Goal: Task Accomplishment & Management: Use online tool/utility

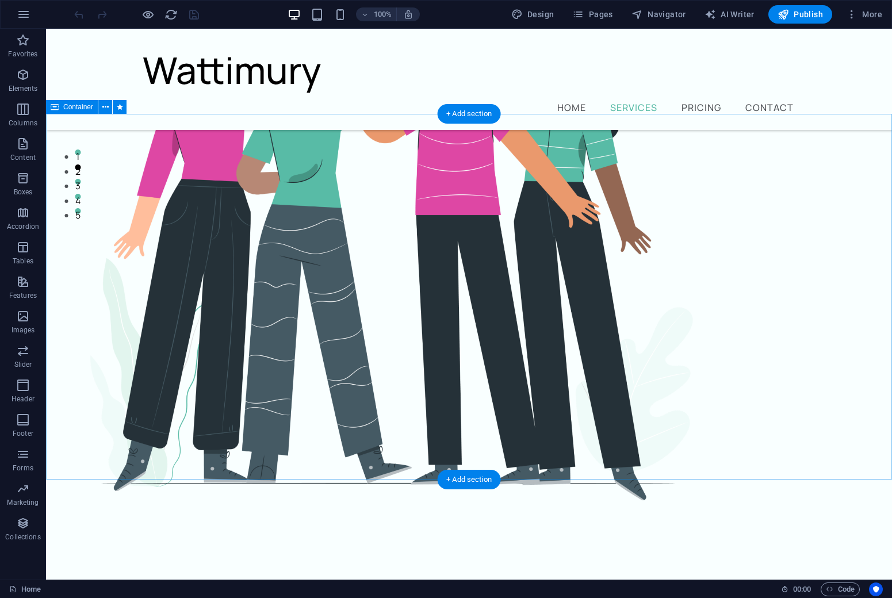
scroll to position [398, 0]
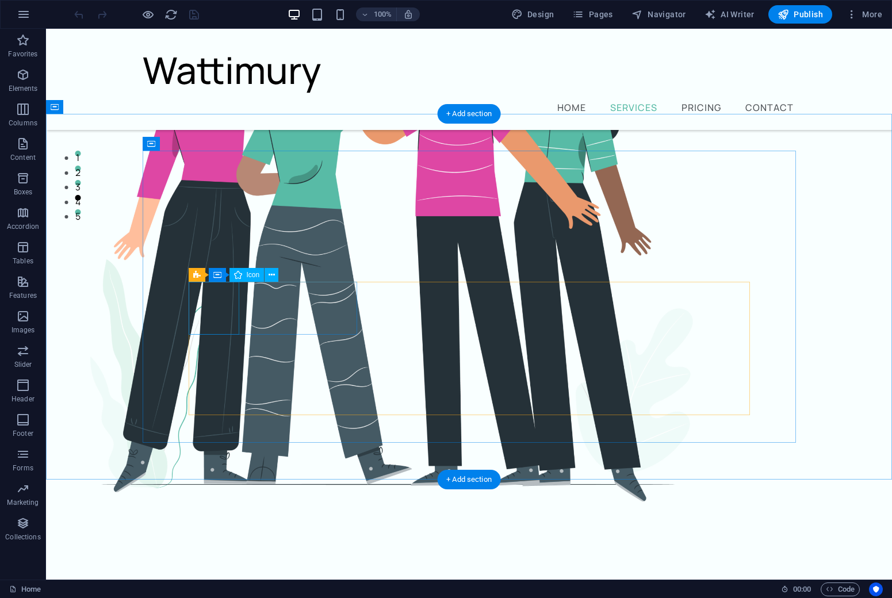
select select "xMidYMid"
select select "px"
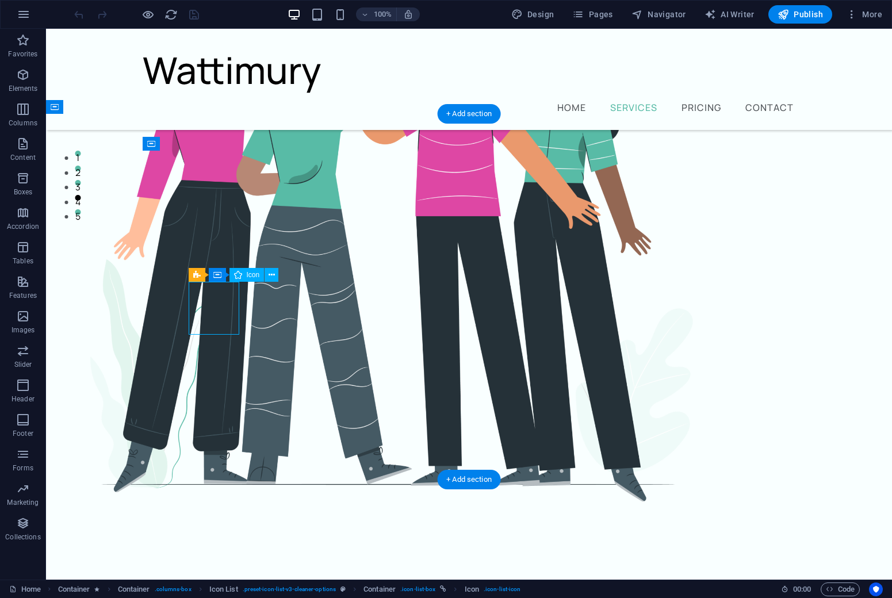
select select "px"
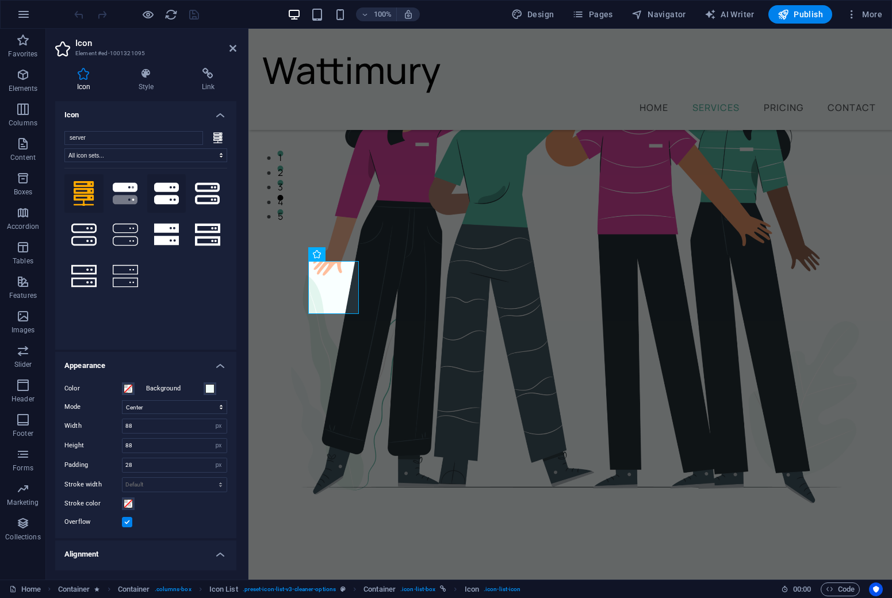
click at [163, 201] on icon at bounding box center [166, 193] width 25 height 22
click at [90, 195] on icon at bounding box center [84, 193] width 21 height 25
click at [86, 282] on icon at bounding box center [83, 276] width 25 height 22
click at [89, 245] on icon at bounding box center [83, 234] width 25 height 25
click at [91, 196] on icon at bounding box center [84, 193] width 21 height 25
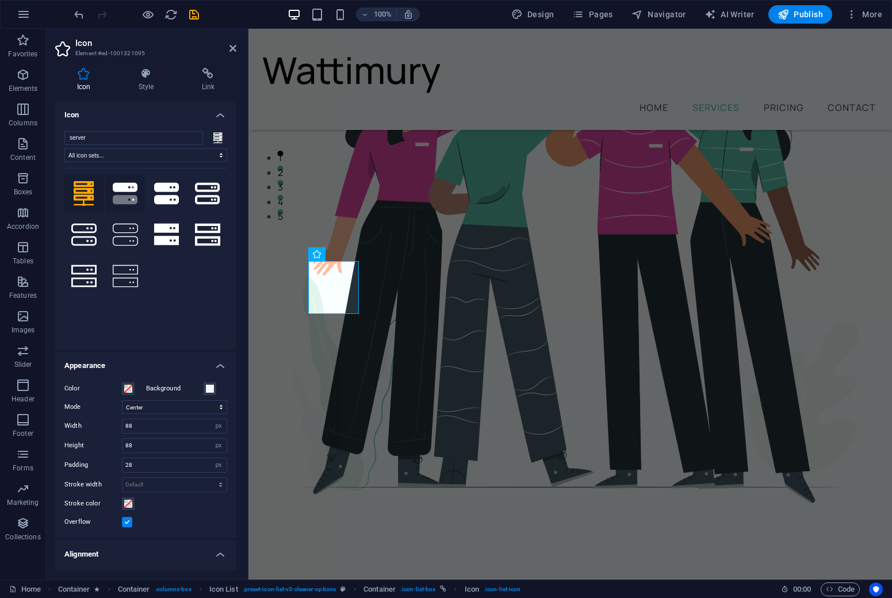
click at [123, 193] on icon ".fa-secondary{opacity:.4}" at bounding box center [125, 193] width 25 height 25
click at [78, 196] on icon at bounding box center [84, 193] width 21 height 25
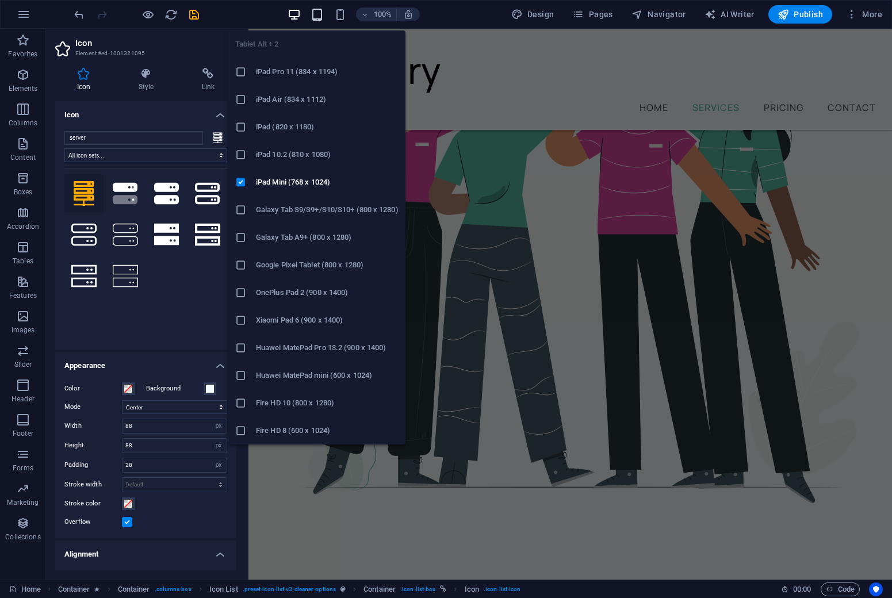
click at [322, 16] on icon "button" at bounding box center [317, 14] width 13 height 13
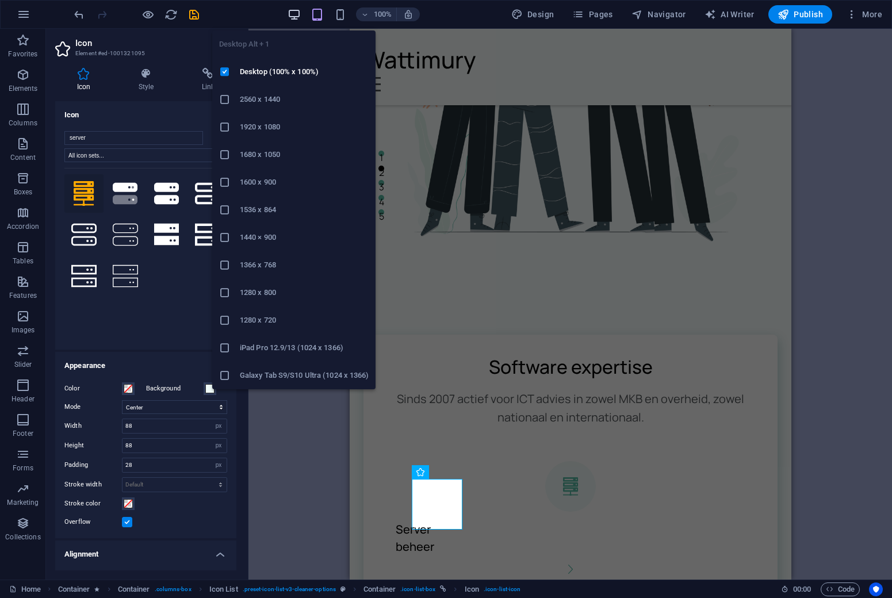
click at [301, 12] on span "button" at bounding box center [294, 14] width 14 height 13
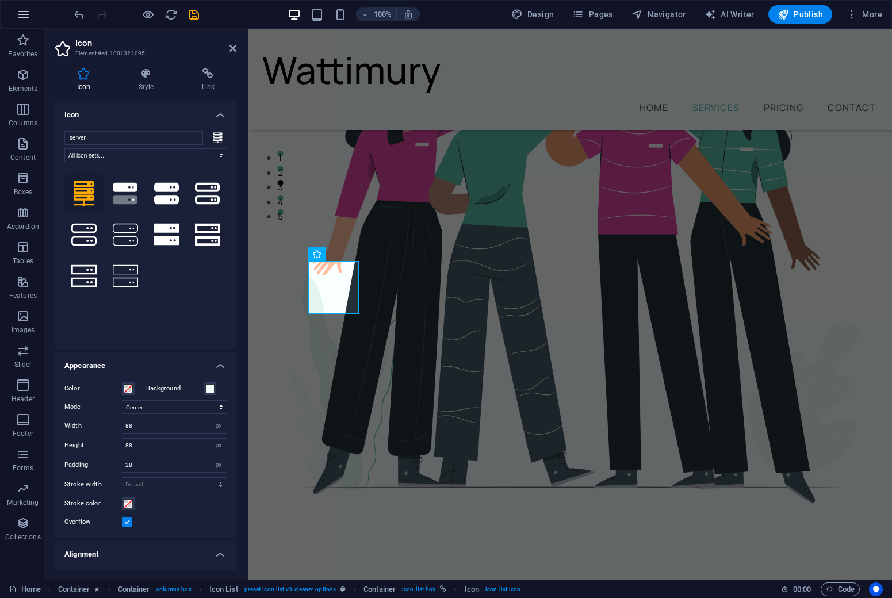
click at [26, 9] on icon "button" at bounding box center [24, 14] width 14 height 14
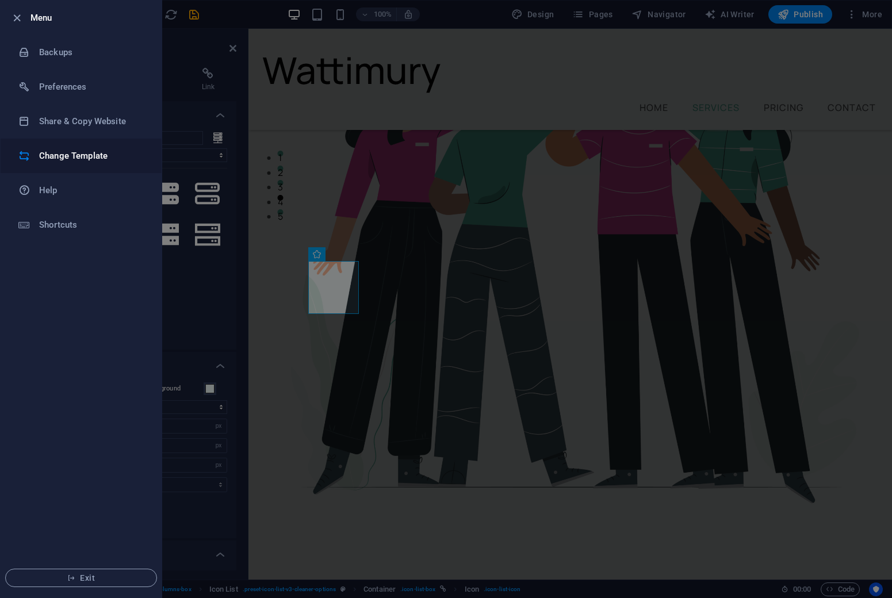
click at [65, 157] on h6 "Change Template" at bounding box center [92, 156] width 106 height 14
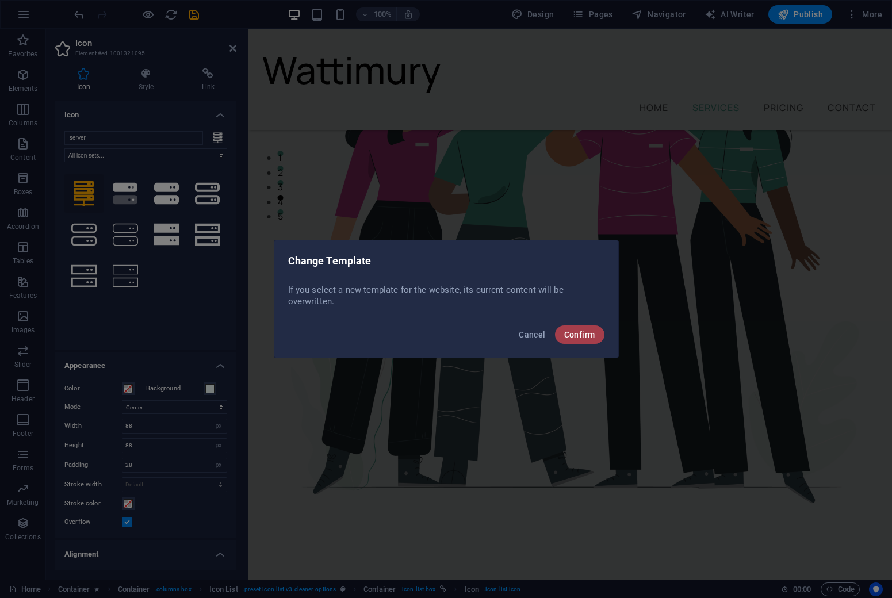
click at [586, 333] on span "Confirm" at bounding box center [579, 334] width 31 height 9
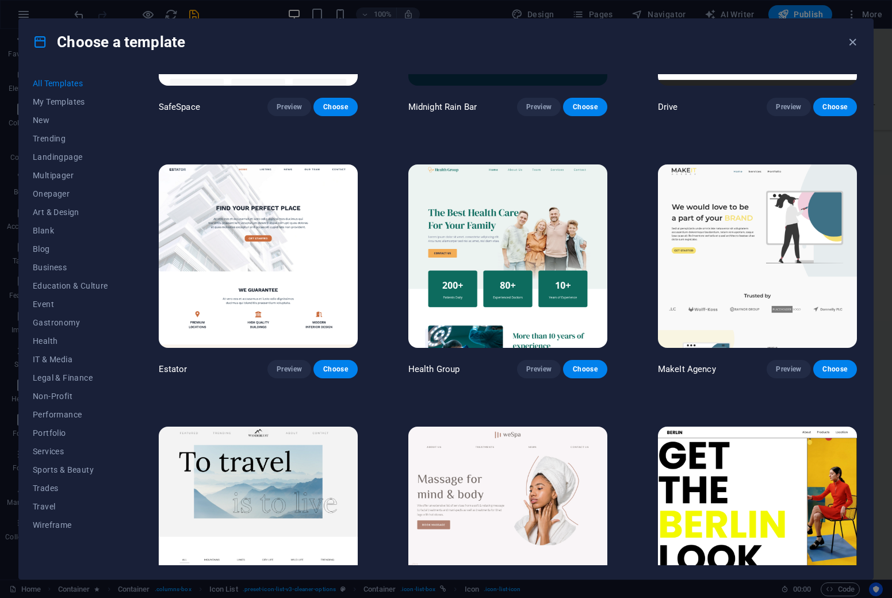
scroll to position [2535, 0]
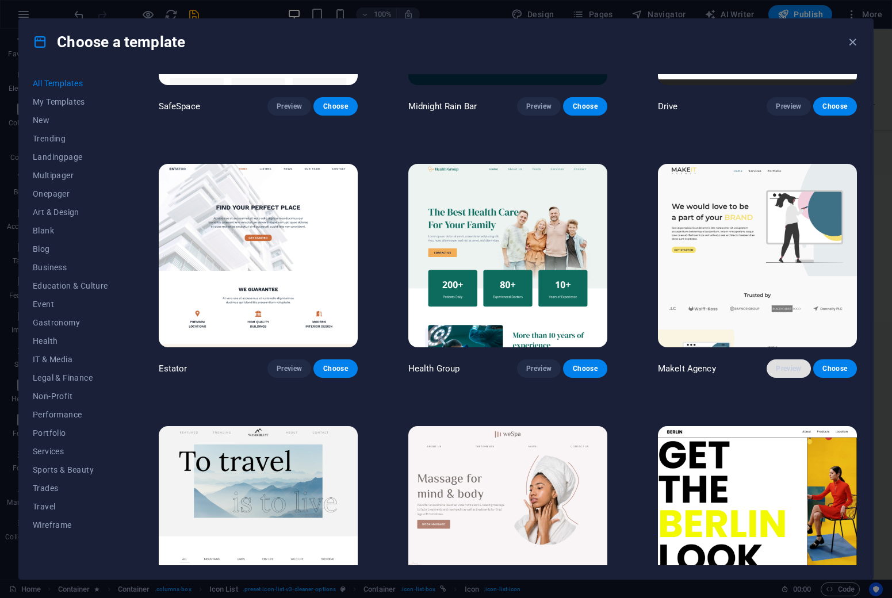
click at [789, 364] on span "Preview" at bounding box center [788, 368] width 25 height 9
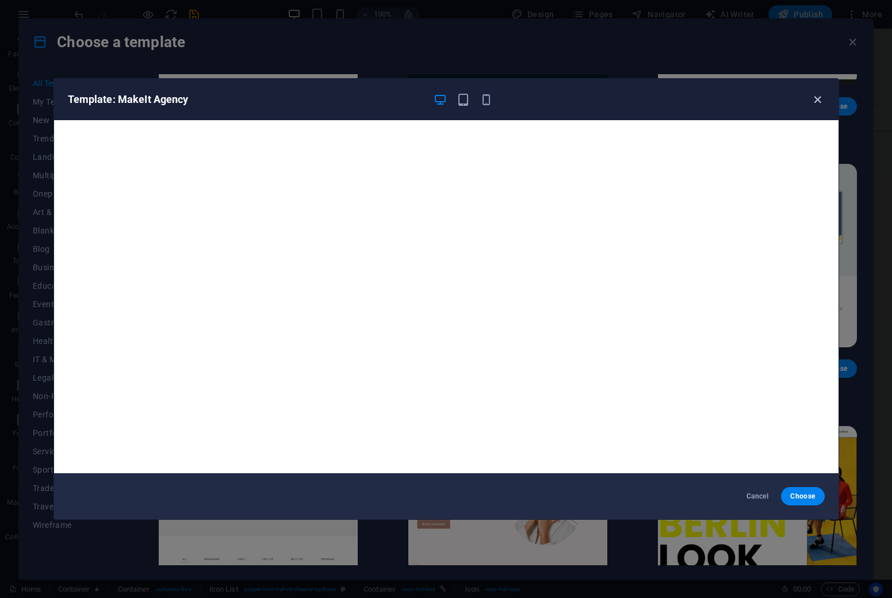
click at [816, 103] on icon "button" at bounding box center [817, 99] width 13 height 13
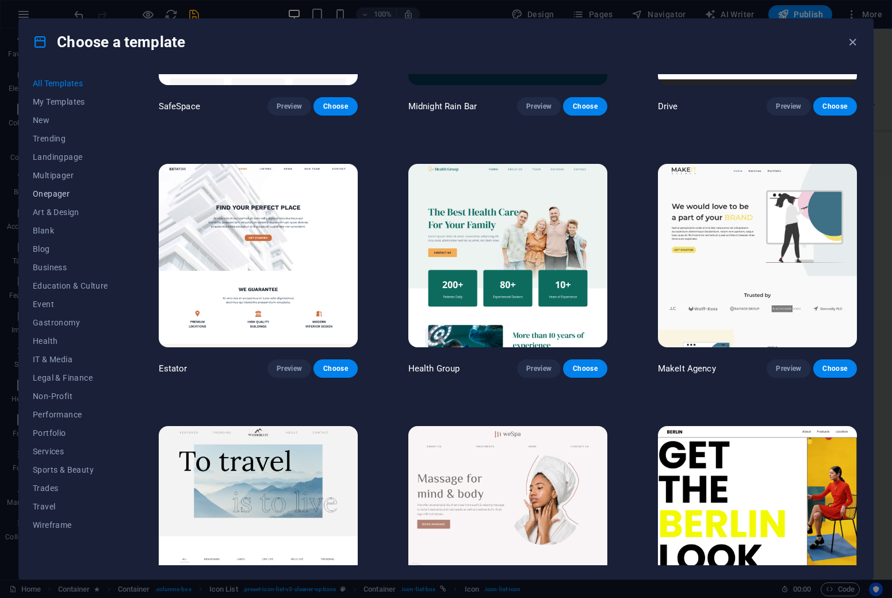
click at [64, 197] on span "Onepager" at bounding box center [70, 193] width 75 height 9
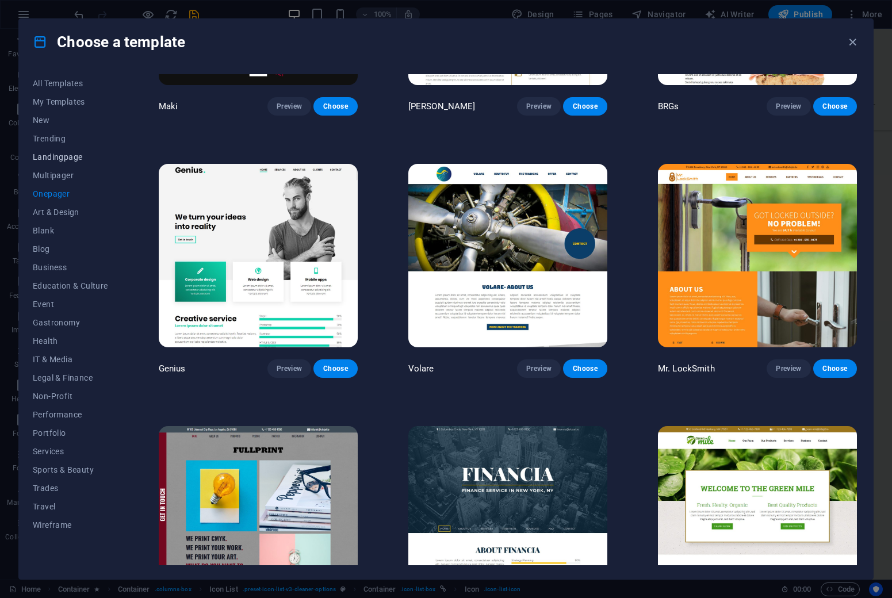
click at [67, 160] on span "Landingpage" at bounding box center [70, 156] width 75 height 9
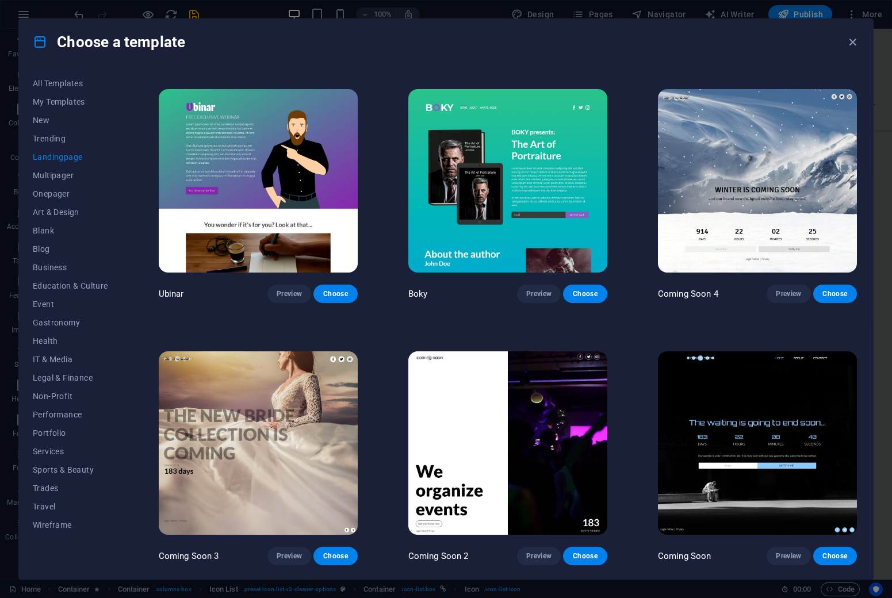
scroll to position [1813, 0]
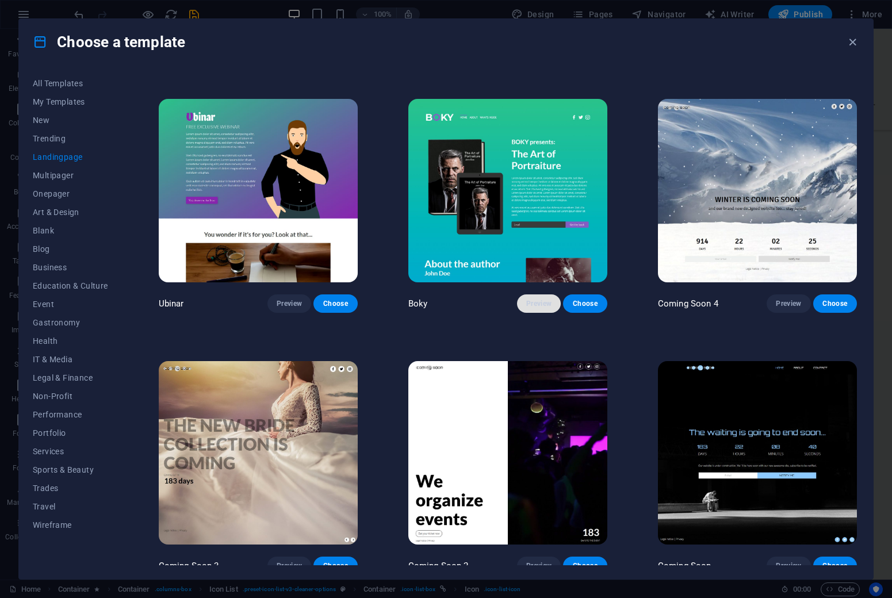
click at [544, 299] on span "Preview" at bounding box center [538, 303] width 25 height 9
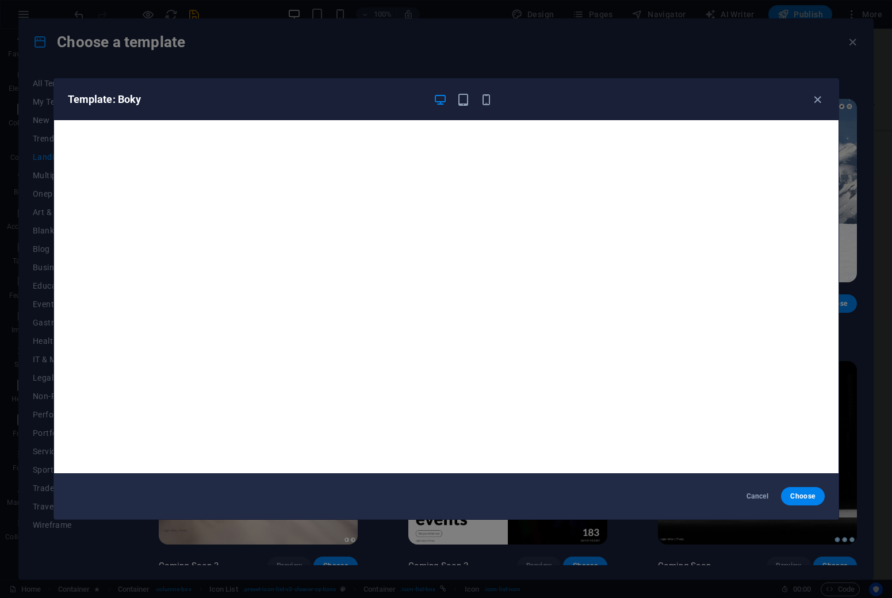
scroll to position [0, 0]
click at [819, 101] on icon "button" at bounding box center [817, 99] width 13 height 13
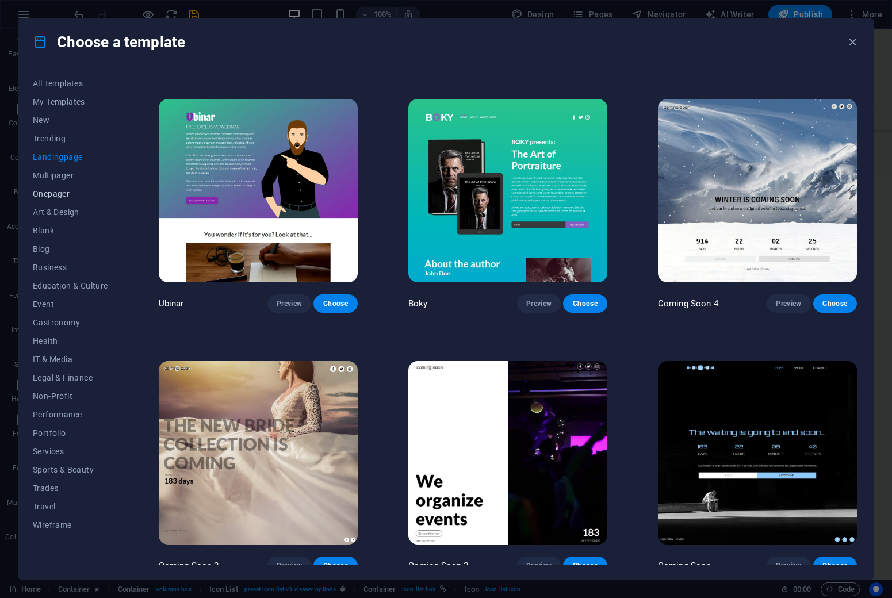
click at [62, 194] on span "Onepager" at bounding box center [70, 193] width 75 height 9
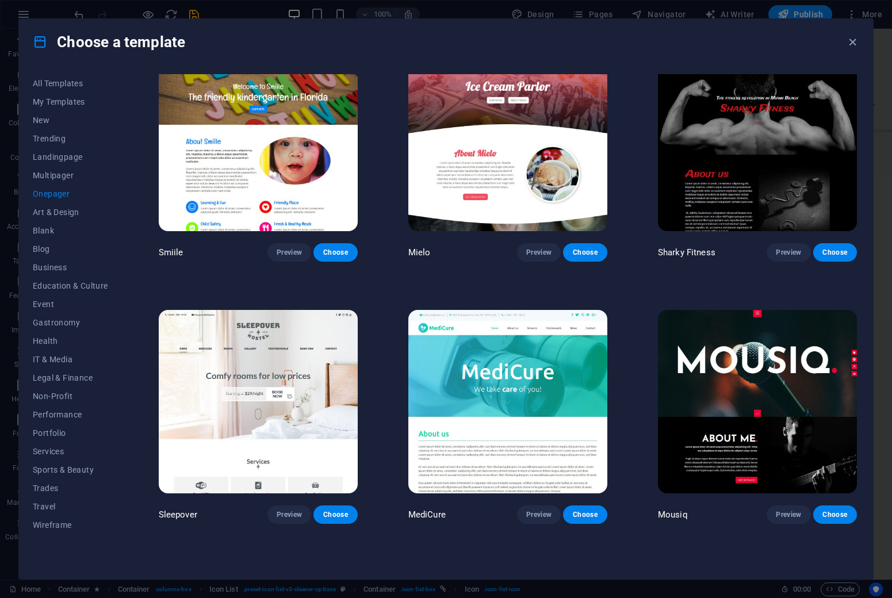
scroll to position [3445, 0]
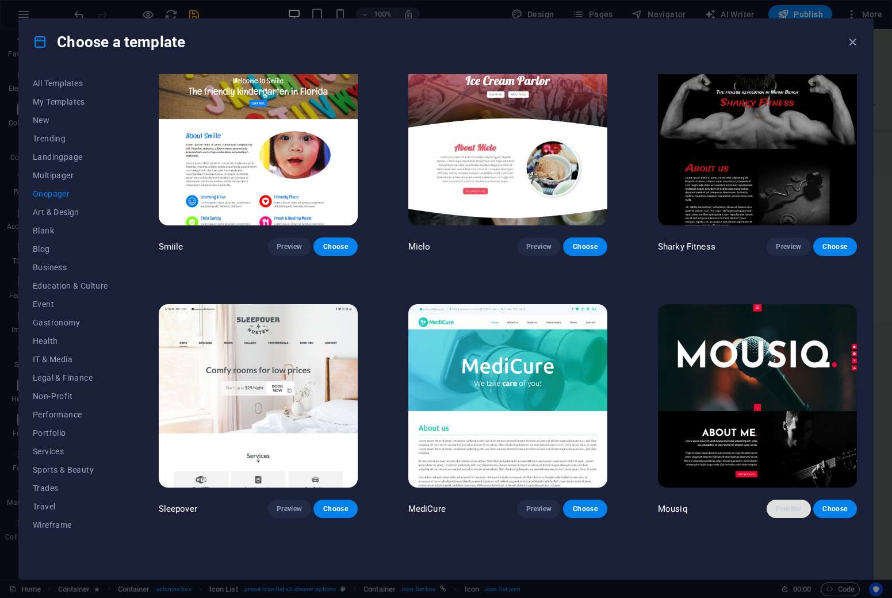
click at [780, 505] on span "Preview" at bounding box center [788, 509] width 25 height 9
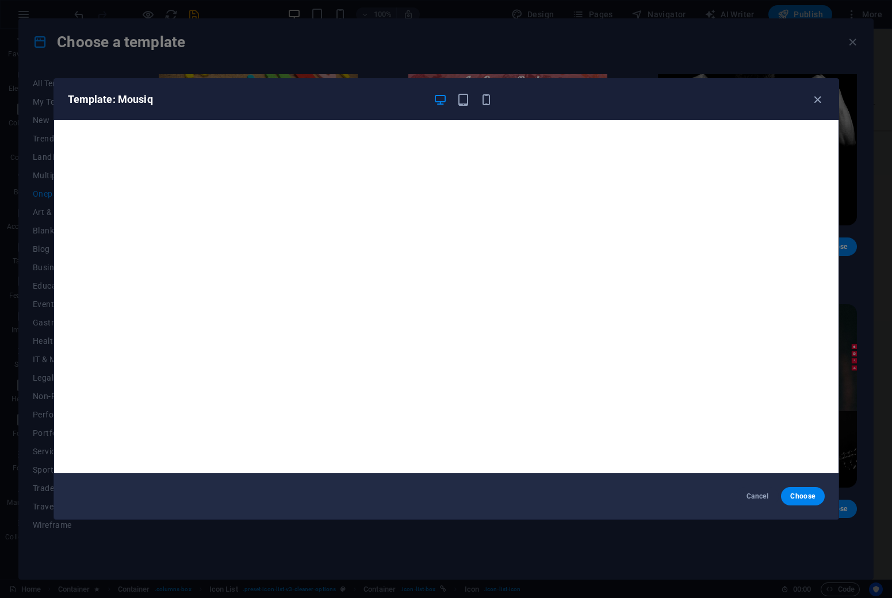
scroll to position [0, 0]
click at [819, 103] on icon "button" at bounding box center [817, 99] width 13 height 13
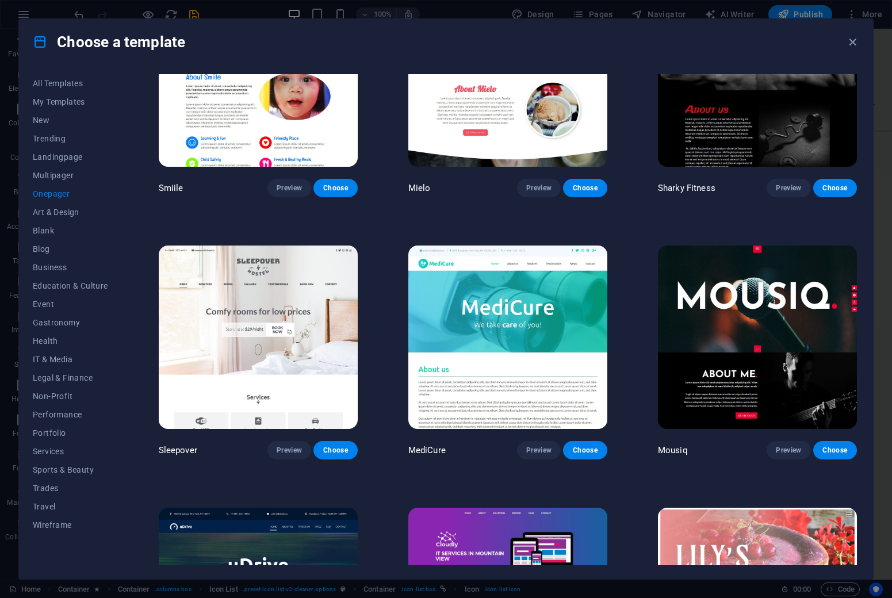
scroll to position [3503, 0]
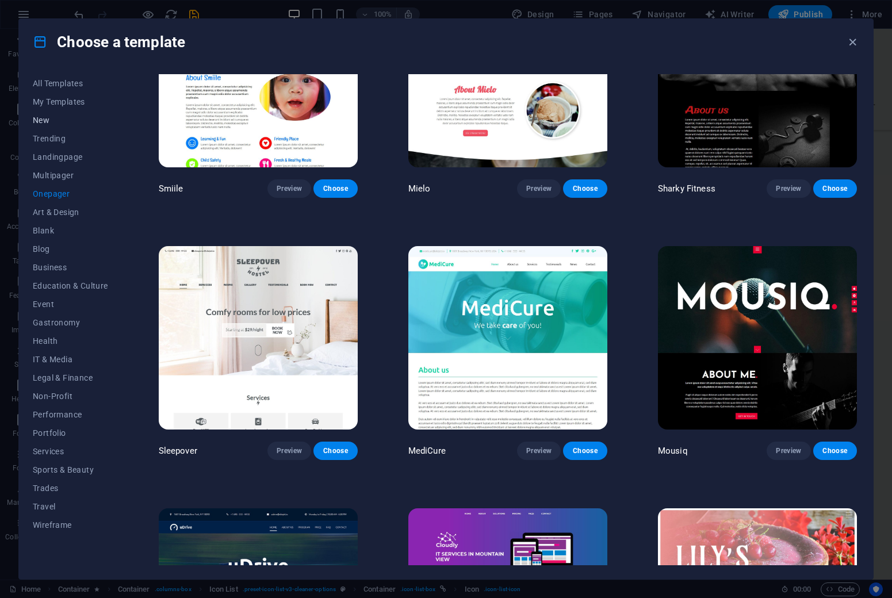
click at [43, 120] on span "New" at bounding box center [70, 120] width 75 height 9
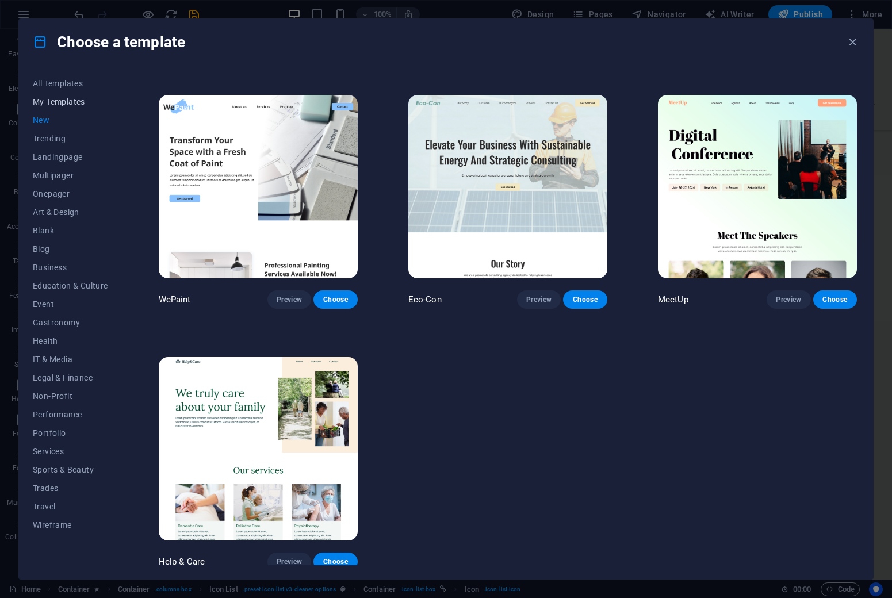
click at [63, 106] on span "My Templates" at bounding box center [70, 101] width 75 height 9
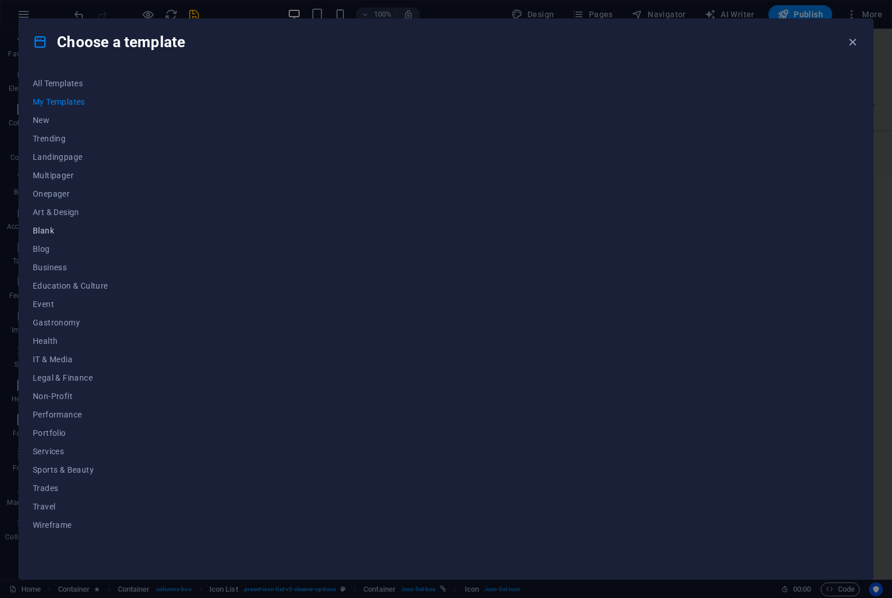
click at [50, 231] on span "Blank" at bounding box center [70, 230] width 75 height 9
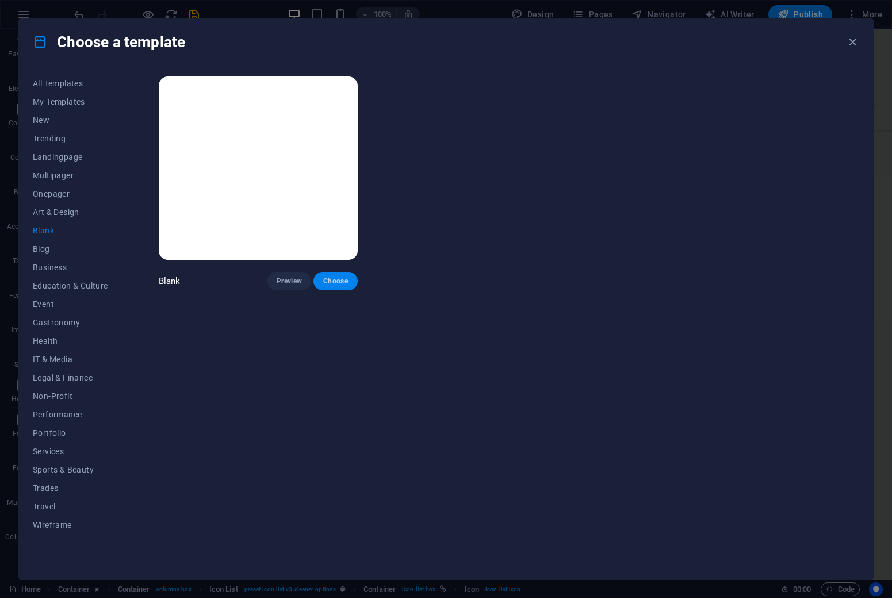
click at [329, 284] on span "Choose" at bounding box center [335, 281] width 25 height 9
checkbox input "false"
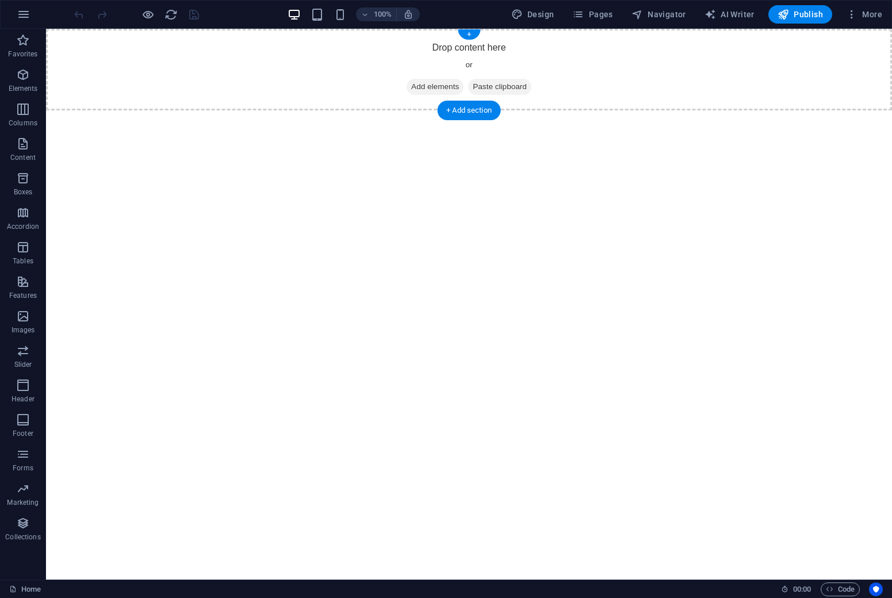
click at [340, 65] on div "Drop content here or Add elements Paste clipboard" at bounding box center [469, 70] width 846 height 82
click at [414, 87] on span "Add elements" at bounding box center [435, 87] width 57 height 16
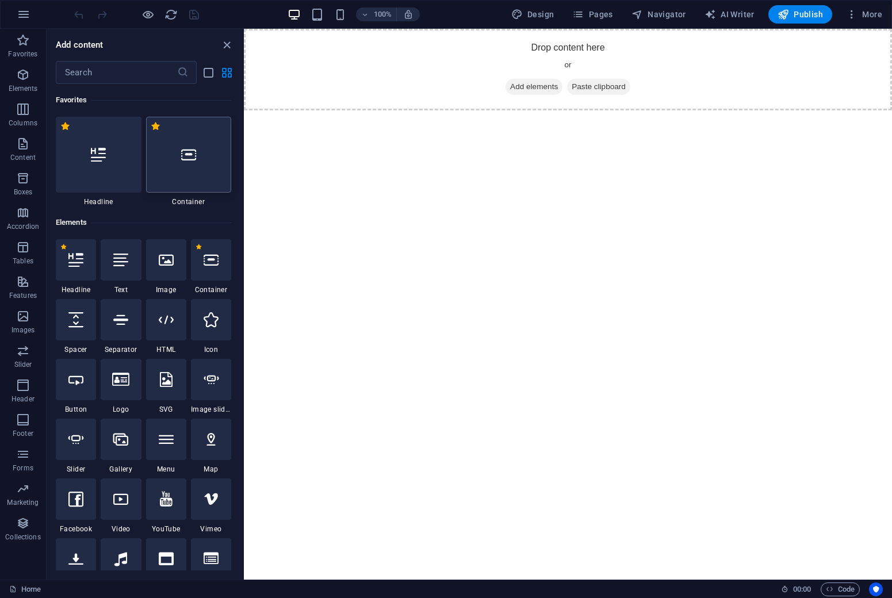
click at [193, 160] on icon at bounding box center [188, 154] width 15 height 15
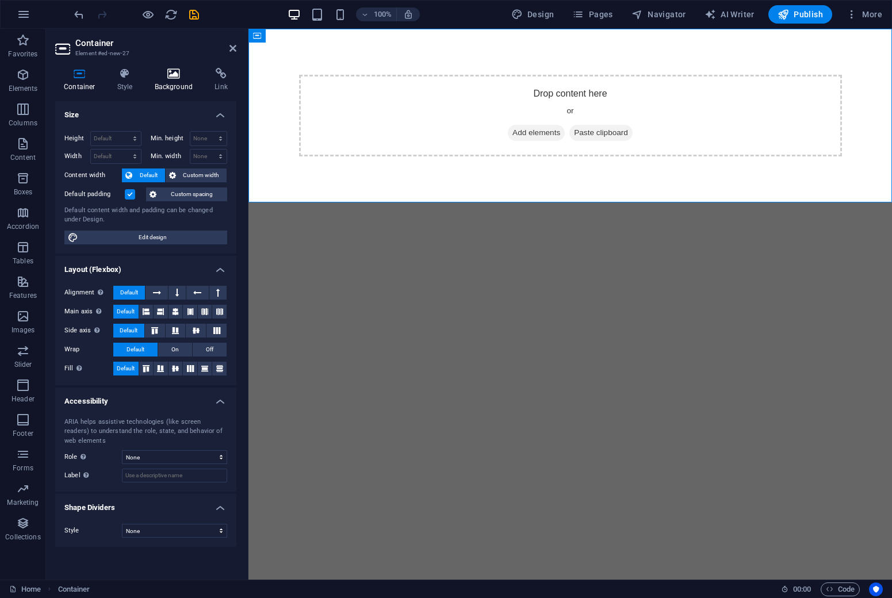
click at [175, 75] on icon at bounding box center [174, 74] width 56 height 12
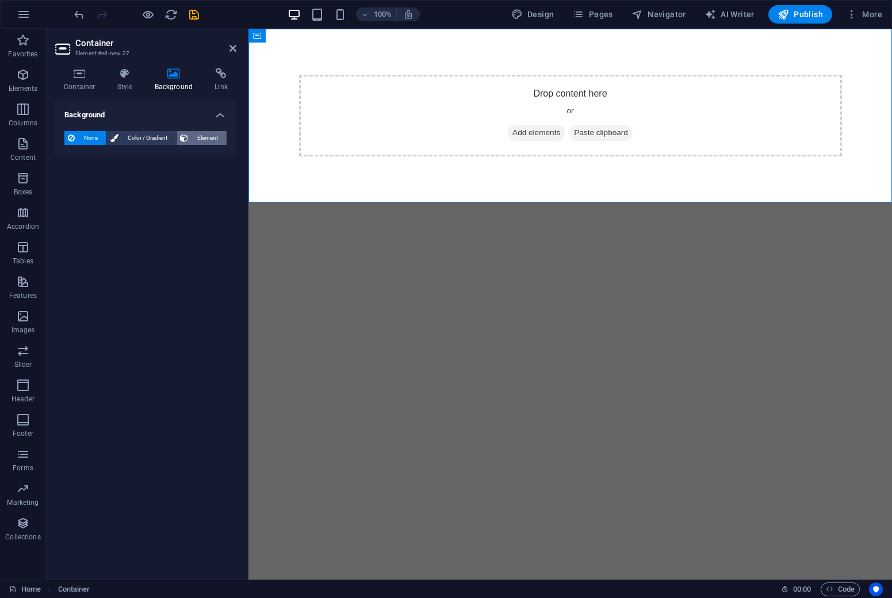
click at [185, 134] on icon at bounding box center [184, 138] width 8 height 14
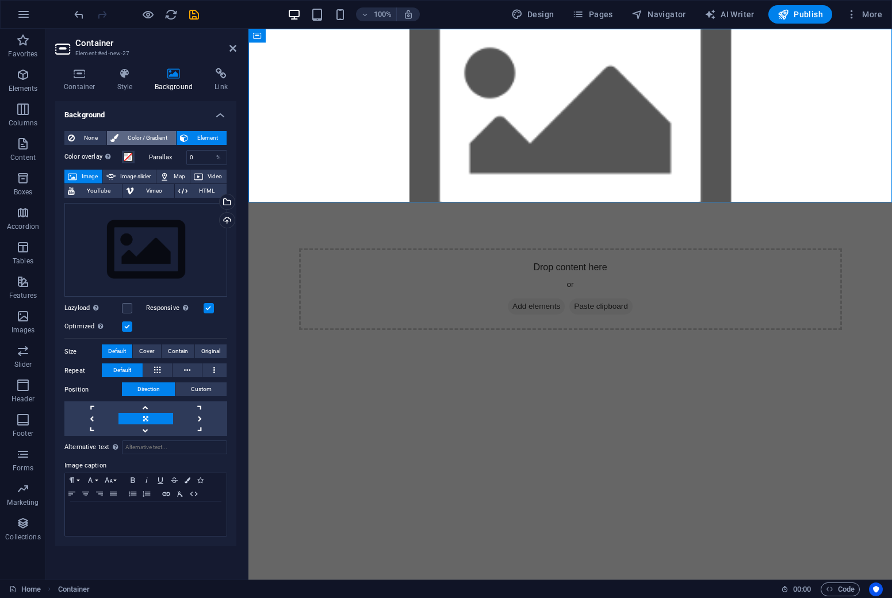
click at [139, 132] on span "Color / Gradient" at bounding box center [147, 138] width 51 height 14
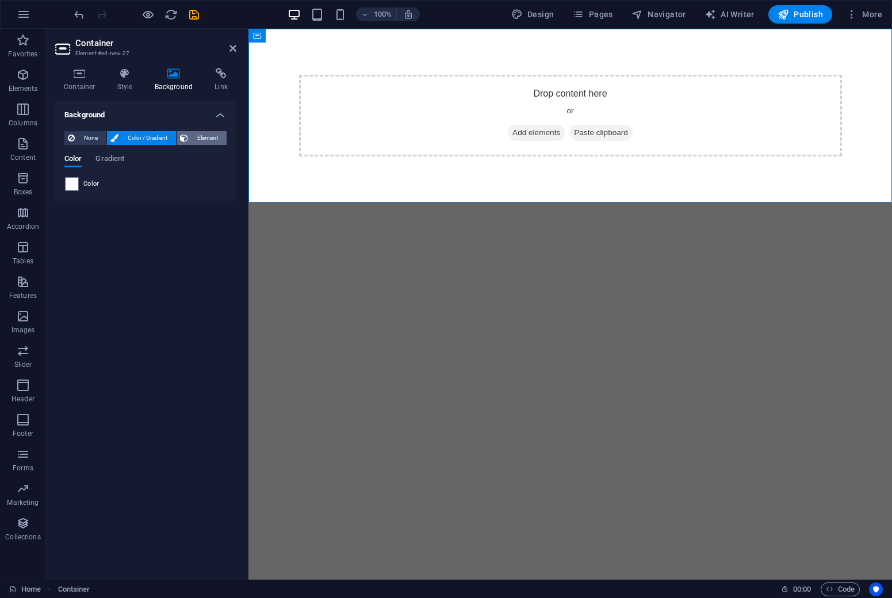
click at [190, 139] on button "Element" at bounding box center [202, 138] width 50 height 14
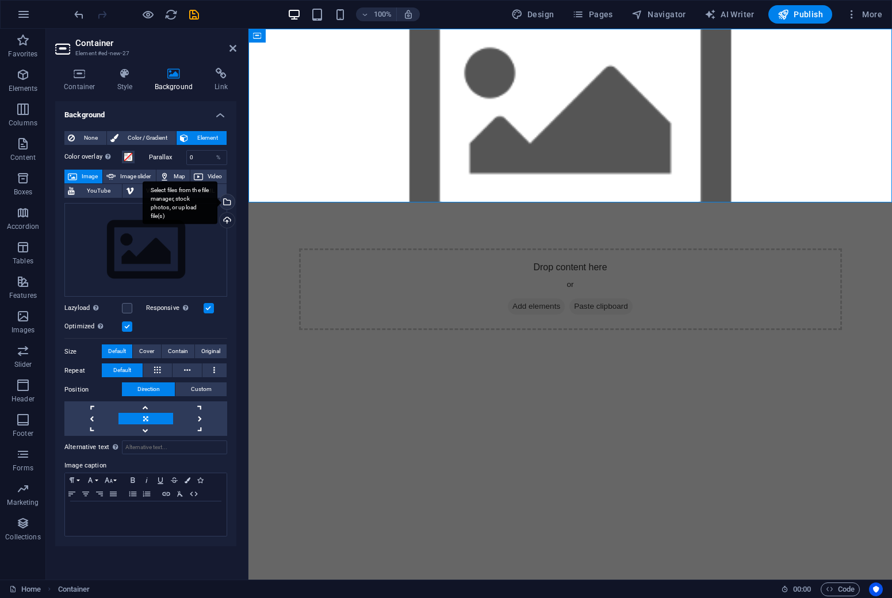
click at [228, 203] on div "Select files from the file manager, stock photos, or upload file(s)" at bounding box center [225, 202] width 17 height 17
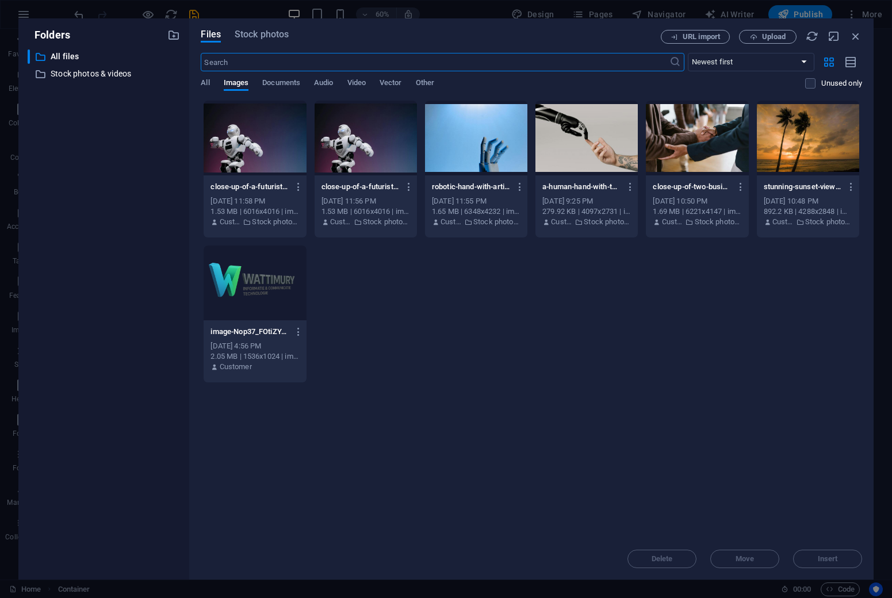
click at [540, 64] on input "text" at bounding box center [435, 62] width 468 height 18
click at [274, 40] on span "Stock photos" at bounding box center [262, 35] width 54 height 14
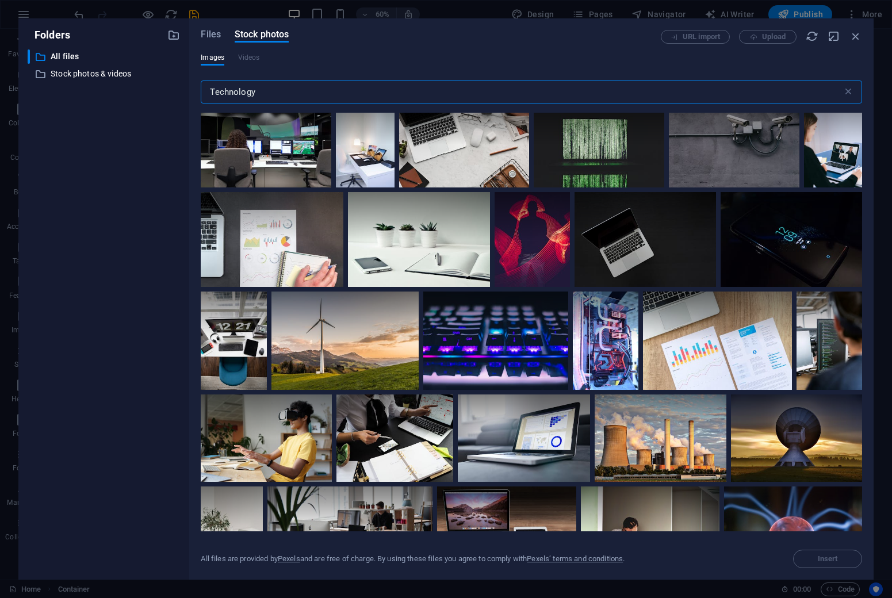
scroll to position [1334, 0]
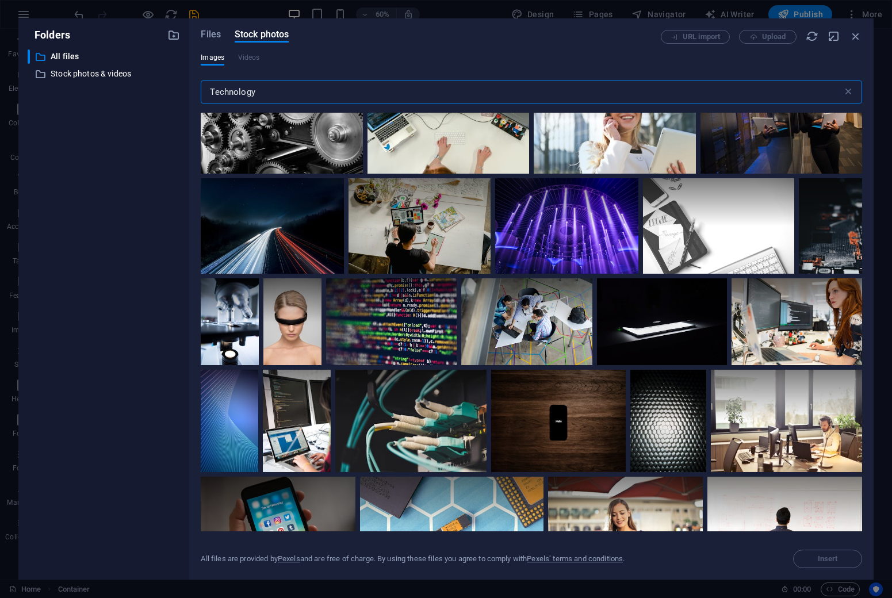
click at [347, 90] on input "Technology" at bounding box center [521, 92] width 641 height 23
type input "A"
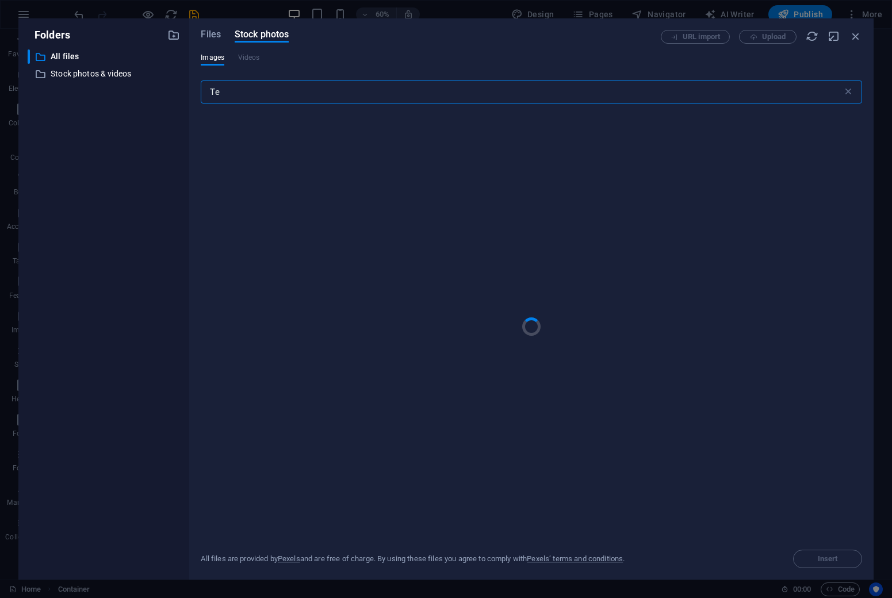
type input "T"
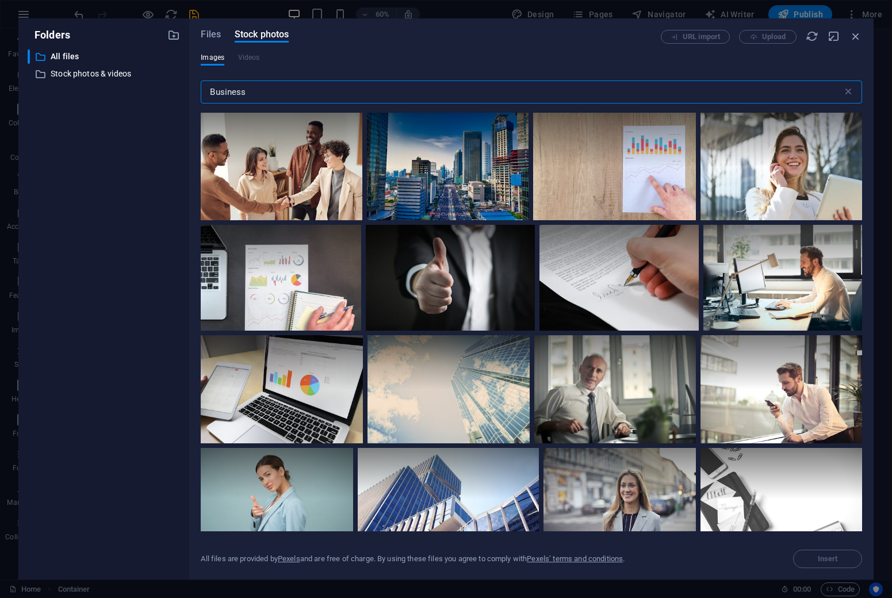
click at [308, 91] on input "Business" at bounding box center [521, 92] width 641 height 23
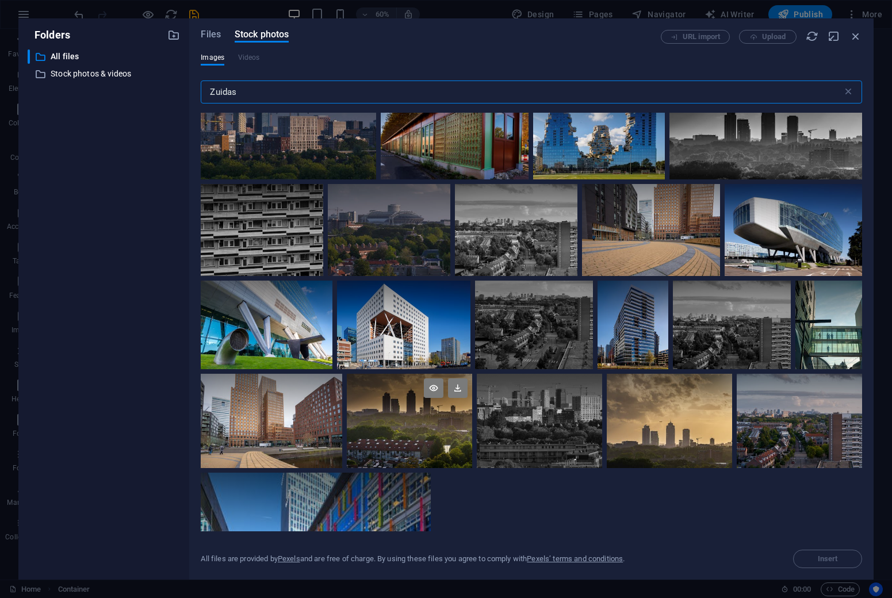
scroll to position [139, 0]
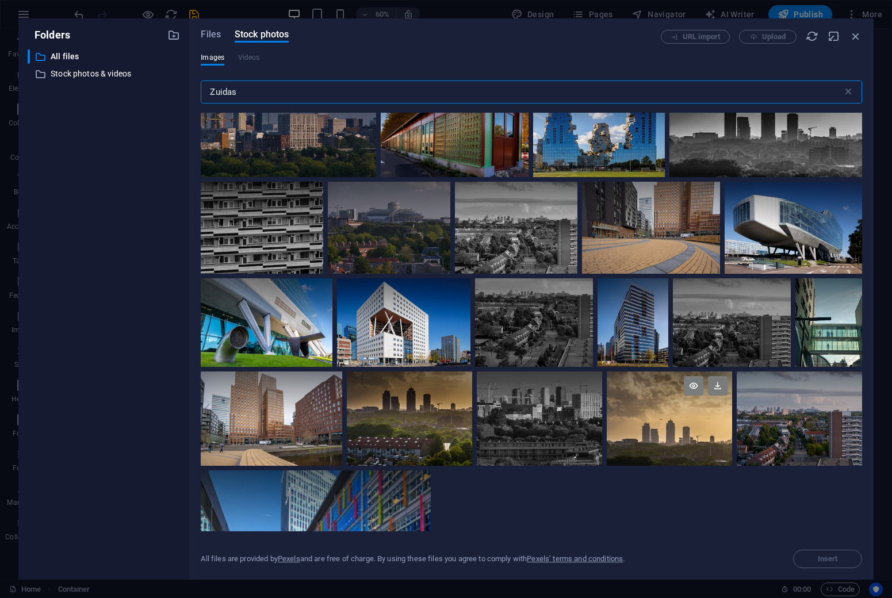
type input "Zuidas"
click at [658, 433] on div at bounding box center [669, 419] width 125 height 94
click at [818, 559] on span "Insert" at bounding box center [828, 559] width 20 height 7
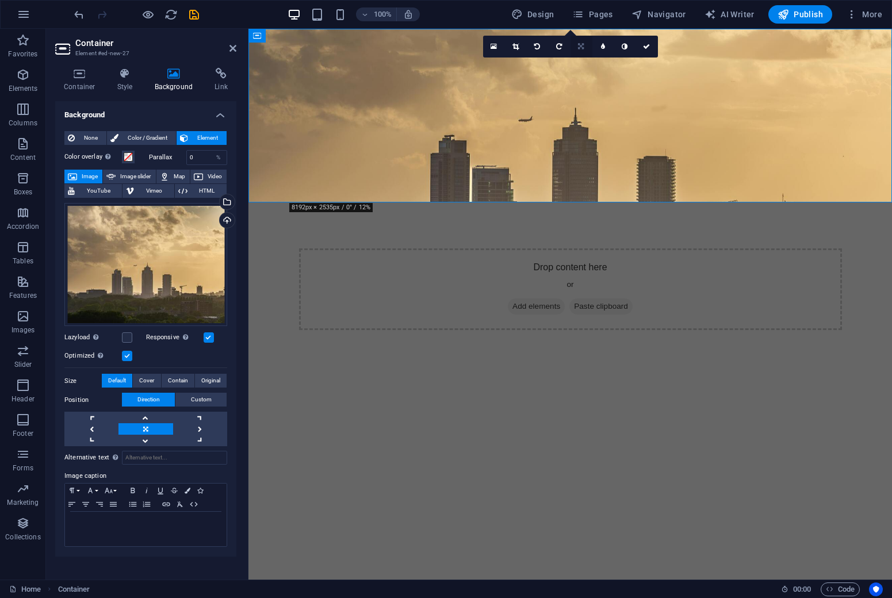
click at [584, 48] on icon at bounding box center [581, 46] width 6 height 7
click at [583, 84] on icon at bounding box center [581, 86] width 7 height 7
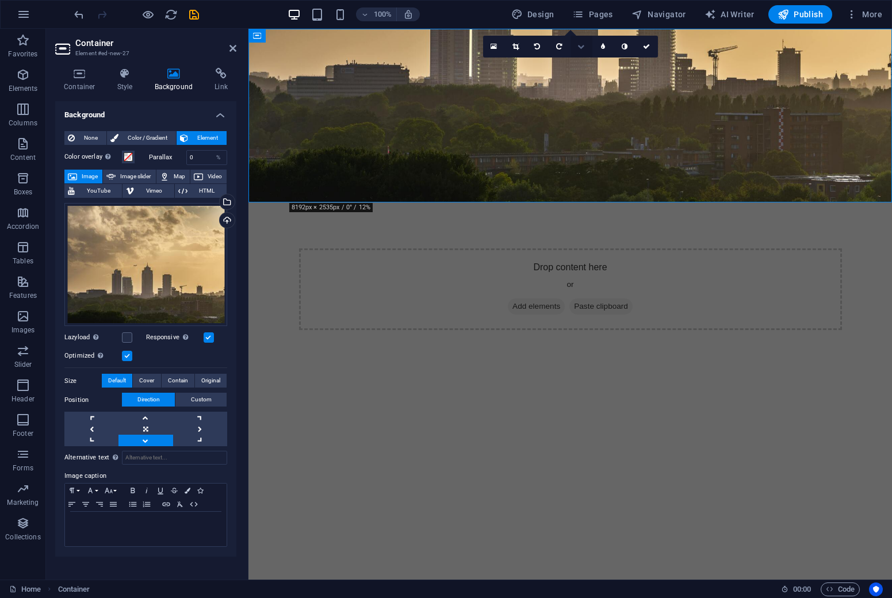
click at [581, 46] on icon at bounding box center [581, 46] width 7 height 7
click at [582, 65] on icon at bounding box center [581, 64] width 6 height 7
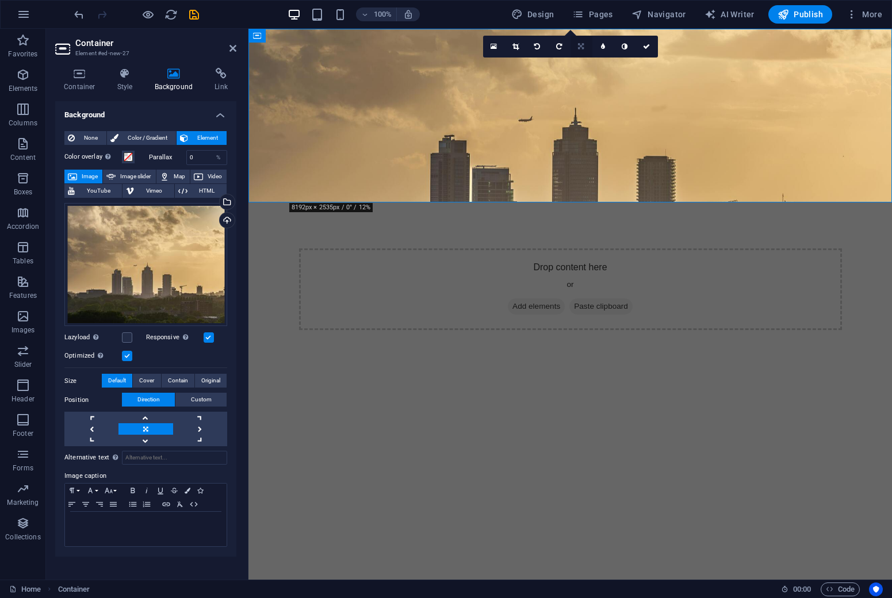
click at [580, 47] on icon at bounding box center [581, 46] width 6 height 7
click at [582, 43] on icon at bounding box center [581, 42] width 7 height 7
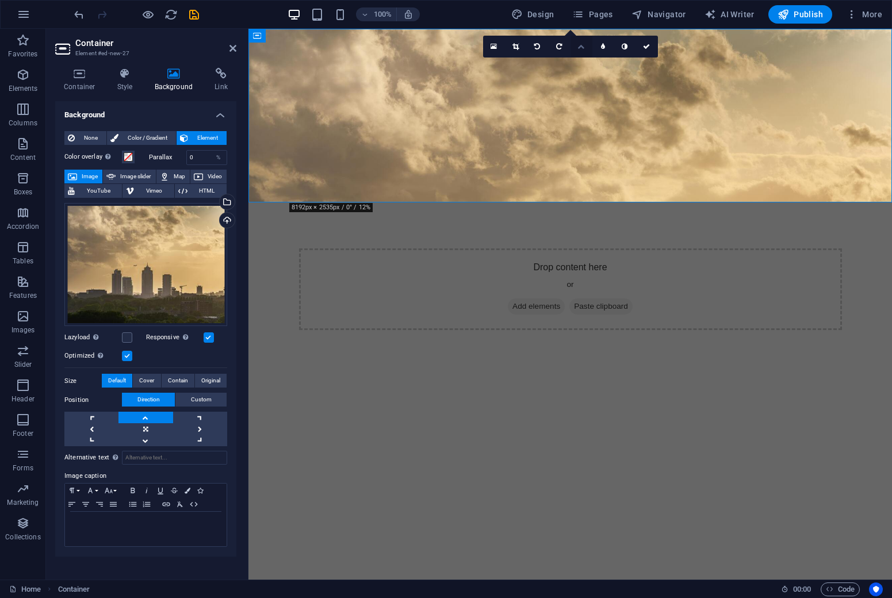
click at [581, 47] on icon at bounding box center [581, 46] width 7 height 7
click at [582, 65] on icon at bounding box center [581, 64] width 6 height 7
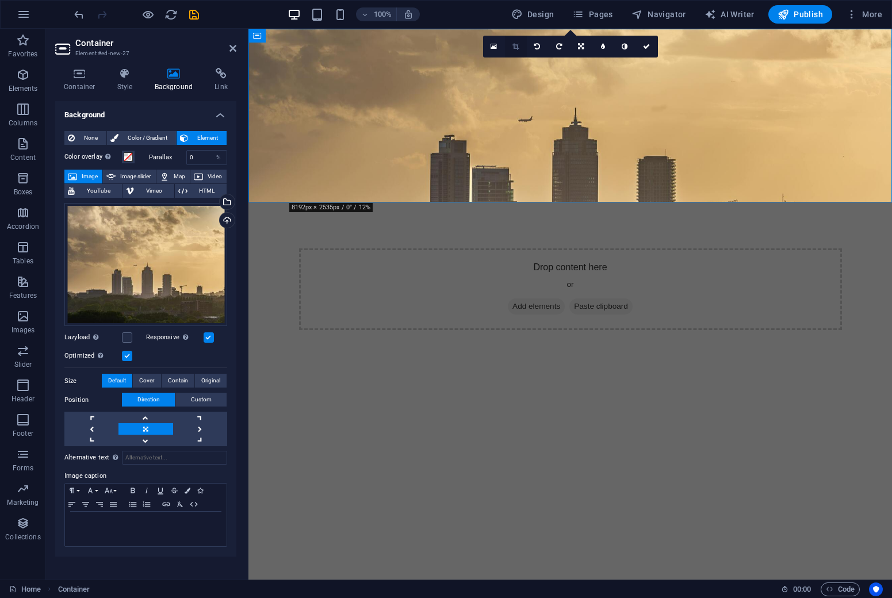
click at [515, 44] on icon at bounding box center [516, 46] width 6 height 7
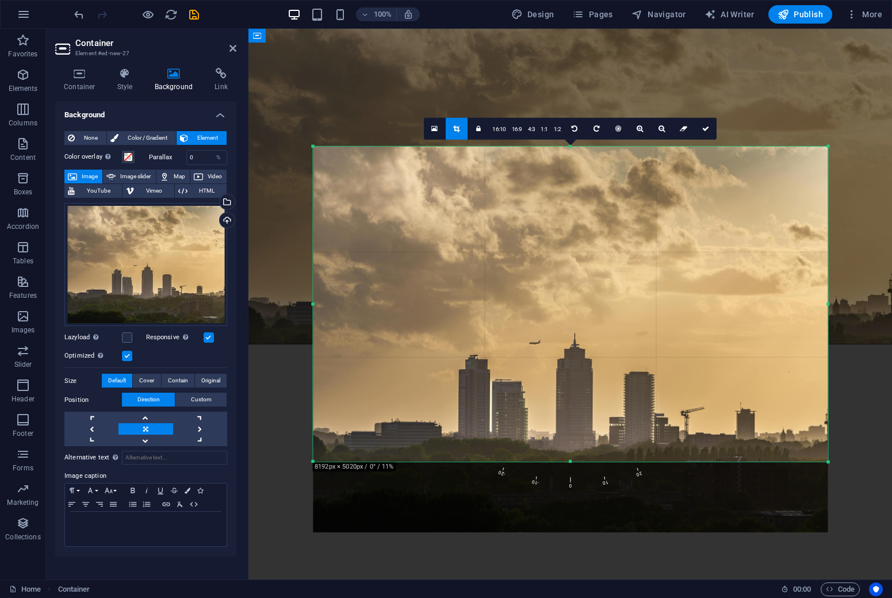
drag, startPoint x: 570, startPoint y: 498, endPoint x: 559, endPoint y: 427, distance: 71.7
click at [559, 427] on div "180 170 160 150 140 130 120 110 100 90 80 70 60 50 40 30 20 10 0 -10 -20 -30 -4…" at bounding box center [570, 304] width 515 height 315
click at [705, 129] on icon at bounding box center [705, 128] width 7 height 7
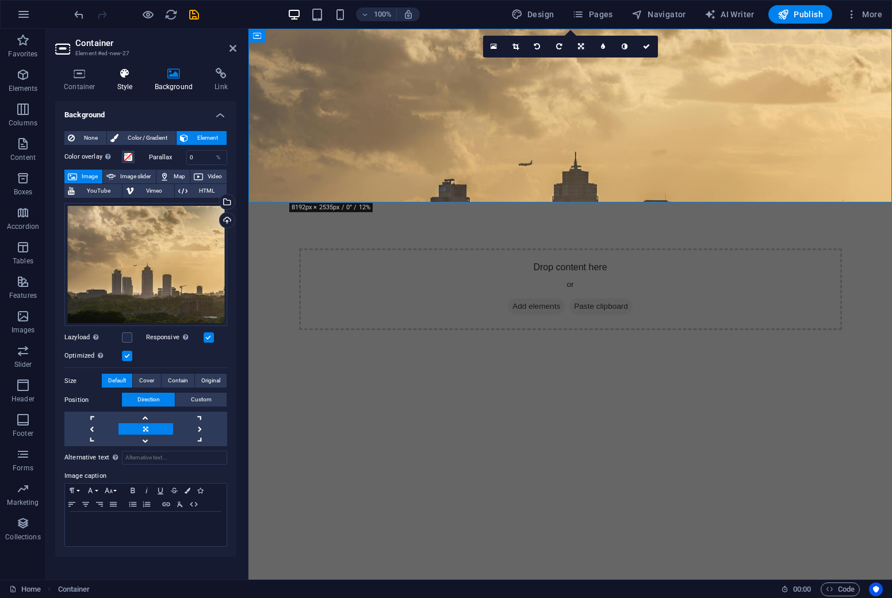
click at [126, 83] on h4 "Style" at bounding box center [127, 80] width 37 height 24
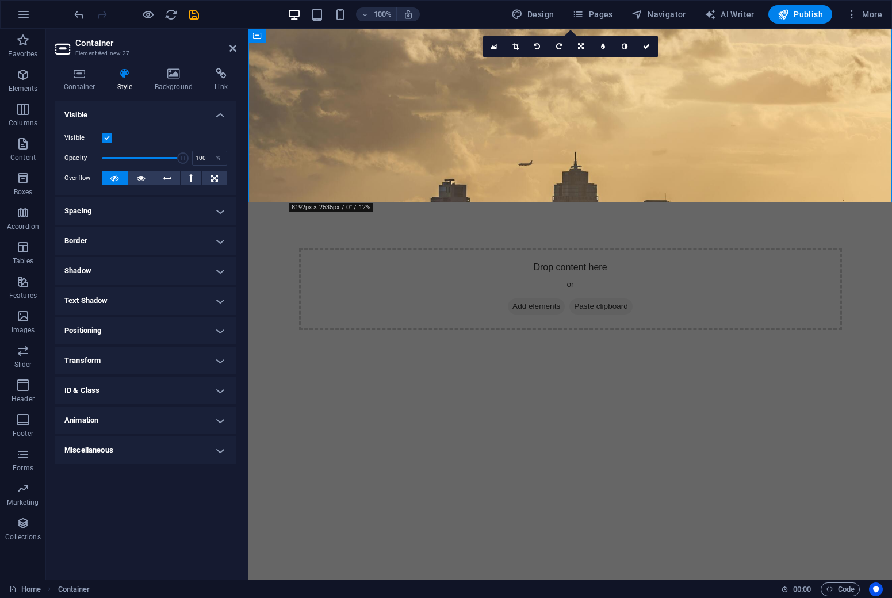
click at [226, 450] on h4 "Miscellaneous" at bounding box center [145, 451] width 181 height 28
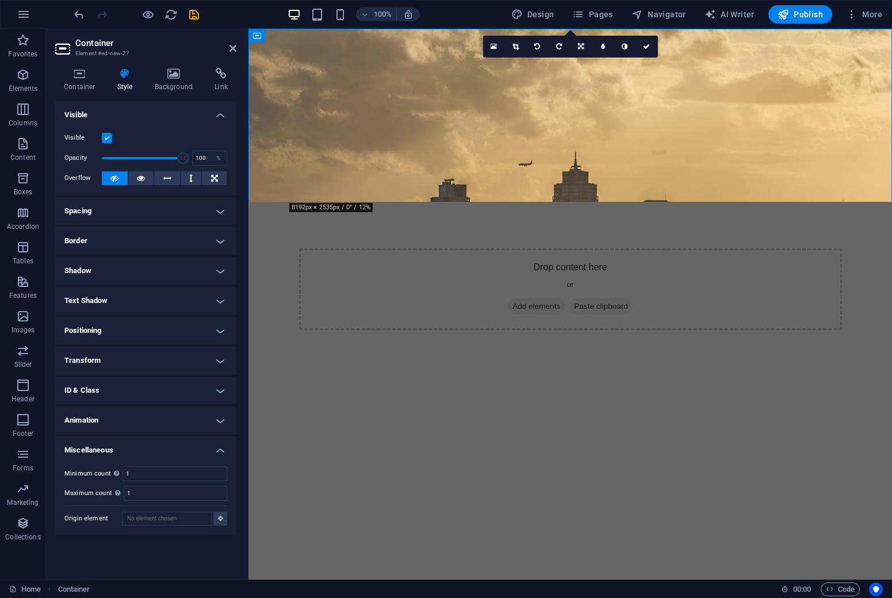
click at [226, 450] on h4 "Miscellaneous" at bounding box center [145, 447] width 181 height 21
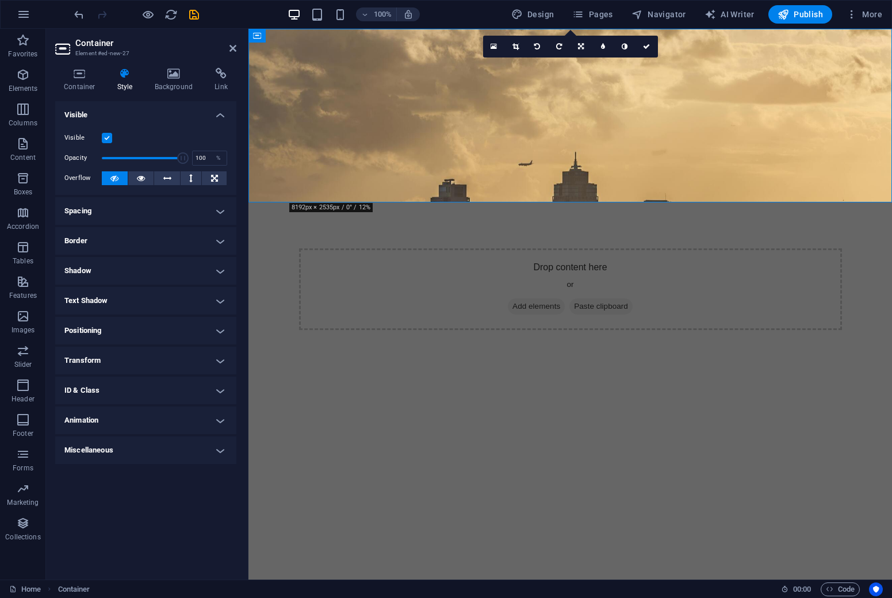
click at [219, 117] on h4 "Visible" at bounding box center [145, 111] width 181 height 21
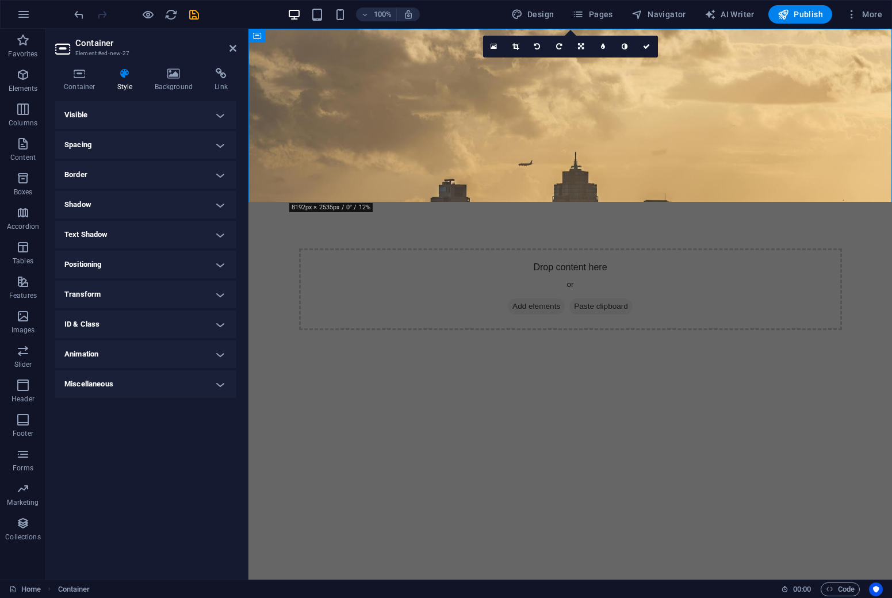
click at [217, 290] on h4 "Transform" at bounding box center [145, 295] width 181 height 28
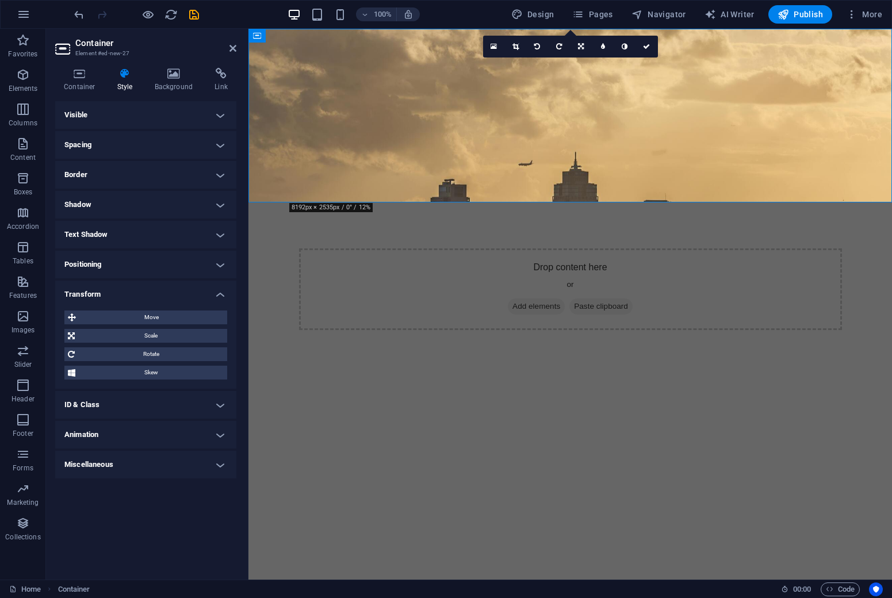
click at [217, 290] on h4 "Transform" at bounding box center [145, 291] width 181 height 21
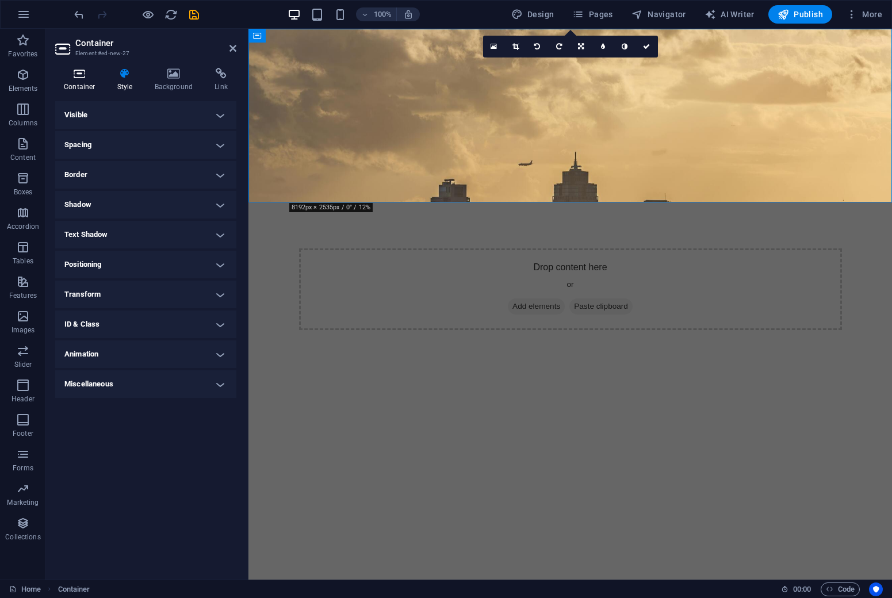
click at [81, 79] on h4 "Container" at bounding box center [82, 80] width 54 height 24
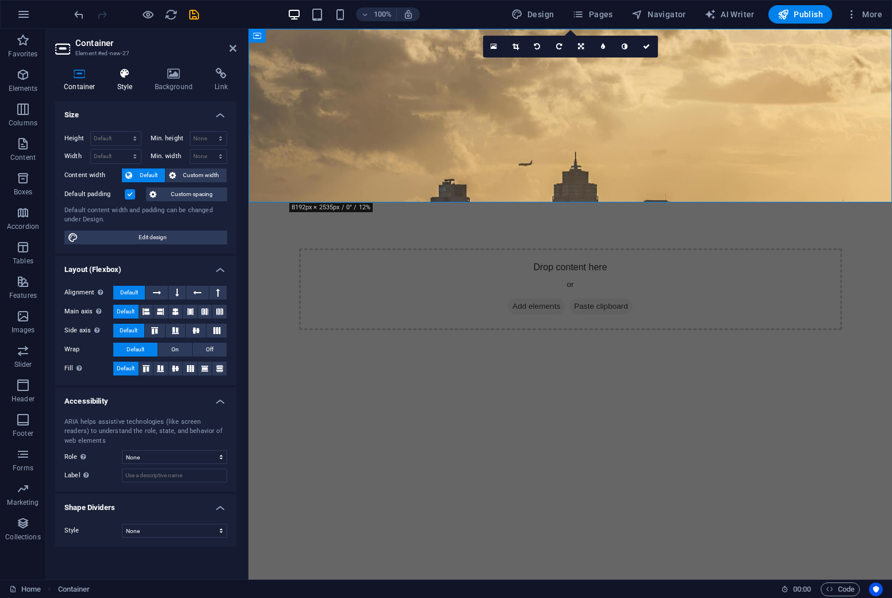
click at [124, 68] on icon at bounding box center [125, 74] width 33 height 12
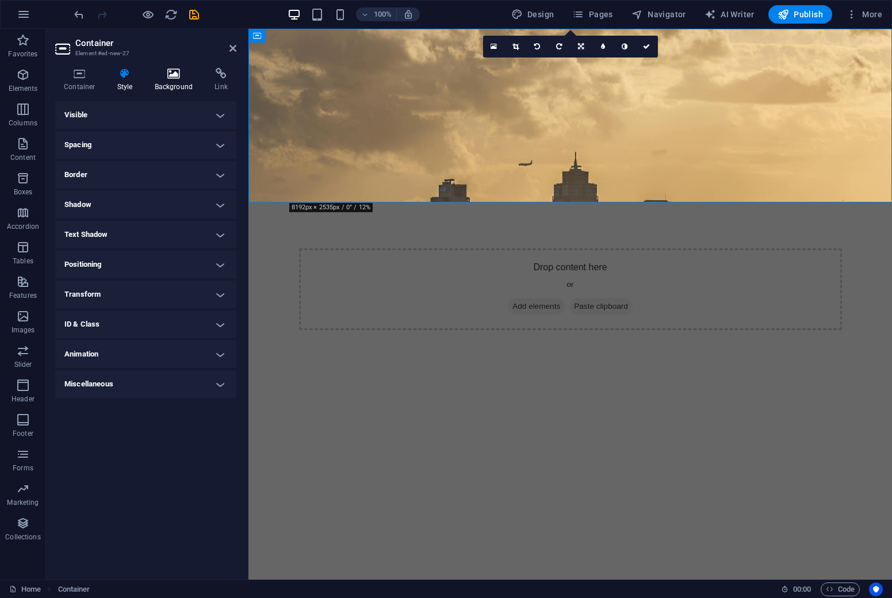
click at [175, 77] on icon at bounding box center [174, 74] width 56 height 12
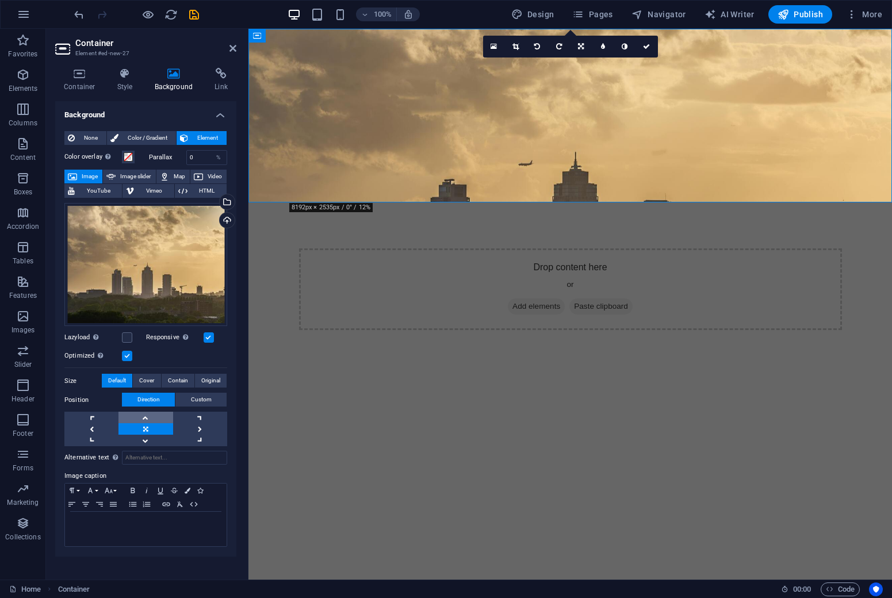
click at [146, 416] on link at bounding box center [146, 418] width 54 height 12
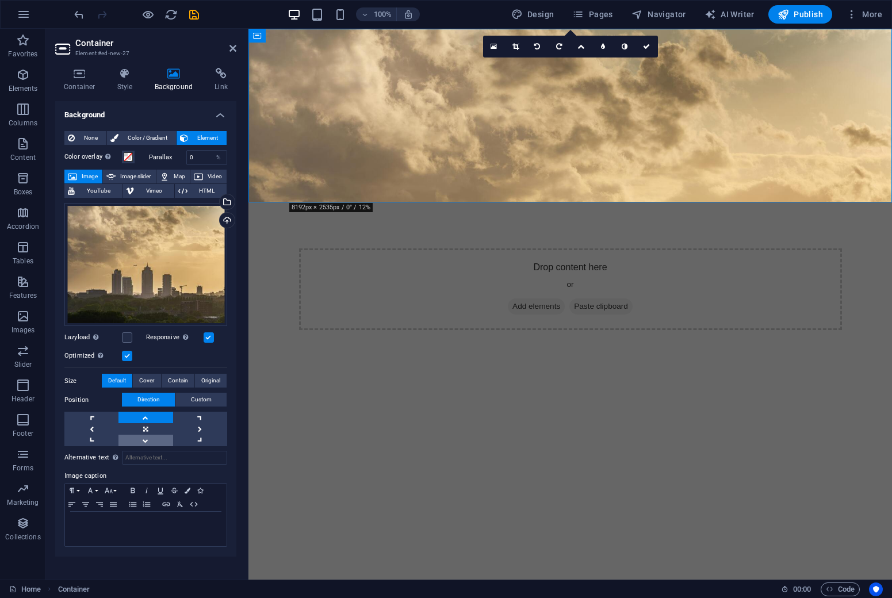
click at [146, 441] on link at bounding box center [146, 441] width 54 height 12
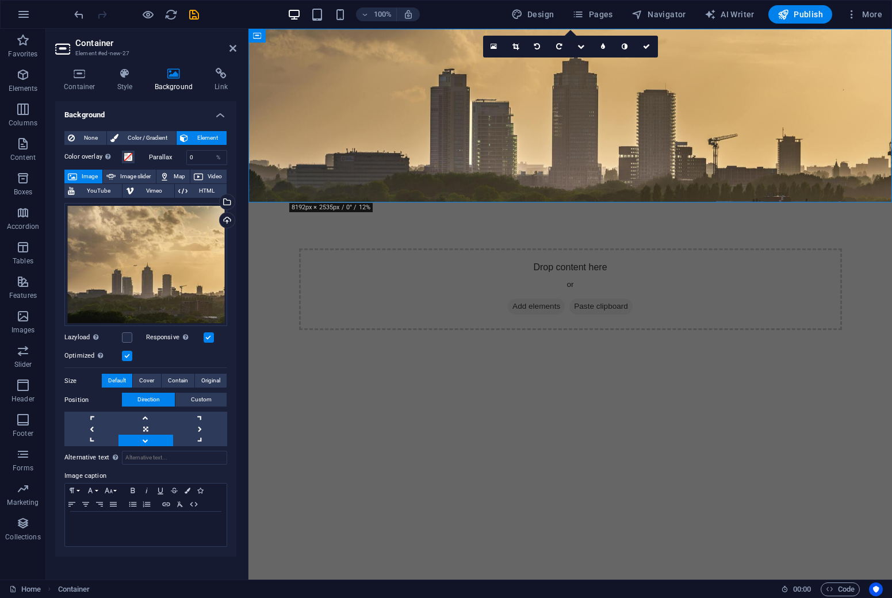
click at [356, 376] on html "Skip to main content Drop content here or Add elements Paste clipboard" at bounding box center [571, 203] width 644 height 348
click at [140, 431] on link at bounding box center [146, 429] width 54 height 12
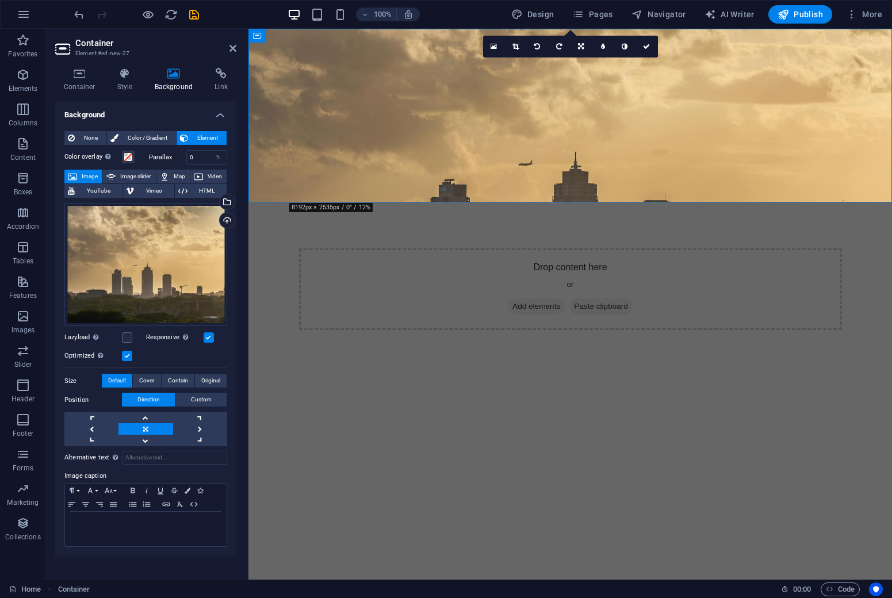
click at [526, 284] on html "Skip to main content Drop content here or Add elements Paste clipboard" at bounding box center [571, 203] width 644 height 348
click at [534, 240] on html "Skip to main content Drop content here or Add elements Paste clipboard" at bounding box center [571, 203] width 644 height 348
click at [308, 242] on html "Skip to main content Drop content here or Add elements Paste clipboard" at bounding box center [571, 203] width 644 height 348
click at [233, 49] on icon at bounding box center [233, 48] width 7 height 9
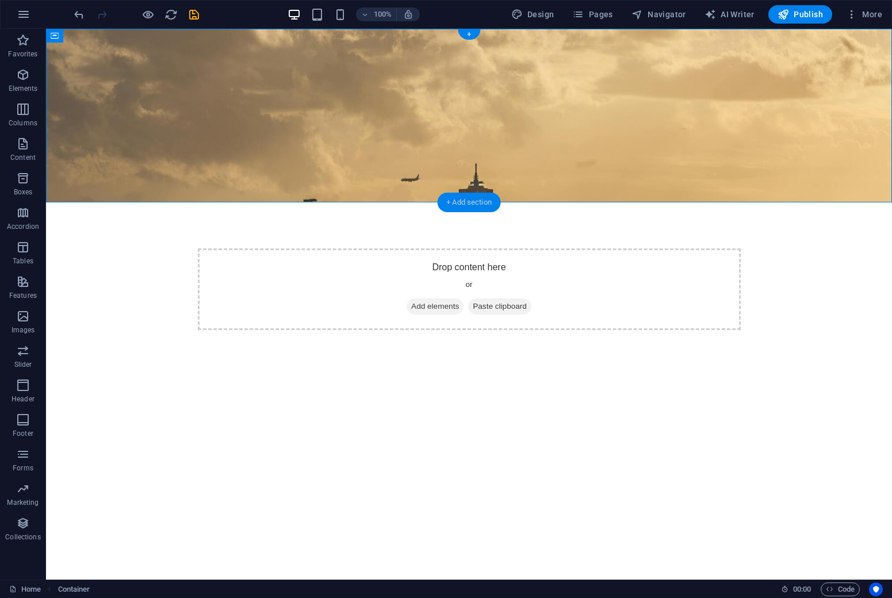
click at [469, 203] on div "+ Add section" at bounding box center [469, 203] width 64 height 20
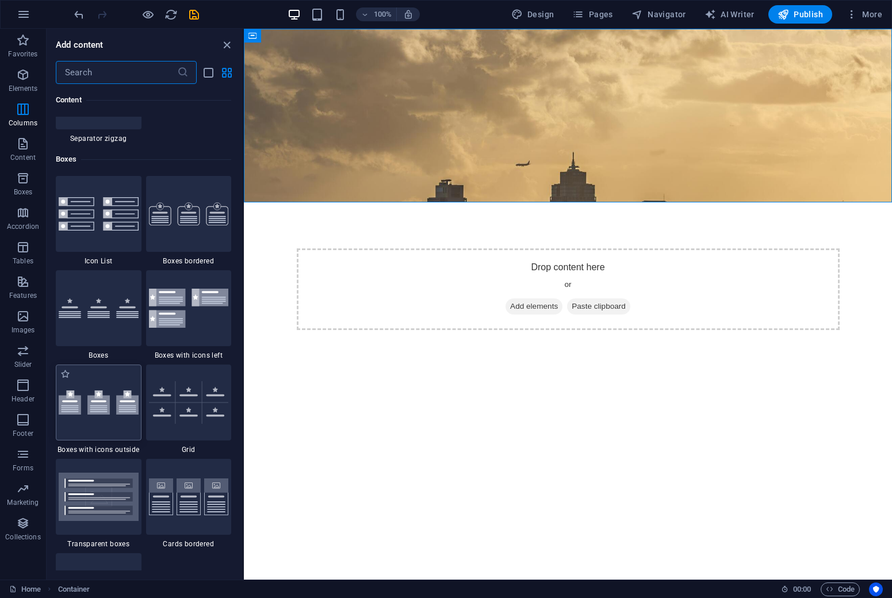
scroll to position [3141, 0]
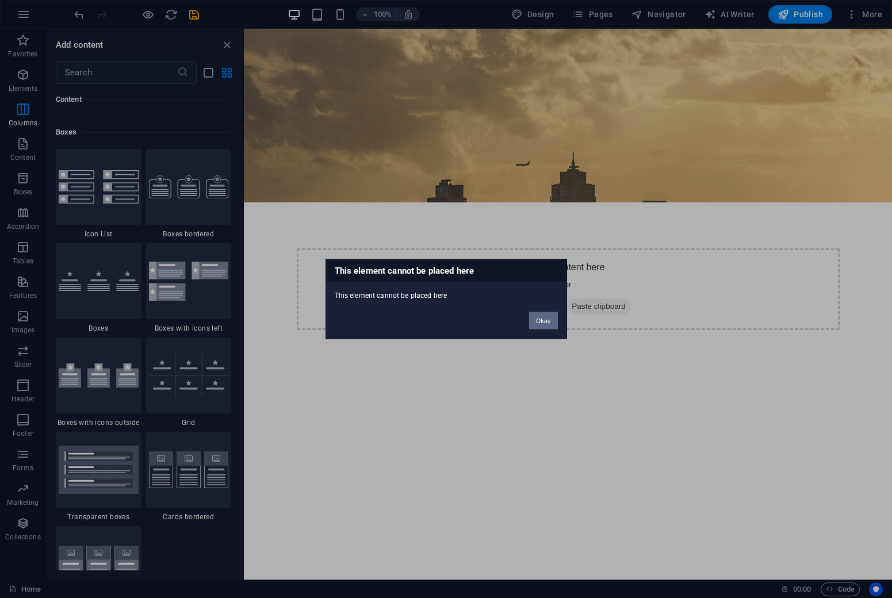
click at [556, 324] on button "Okay" at bounding box center [543, 320] width 29 height 17
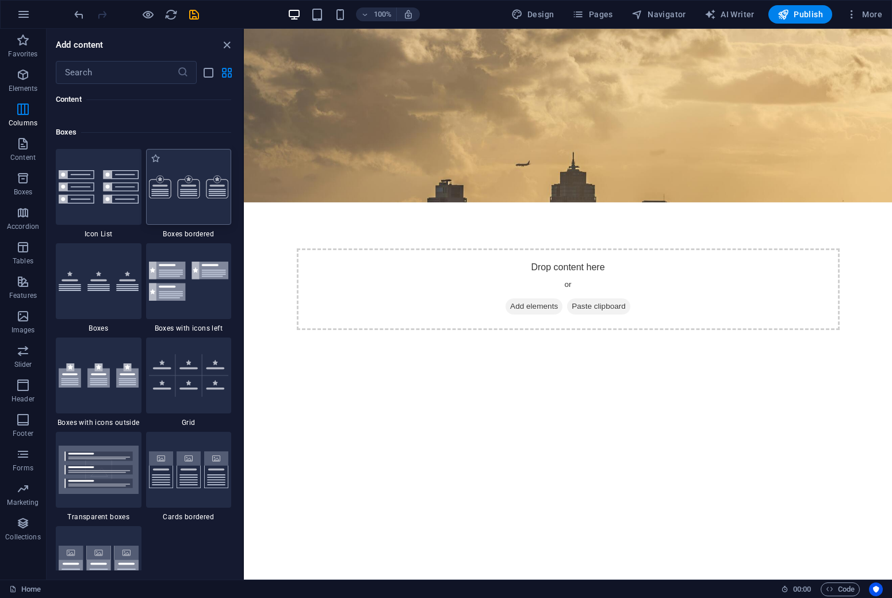
click at [185, 200] on div at bounding box center [189, 187] width 86 height 76
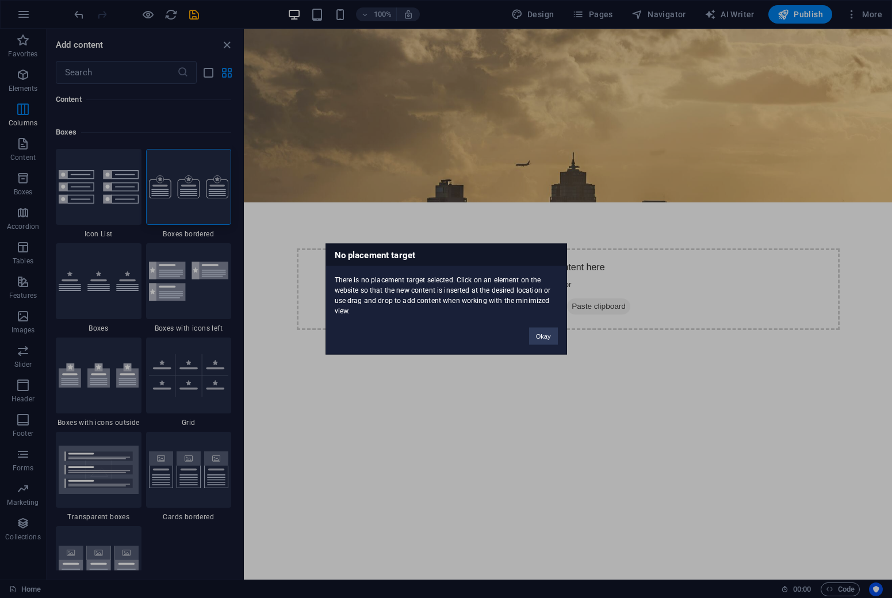
click at [540, 345] on div "Okay" at bounding box center [544, 330] width 46 height 29
click at [545, 331] on button "Okay" at bounding box center [543, 336] width 29 height 17
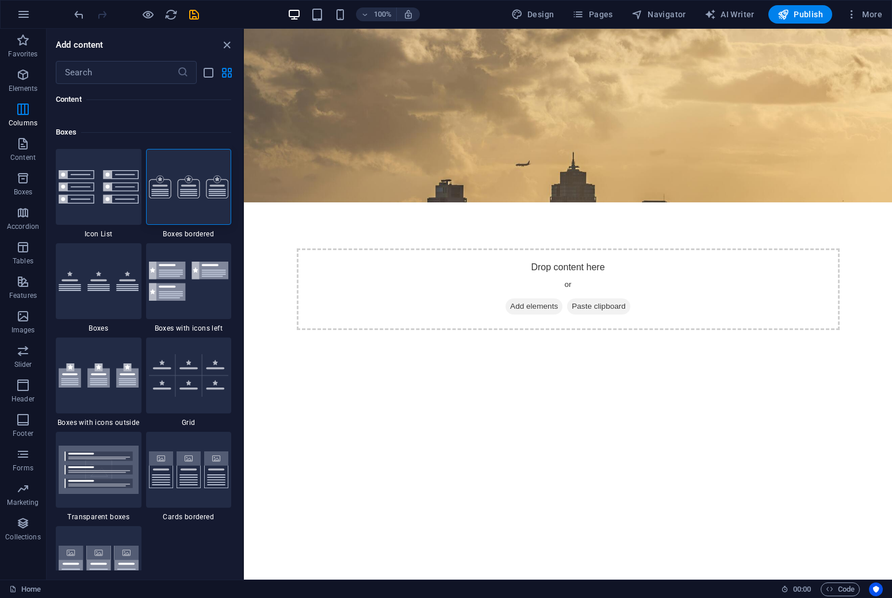
click at [507, 313] on html "Skip to main content Drop content here or Add elements Paste clipboard" at bounding box center [568, 203] width 648 height 348
click at [568, 200] on div "+ Add section" at bounding box center [568, 203] width 64 height 20
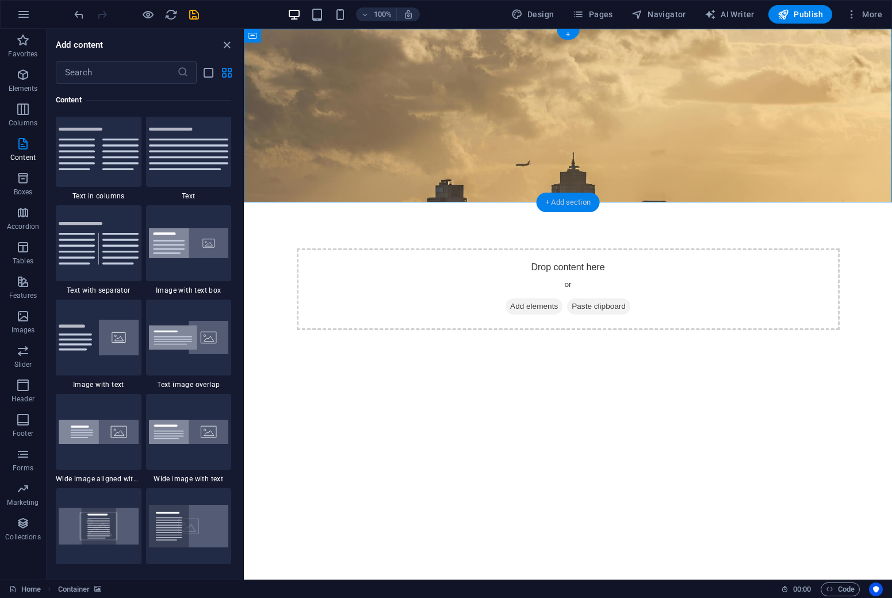
scroll to position [2013, 0]
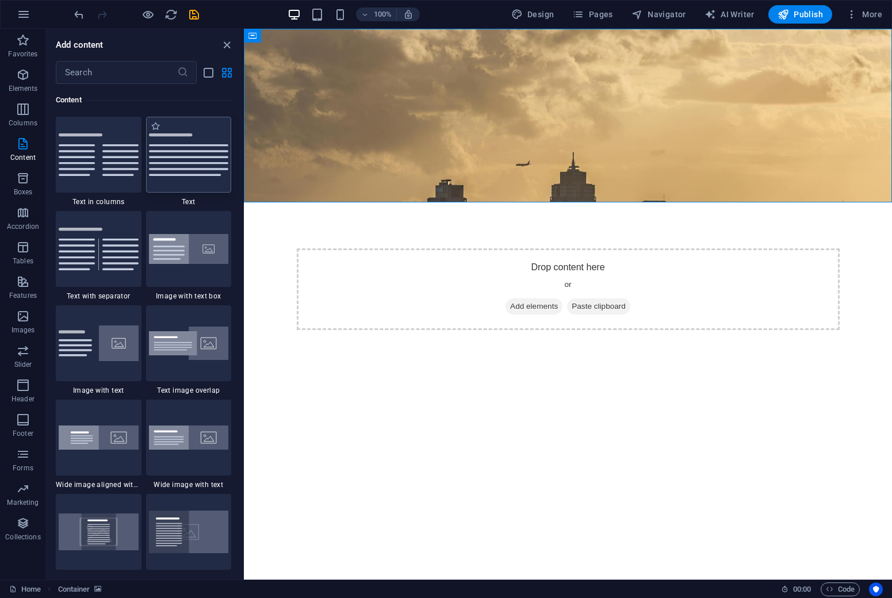
click at [182, 170] on img at bounding box center [189, 154] width 80 height 43
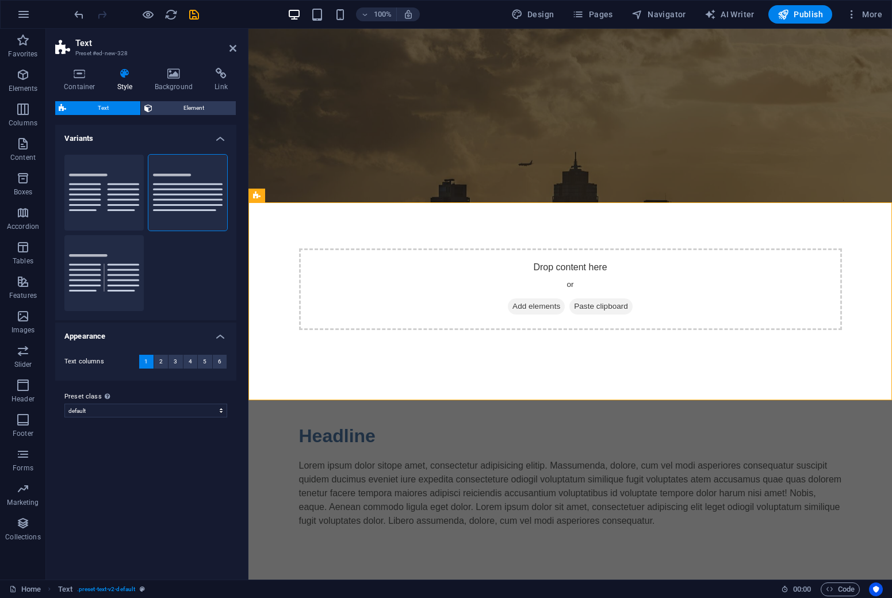
click at [408, 498] on html "Skip to main content Drop content here or Add elements Paste clipboard Headline…" at bounding box center [571, 301] width 644 height 545
click at [196, 16] on icon "save" at bounding box center [194, 14] width 13 height 13
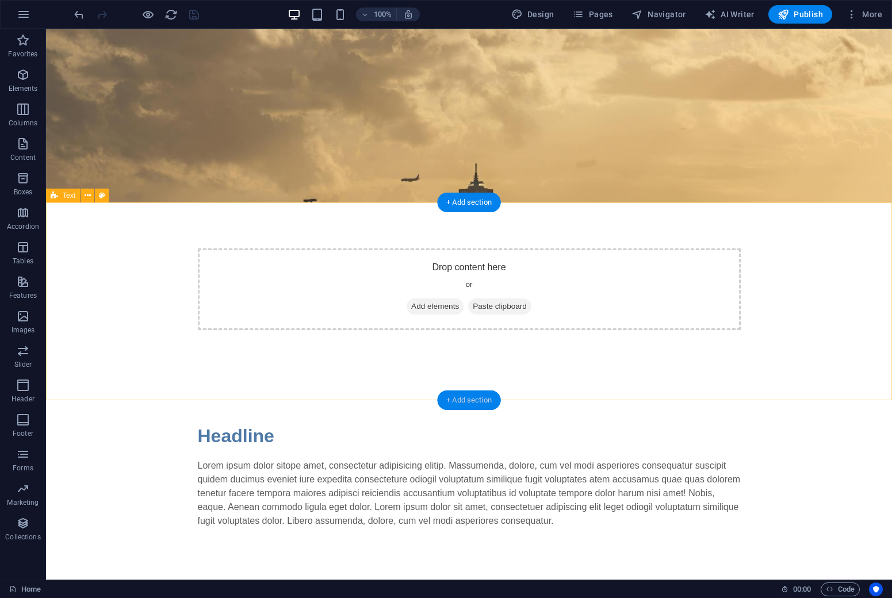
click at [465, 404] on div "+ Add section" at bounding box center [469, 401] width 64 height 20
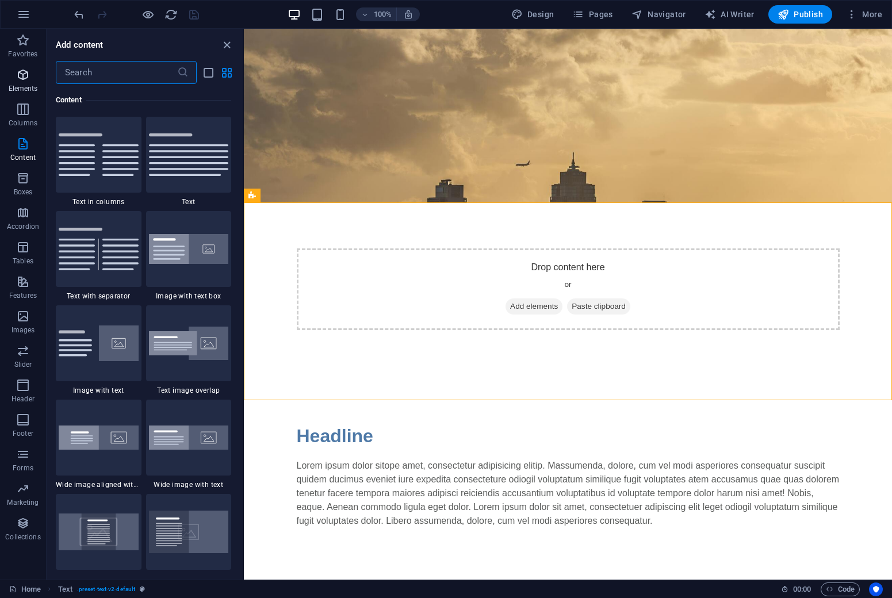
click at [20, 80] on icon "button" at bounding box center [23, 75] width 14 height 14
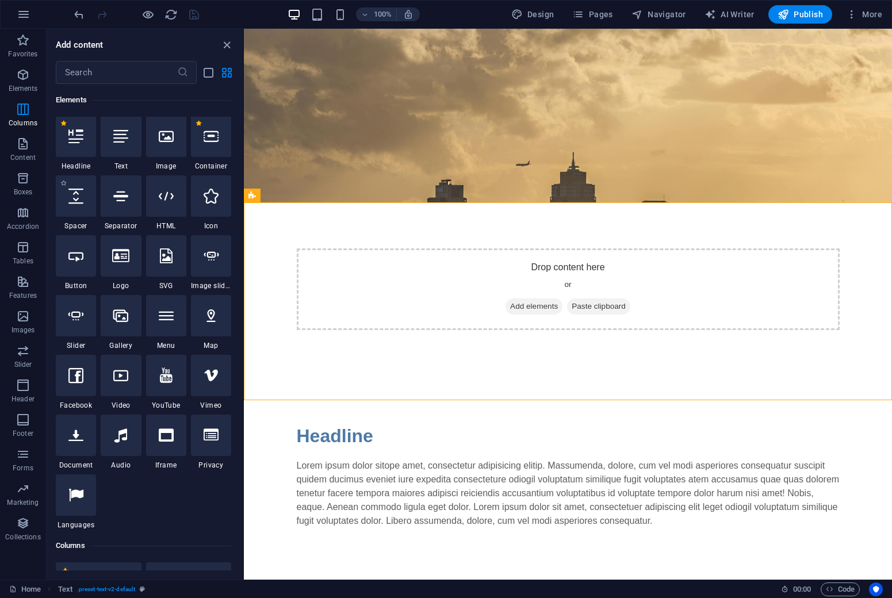
scroll to position [123, 0]
click at [24, 143] on icon "button" at bounding box center [23, 144] width 14 height 14
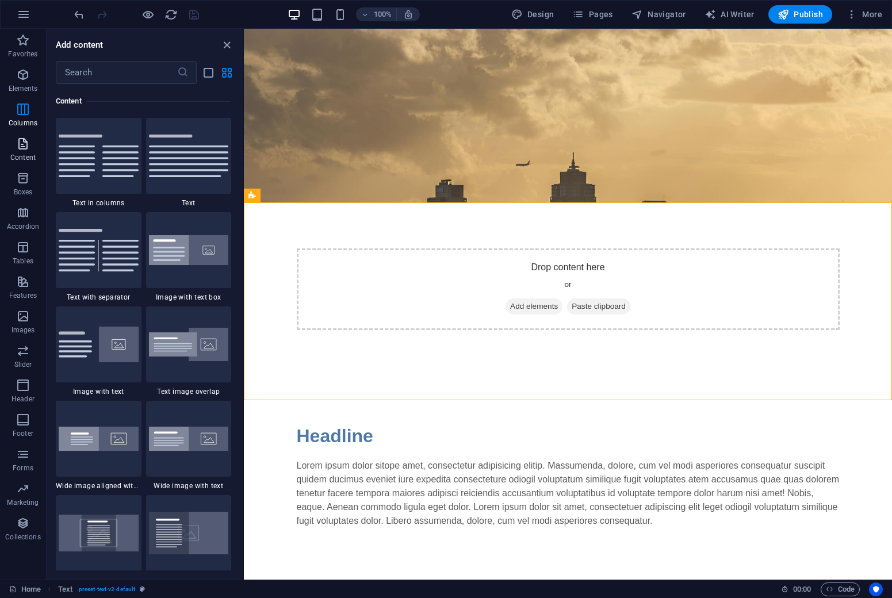
scroll to position [2013, 0]
click at [25, 158] on p "Content" at bounding box center [22, 157] width 25 height 9
click at [23, 181] on icon "button" at bounding box center [23, 178] width 14 height 14
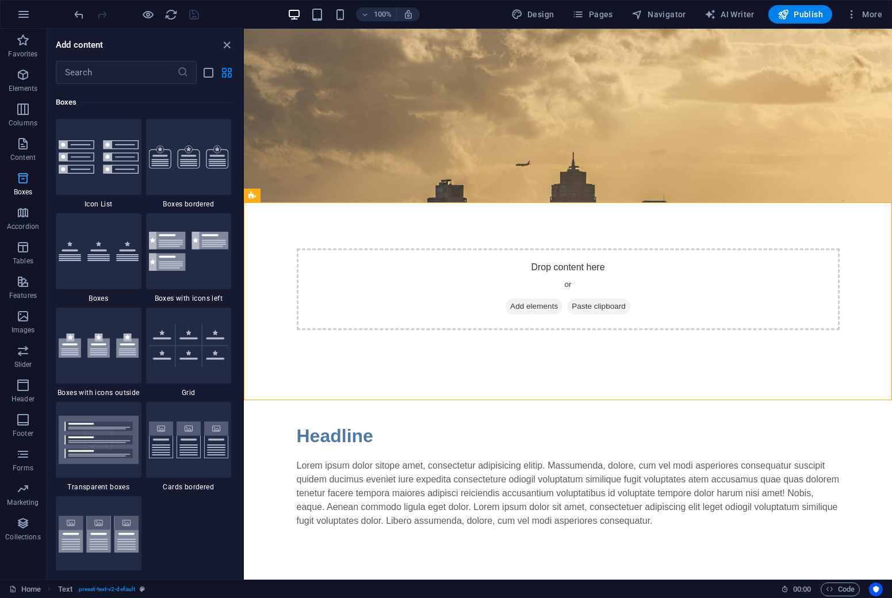
scroll to position [3174, 0]
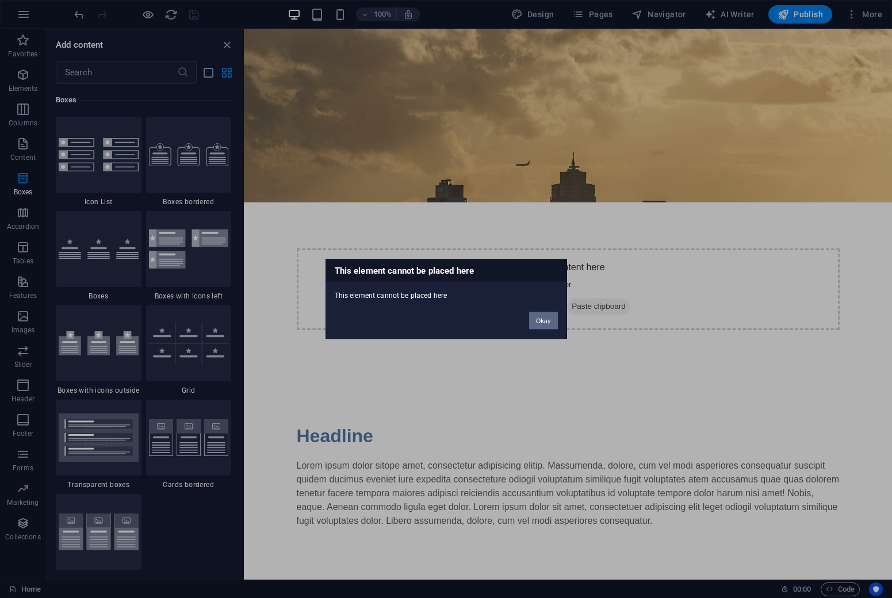
click at [543, 319] on button "Okay" at bounding box center [543, 320] width 29 height 17
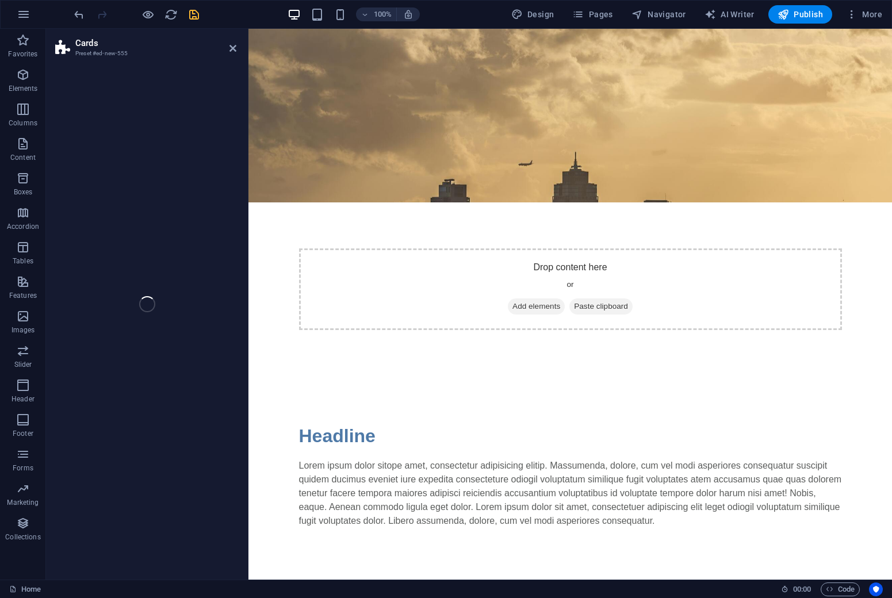
select select "rem"
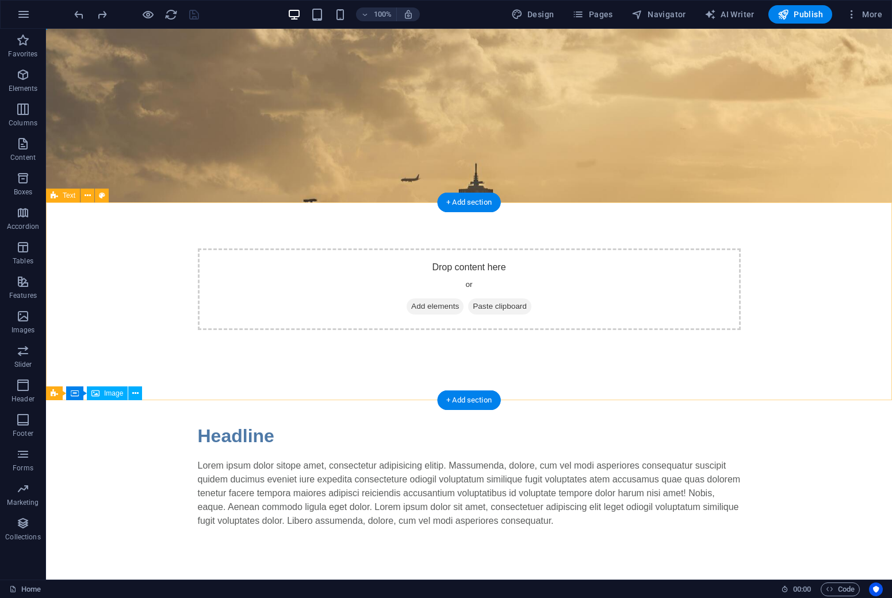
scroll to position [0, 0]
click at [473, 397] on div "+ Add section" at bounding box center [469, 401] width 64 height 20
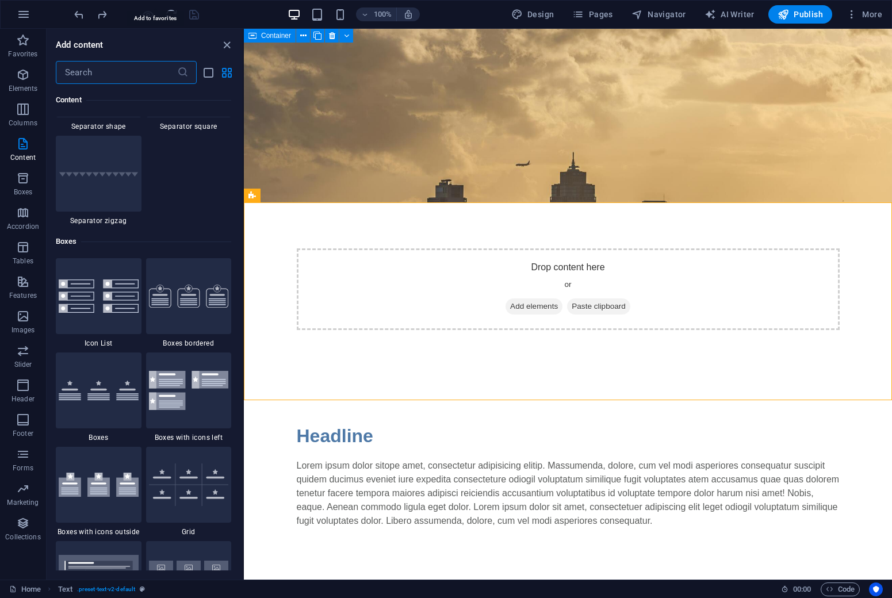
scroll to position [3034, 0]
click at [97, 392] on img at bounding box center [99, 389] width 80 height 20
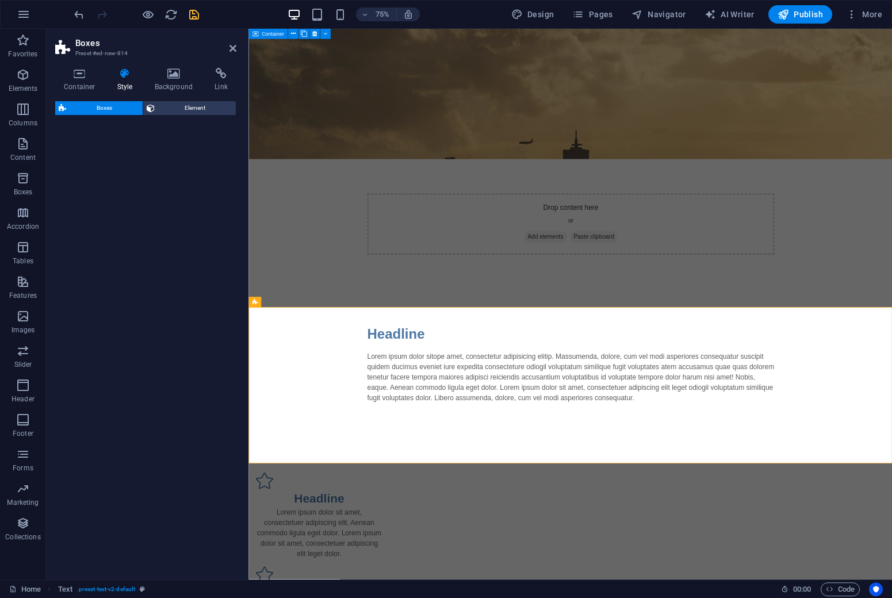
select select "rem"
select select "preset-boxes-v3-default"
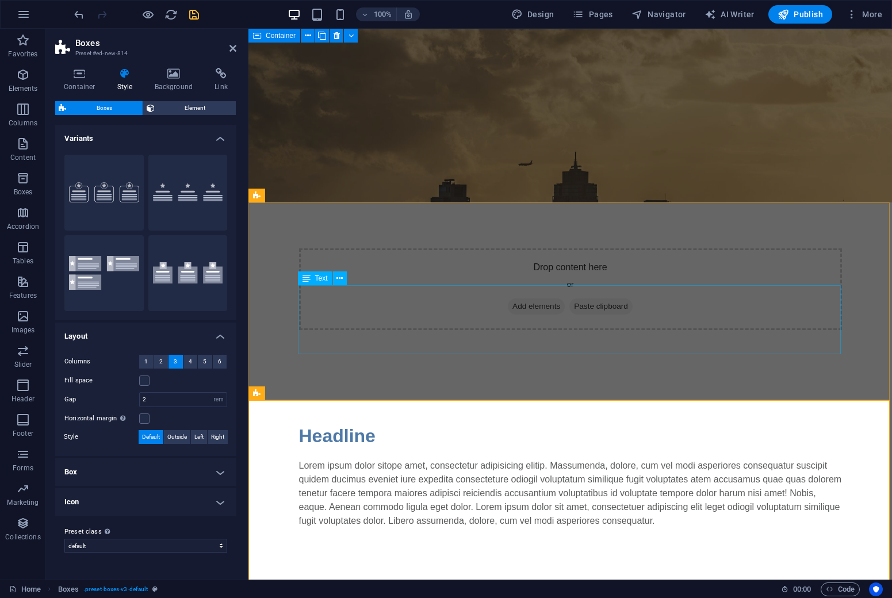
scroll to position [0, 0]
click at [328, 385] on div "Headline Lorem ipsum dolor sitope amet, consectetur adipisicing elitip. Massume…" at bounding box center [571, 475] width 644 height 198
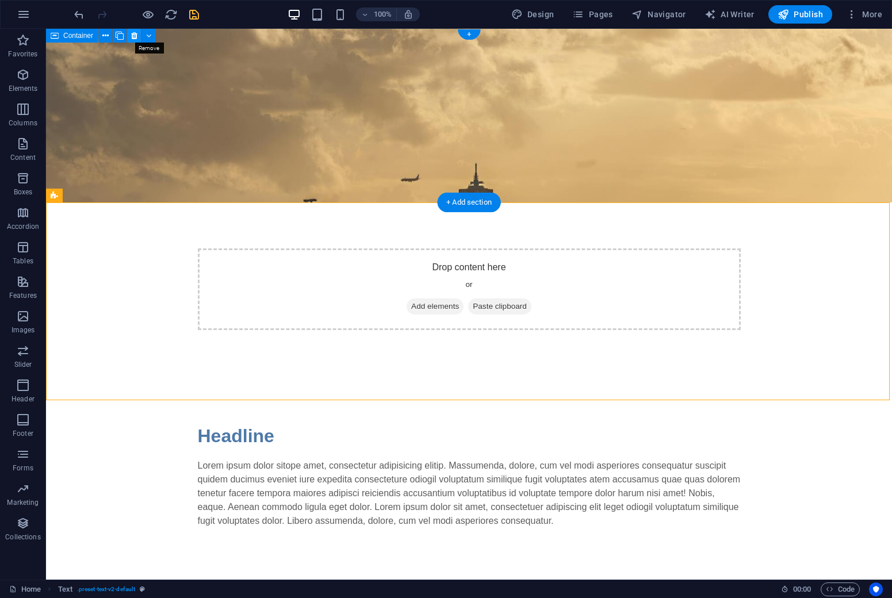
click at [132, 36] on icon at bounding box center [134, 36] width 6 height 12
click at [169, 100] on figure at bounding box center [469, 116] width 846 height 174
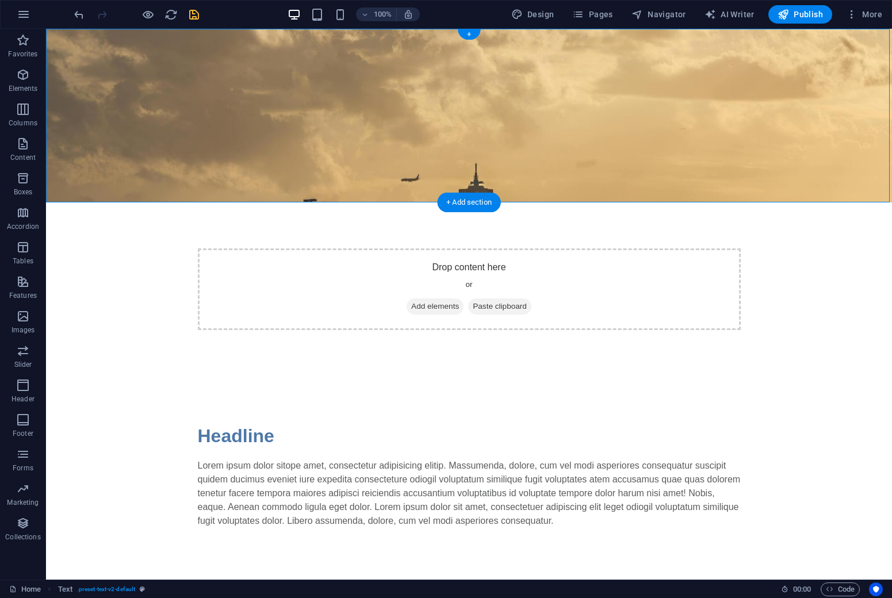
click at [169, 100] on figure at bounding box center [469, 116] width 846 height 174
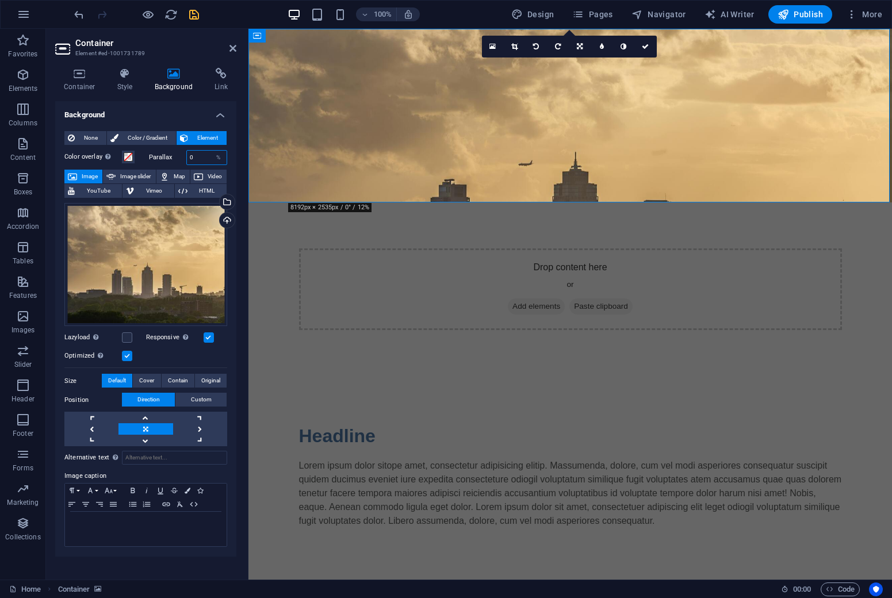
click at [196, 154] on input "0" at bounding box center [207, 158] width 40 height 14
drag, startPoint x: 194, startPoint y: 155, endPoint x: 180, endPoint y: 155, distance: 13.8
click at [180, 155] on div "Parallax 0 %" at bounding box center [188, 157] width 79 height 15
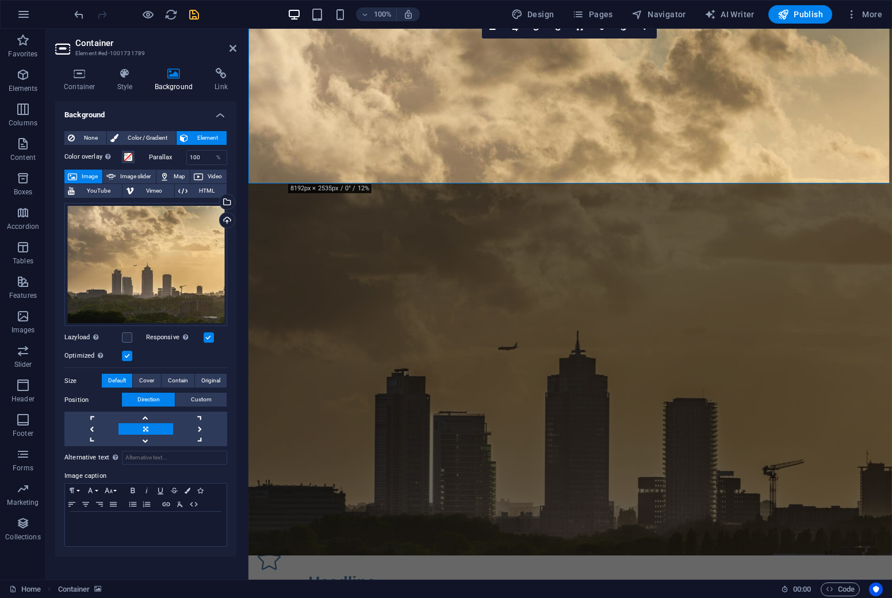
scroll to position [22, 0]
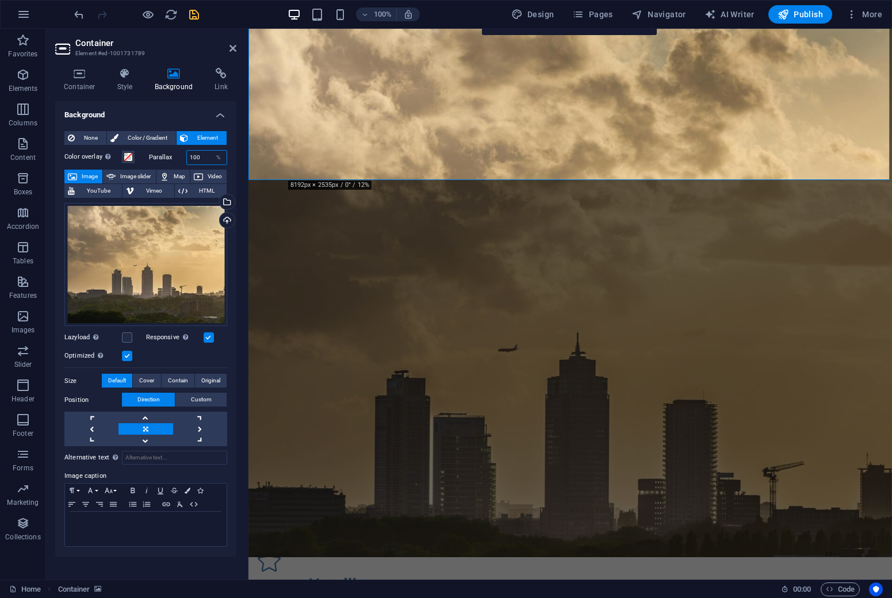
click at [191, 156] on input "100" at bounding box center [207, 158] width 40 height 14
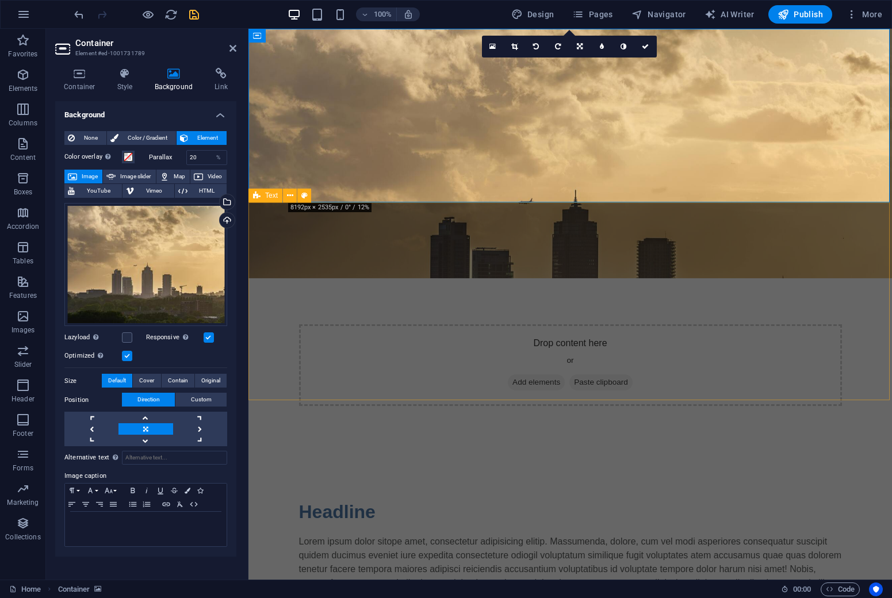
scroll to position [0, 0]
click at [148, 438] on link at bounding box center [146, 441] width 54 height 12
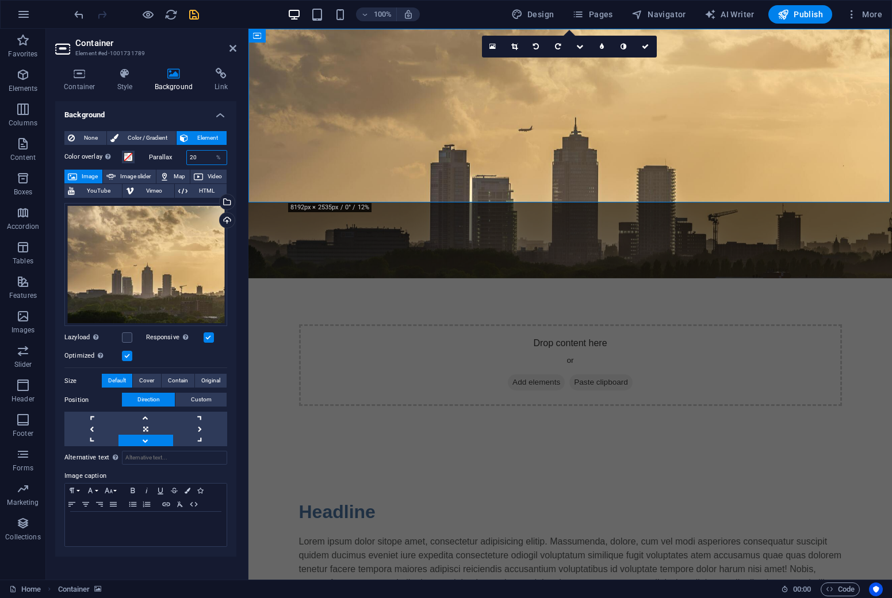
drag, startPoint x: 194, startPoint y: 158, endPoint x: 182, endPoint y: 158, distance: 11.5
click at [182, 158] on div "Parallax 20 %" at bounding box center [188, 157] width 79 height 15
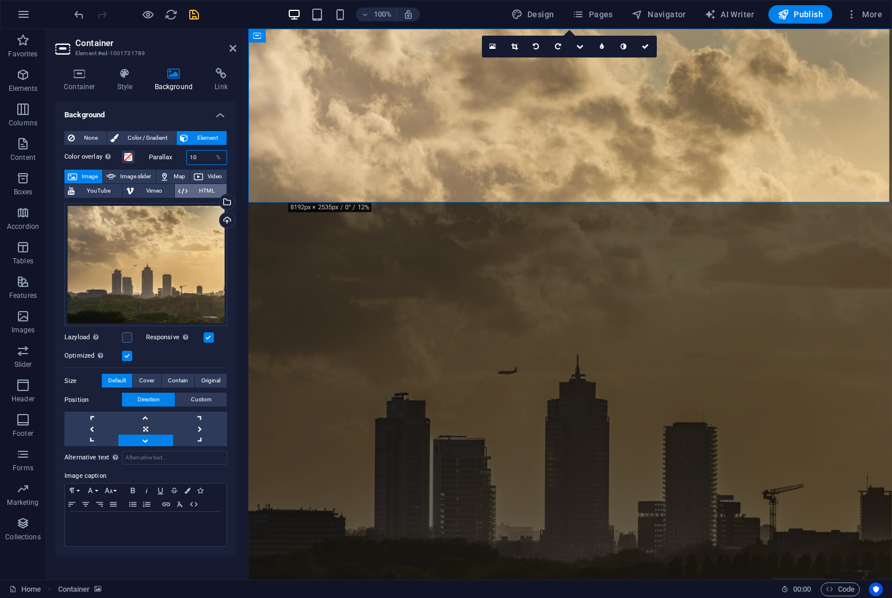
type input "1"
type input "100"
click at [299, 259] on div "Headline" at bounding box center [570, 263] width 543 height 28
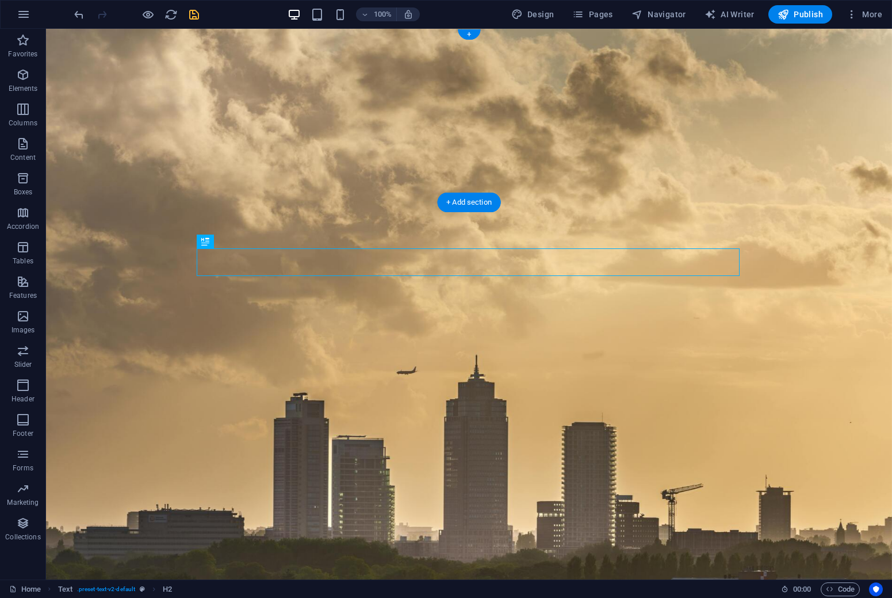
click at [151, 140] on figure at bounding box center [469, 304] width 846 height 551
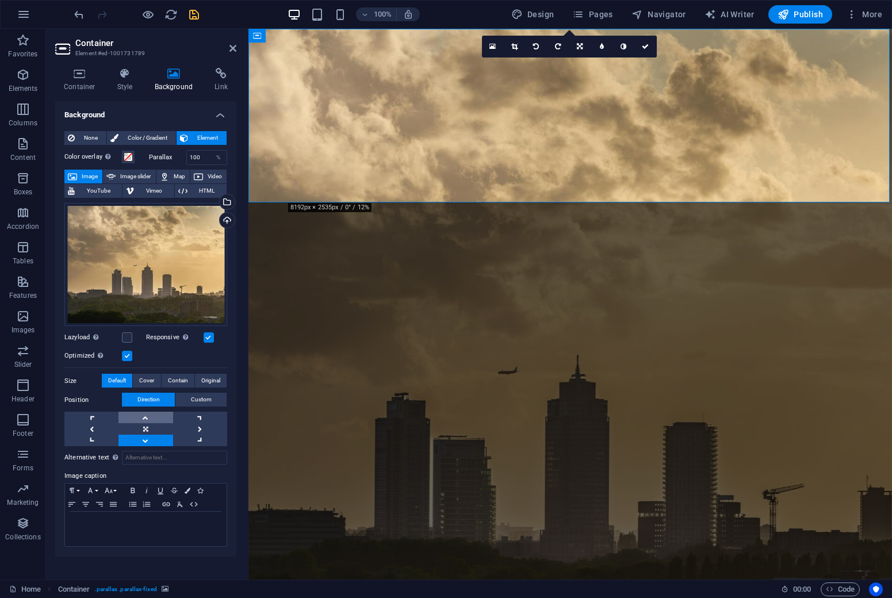
click at [148, 421] on link at bounding box center [146, 418] width 54 height 12
click at [153, 440] on link at bounding box center [146, 441] width 54 height 12
click at [148, 427] on link at bounding box center [146, 429] width 54 height 12
click at [205, 159] on input "100" at bounding box center [207, 158] width 40 height 14
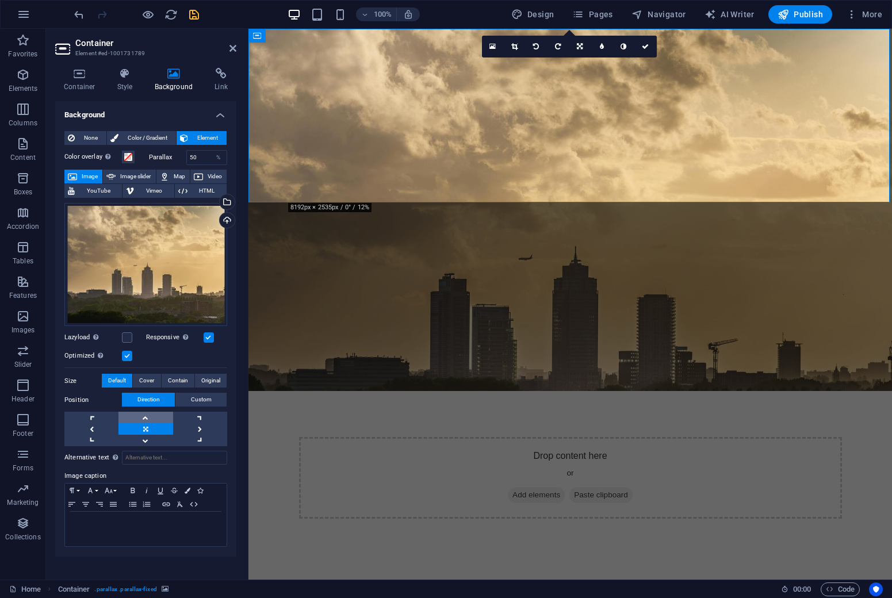
click at [147, 418] on link at bounding box center [146, 418] width 54 height 12
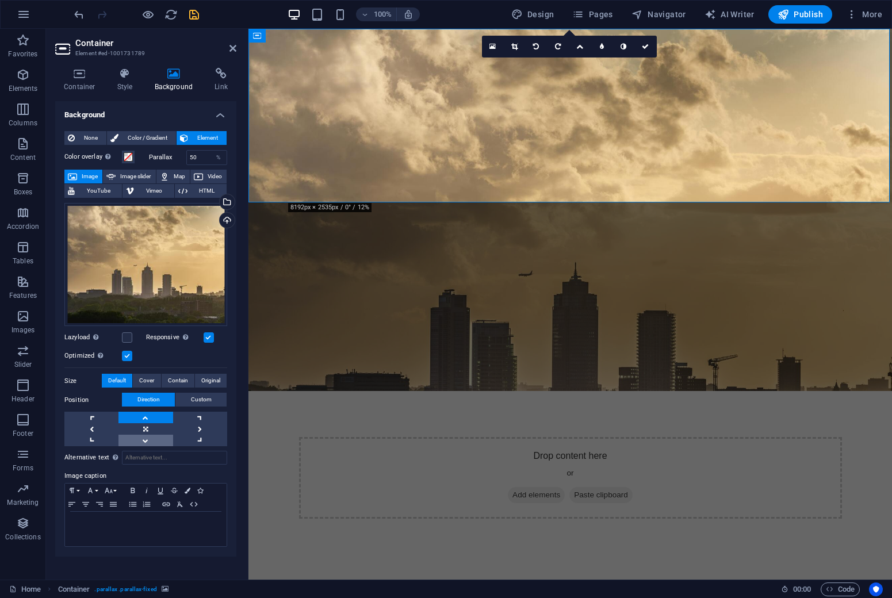
click at [146, 444] on link at bounding box center [146, 441] width 54 height 12
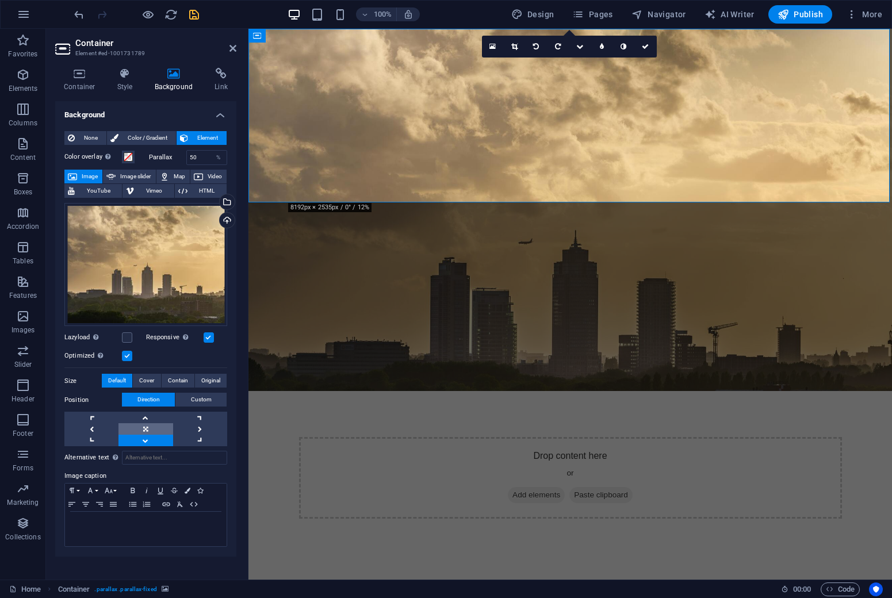
click at [148, 429] on link at bounding box center [146, 429] width 54 height 12
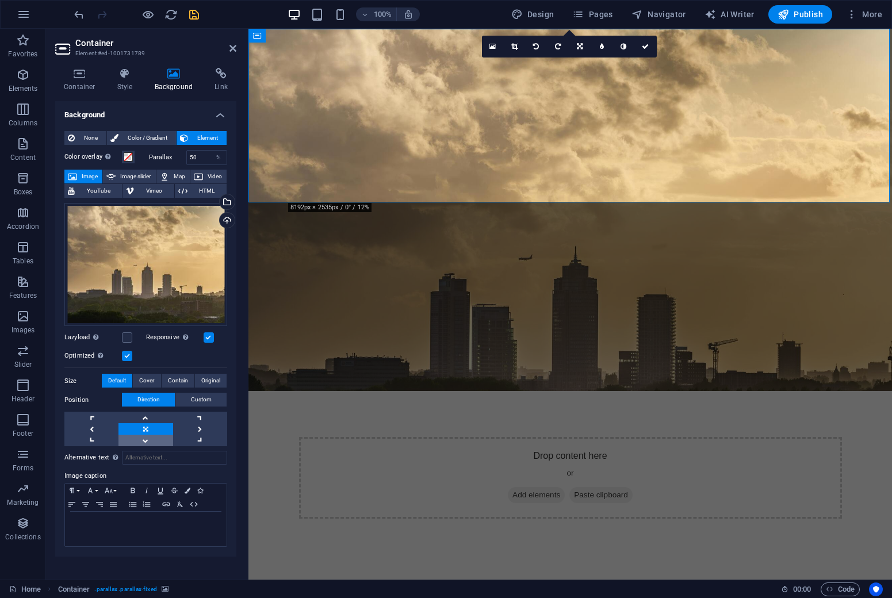
click at [148, 438] on link at bounding box center [146, 441] width 54 height 12
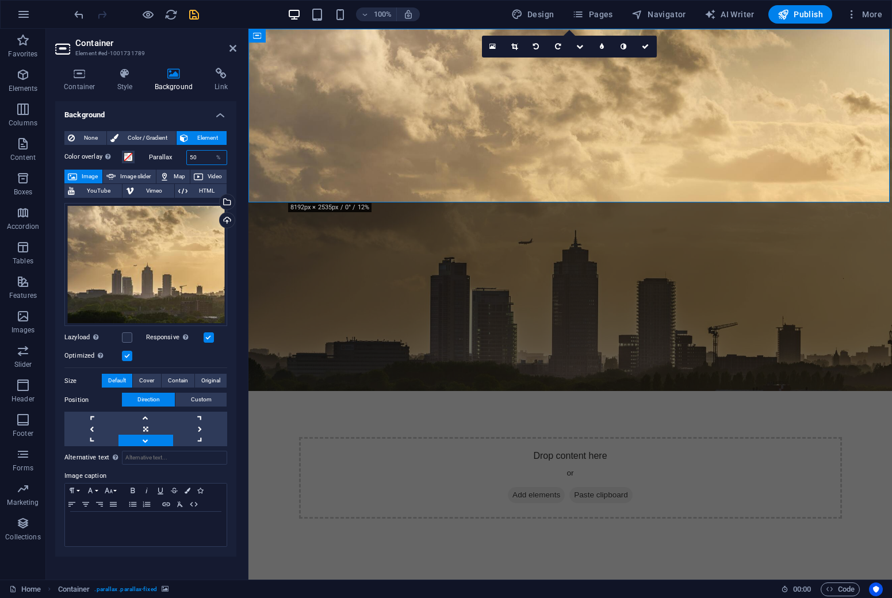
click at [191, 154] on input "50" at bounding box center [207, 158] width 40 height 14
click at [189, 154] on input "50" at bounding box center [207, 158] width 40 height 14
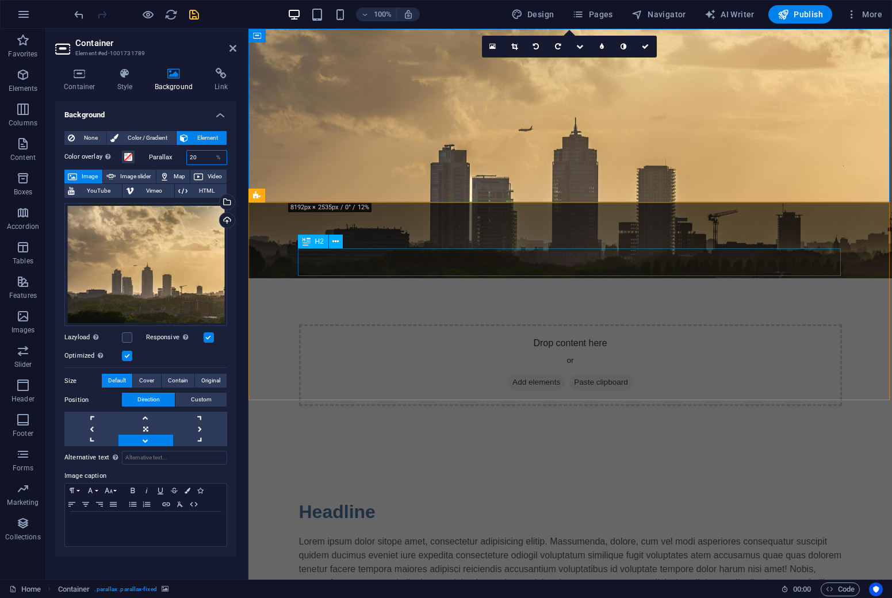
type input "20"
click at [158, 419] on link at bounding box center [146, 418] width 54 height 12
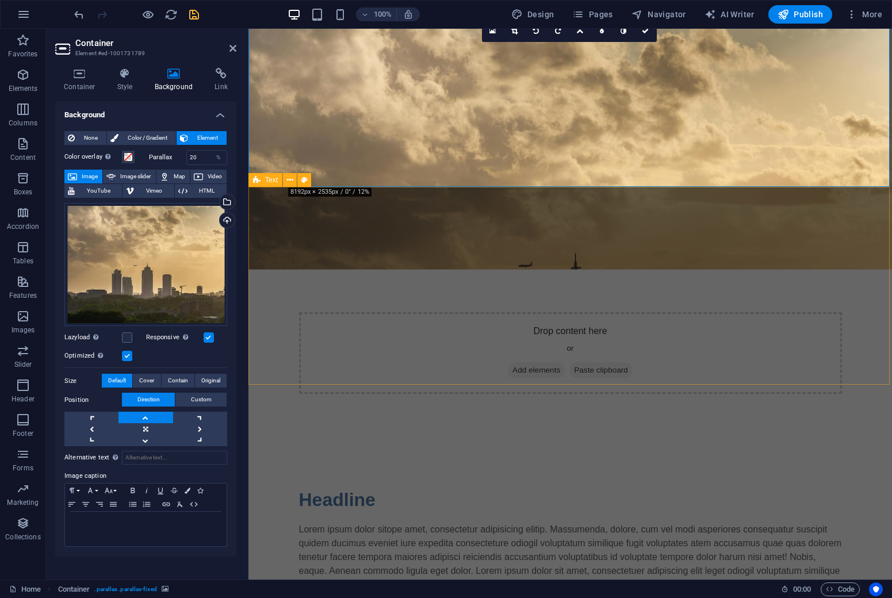
scroll to position [9, 0]
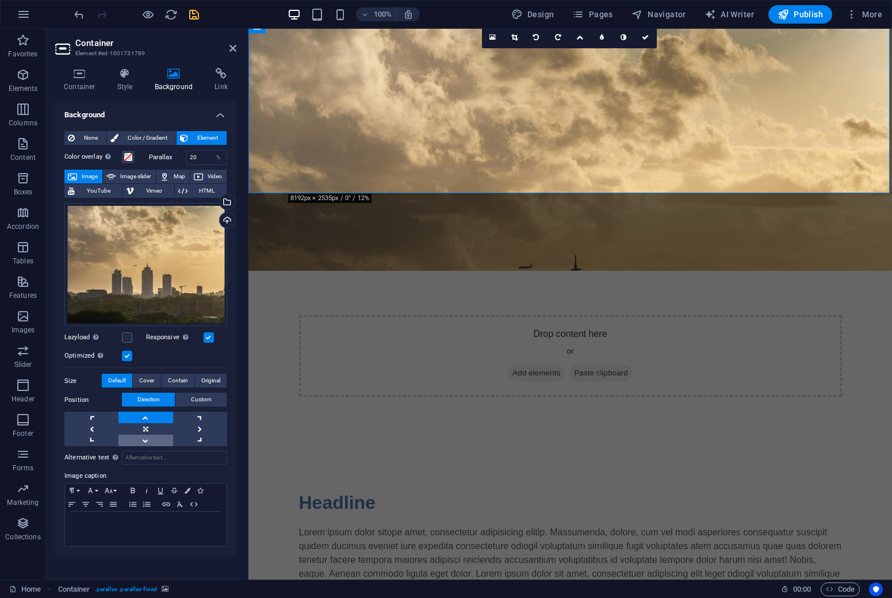
click at [156, 442] on link at bounding box center [146, 441] width 54 height 12
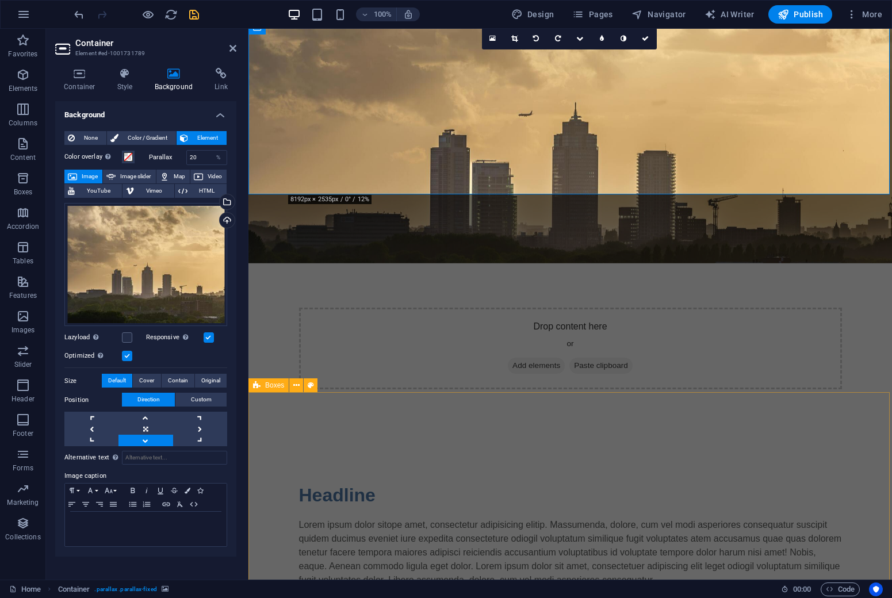
scroll to position [0, 0]
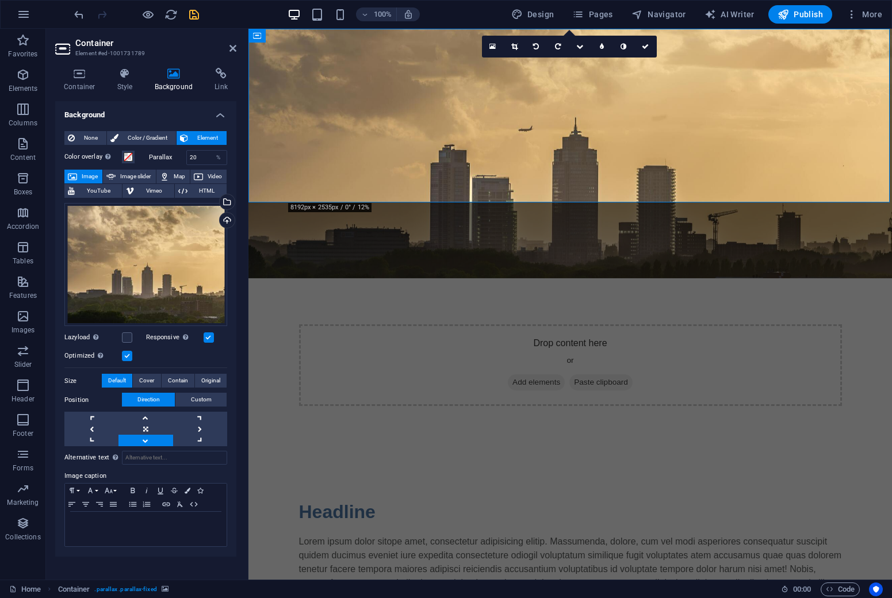
click at [273, 178] on figure at bounding box center [571, 154] width 644 height 250
click at [235, 54] on link at bounding box center [233, 49] width 7 height 10
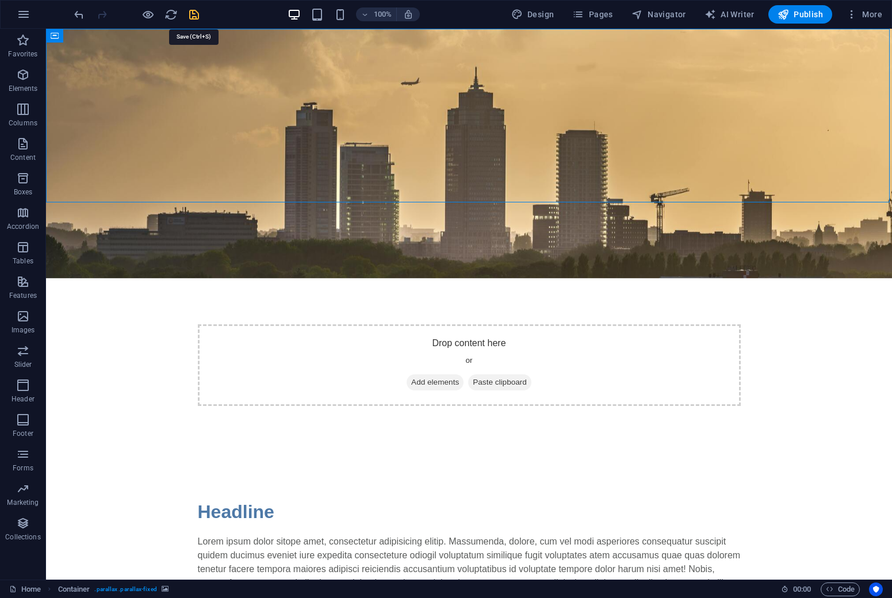
click at [192, 16] on icon "save" at bounding box center [194, 14] width 13 height 13
click at [476, 324] on div "Drop content here or Add elements Paste clipboard" at bounding box center [469, 365] width 543 height 82
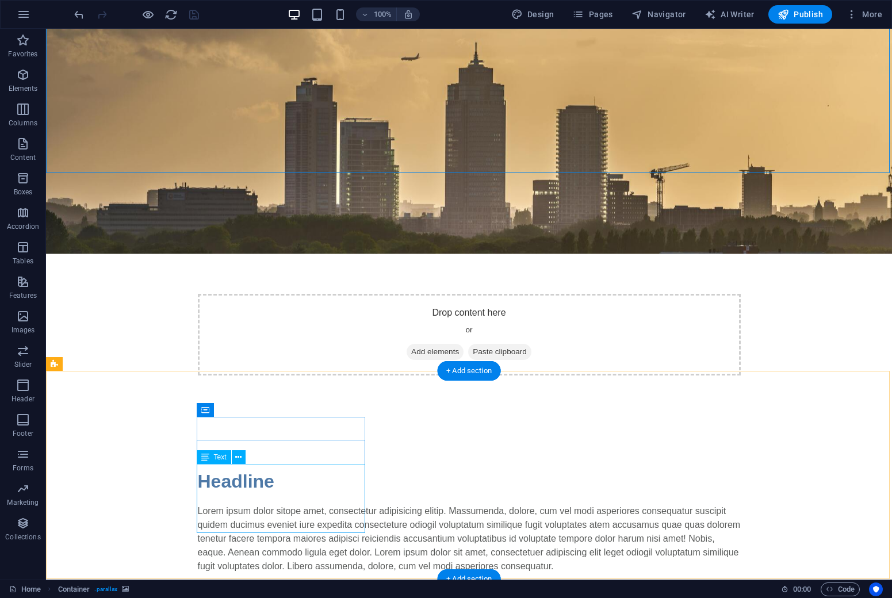
scroll to position [29, 0]
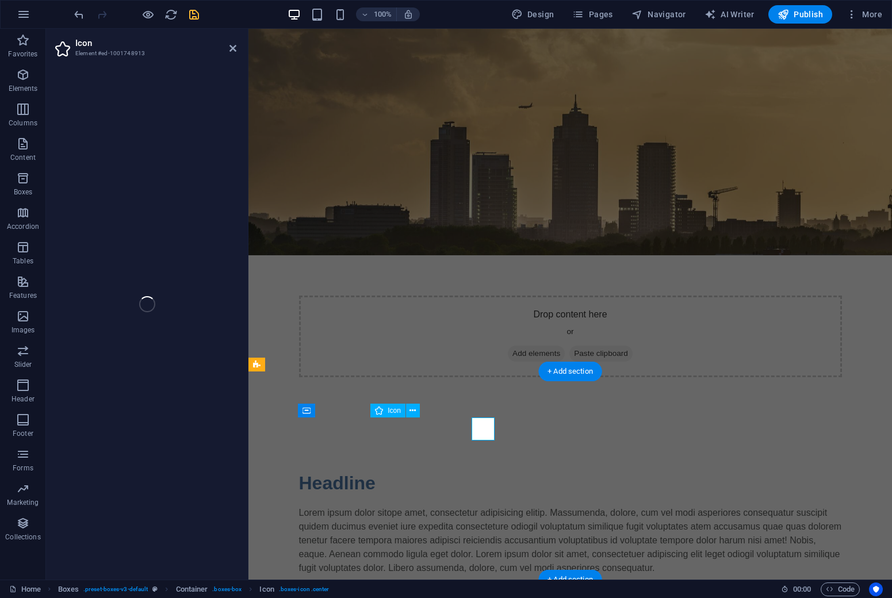
select select "xMidYMid"
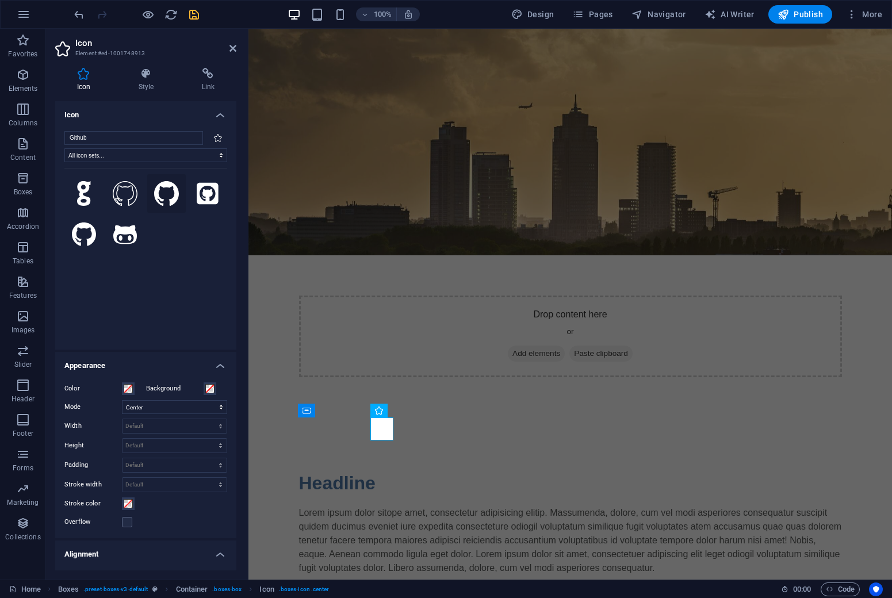
click at [168, 192] on icon at bounding box center [166, 193] width 25 height 25
click at [133, 198] on icon at bounding box center [125, 193] width 25 height 25
click at [89, 247] on icon at bounding box center [84, 234] width 24 height 25
click at [162, 193] on icon at bounding box center [166, 193] width 25 height 25
click at [90, 247] on icon at bounding box center [84, 234] width 24 height 25
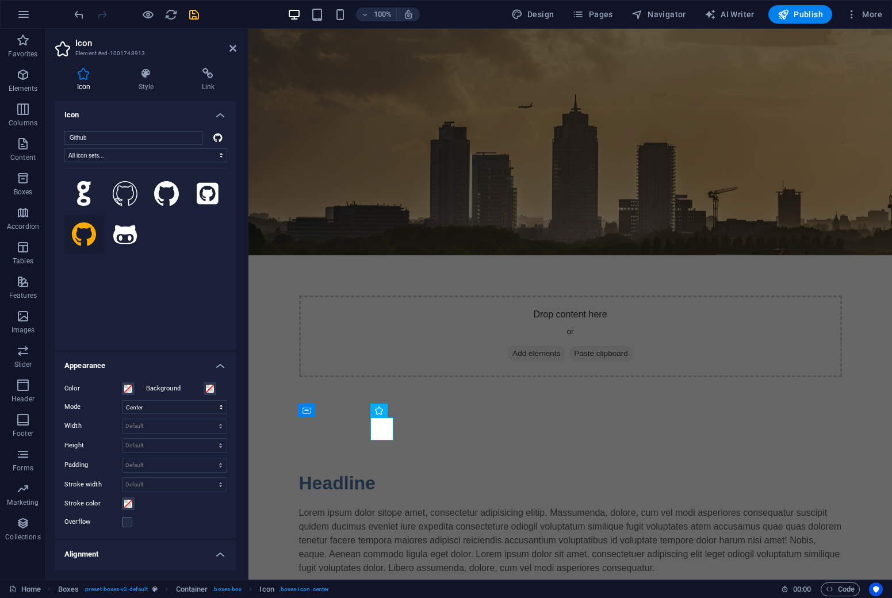
click at [84, 247] on icon at bounding box center [84, 234] width 24 height 25
click at [153, 136] on input "Github" at bounding box center [133, 138] width 139 height 14
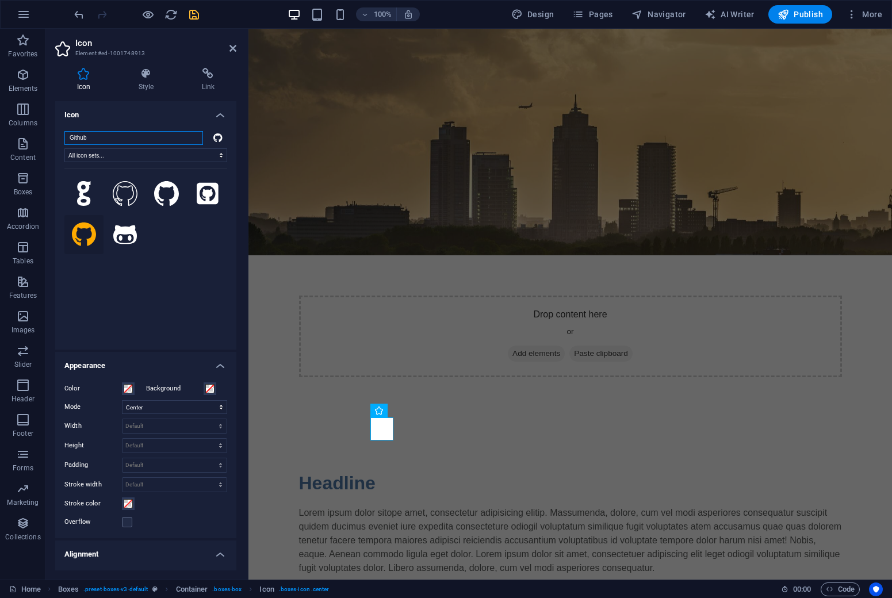
click at [153, 136] on input "Github" at bounding box center [133, 138] width 139 height 14
type input "Linked"
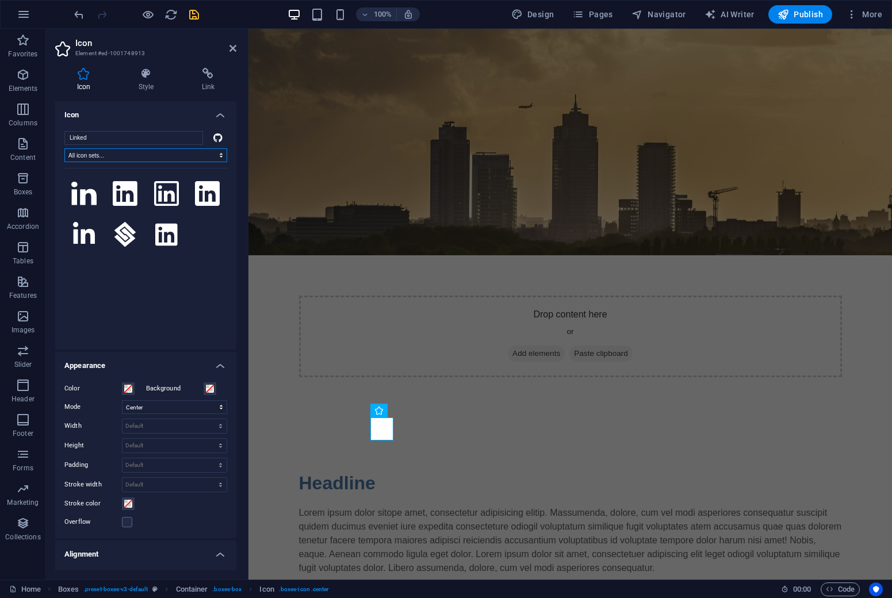
select select "font-awesome-brands"
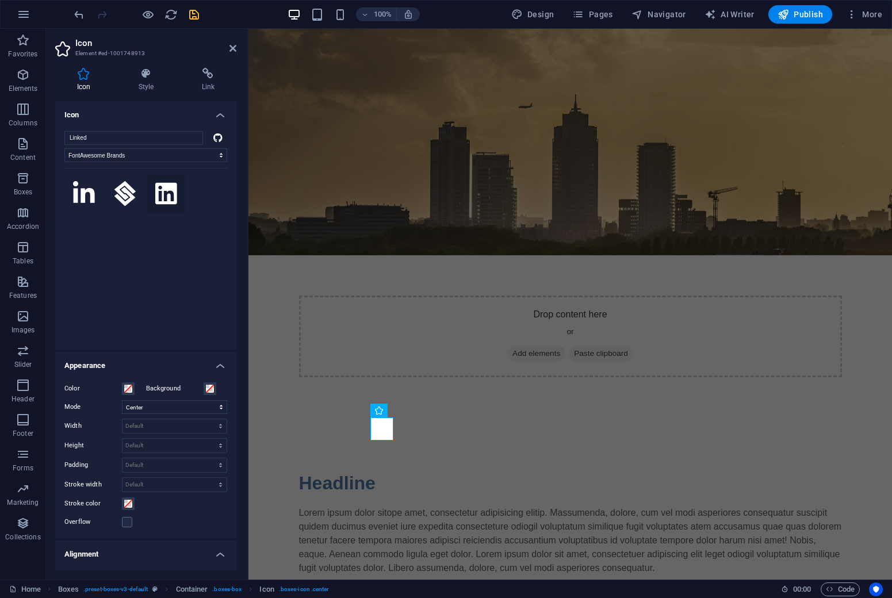
click at [170, 198] on icon at bounding box center [166, 193] width 22 height 22
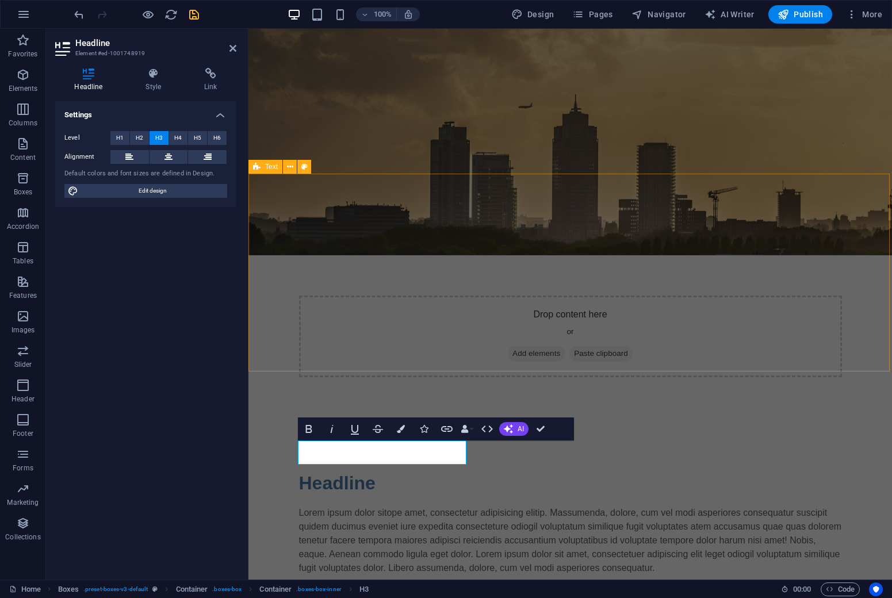
click at [698, 423] on div "Headline Lorem ipsum dolor sitope amet, consectetur adipisicing elitip. Massume…" at bounding box center [571, 522] width 644 height 198
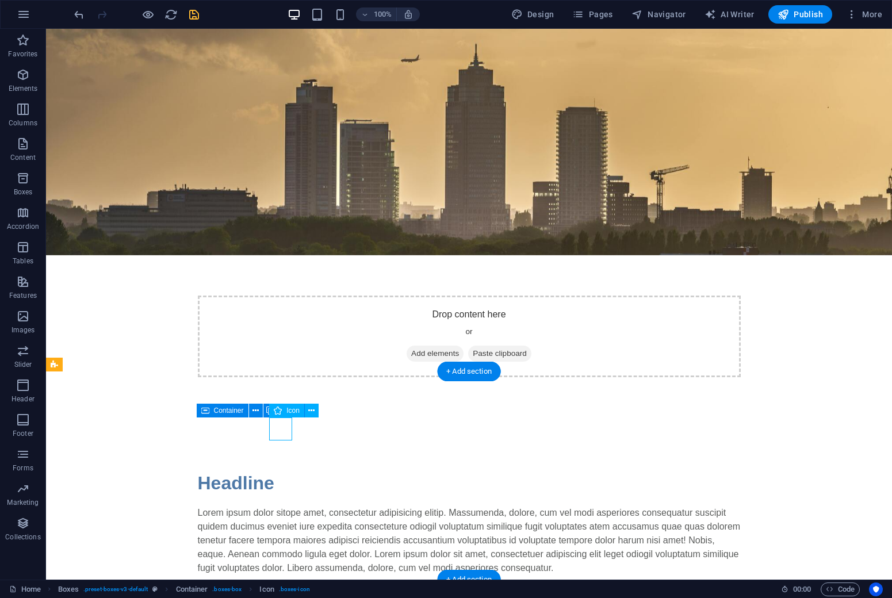
select select "font-awesome-brands"
select select "xMidYMid"
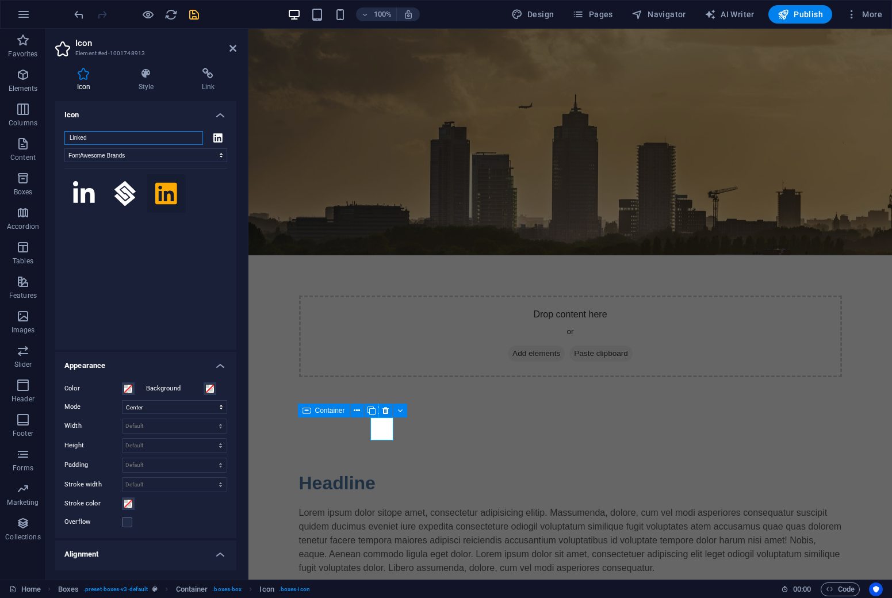
click at [133, 139] on input "Linked" at bounding box center [133, 138] width 139 height 14
type input "L"
type input "O"
type input "A"
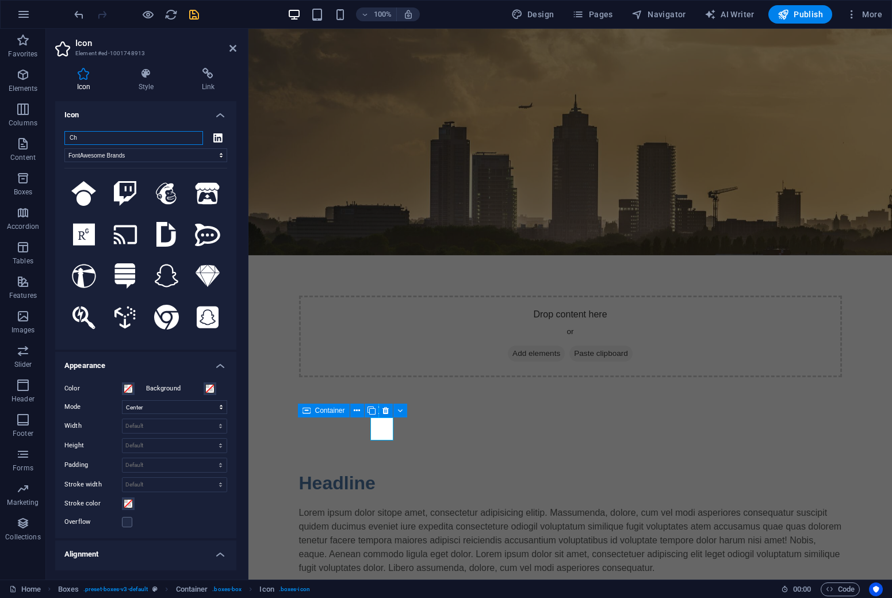
type input "C"
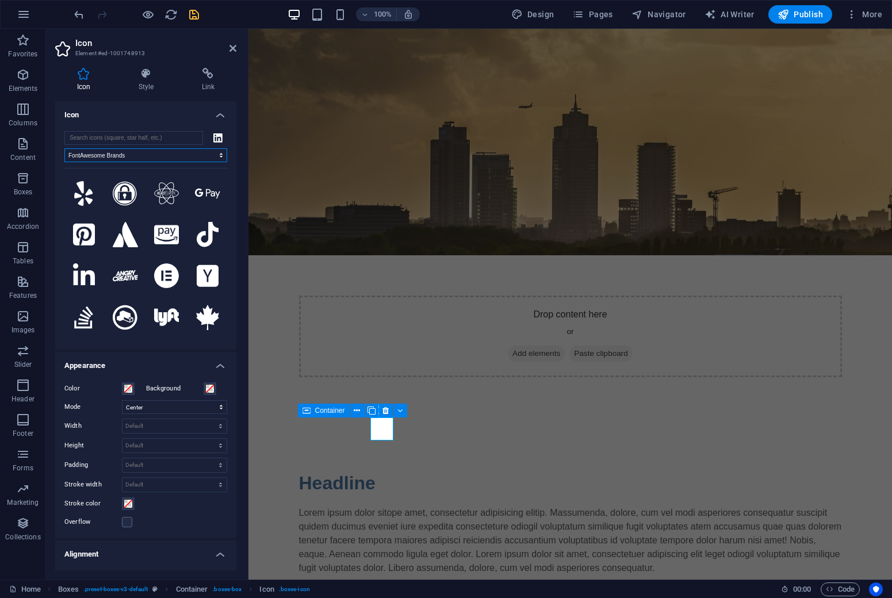
select select "font-awesome-regular"
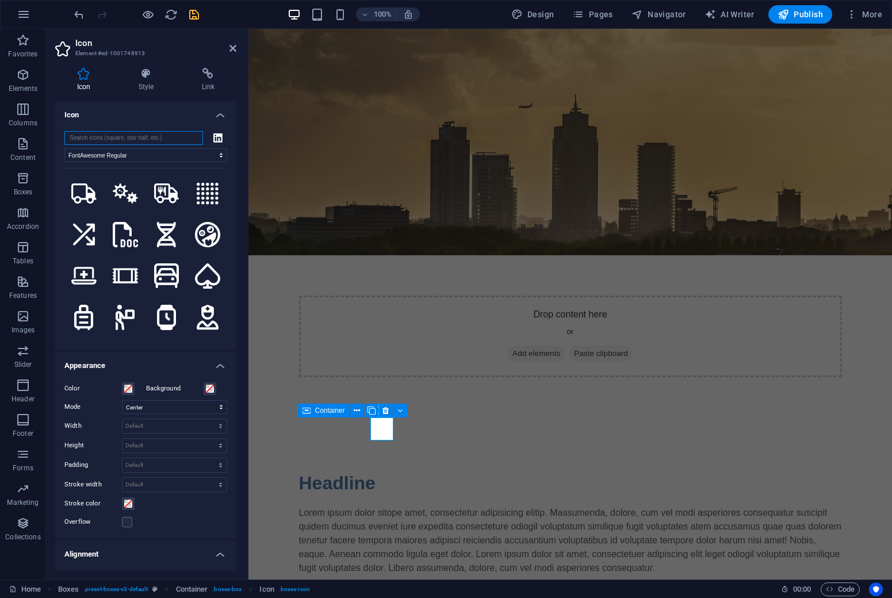
click at [156, 138] on input "search" at bounding box center [133, 138] width 139 height 14
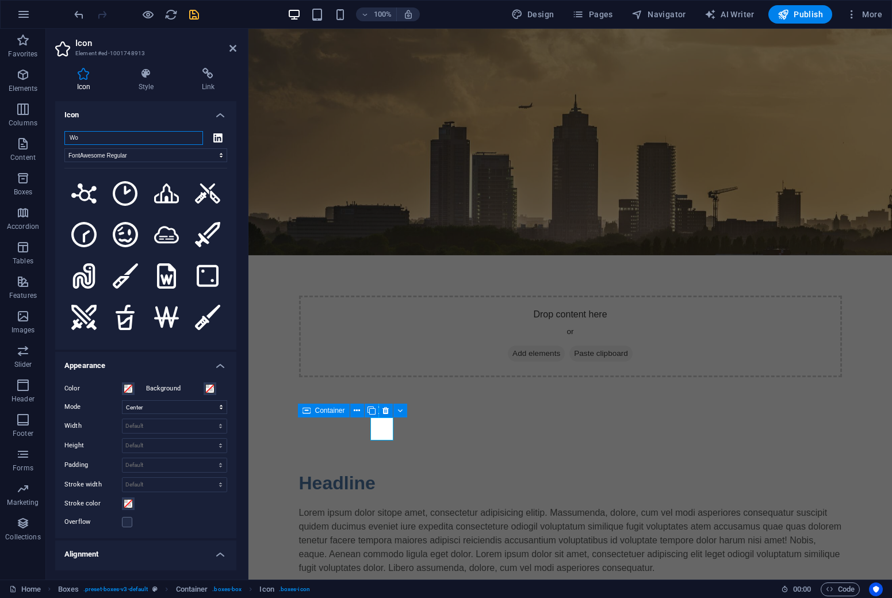
type input "W"
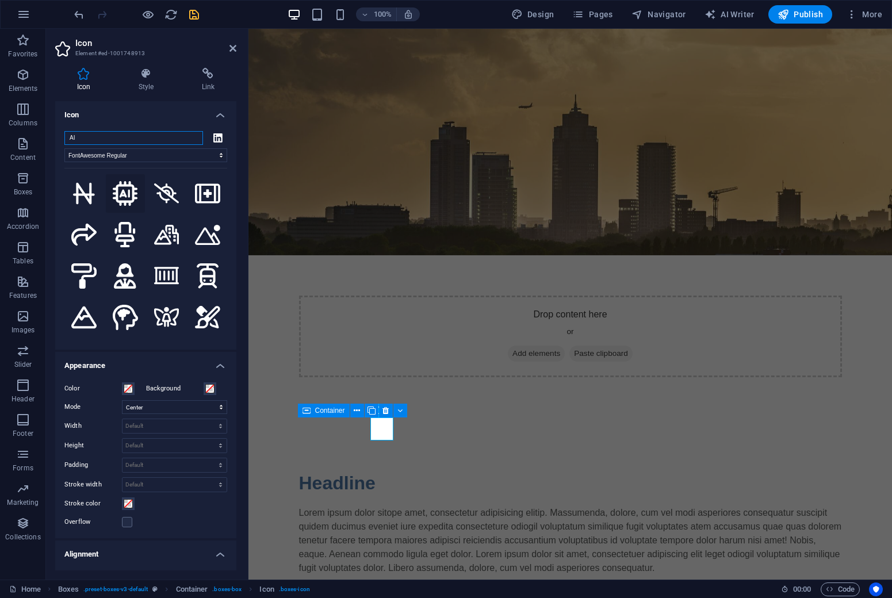
type input "AI"
click at [125, 194] on icon at bounding box center [125, 193] width 25 height 25
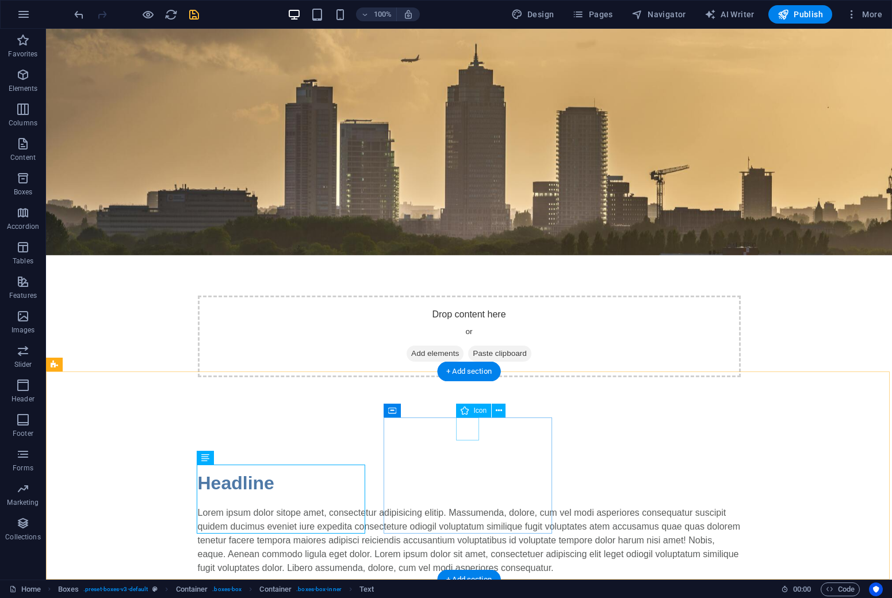
select select "xMidYMid"
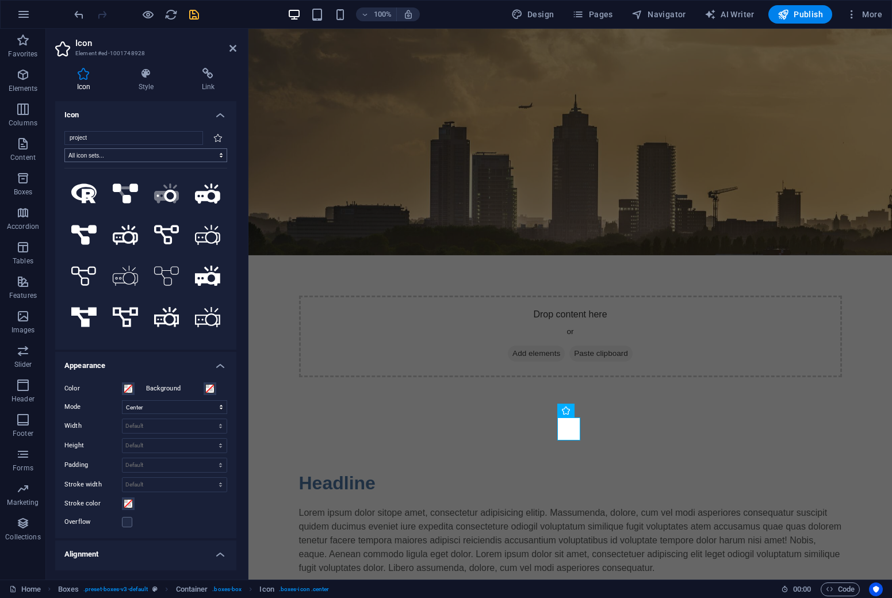
type input "project"
select select "font-awesome-regular"
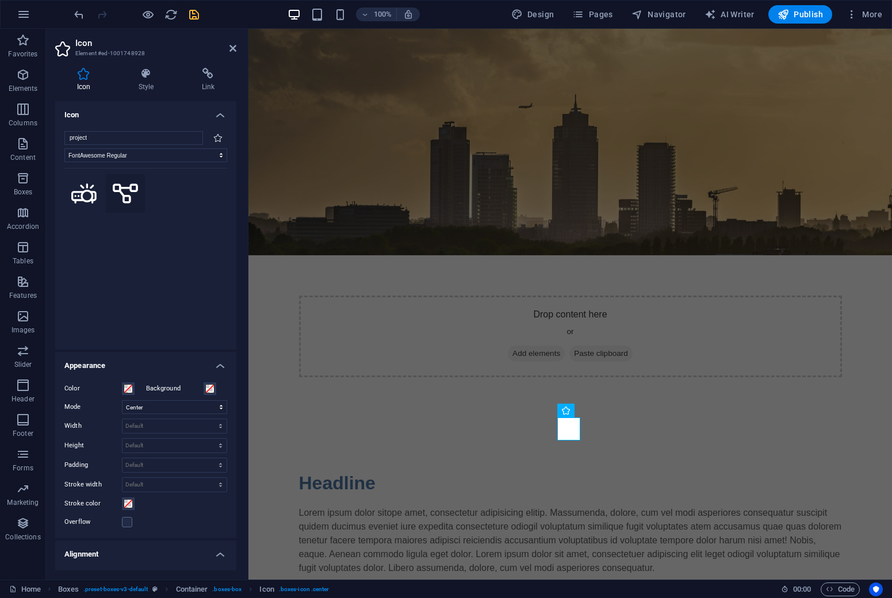
click at [124, 191] on icon at bounding box center [125, 193] width 25 height 22
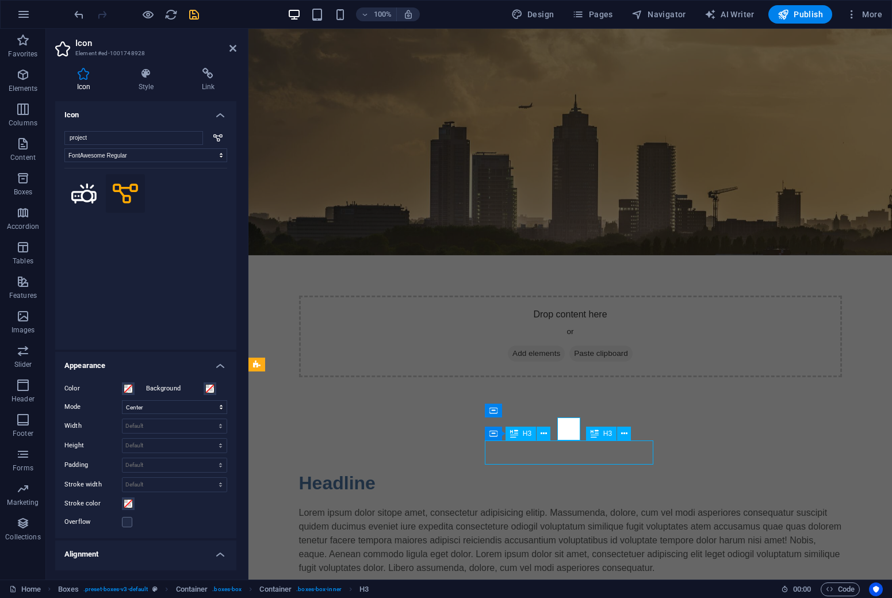
select select "rem"
select select "preset-boxes-v3-default"
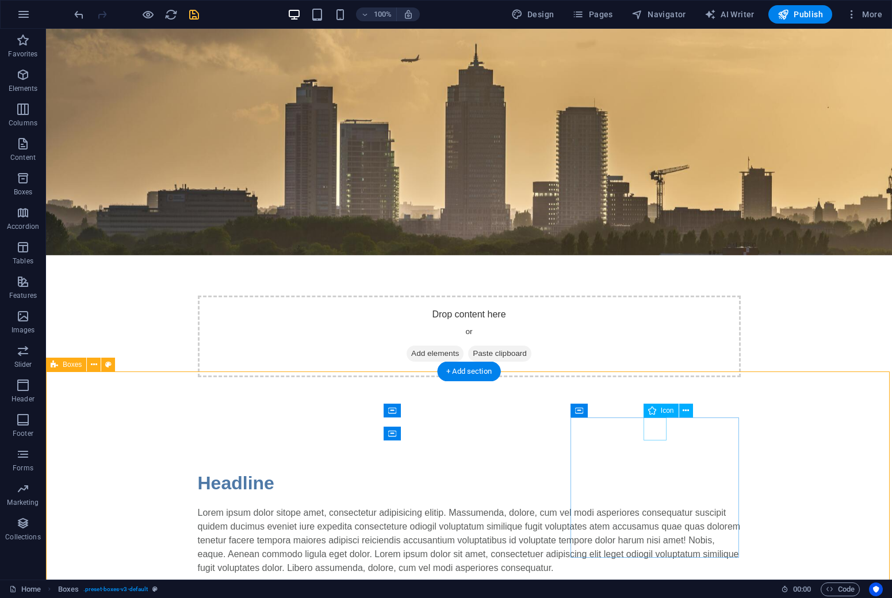
select select "xMidYMid"
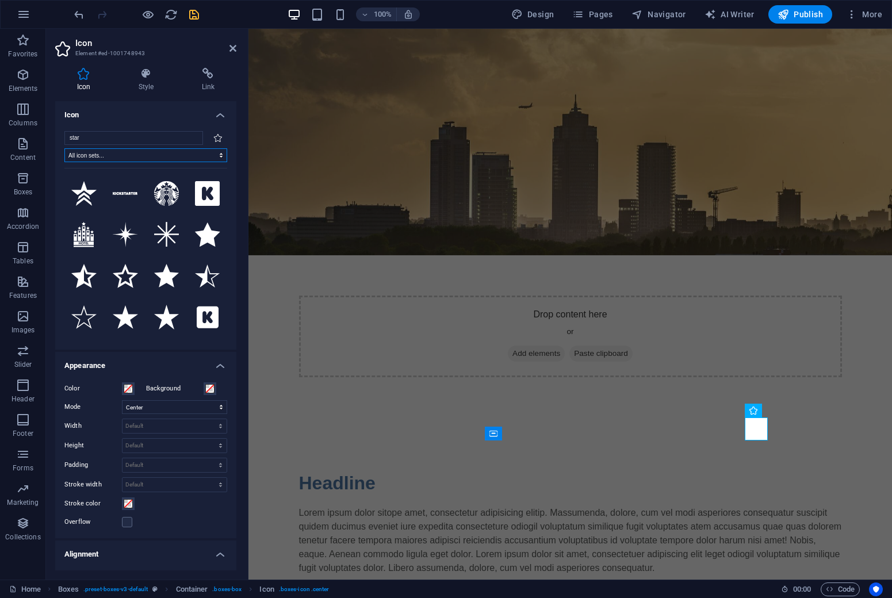
select select "font-awesome-regular"
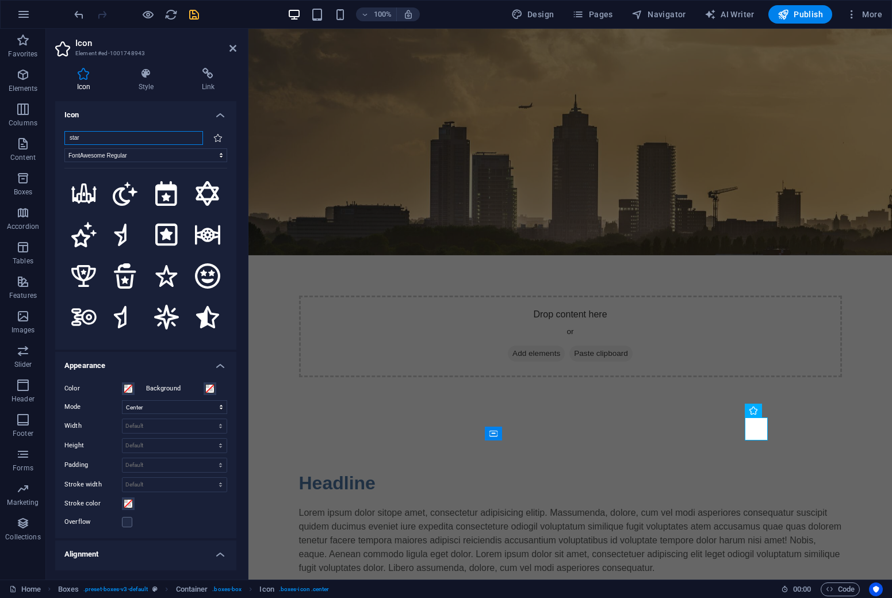
click at [151, 141] on input "star" at bounding box center [133, 138] width 139 height 14
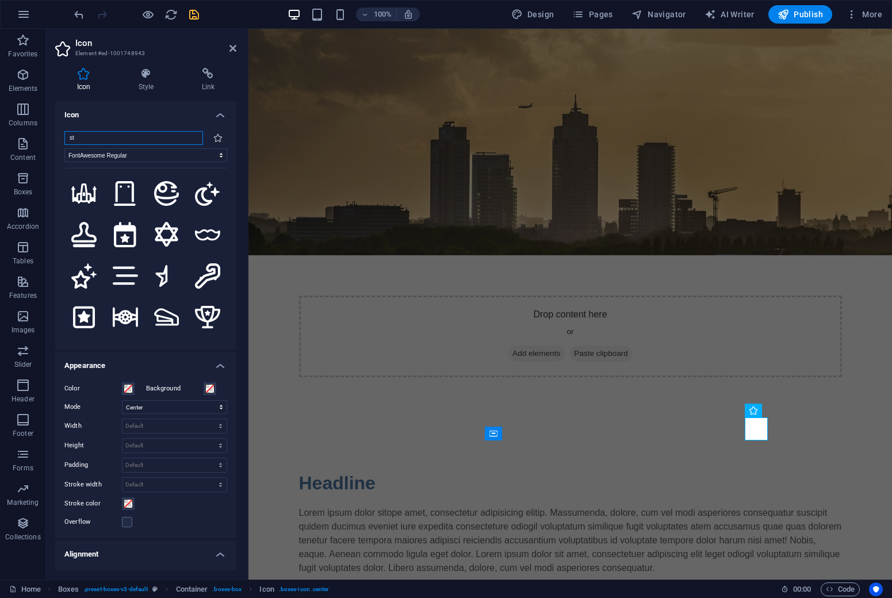
type input "s"
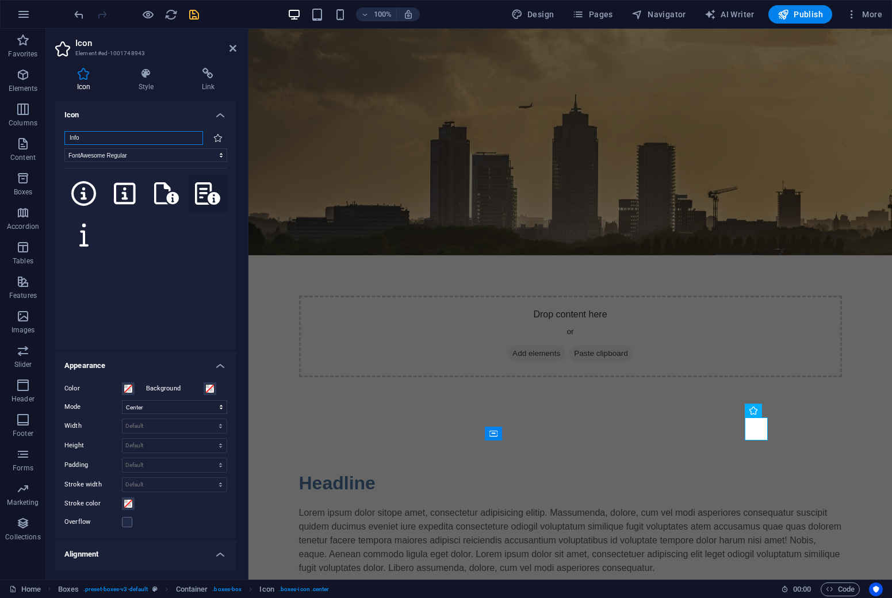
type input "Info"
click at [203, 194] on icon at bounding box center [207, 193] width 25 height 22
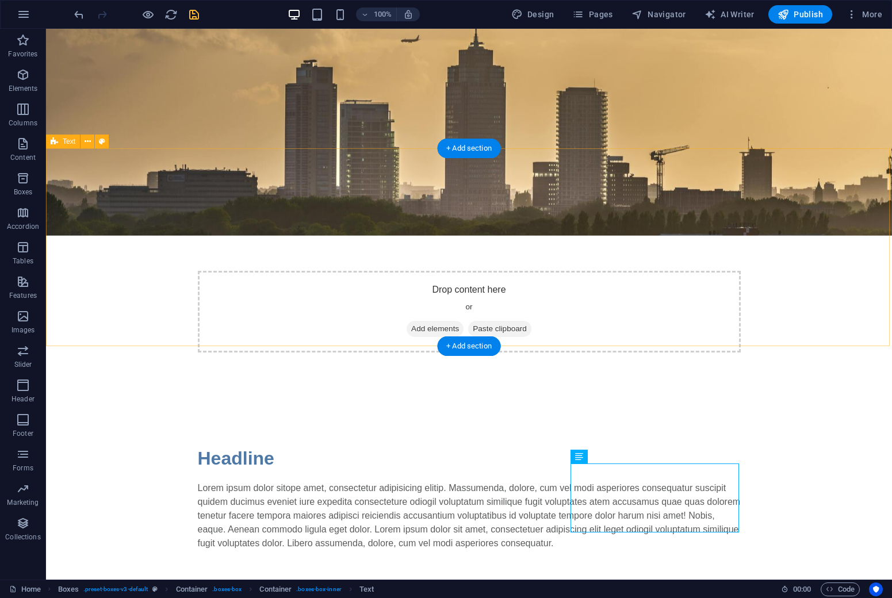
scroll to position [53, 0]
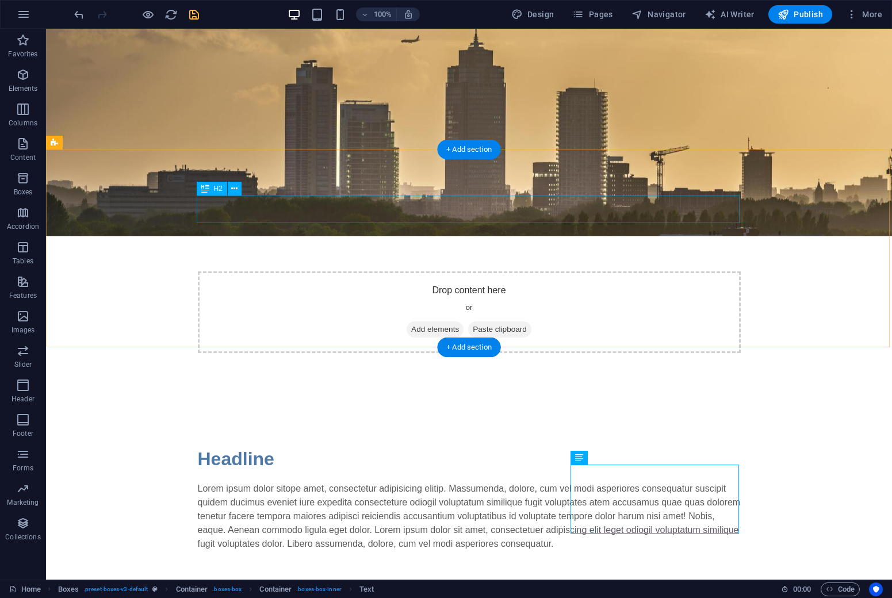
click at [243, 445] on div "Headline" at bounding box center [469, 459] width 543 height 28
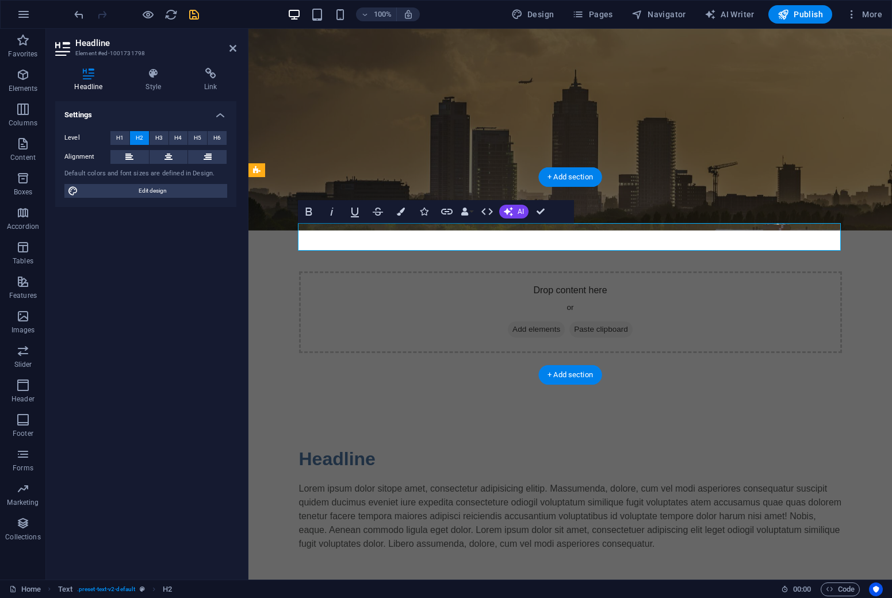
scroll to position [25, 0]
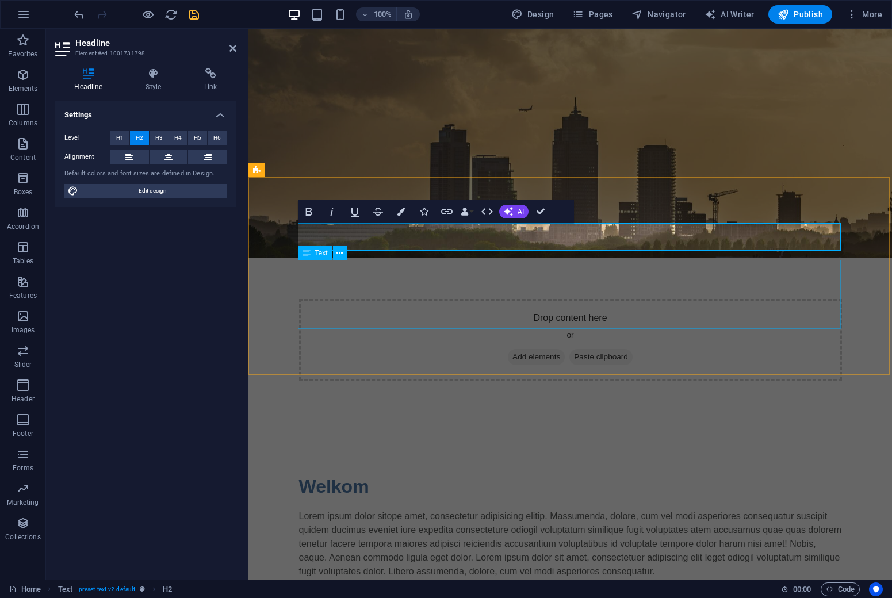
click at [313, 510] on div "Lorem ipsum dolor sitope amet, consectetur adipisicing elitip. Massumenda, dolo…" at bounding box center [570, 544] width 543 height 69
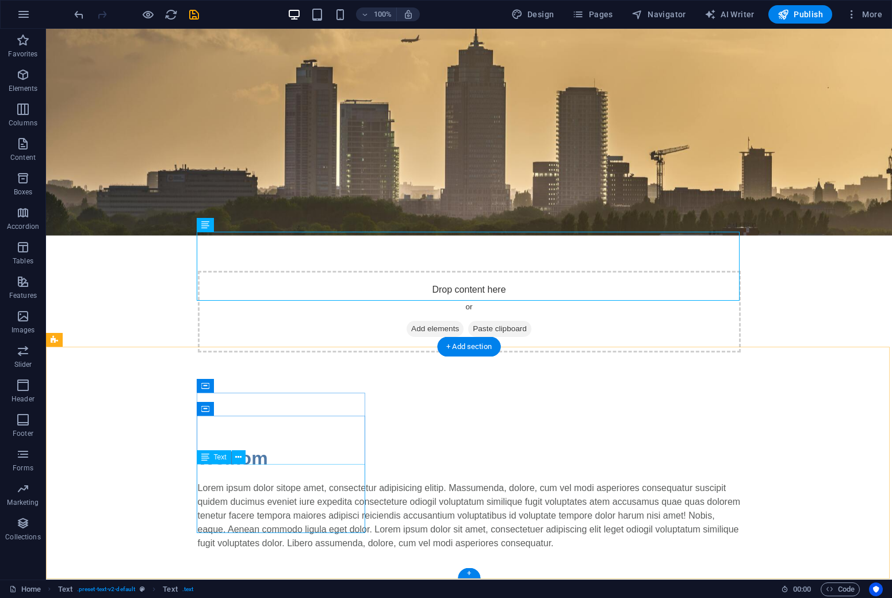
scroll to position [53, 0]
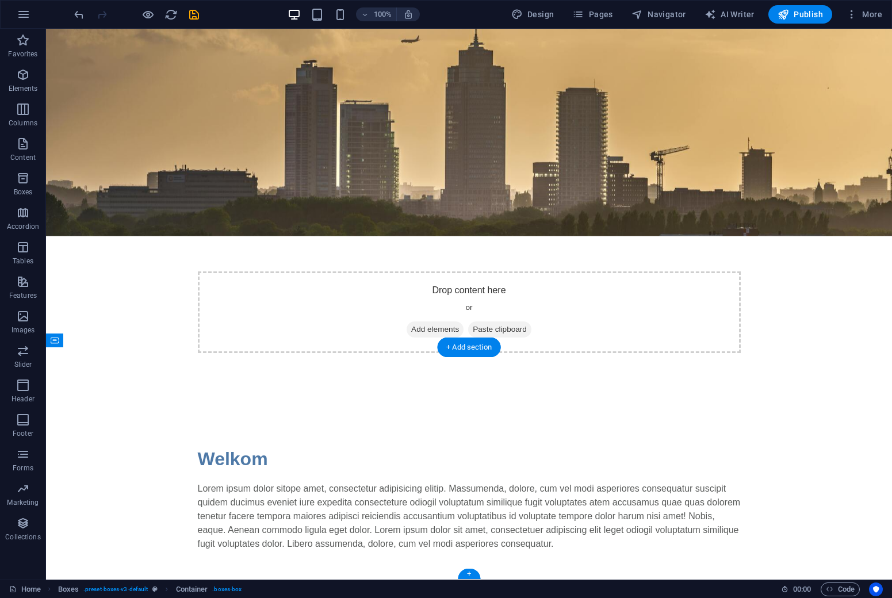
drag, startPoint x: 448, startPoint y: 415, endPoint x: 236, endPoint y: 406, distance: 211.9
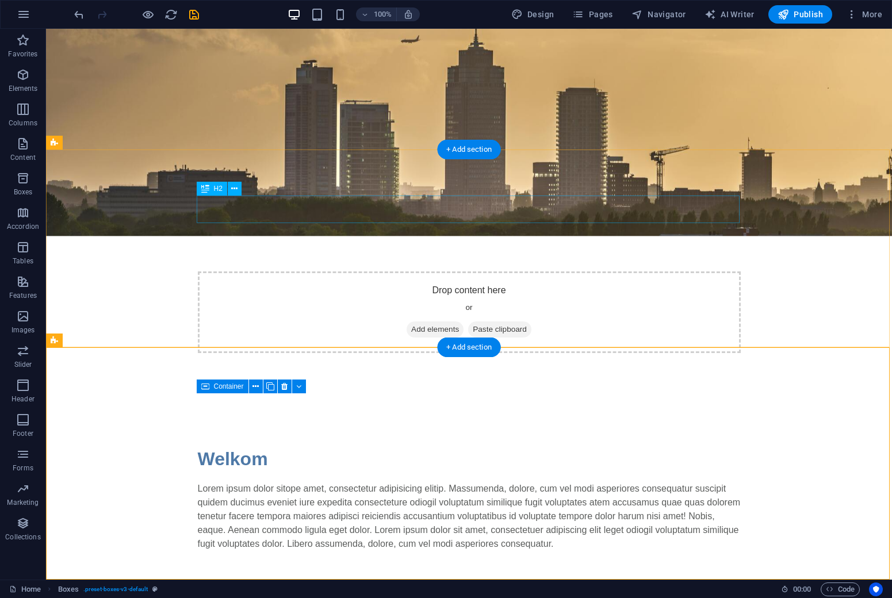
click at [244, 445] on div "Welkom" at bounding box center [469, 459] width 543 height 28
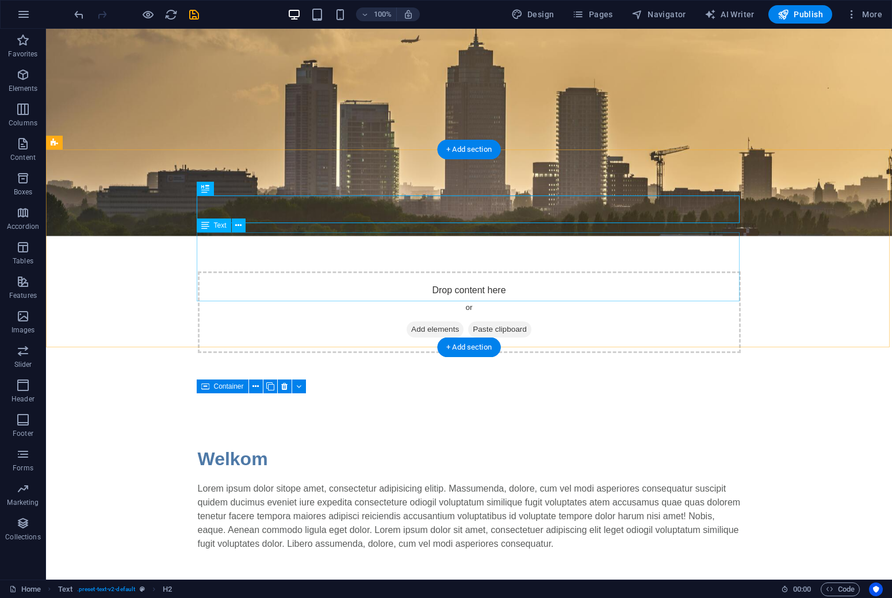
click at [243, 482] on div "Lorem ipsum dolor sitope amet, consectetur adipisicing elitip. Massumenda, dolo…" at bounding box center [469, 516] width 543 height 69
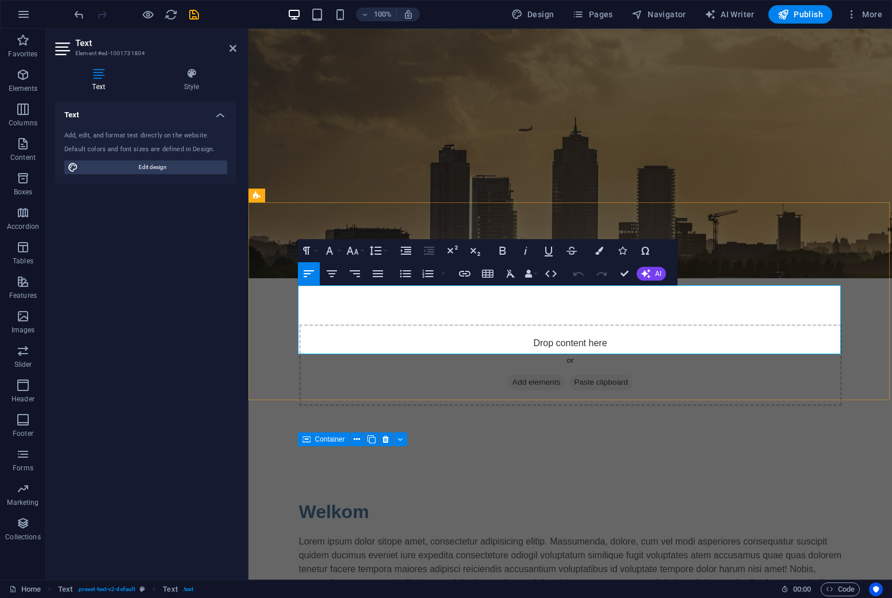
click at [329, 535] on p "Lorem ipsum dolor sitope amet, consectetur adipisicing elitip. Massumenda, dolo…" at bounding box center [570, 569] width 543 height 69
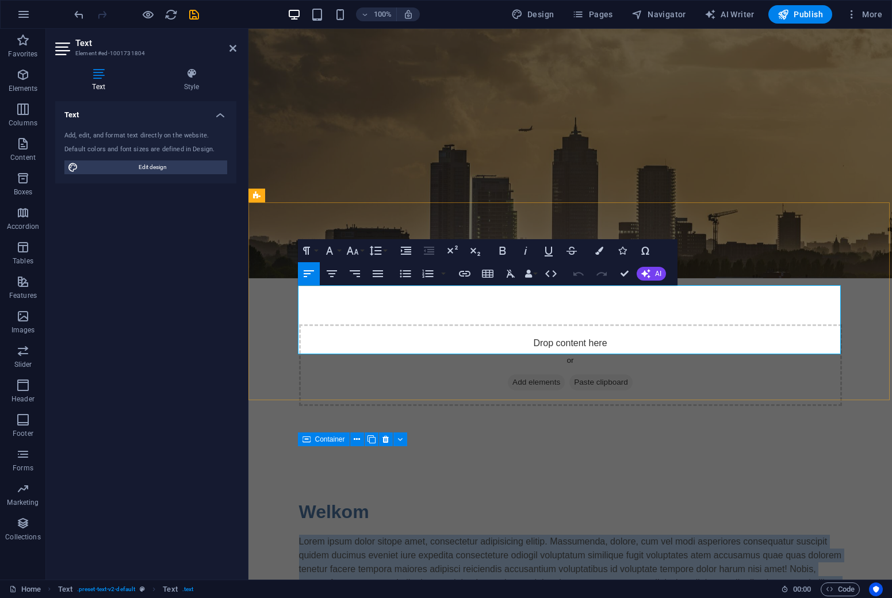
click at [329, 535] on p "Lorem ipsum dolor sitope amet, consectetur adipisicing elitip. Massumenda, dolo…" at bounding box center [570, 569] width 543 height 69
click at [336, 535] on p "Lorem ipsum dolor sitope amet, consectetur adipisicing elitip. Massumenda, dolo…" at bounding box center [570, 569] width 543 height 69
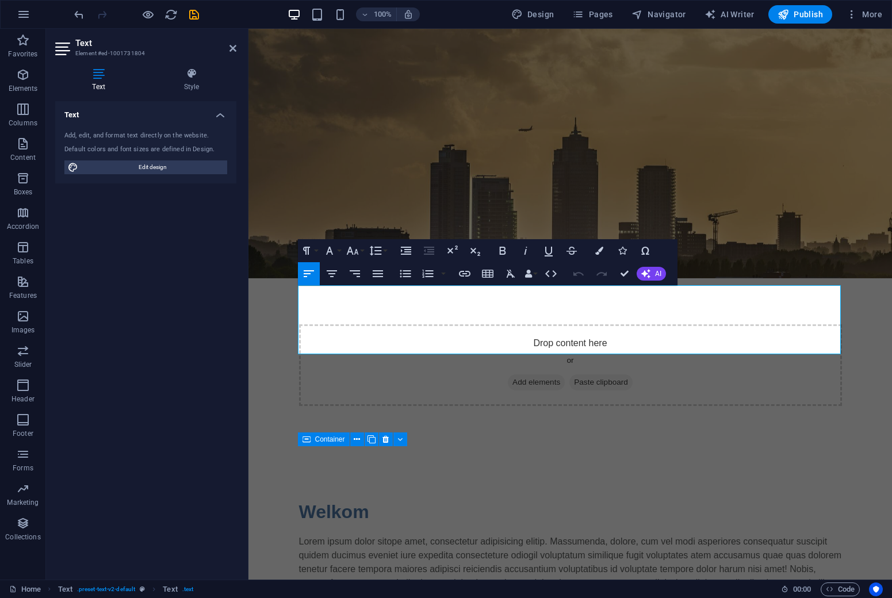
click at [183, 348] on div "Text Add, edit, and format text directly on the website. Default colors and fon…" at bounding box center [145, 335] width 181 height 469
click at [258, 452] on div "Welkom Lorem ipsum dolor sitope amet, consectetur adipisicing elitip. Massumend…" at bounding box center [571, 551] width 644 height 198
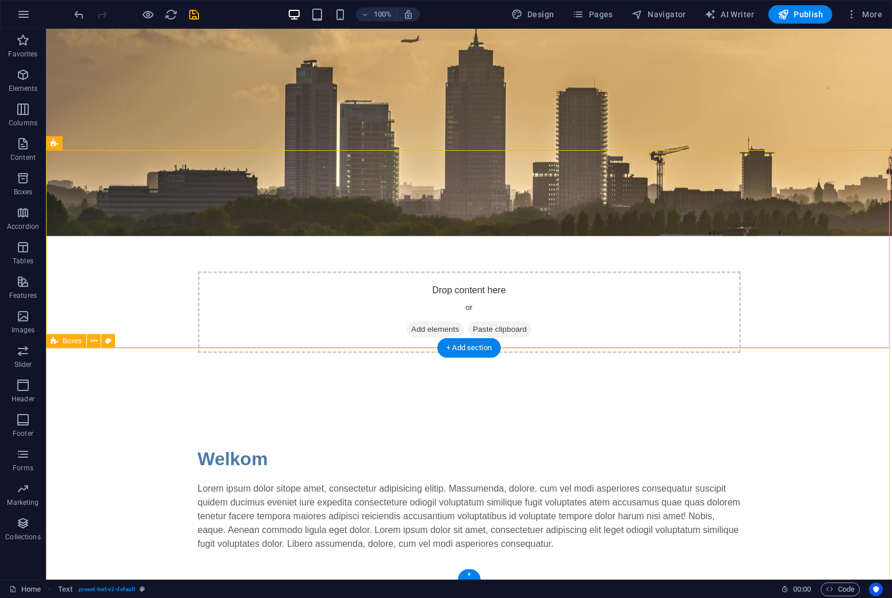
scroll to position [52, 0]
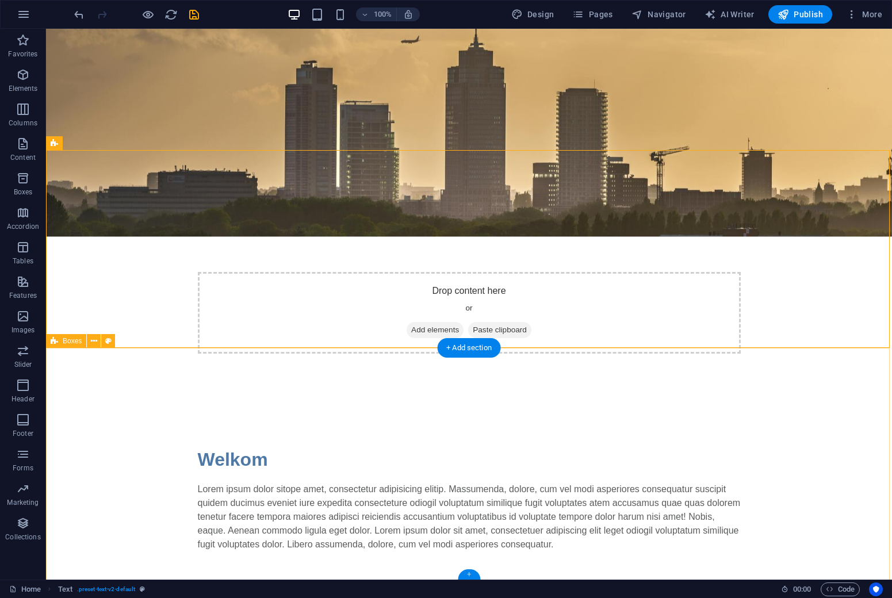
click at [465, 571] on div "+" at bounding box center [469, 575] width 22 height 10
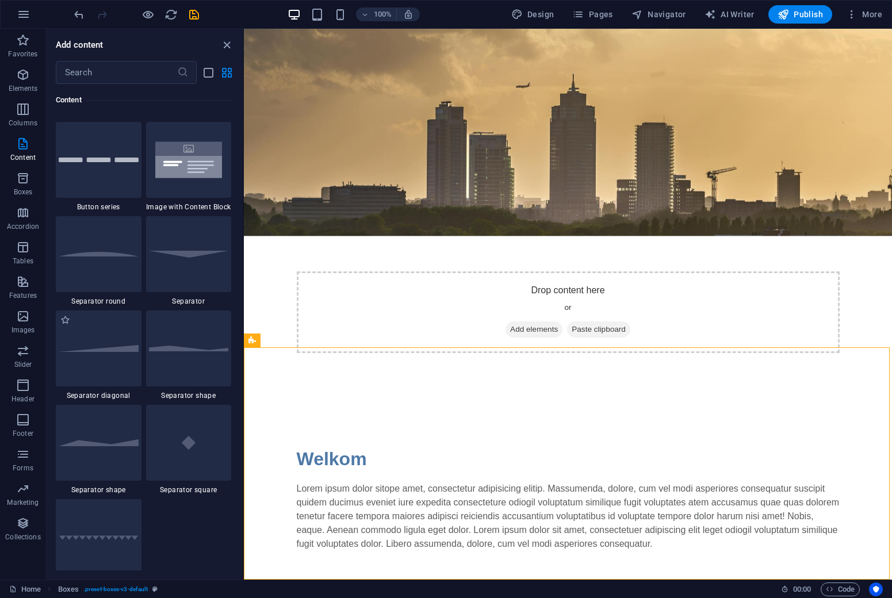
scroll to position [2667, 0]
click at [24, 287] on icon "button" at bounding box center [23, 282] width 14 height 14
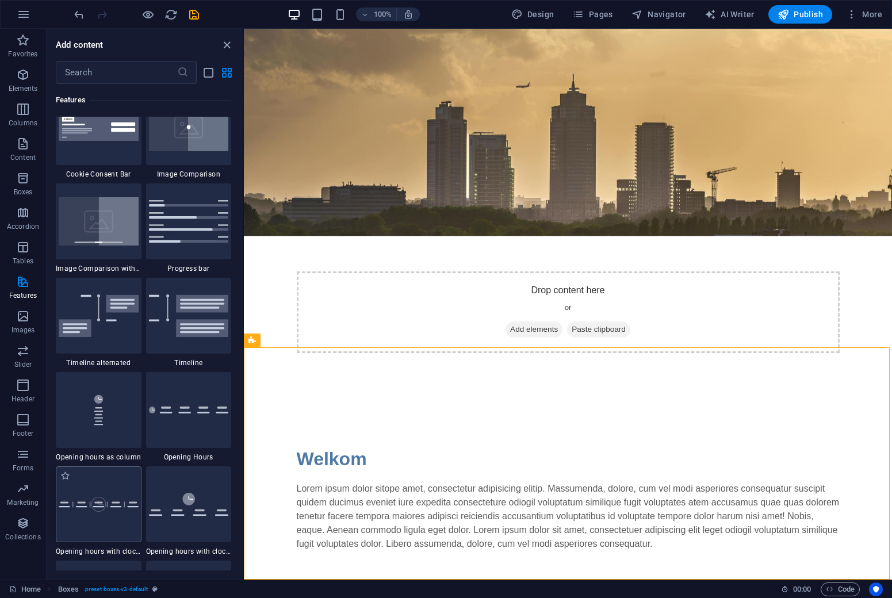
scroll to position [4705, 0]
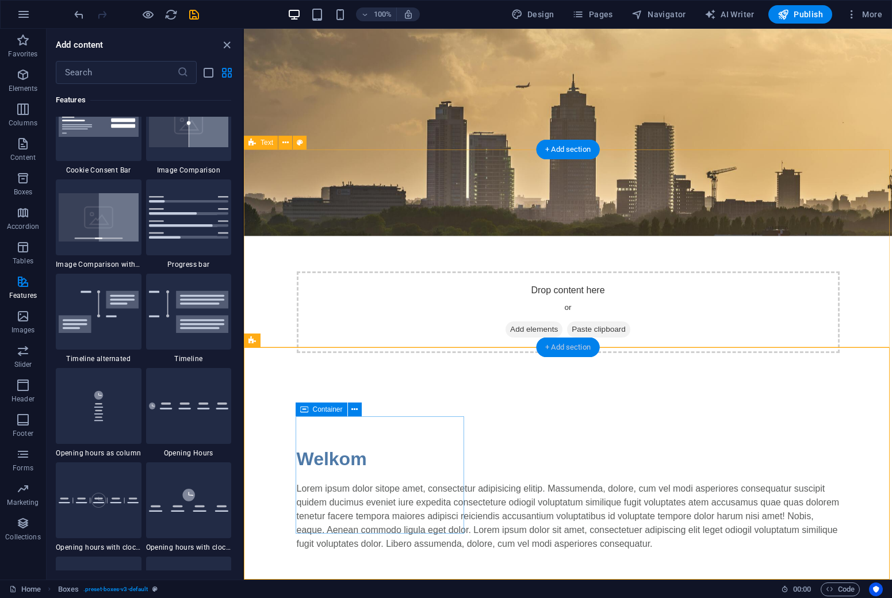
click at [570, 353] on div "+ Add section" at bounding box center [568, 348] width 64 height 20
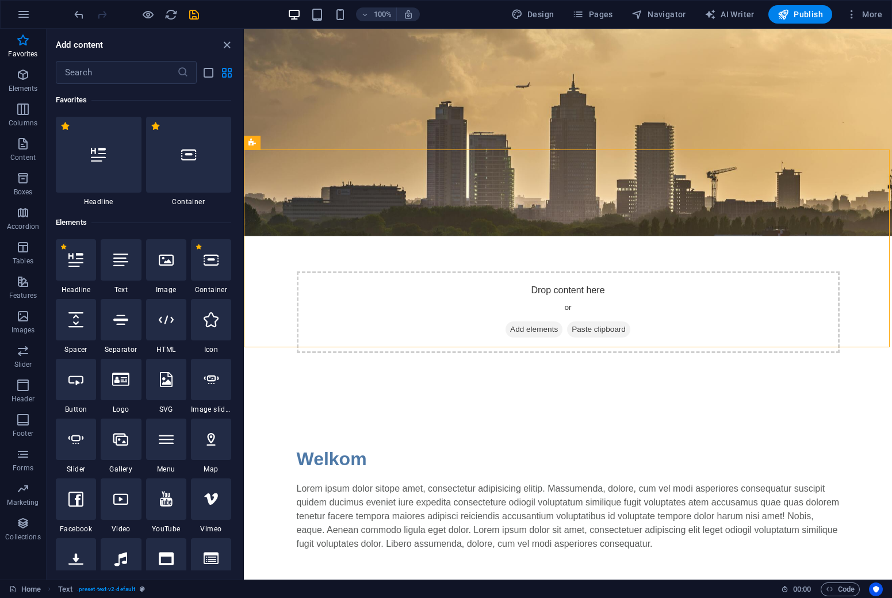
scroll to position [0, 0]
click at [114, 323] on icon at bounding box center [120, 319] width 15 height 15
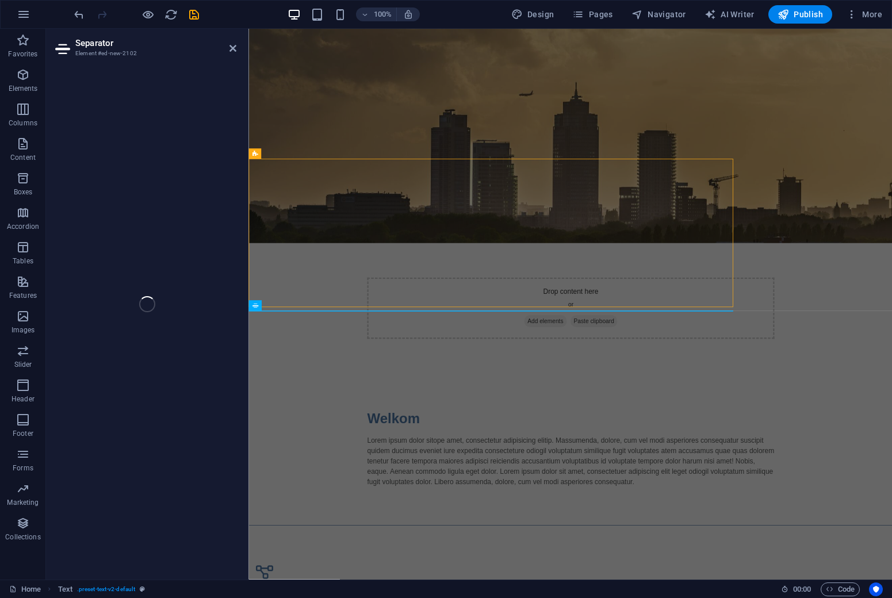
select select "%"
select select "px"
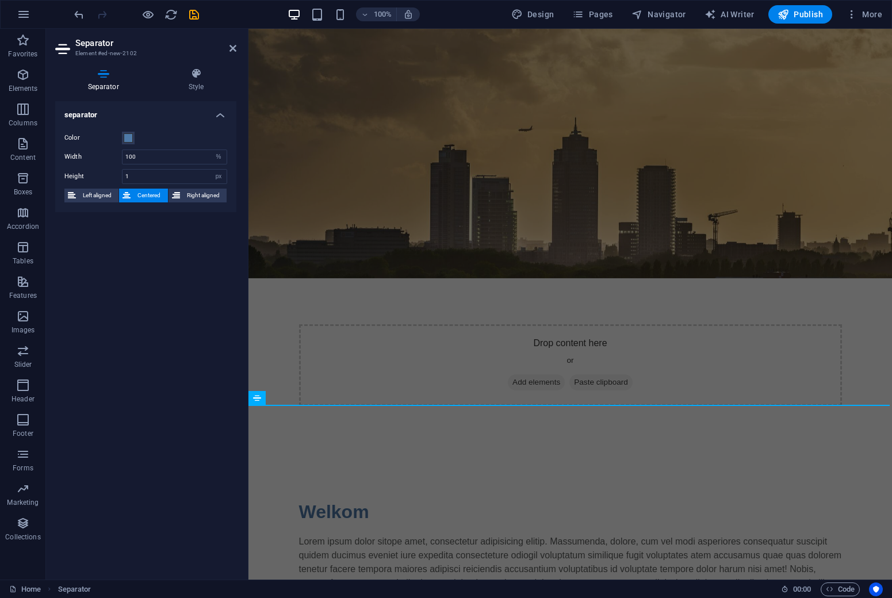
click at [114, 323] on div "separator Color Width 100 px rem % vh vw Height 1 px rem vh vw Left aligned Cen…" at bounding box center [145, 335] width 181 height 469
click at [175, 179] on input "1" at bounding box center [175, 177] width 104 height 14
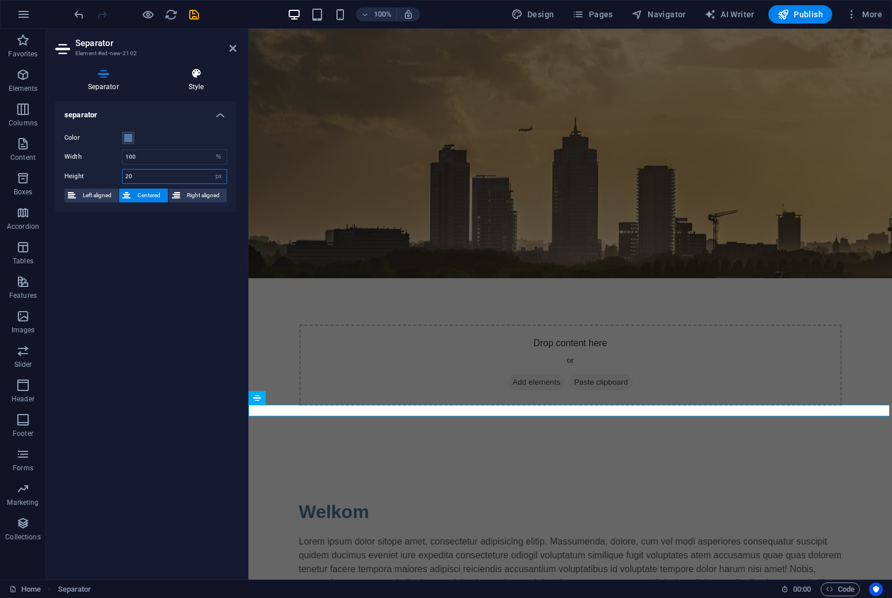
type input "20"
click at [200, 82] on h4 "Style" at bounding box center [196, 80] width 81 height 24
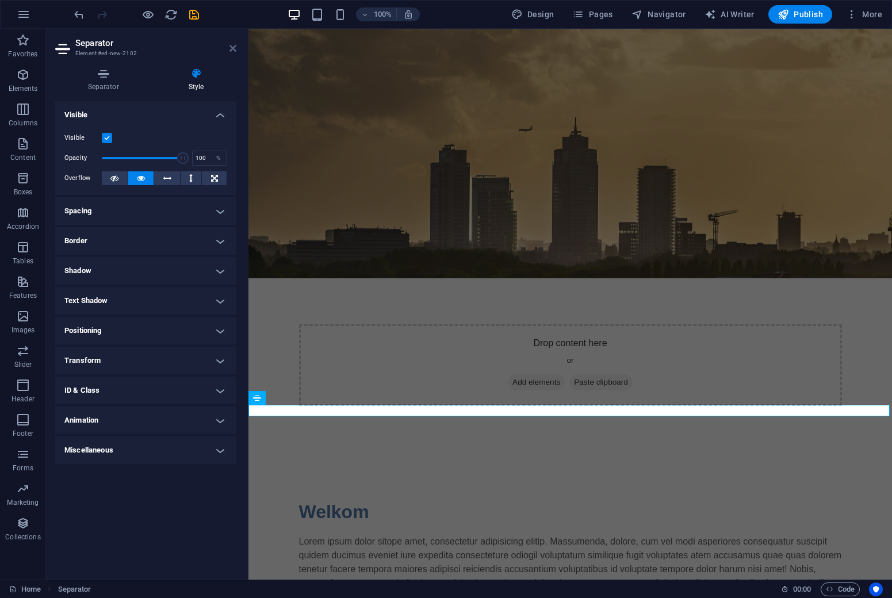
click at [231, 49] on icon at bounding box center [233, 48] width 7 height 9
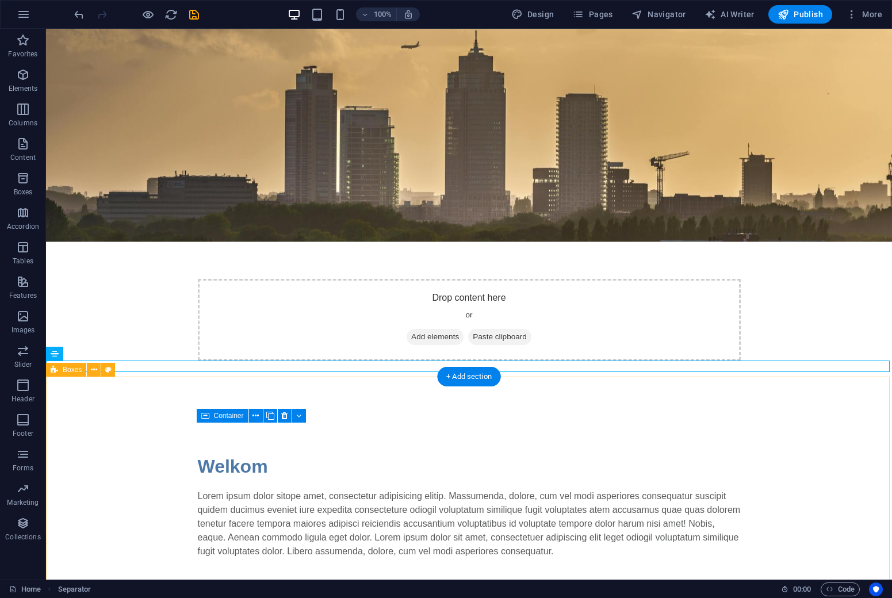
scroll to position [44, 0]
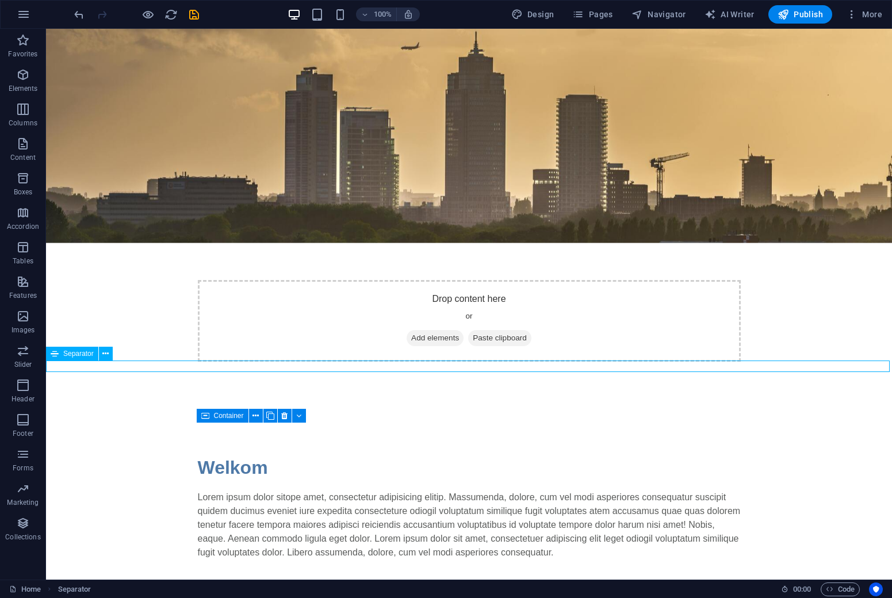
click at [80, 355] on span "Separator" at bounding box center [78, 353] width 30 height 7
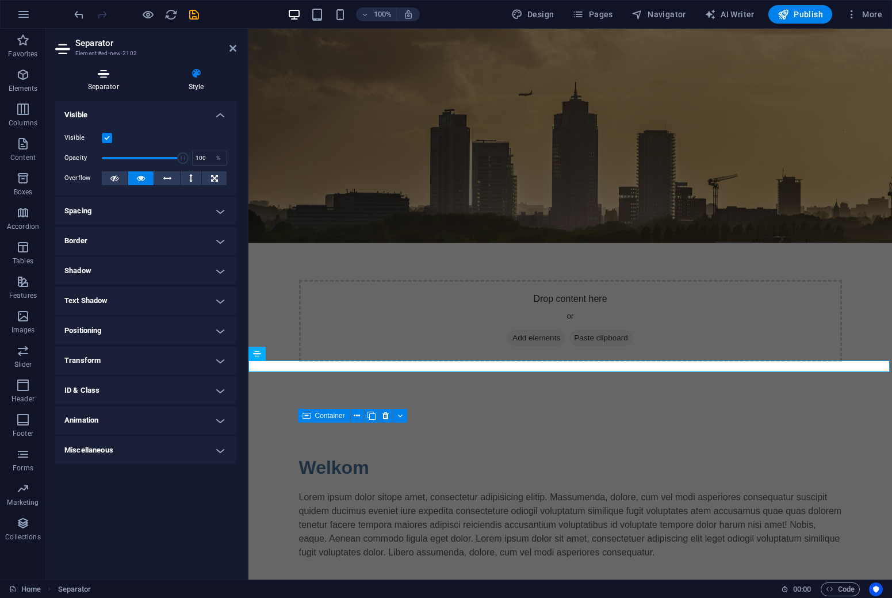
click at [113, 83] on h4 "Separator" at bounding box center [105, 80] width 101 height 24
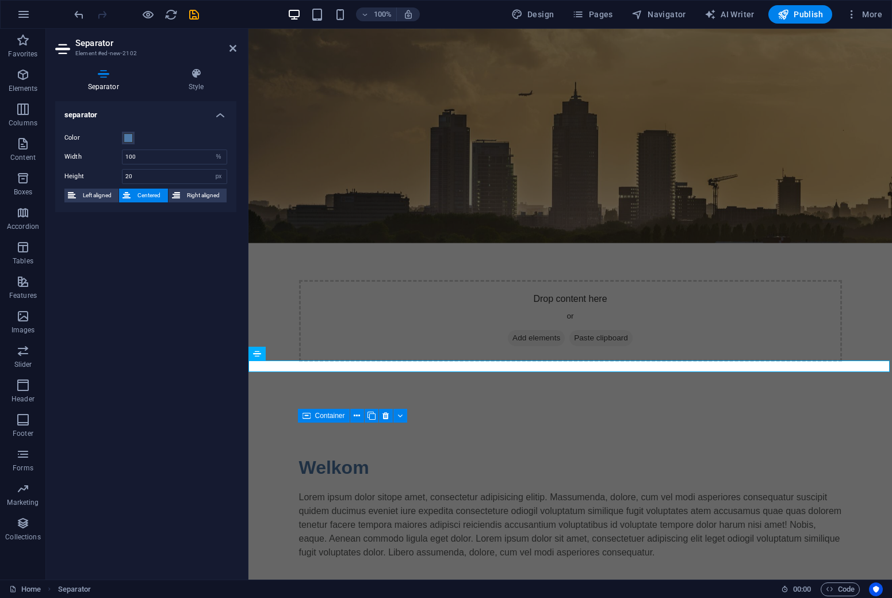
click at [237, 53] on aside "Separator Element #ed-new-2102 Separator Style separator Color Width 100 px rem…" at bounding box center [147, 304] width 203 height 551
click at [232, 45] on icon at bounding box center [233, 48] width 7 height 9
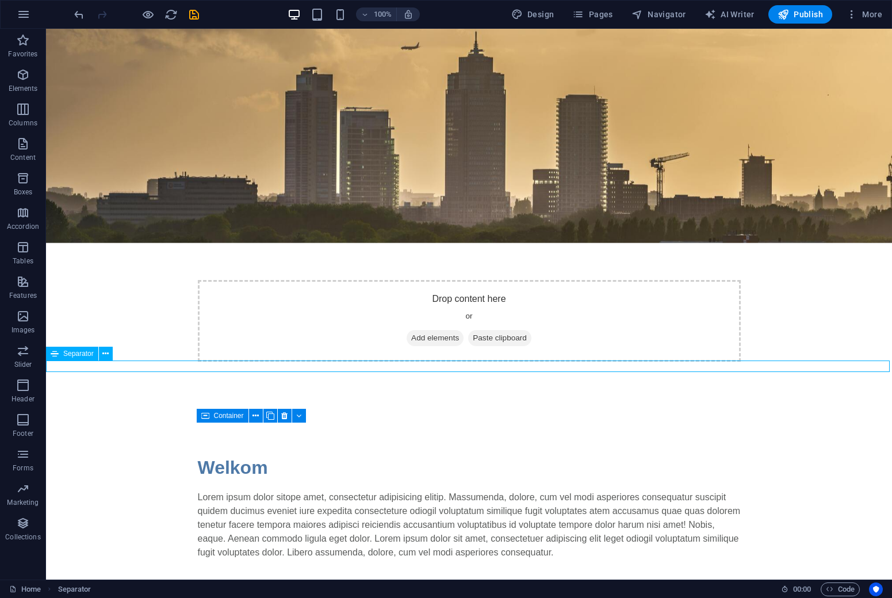
select select "%"
select select "px"
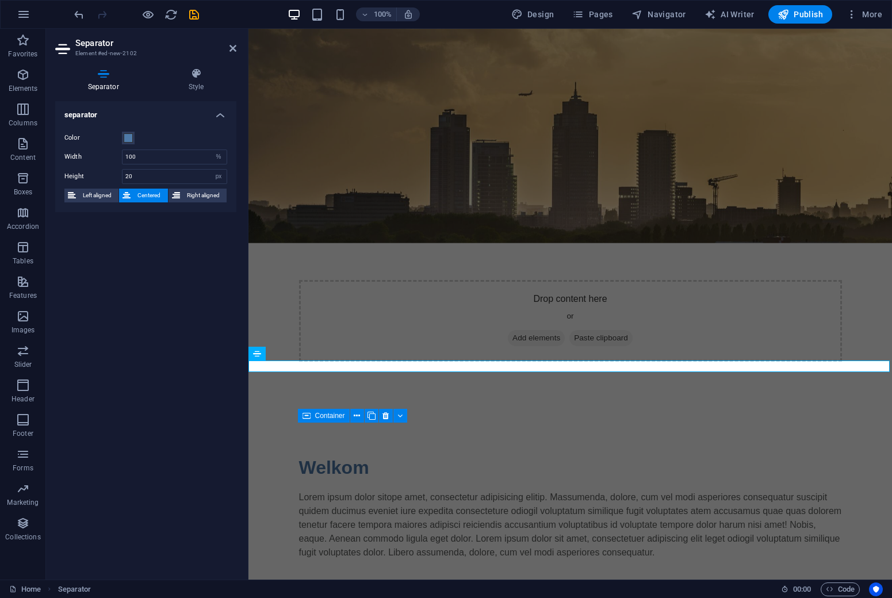
click at [196, 67] on div "Separator Style separator Color Width 100 px rem % vh vw Height 20 px rem vh vw…" at bounding box center [146, 319] width 200 height 521
click at [194, 73] on icon at bounding box center [196, 74] width 81 height 12
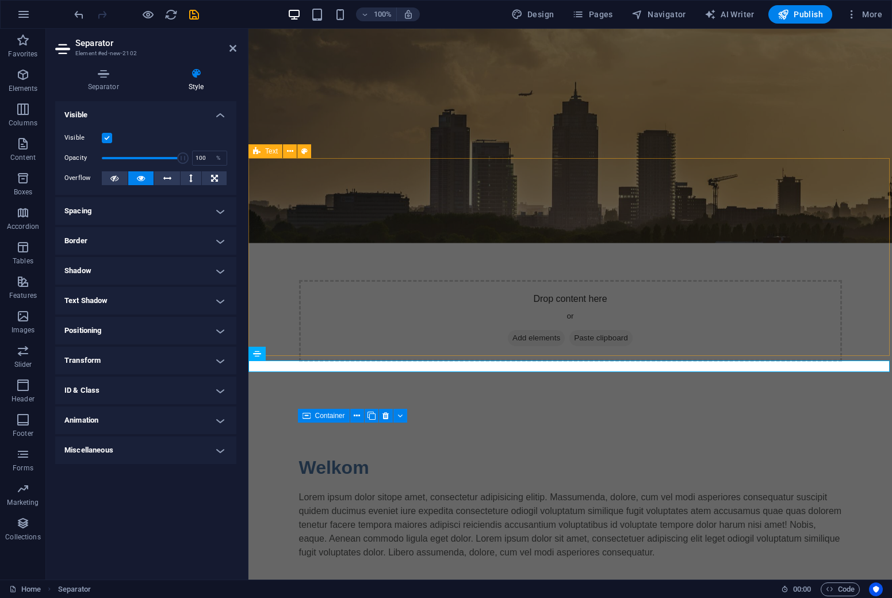
click at [259, 408] on div "Welkom Lorem ipsum dolor sitope amet, consectetur adipisicing elitip. Massumend…" at bounding box center [571, 507] width 644 height 198
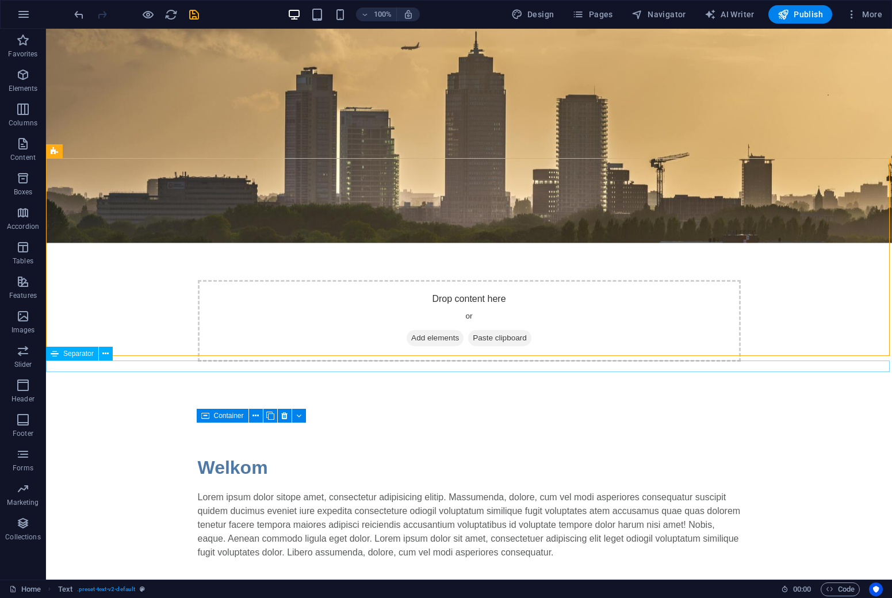
click at [71, 356] on span "Separator" at bounding box center [78, 353] width 30 height 7
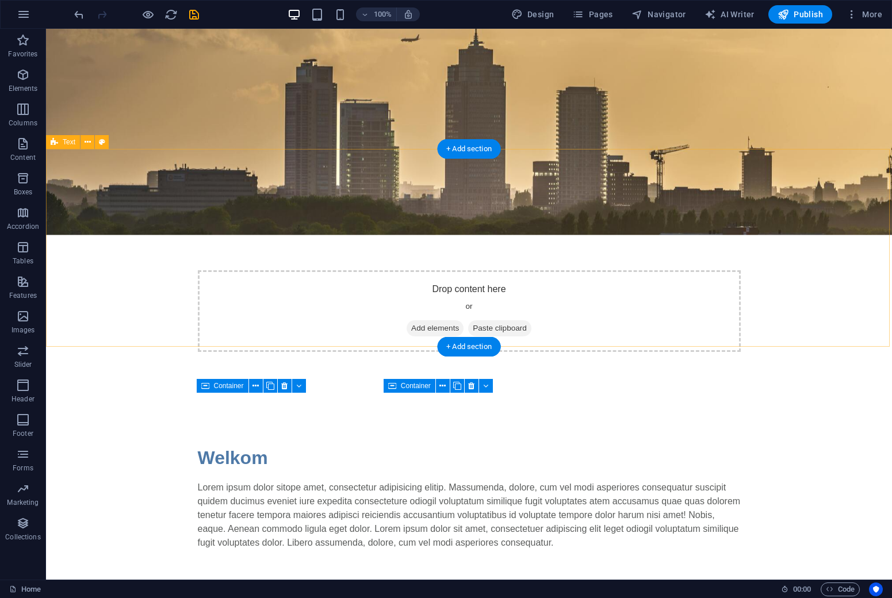
scroll to position [53, 0]
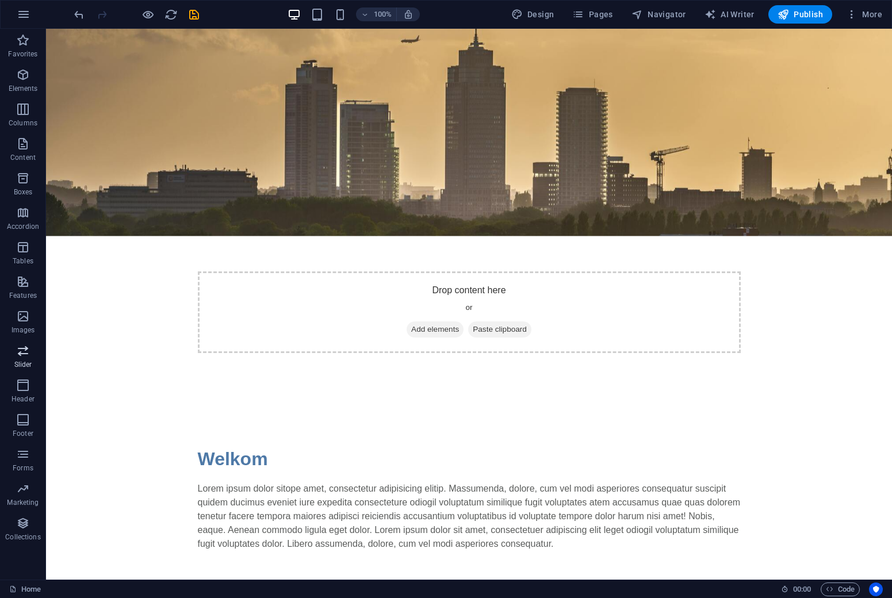
click at [24, 348] on icon "button" at bounding box center [23, 351] width 14 height 14
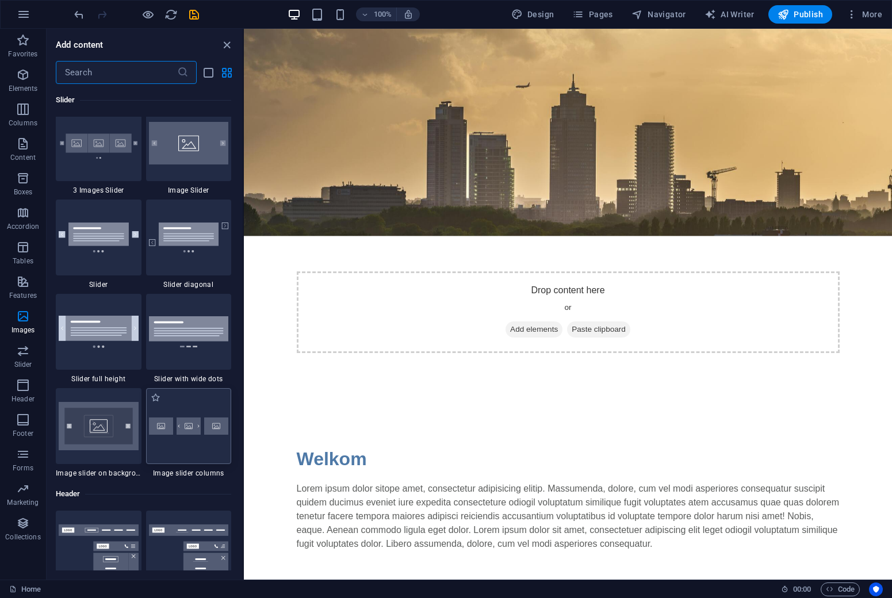
scroll to position [6540, 0]
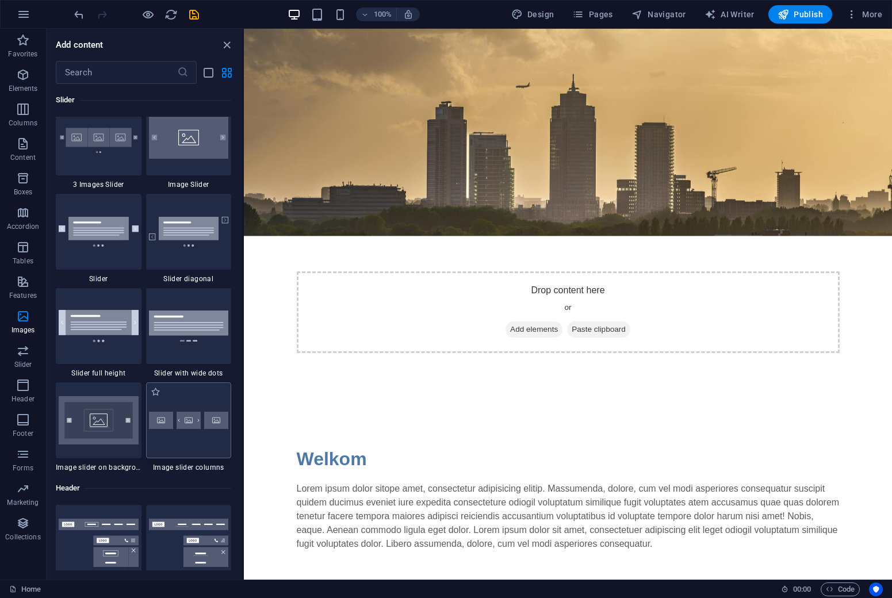
click at [195, 440] on div at bounding box center [189, 421] width 86 height 76
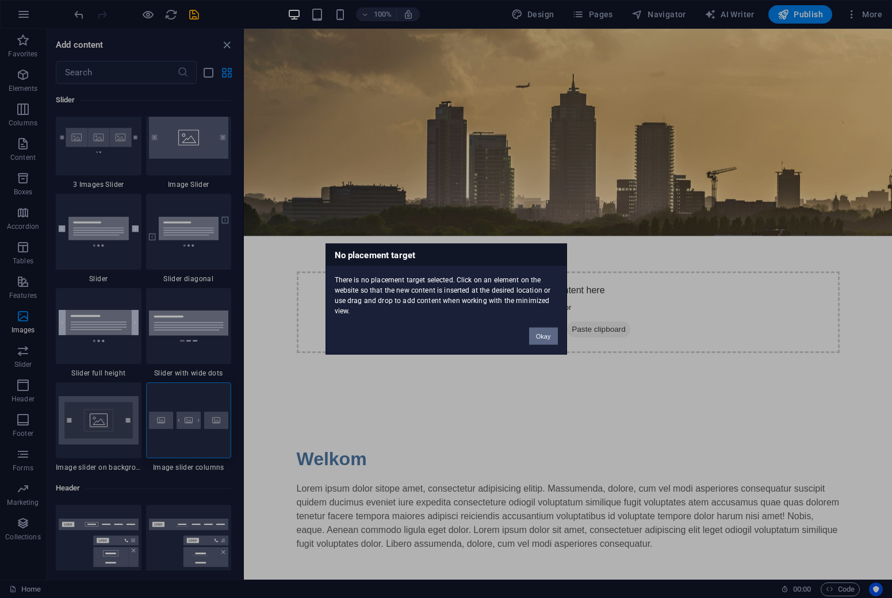
click at [545, 335] on button "Okay" at bounding box center [543, 336] width 29 height 17
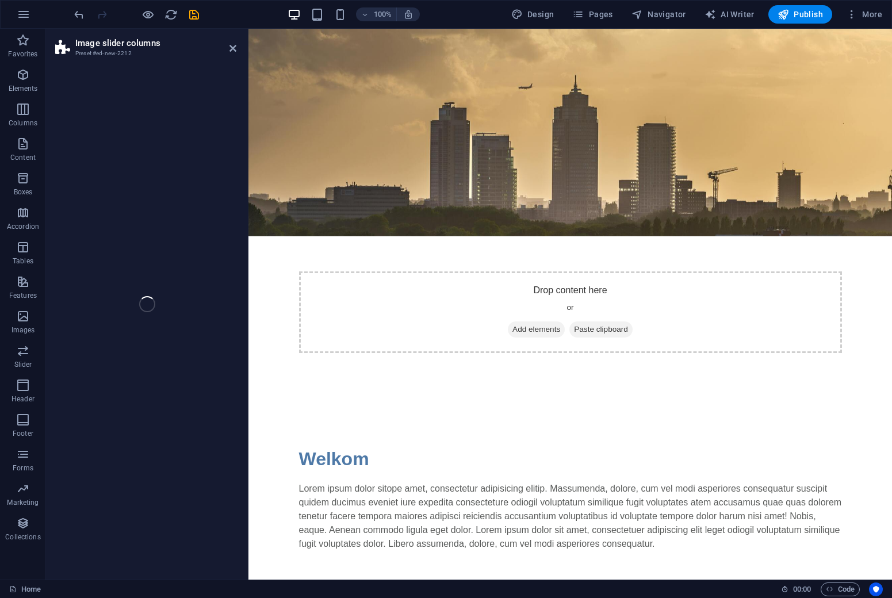
select select "rem"
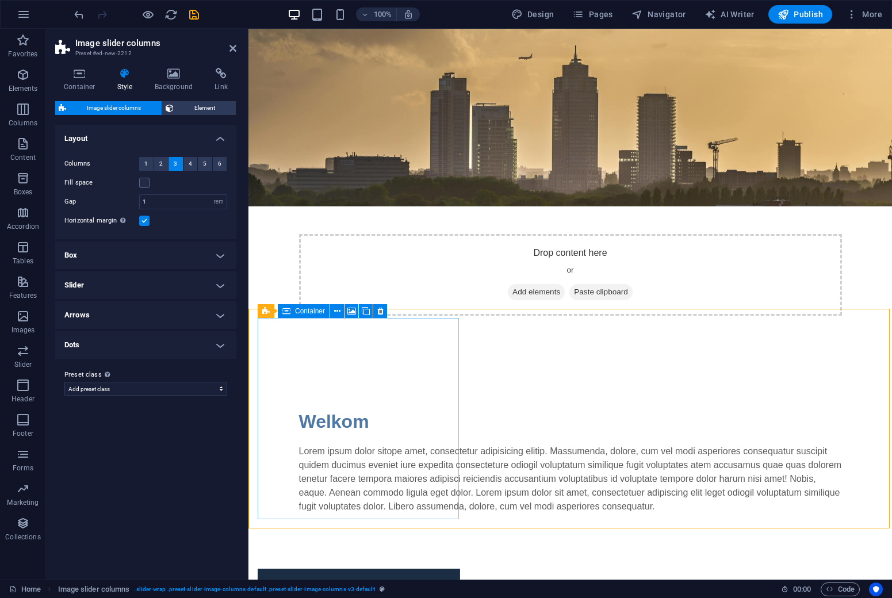
scroll to position [91, 0]
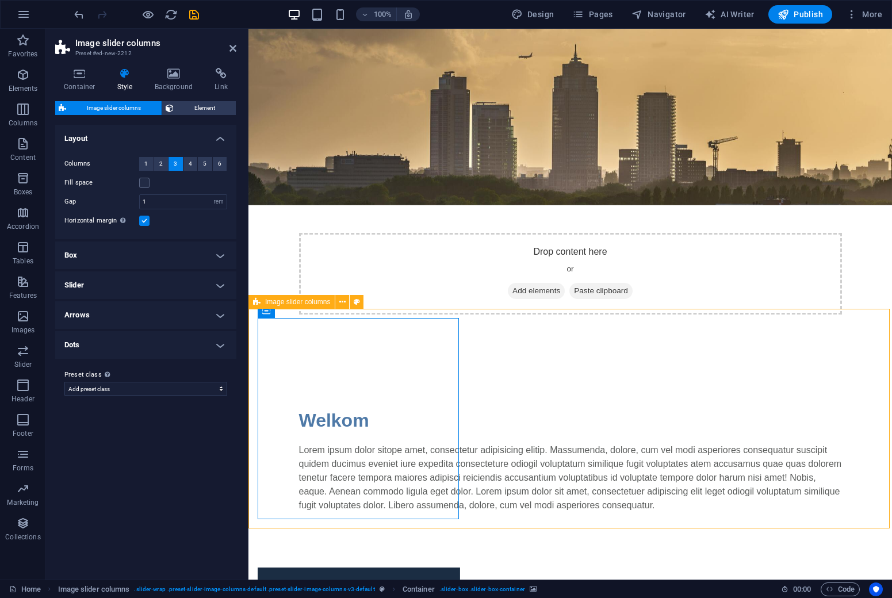
scroll to position [53, 0]
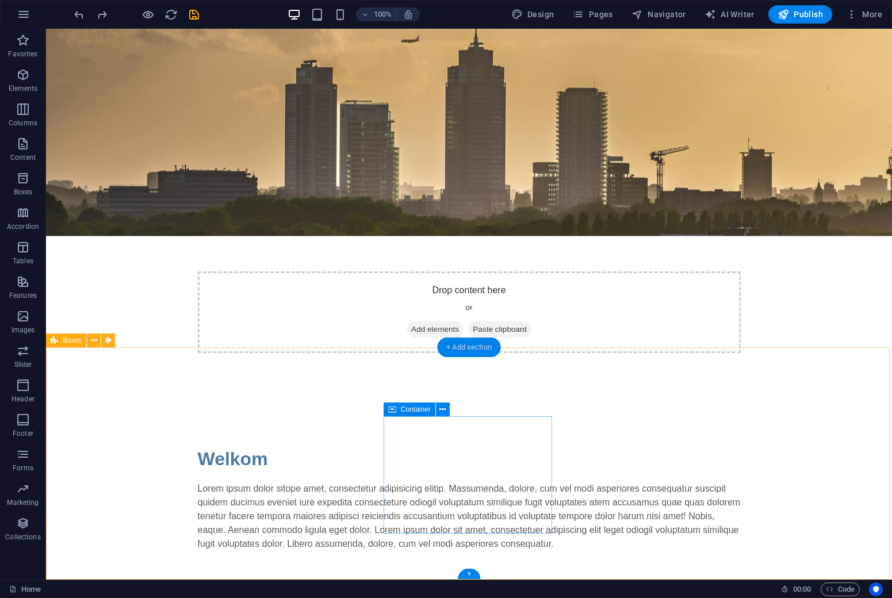
click at [467, 343] on div "+ Add section" at bounding box center [469, 348] width 64 height 20
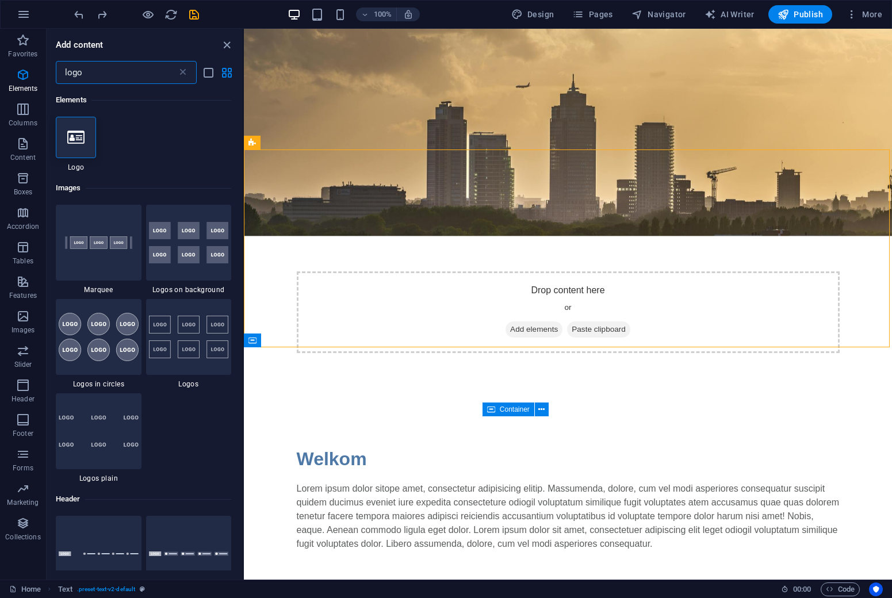
scroll to position [0, 0]
type input "logo"
click at [106, 253] on img at bounding box center [99, 242] width 80 height 53
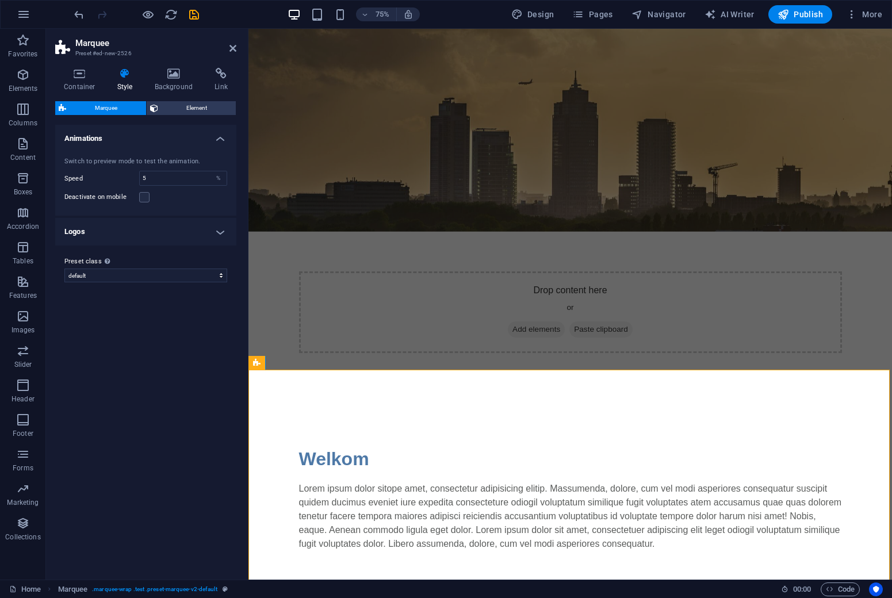
scroll to position [30, 0]
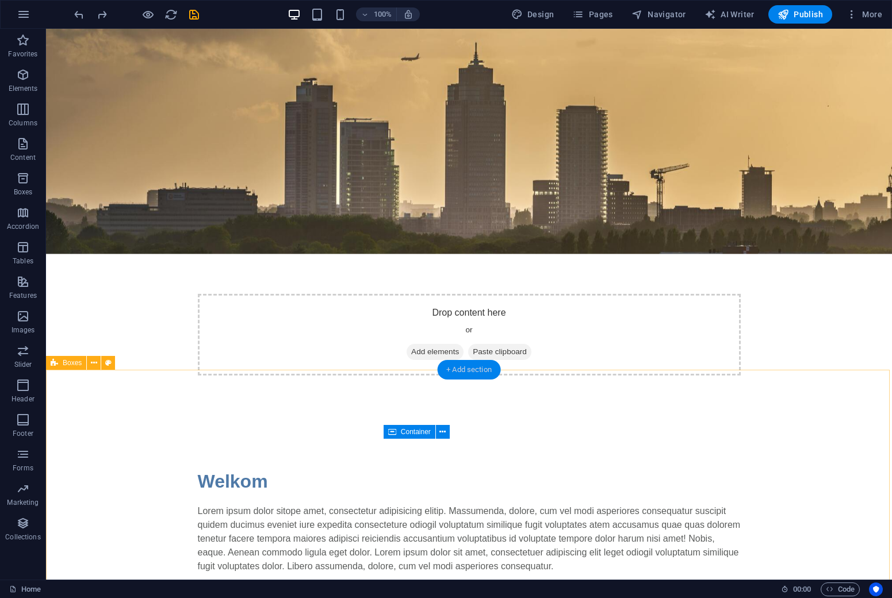
click at [478, 373] on div "+ Add section" at bounding box center [469, 370] width 64 height 20
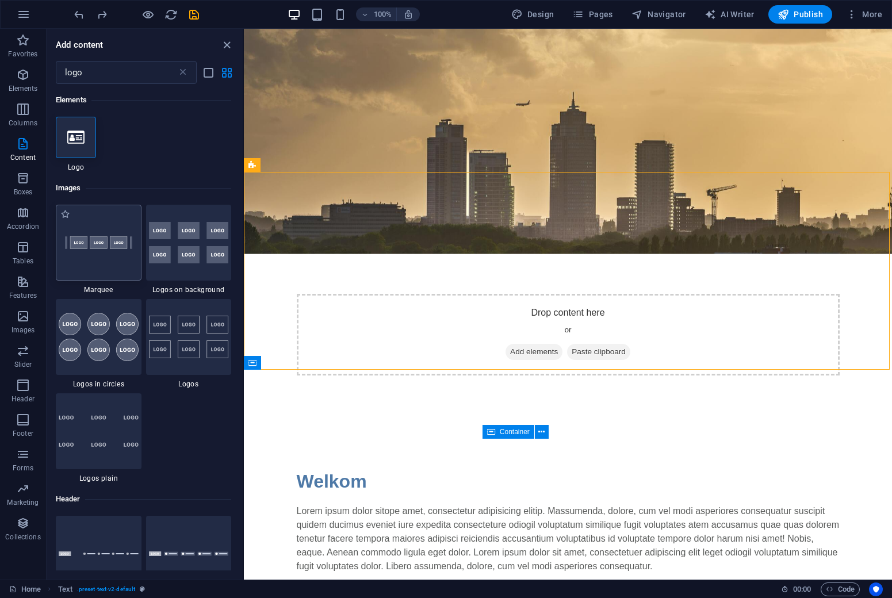
click at [87, 253] on img at bounding box center [99, 242] width 80 height 53
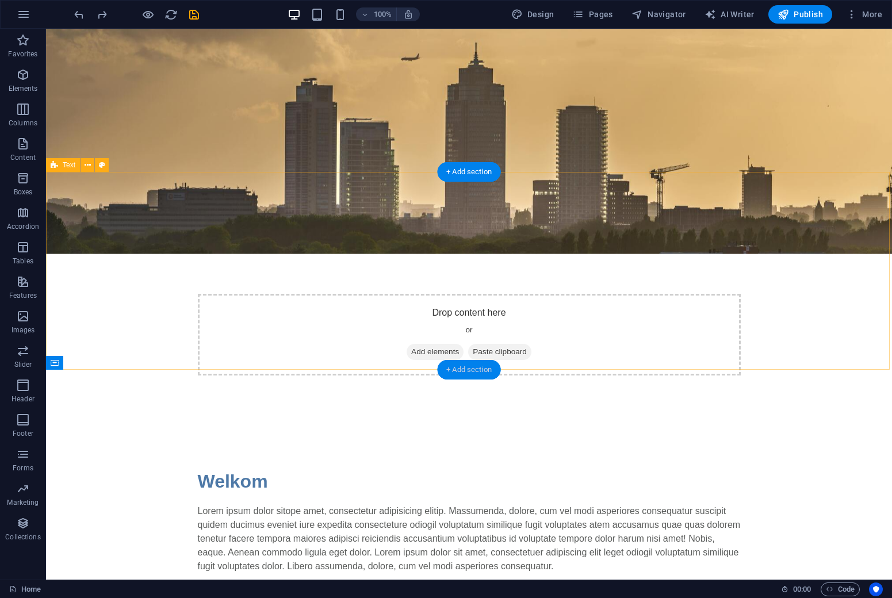
click at [460, 370] on div "+ Add section" at bounding box center [469, 370] width 64 height 20
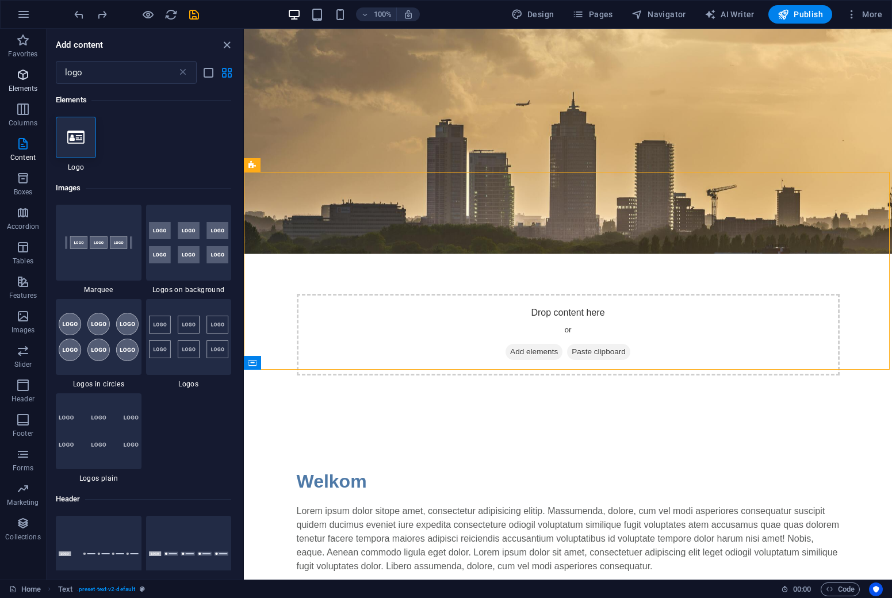
click at [24, 80] on icon "button" at bounding box center [23, 75] width 14 height 14
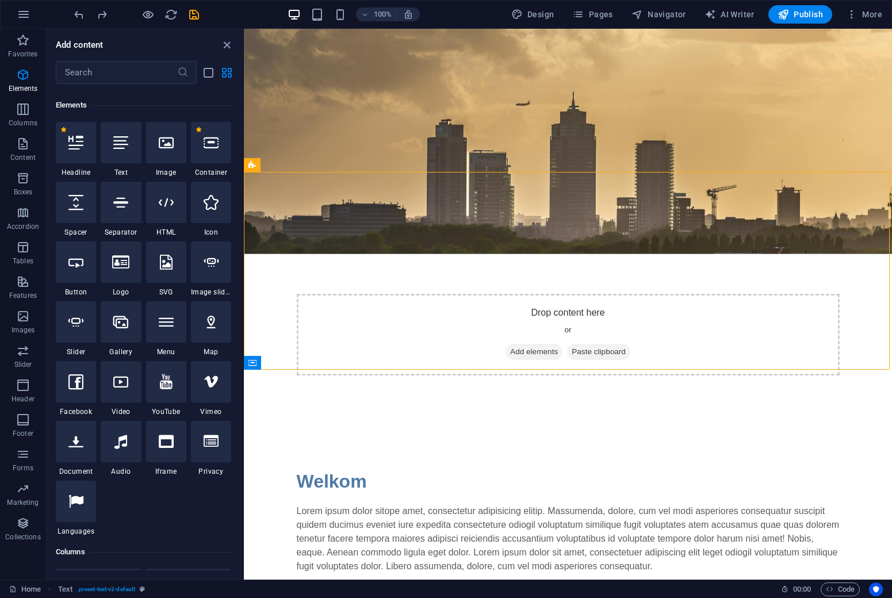
scroll to position [123, 0]
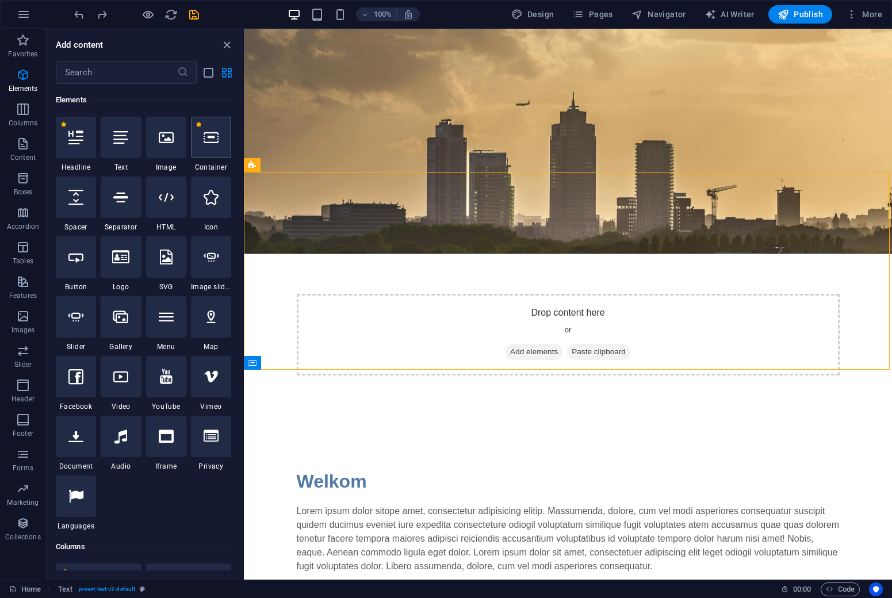
click at [208, 147] on div at bounding box center [211, 137] width 40 height 41
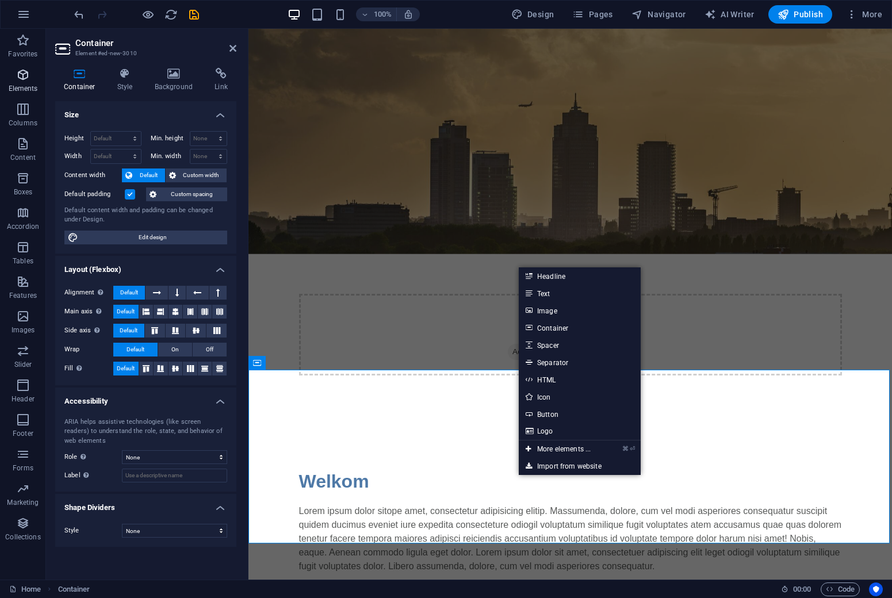
click at [24, 81] on icon "button" at bounding box center [23, 75] width 14 height 14
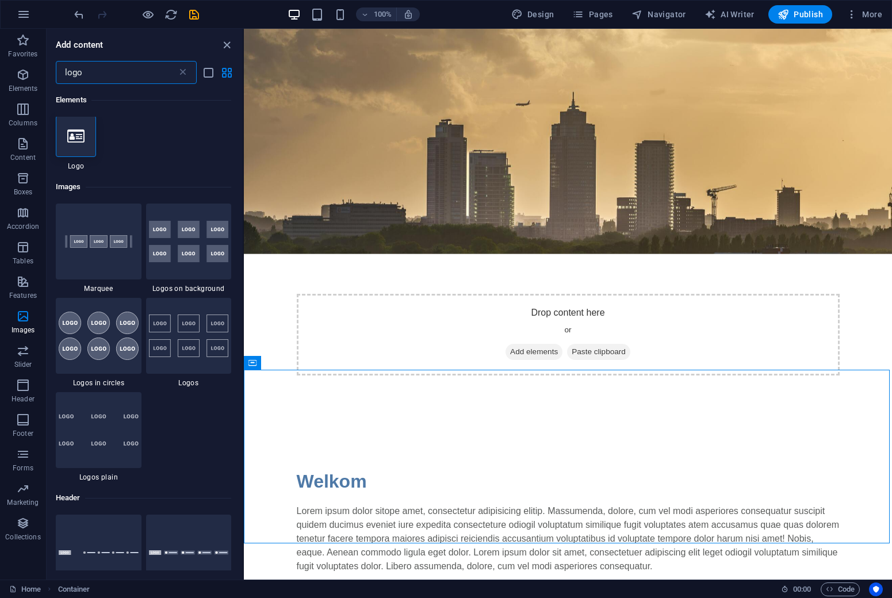
scroll to position [0, 0]
type input "logo"
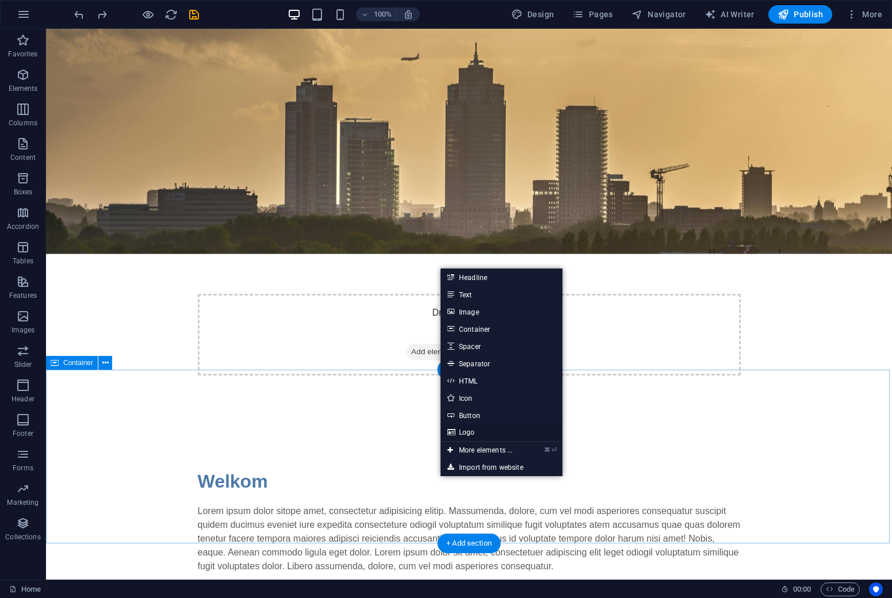
click at [478, 431] on link "Logo" at bounding box center [502, 432] width 122 height 17
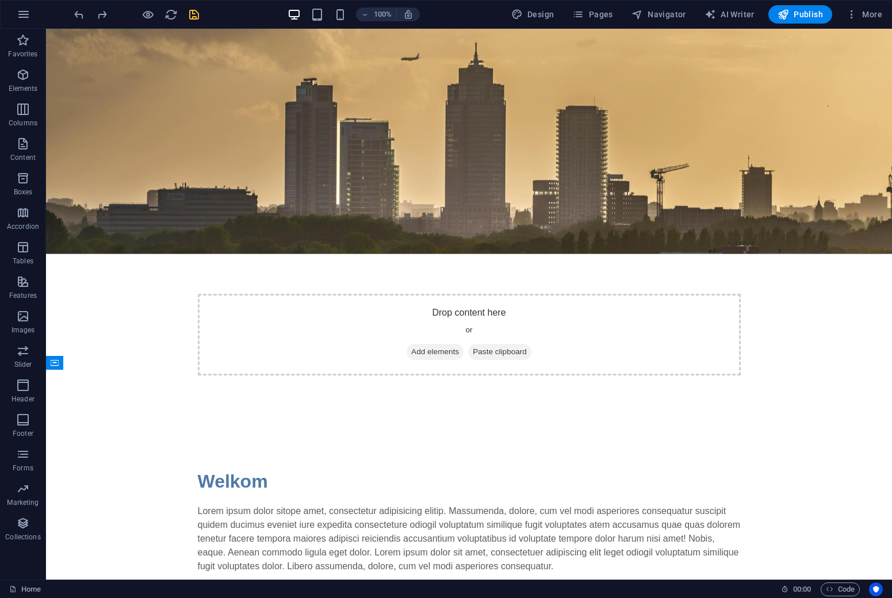
click at [193, 18] on icon "save" at bounding box center [194, 14] width 13 height 13
click at [25, 216] on icon "button" at bounding box center [23, 213] width 14 height 14
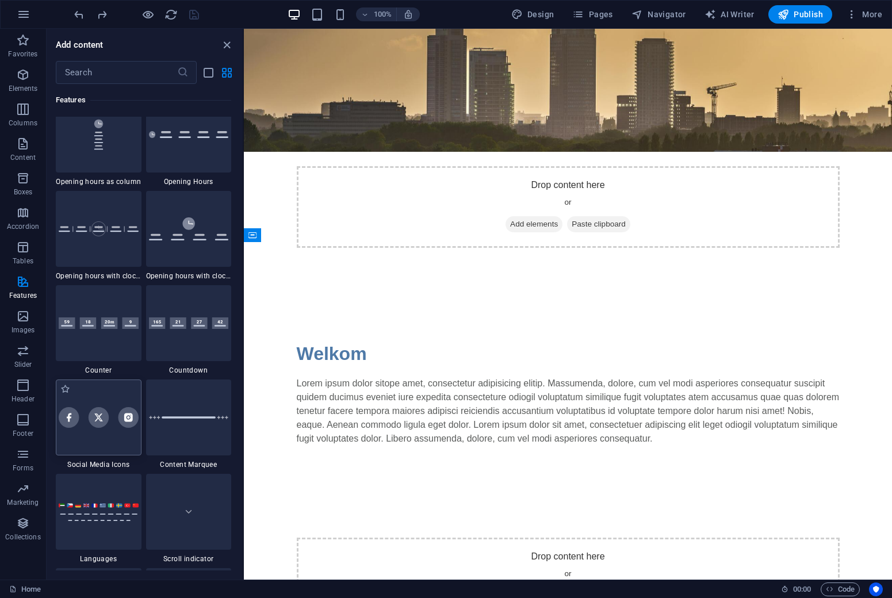
scroll to position [4974, 0]
click at [125, 70] on input "text" at bounding box center [116, 72] width 121 height 23
type input "d"
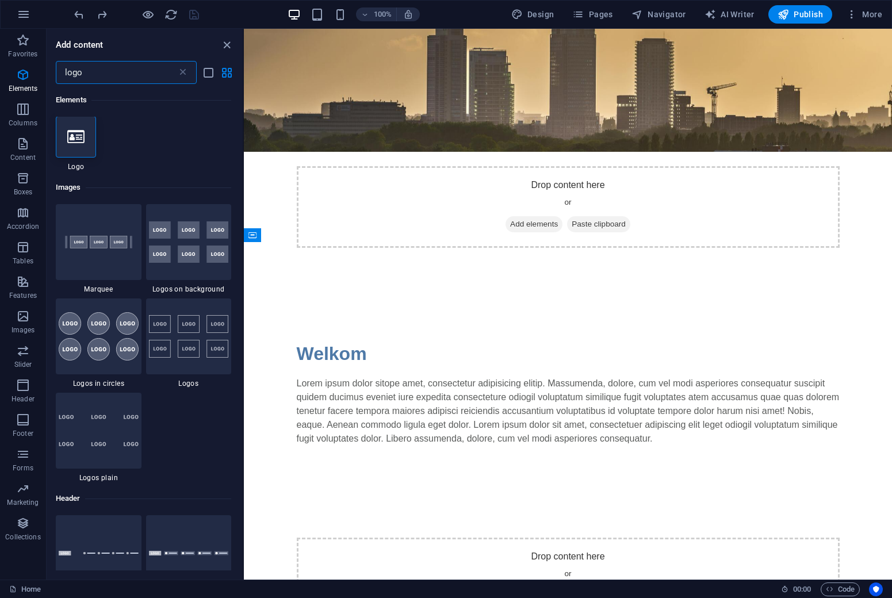
scroll to position [0, 0]
type input "logo"
click at [102, 260] on img at bounding box center [99, 242] width 80 height 53
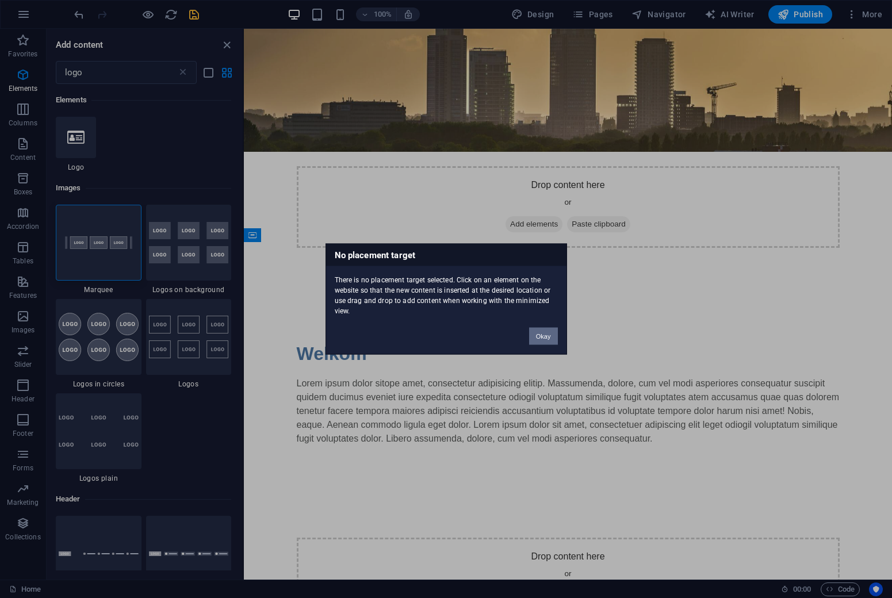
click at [541, 334] on button "Okay" at bounding box center [543, 336] width 29 height 17
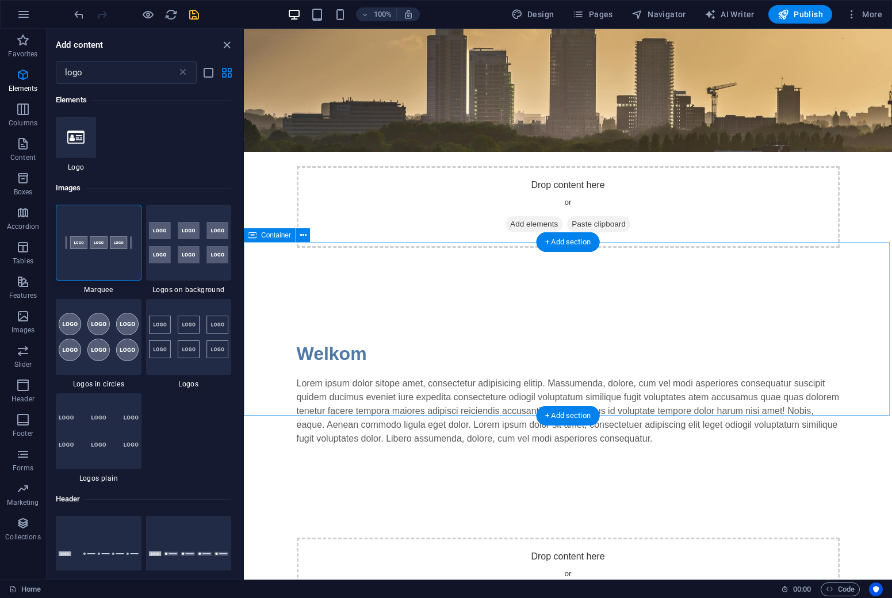
click at [354, 492] on div "Drop content here or Add elements Paste clipboard" at bounding box center [568, 579] width 648 height 174
click at [117, 254] on img at bounding box center [99, 242] width 80 height 53
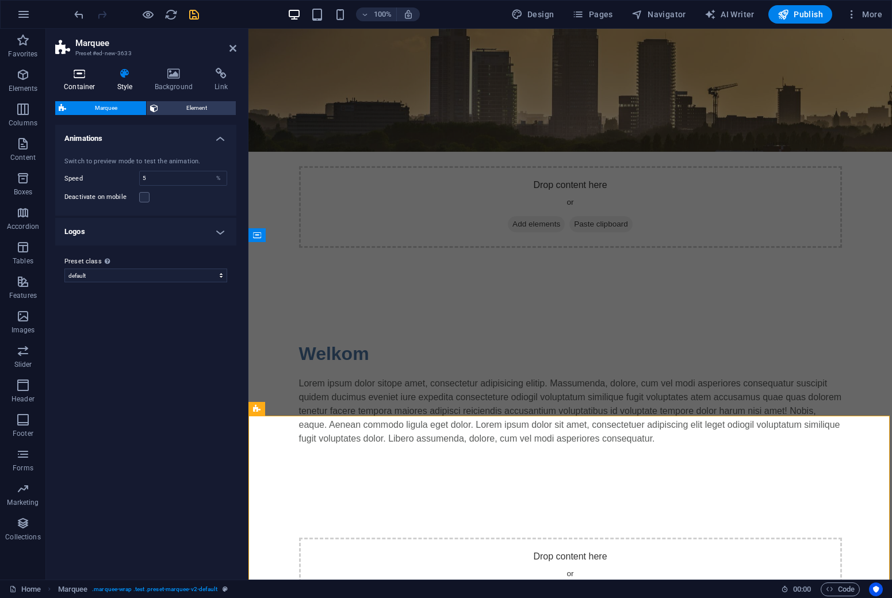
click at [81, 78] on icon at bounding box center [79, 74] width 49 height 12
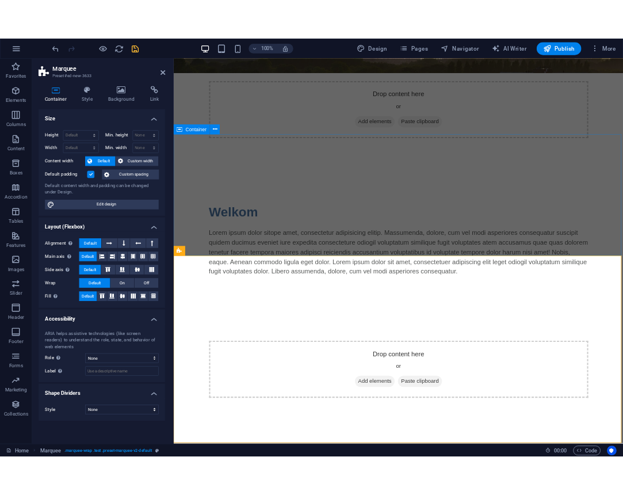
scroll to position [265, 0]
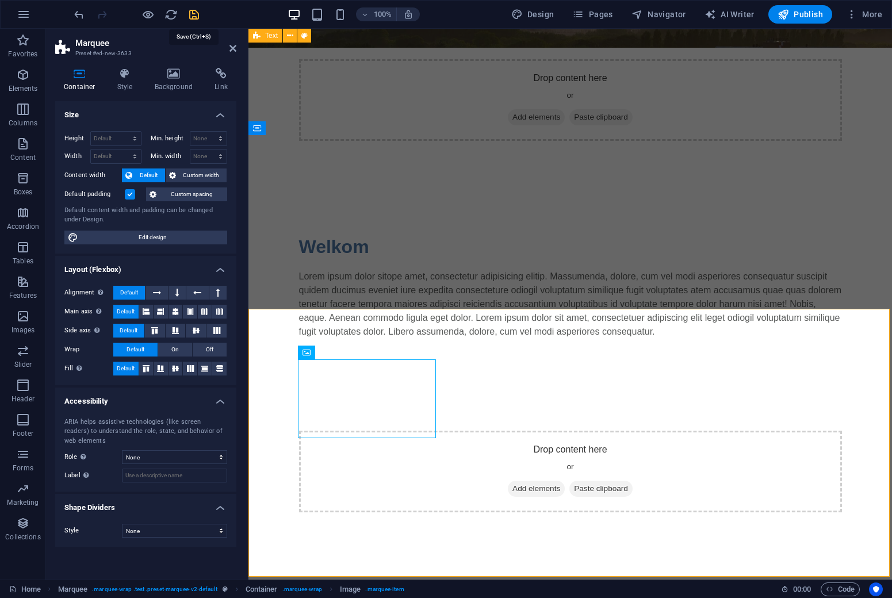
click at [196, 17] on icon "save" at bounding box center [194, 14] width 13 height 13
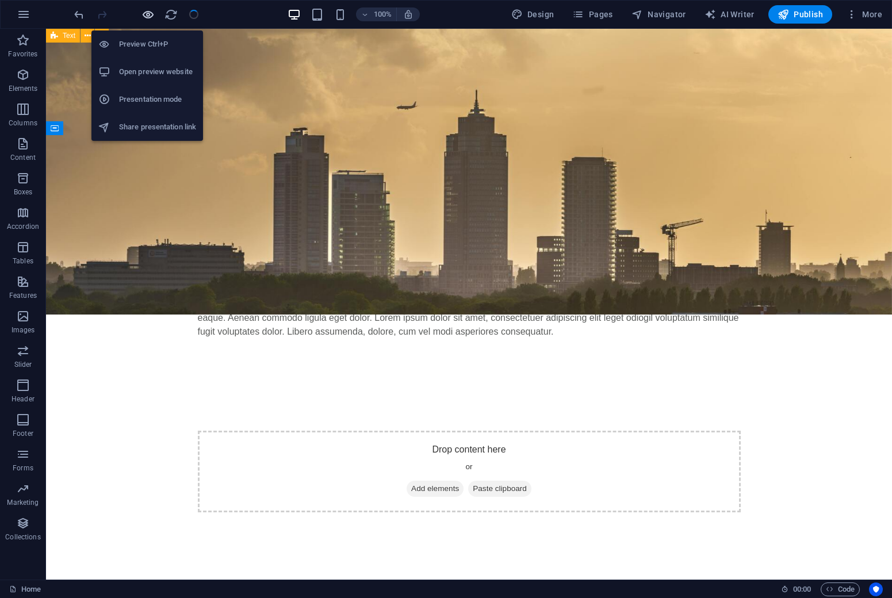
click at [147, 16] on icon "button" at bounding box center [148, 14] width 13 height 13
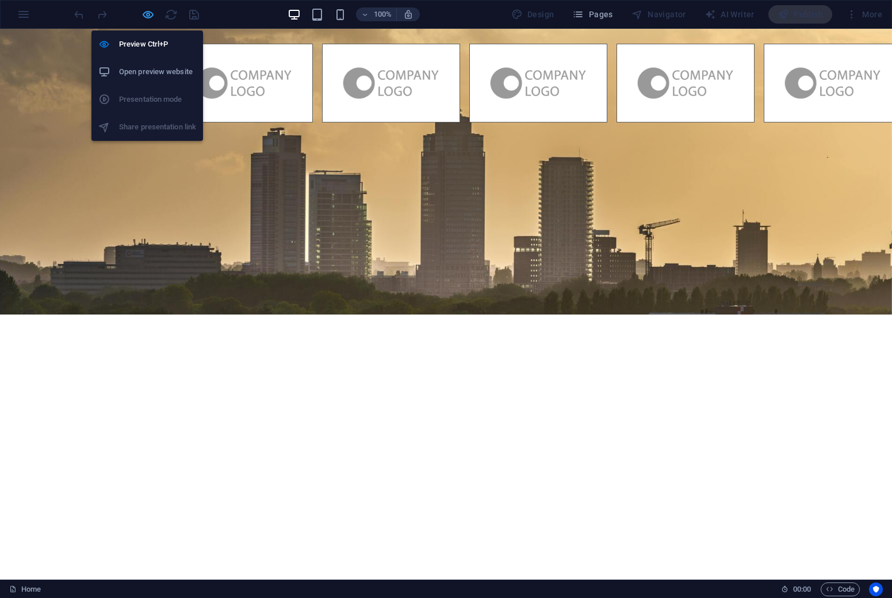
click at [149, 16] on icon "button" at bounding box center [148, 14] width 13 height 13
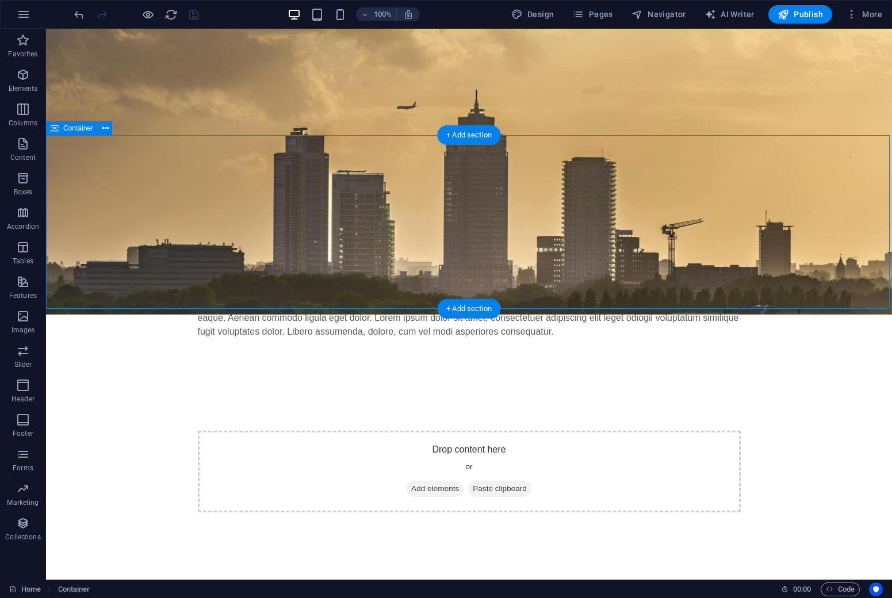
drag, startPoint x: 111, startPoint y: 334, endPoint x: 79, endPoint y: 138, distance: 198.2
click at [108, 127] on icon at bounding box center [105, 129] width 6 height 12
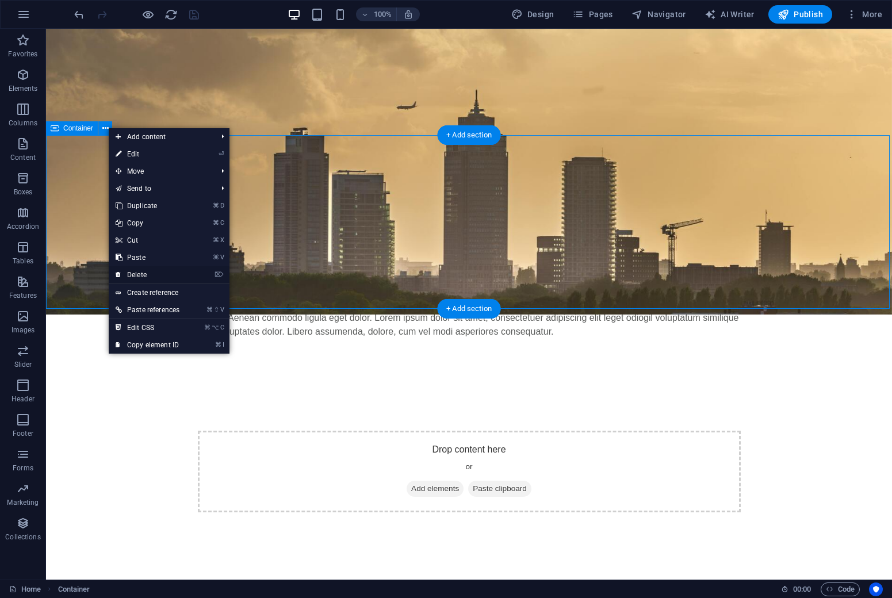
click at [149, 271] on link "⌦ Delete" at bounding box center [148, 274] width 78 height 17
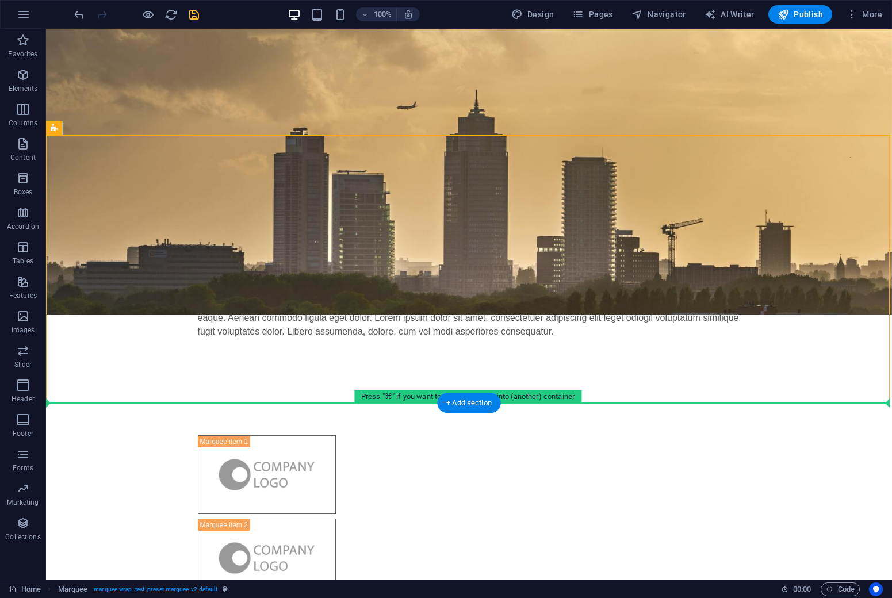
drag, startPoint x: 123, startPoint y: 160, endPoint x: 96, endPoint y: 426, distance: 267.2
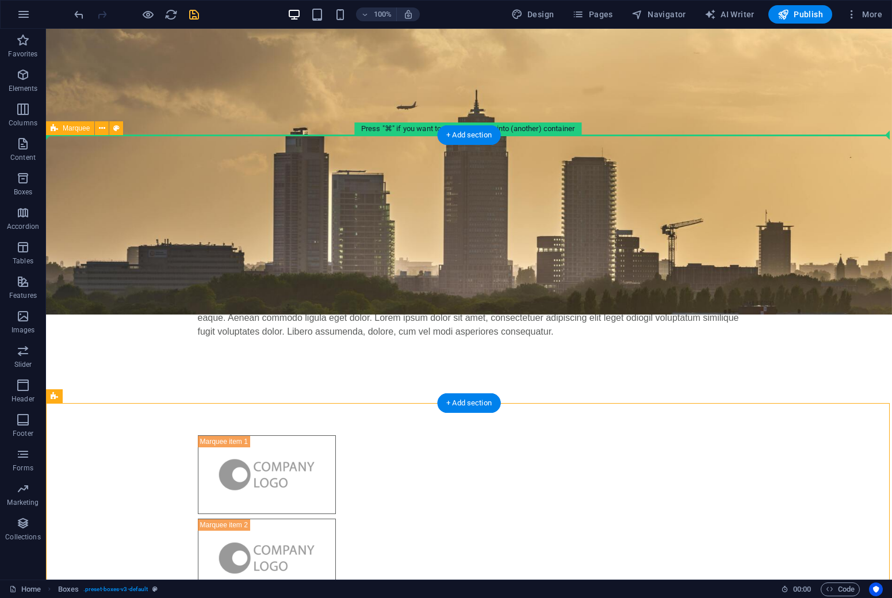
drag, startPoint x: 100, startPoint y: 427, endPoint x: 68, endPoint y: 158, distance: 270.5
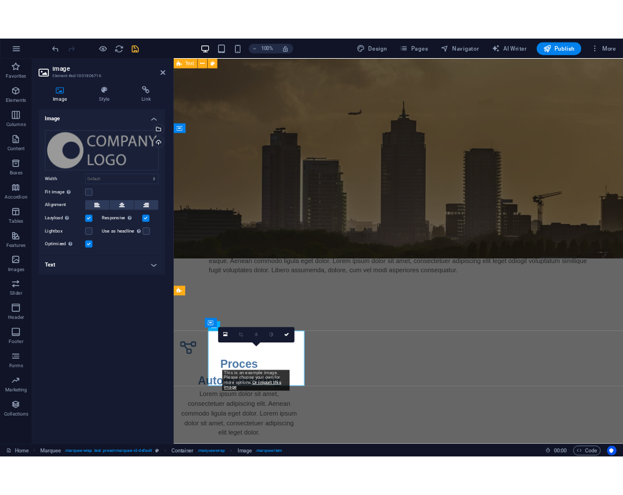
scroll to position [184, 0]
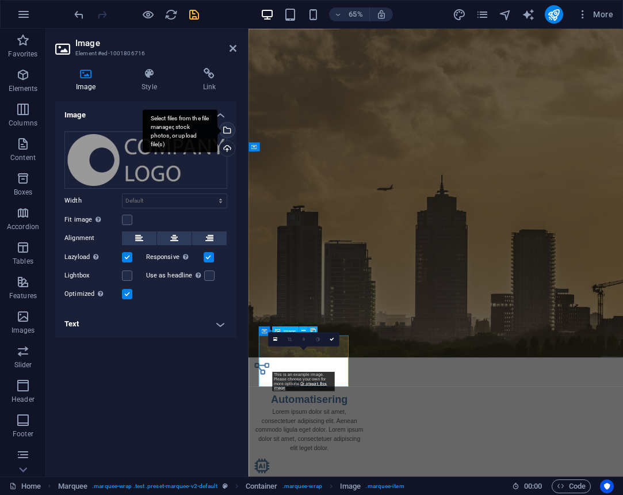
click at [232, 127] on div "Select files from the file manager, stock photos, or upload file(s)" at bounding box center [225, 131] width 17 height 17
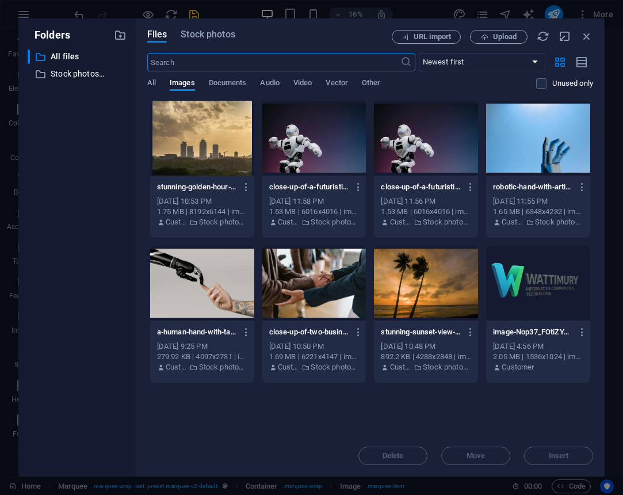
scroll to position [0, 0]
click at [433, 38] on span "URL import" at bounding box center [432, 36] width 37 height 7
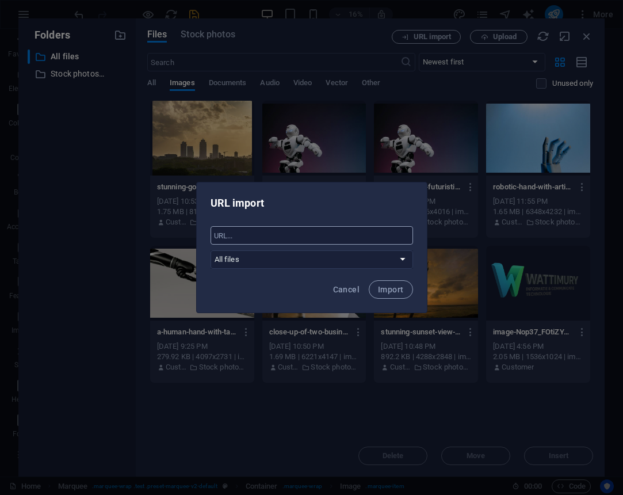
click at [285, 238] on input "text" at bounding box center [312, 235] width 203 height 18
paste input "https://prowly-prod.s3.eu-west-1.amazonaws.com/uploads/6351/assets/92754/large-…"
type input "https://prowly-prod.s3.eu-west-1.amazonaws.com/uploads/6351/assets/92754/large-…"
click at [394, 290] on span "Import" at bounding box center [390, 289] width 25 height 9
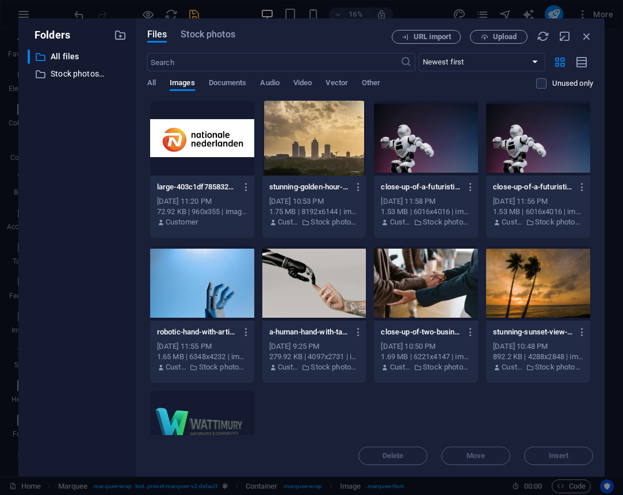
click at [214, 149] on div at bounding box center [202, 138] width 104 height 75
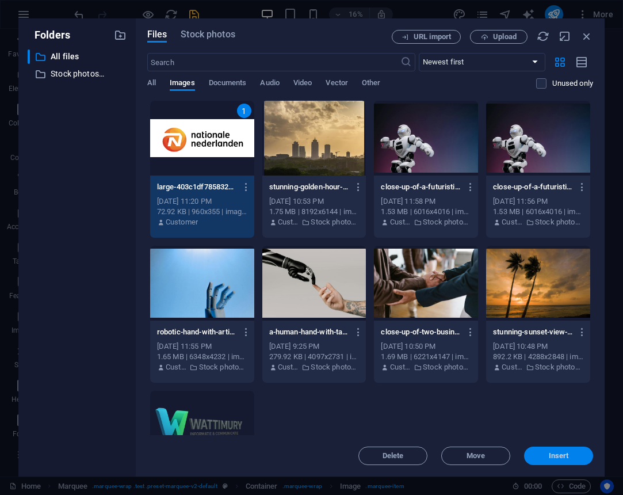
click at [545, 452] on button "Insert" at bounding box center [558, 455] width 69 height 18
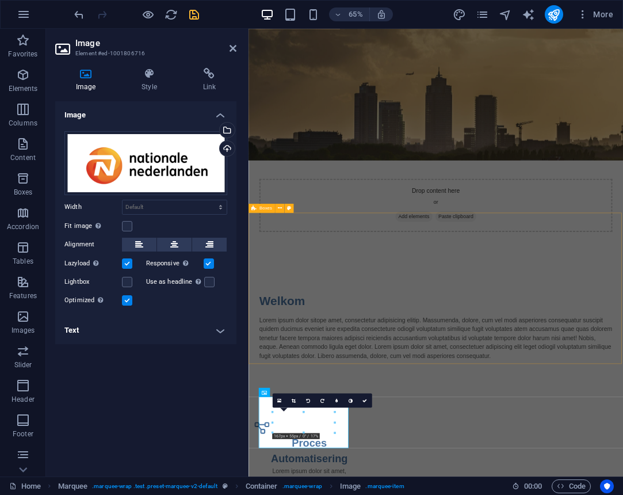
scroll to position [96, 0]
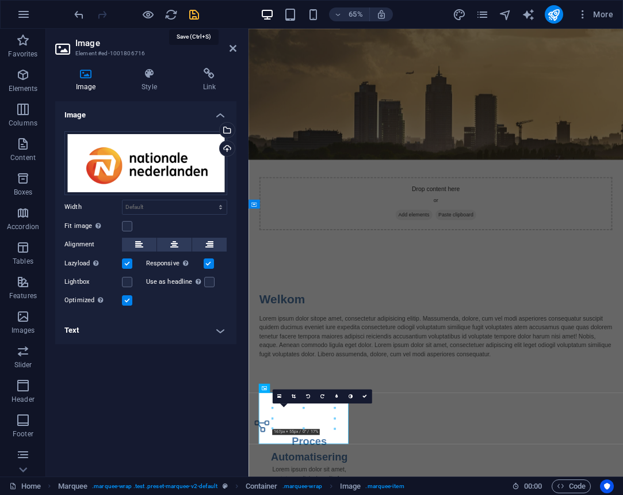
click at [197, 16] on icon "save" at bounding box center [194, 14] width 13 height 13
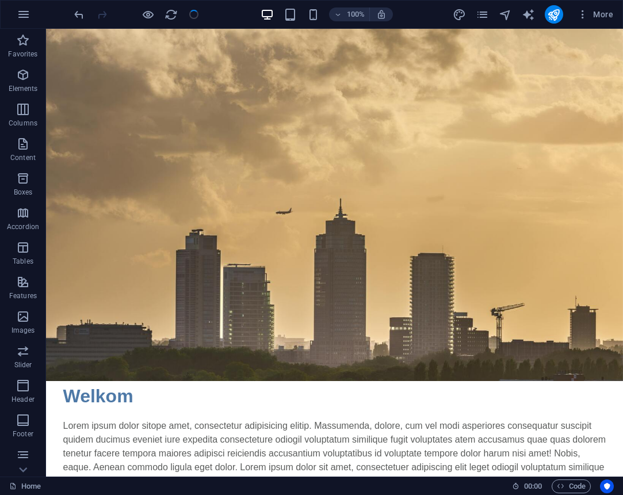
scroll to position [425, 0]
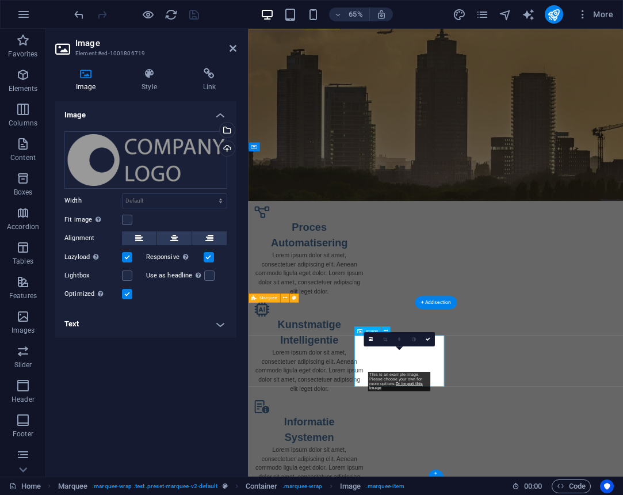
scroll to position [184, 0]
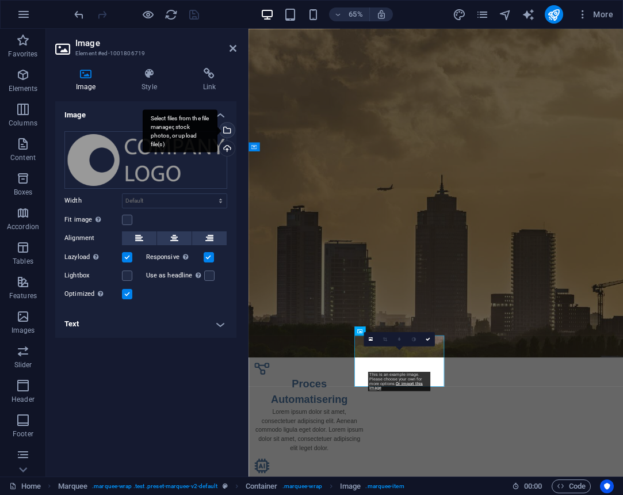
click at [228, 126] on div "Select files from the file manager, stock photos, or upload file(s)" at bounding box center [225, 131] width 17 height 17
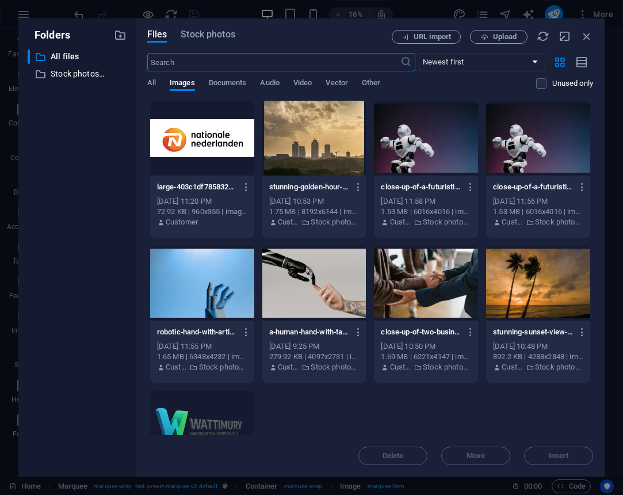
scroll to position [0, 0]
click at [442, 40] on span "URL import" at bounding box center [432, 36] width 37 height 7
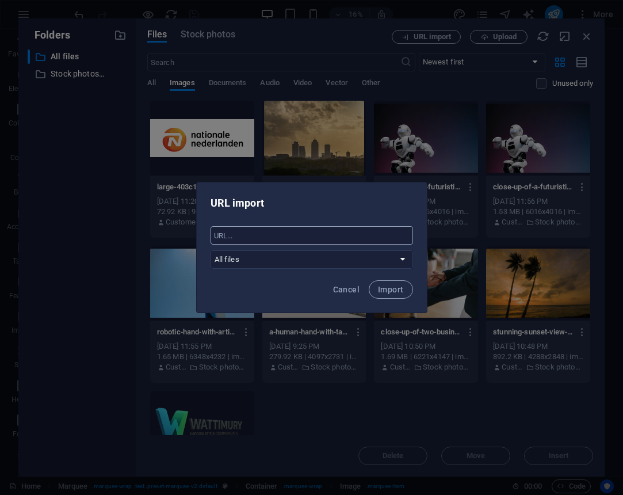
click at [302, 234] on input "text" at bounding box center [312, 235] width 203 height 18
paste input "https://static.binnenlandsbestuur.nl/logo/fe/5c/fe5cc020-a35b-4d72-ba0b-252f751…"
type input "https://static.binnenlandsbestuur.nl/logo/fe/5c/fe5cc020-a35b-4d72-ba0b-252f751…"
click at [405, 287] on button "Import" at bounding box center [391, 289] width 44 height 18
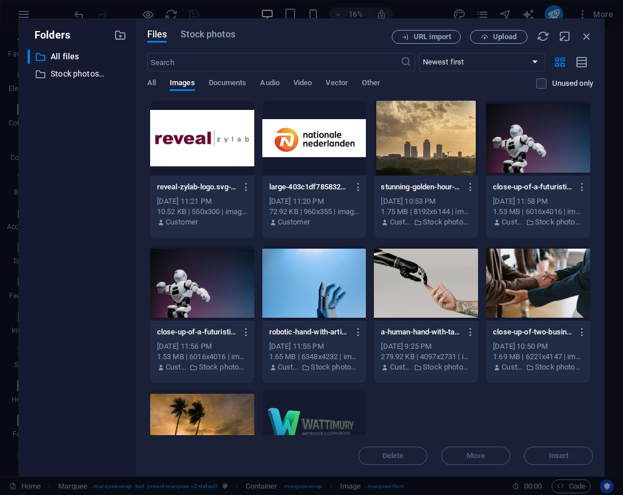
click at [214, 149] on div at bounding box center [202, 138] width 104 height 75
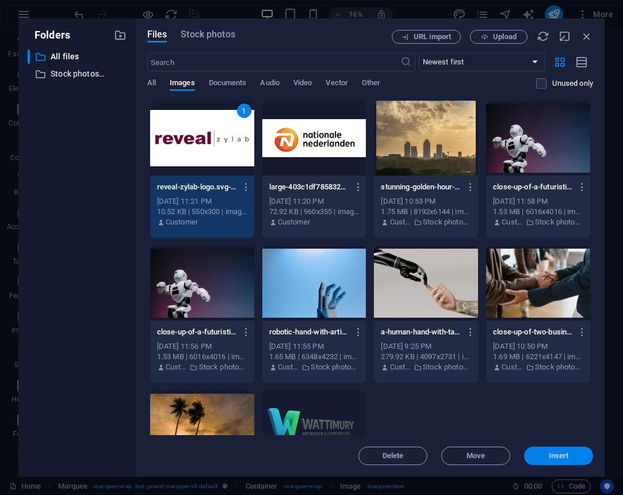
click at [570, 456] on span "Insert" at bounding box center [559, 455] width 60 height 7
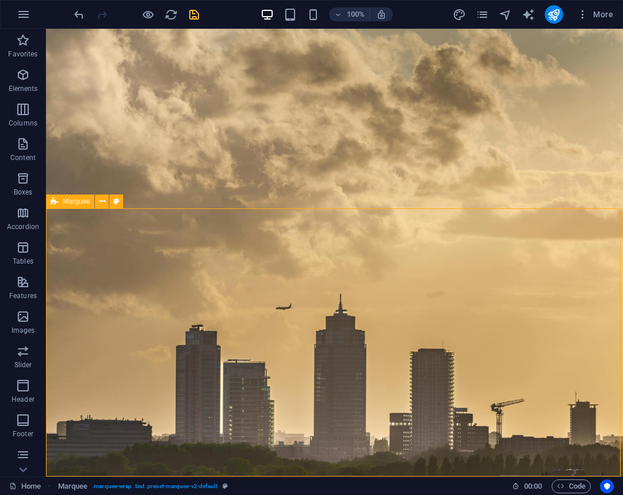
scroll to position [425, 0]
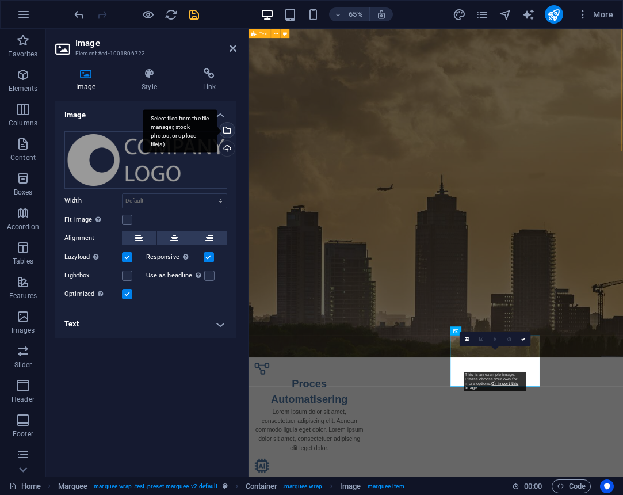
click at [229, 126] on div "Select files from the file manager, stock photos, or upload file(s)" at bounding box center [225, 131] width 17 height 17
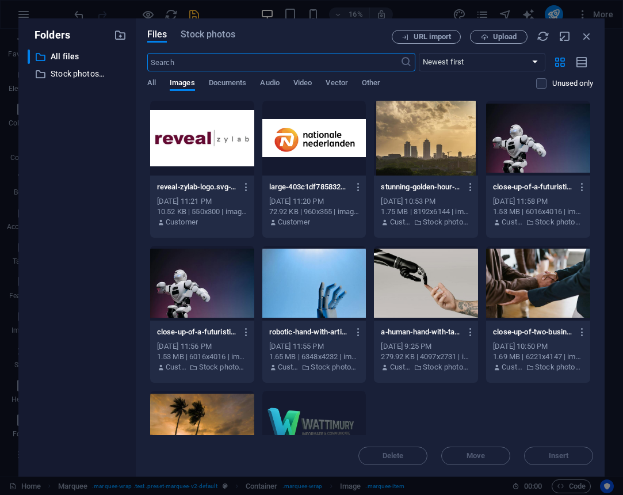
scroll to position [0, 0]
click at [437, 36] on span "URL import" at bounding box center [432, 36] width 37 height 7
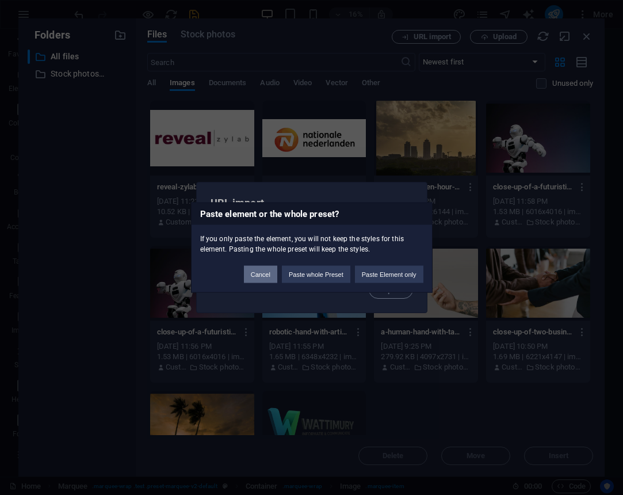
click at [261, 276] on button "Cancel" at bounding box center [260, 274] width 33 height 17
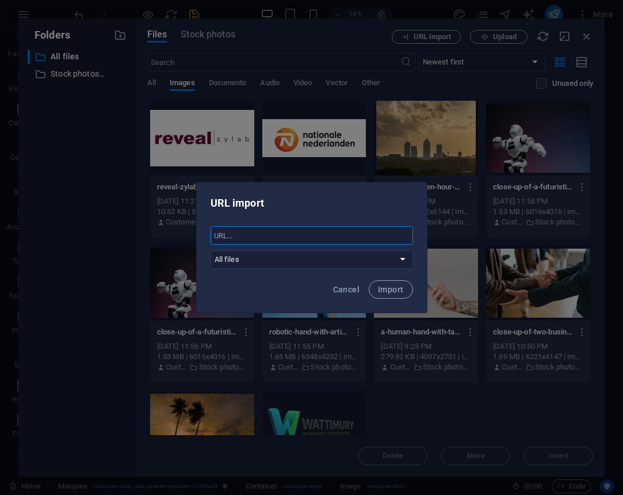
click at [274, 231] on input "text" at bounding box center [312, 235] width 203 height 18
paste input "https://filelinx.com/wp-content/uploads/2024/04/Logo-LI-100.jpg"
type input "https://filelinx.com/wp-content/uploads/2024/04/Logo-LI-100.jpg"
click at [400, 295] on button "Import" at bounding box center [391, 289] width 44 height 18
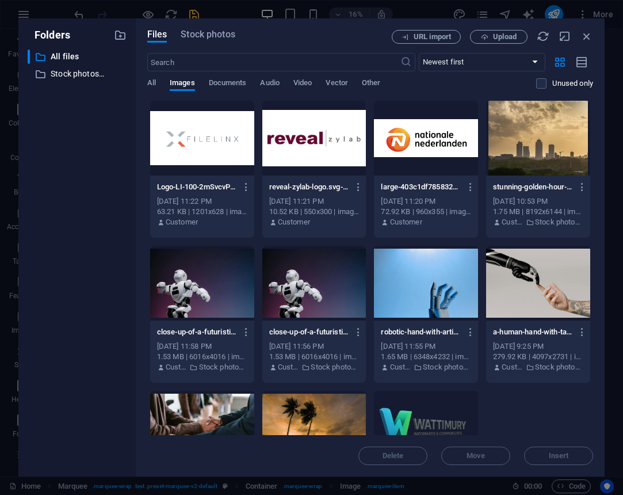
click at [222, 155] on div at bounding box center [202, 138] width 104 height 75
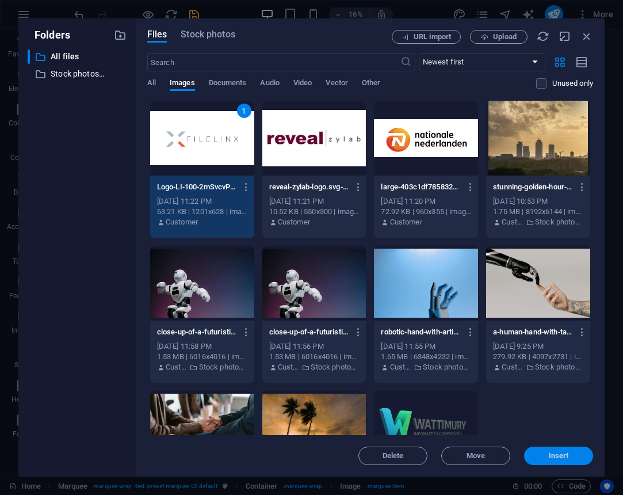
click at [544, 455] on span "Insert" at bounding box center [559, 455] width 60 height 7
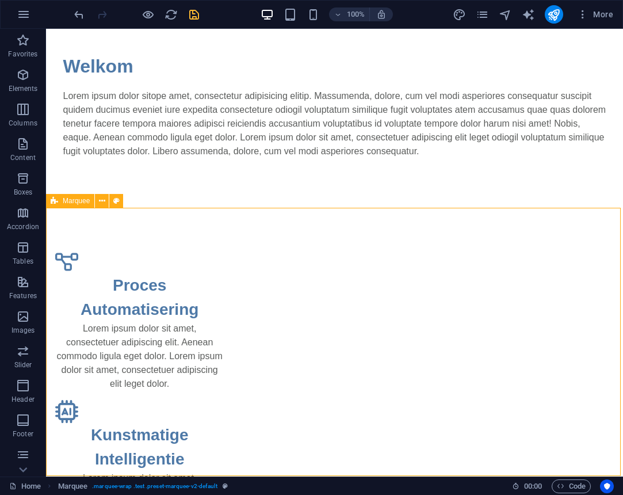
scroll to position [425, 0]
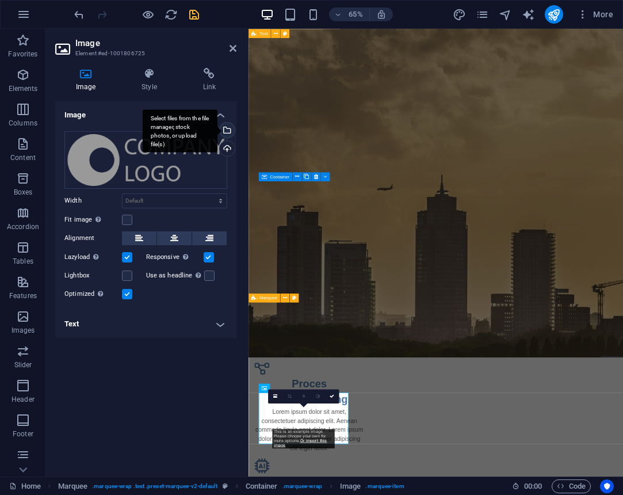
click at [227, 125] on div "Select files from the file manager, stock photos, or upload file(s)" at bounding box center [225, 131] width 17 height 17
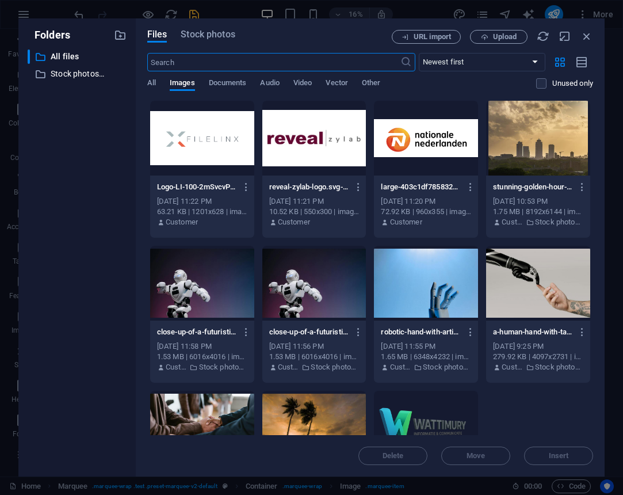
scroll to position [0, 0]
click at [431, 36] on span "URL import" at bounding box center [432, 36] width 37 height 7
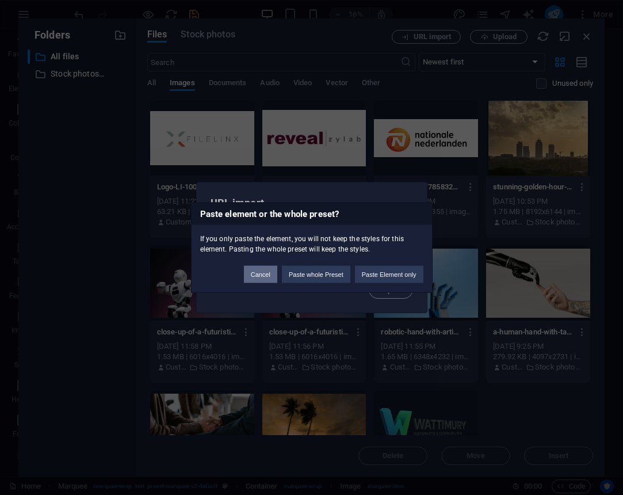
click at [258, 282] on button "Cancel" at bounding box center [260, 274] width 33 height 17
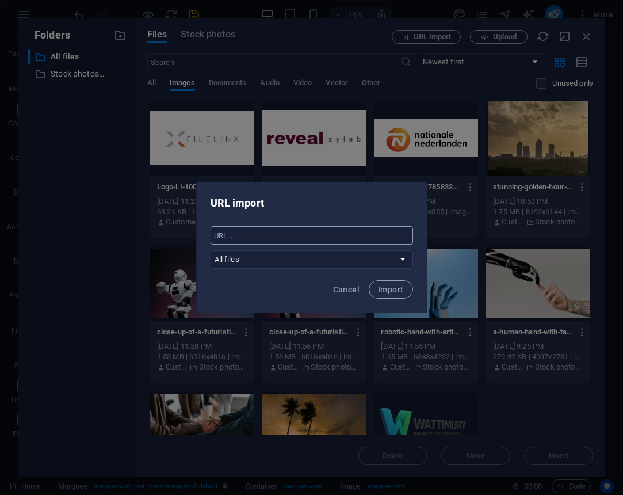
click at [270, 230] on input "text" at bounding box center [312, 235] width 203 height 18
paste input "https://davinci-conclusion.nl/app/uploads/sites/2/2024/06/davinci-logo-2023-rgb…"
type input "https://davinci-conclusion.nl/app/uploads/sites/2/2024/06/davinci-logo-2023-rgb…"
click at [394, 292] on span "Import" at bounding box center [390, 289] width 25 height 9
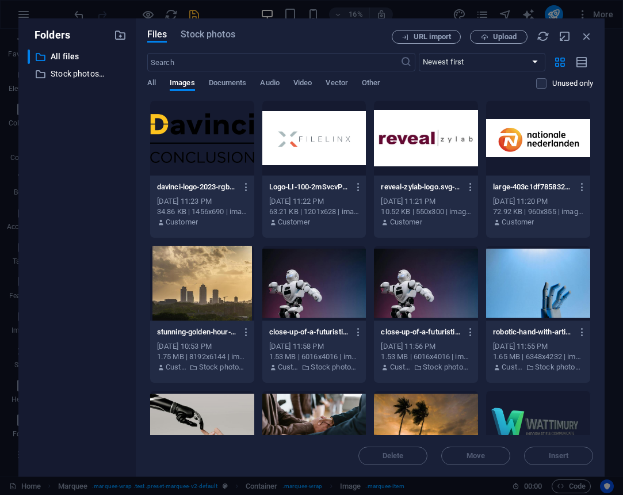
click at [218, 155] on div at bounding box center [202, 138] width 104 height 75
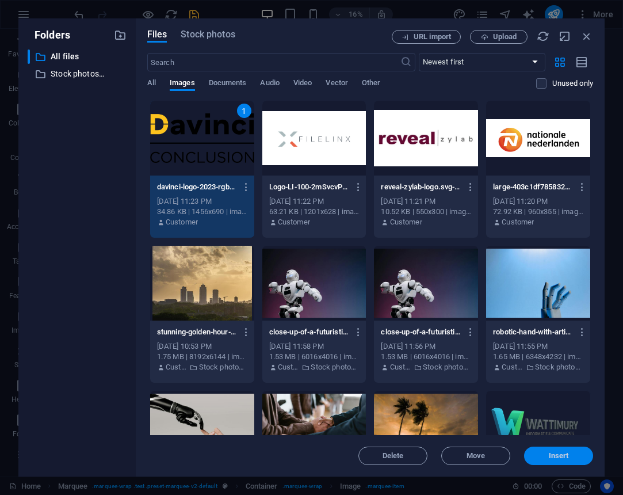
click at [572, 461] on button "Insert" at bounding box center [558, 455] width 69 height 18
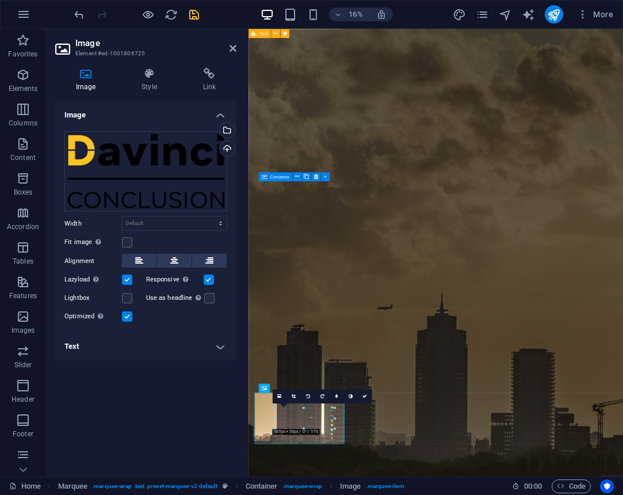
scroll to position [184, 0]
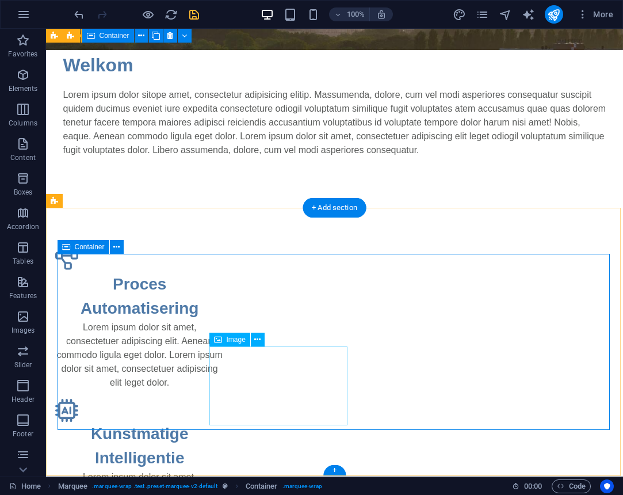
scroll to position [425, 0]
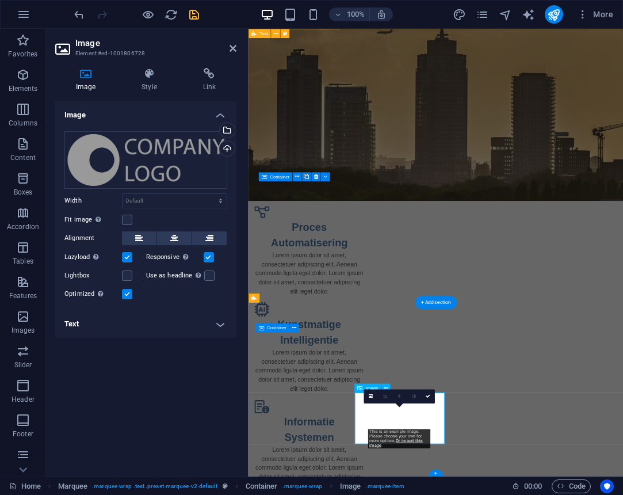
scroll to position [184, 0]
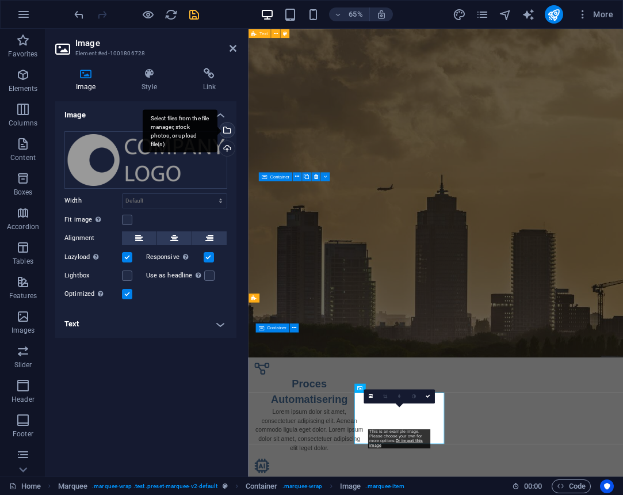
click at [226, 132] on div "Select files from the file manager, stock photos, or upload file(s)" at bounding box center [225, 131] width 17 height 17
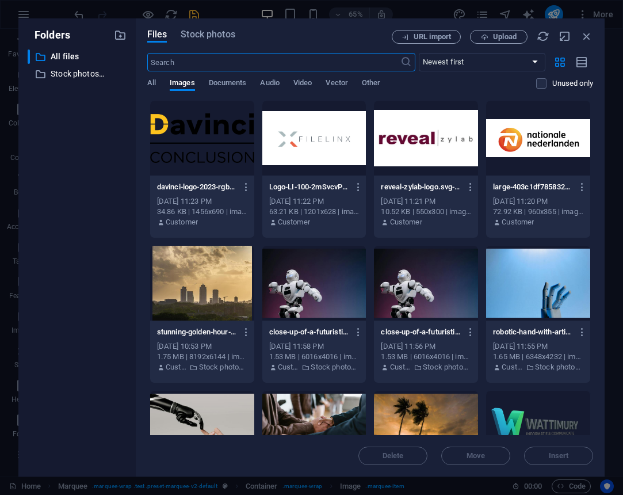
scroll to position [0, 0]
click at [426, 37] on span "URL import" at bounding box center [432, 36] width 37 height 7
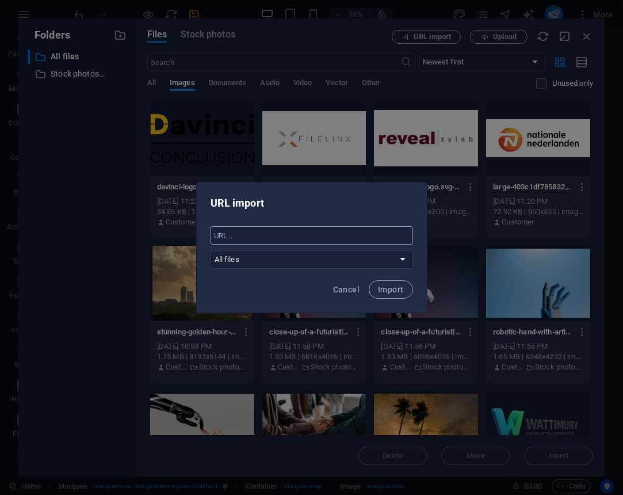
click at [310, 240] on input "text" at bounding box center [312, 235] width 203 height 18
paste input "data:image/png;base64,iVBORw0KGgoAAAANSUhEUgAAAOAAAADhCAMAAADmr0l2AAAAxlBMVEX//…"
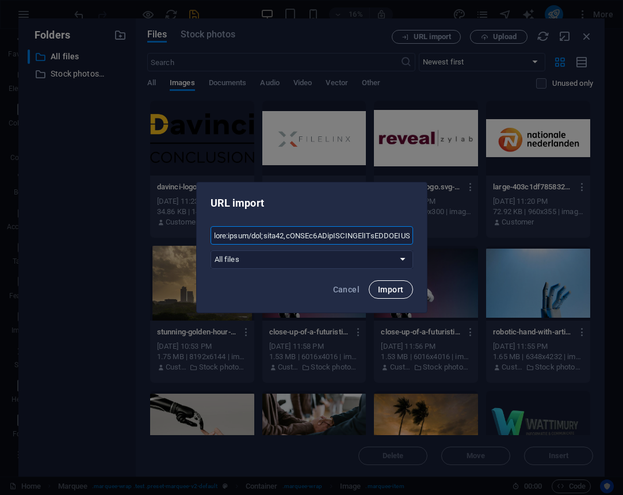
type input "data:image/png;base64,iVBORw0KGgoAAAANSUhEUgAAAOAAAADhCAMAAADmr0l2AAAAxlBMVEX//…"
click at [399, 288] on span "Import" at bounding box center [390, 289] width 25 height 9
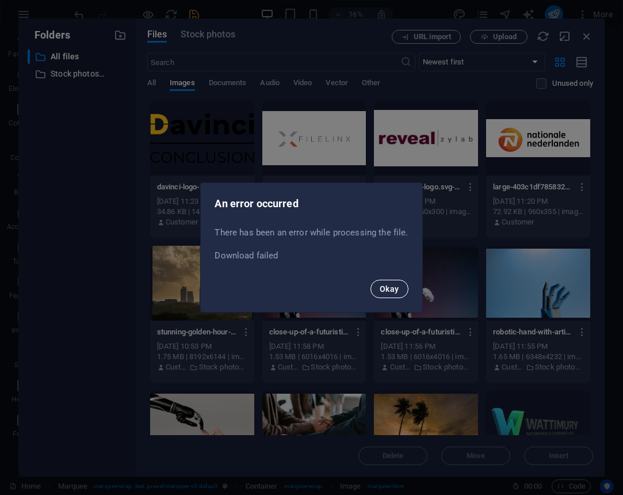
click at [377, 283] on button "Okay" at bounding box center [390, 289] width 38 height 18
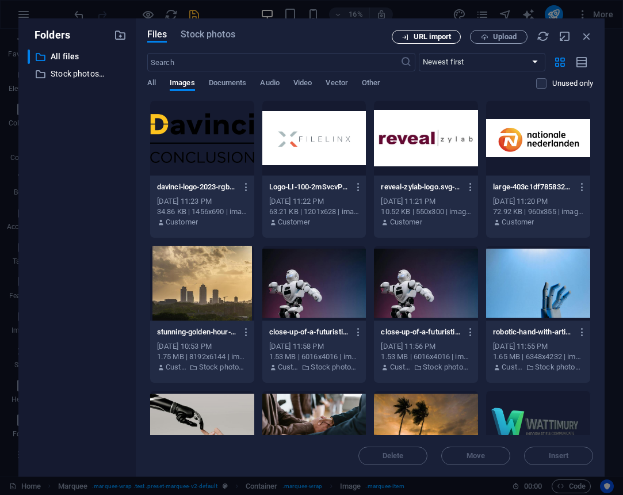
click at [433, 33] on span "URL import" at bounding box center [432, 36] width 37 height 7
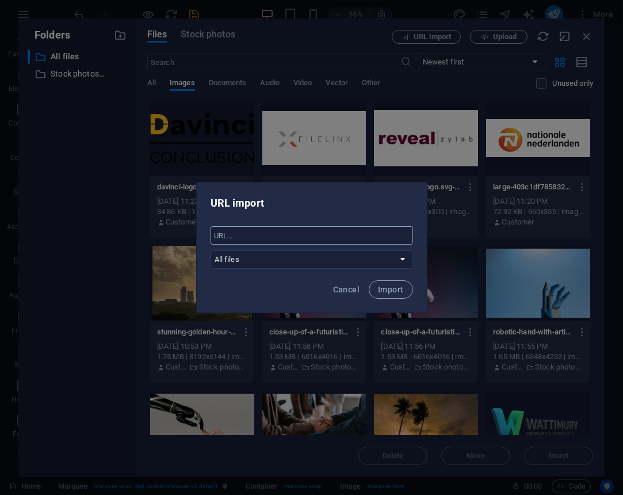
click at [327, 235] on input "text" at bounding box center [312, 235] width 203 height 18
paste input "https://images.squarespace-cdn.com/content/v1/537c9fefe4b0e384391e3071/14288342…"
type input "https://images.squarespace-cdn.com/content/v1/537c9fefe4b0e384391e3071/14288342…"
click at [396, 285] on span "Import" at bounding box center [390, 289] width 25 height 9
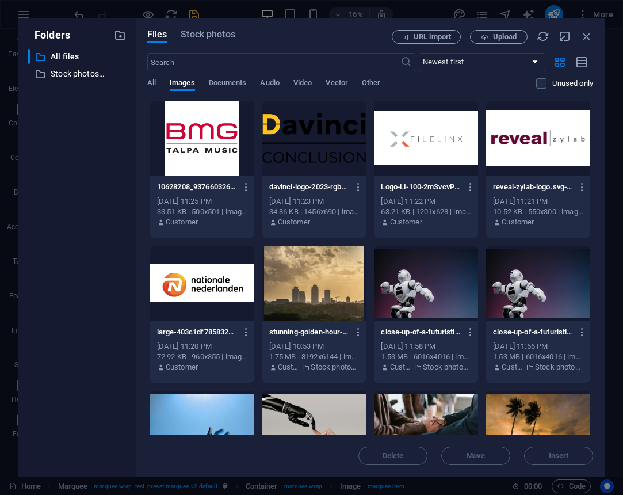
click at [185, 135] on div at bounding box center [202, 138] width 104 height 75
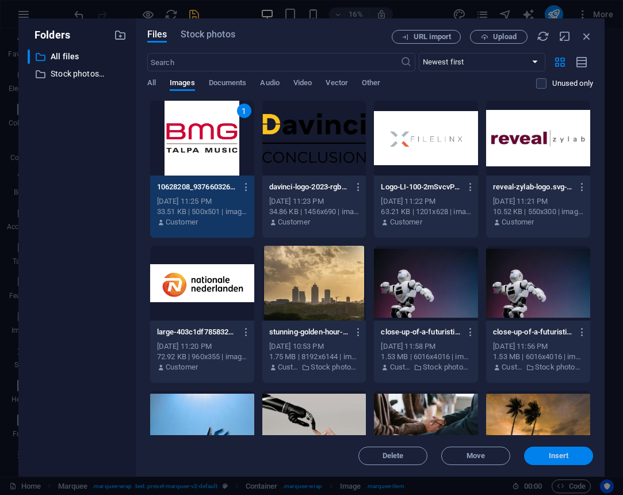
click at [548, 455] on span "Insert" at bounding box center [559, 455] width 60 height 7
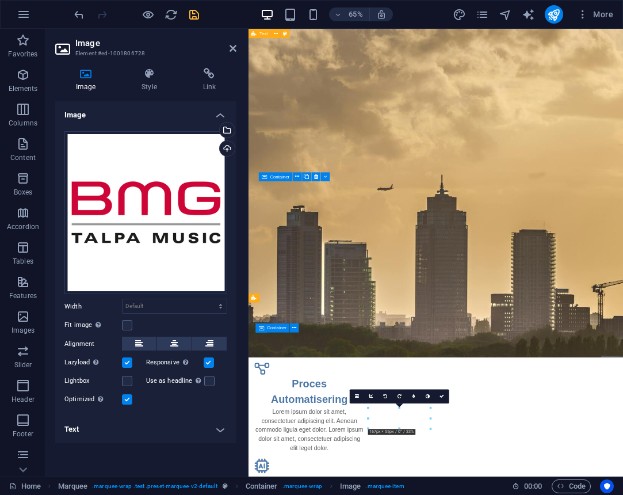
drag, startPoint x: 469, startPoint y: 624, endPoint x: 383, endPoint y: 568, distance: 102.3
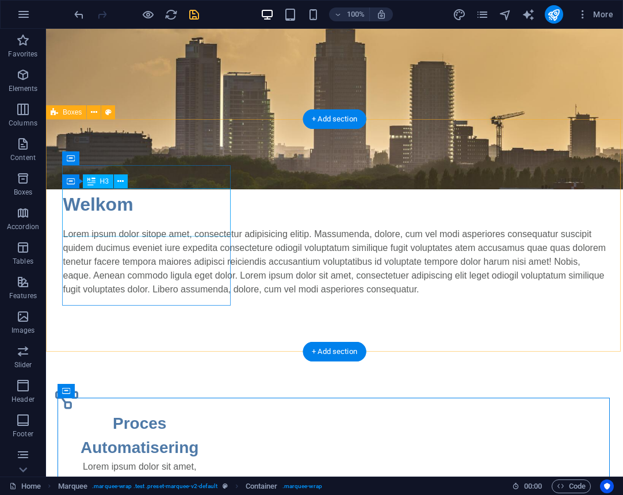
scroll to position [279, 0]
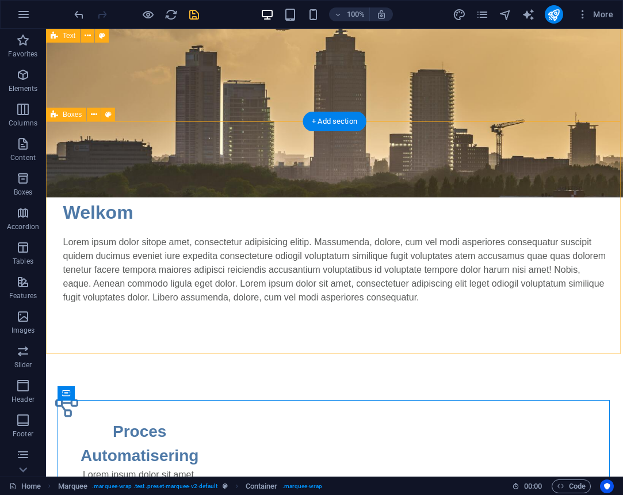
click at [70, 112] on span "Boxes" at bounding box center [72, 114] width 19 height 7
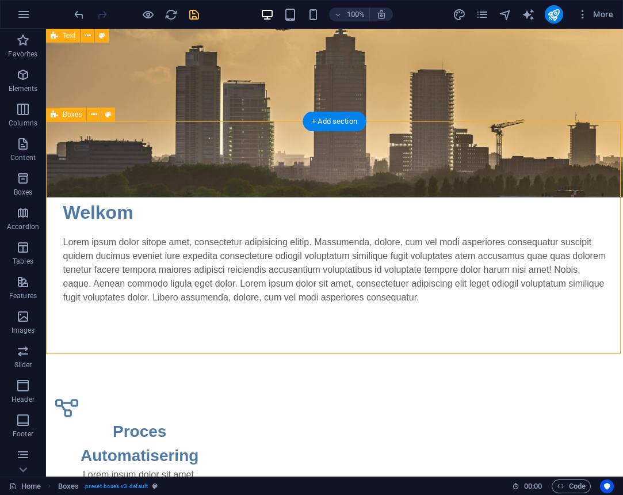
click at [70, 112] on span "Boxes" at bounding box center [72, 114] width 19 height 7
select select "rem"
select select "preset-boxes-v3-default"
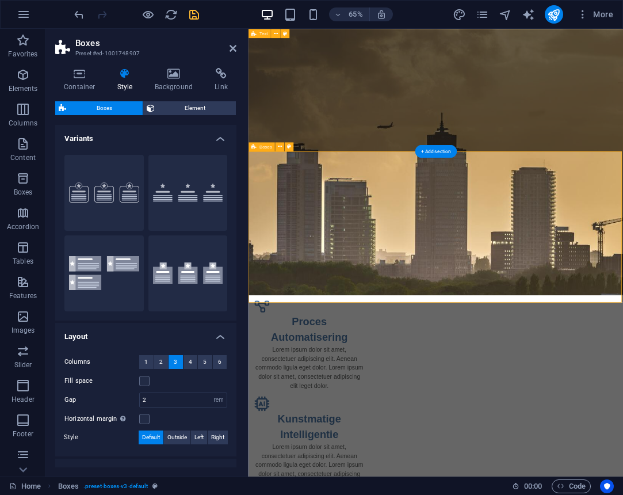
scroll to position [184, 0]
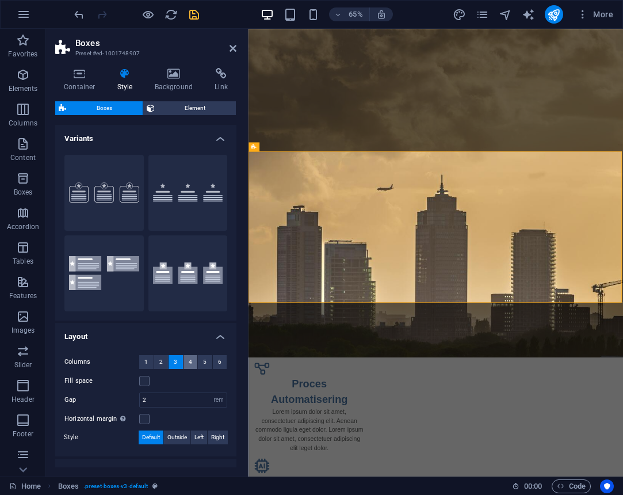
click at [191, 363] on button "4" at bounding box center [191, 362] width 14 height 14
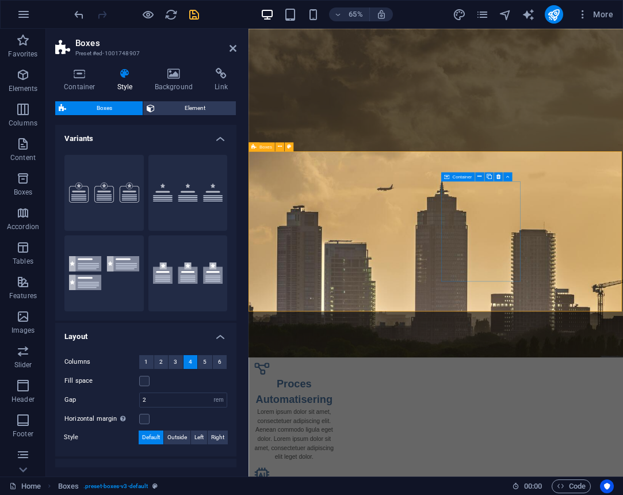
click at [448, 176] on icon at bounding box center [446, 176] width 5 height 9
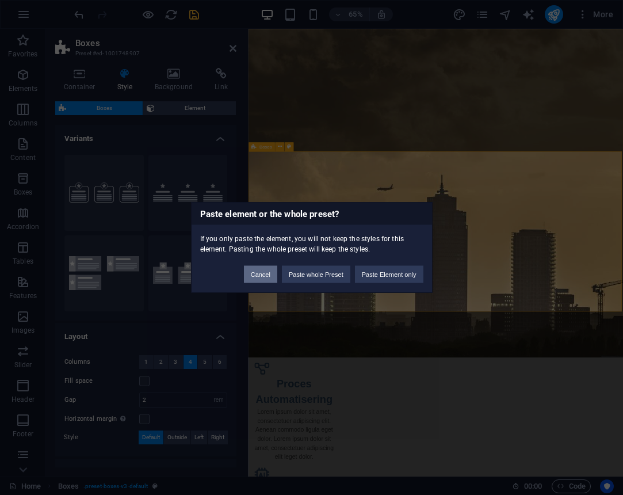
click at [255, 271] on button "Cancel" at bounding box center [260, 274] width 33 height 17
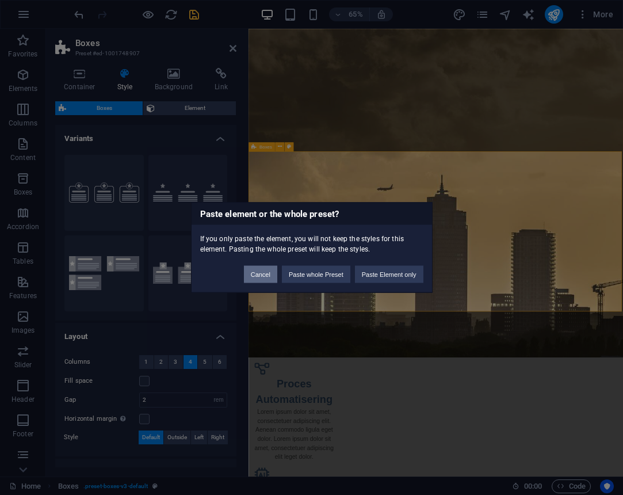
click at [257, 274] on button "Cancel" at bounding box center [260, 274] width 33 height 17
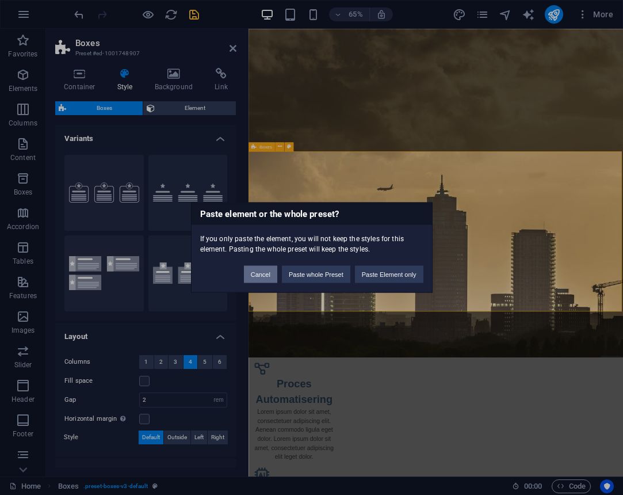
click at [250, 274] on button "Cancel" at bounding box center [260, 274] width 33 height 17
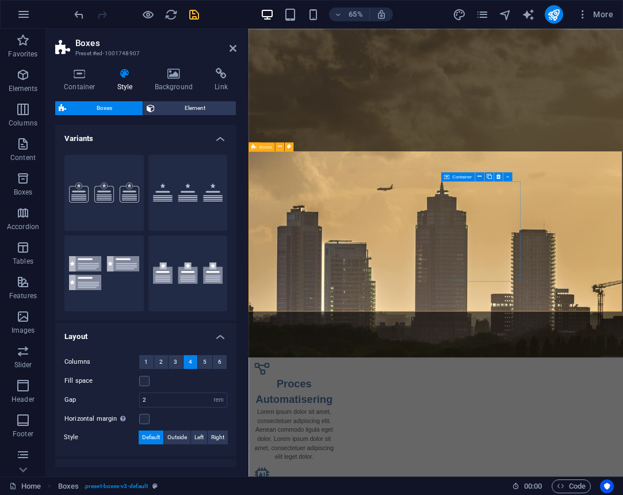
click at [449, 178] on icon at bounding box center [446, 176] width 5 height 9
click at [488, 174] on icon at bounding box center [488, 177] width 5 height 8
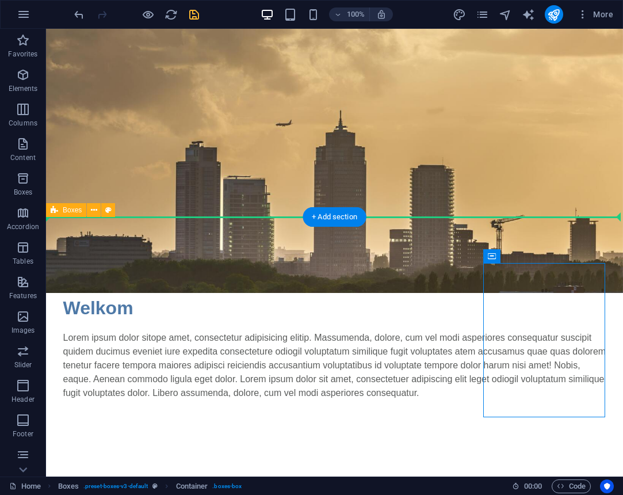
drag, startPoint x: 583, startPoint y: 204, endPoint x: 371, endPoint y: 188, distance: 212.9
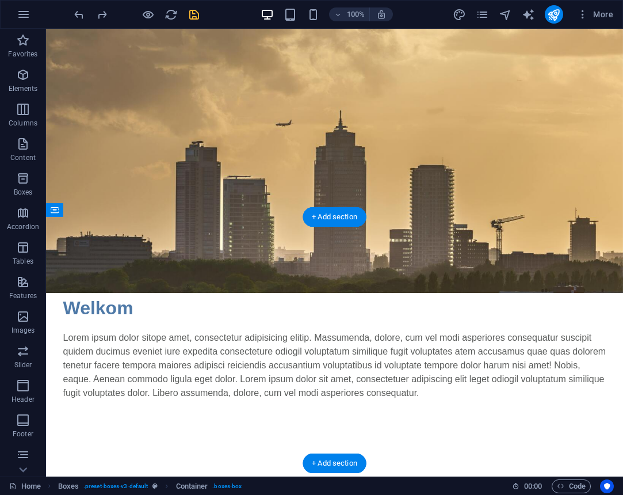
drag, startPoint x: 396, startPoint y: 287, endPoint x: 86, endPoint y: 274, distance: 310.4
drag, startPoint x: 538, startPoint y: 285, endPoint x: 178, endPoint y: 270, distance: 359.9
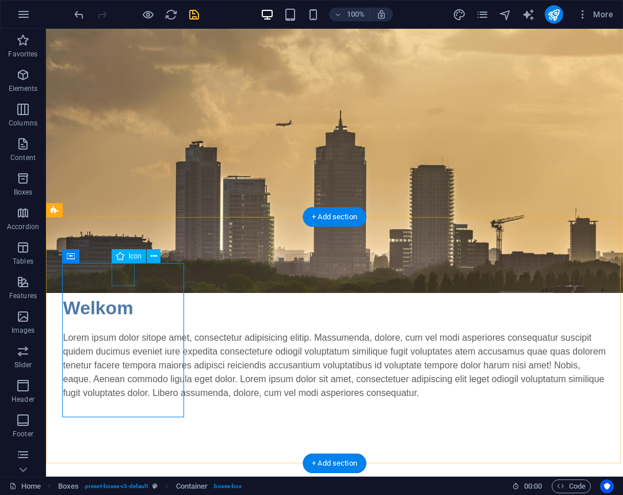
click at [118, 492] on figure at bounding box center [116, 503] width 122 height 23
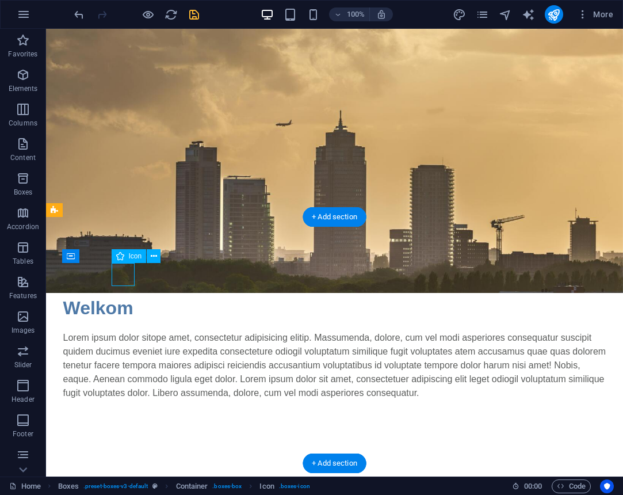
click at [118, 492] on figure at bounding box center [116, 503] width 122 height 23
select select "xMidYMid"
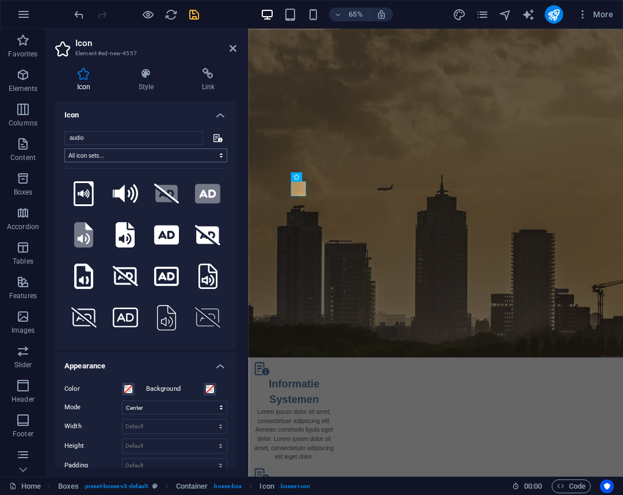
type input "audio"
select select "font-awesome-regular"
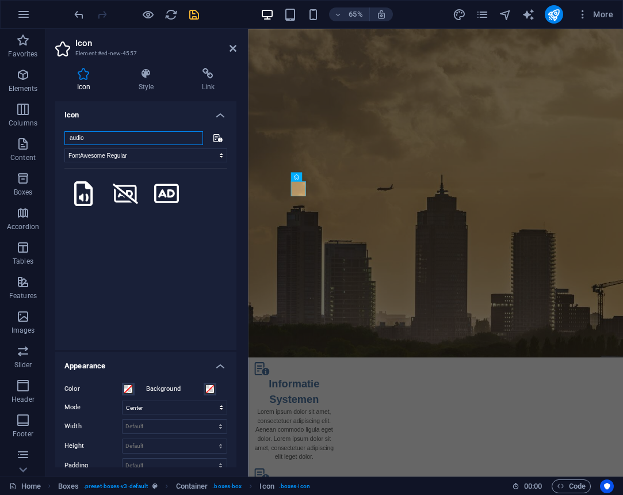
click at [123, 139] on input "audio" at bounding box center [133, 138] width 139 height 14
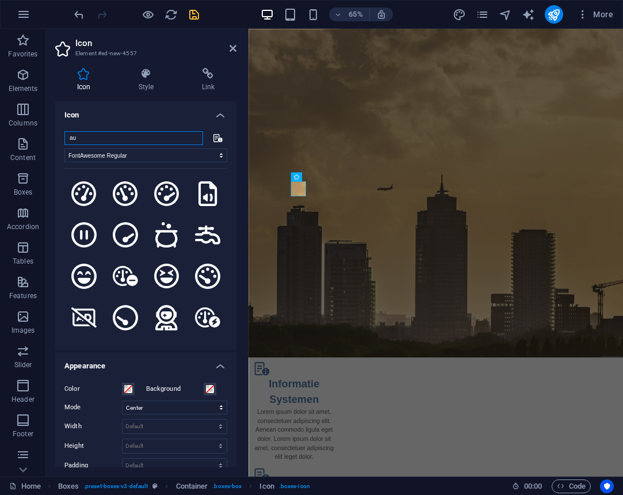
type input "a"
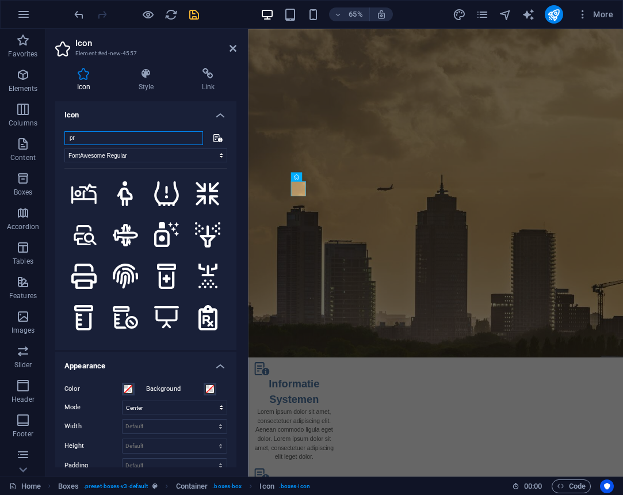
type input "p"
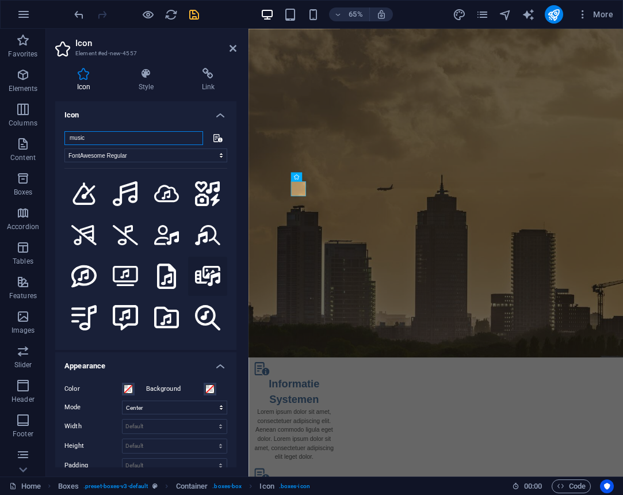
type input "music"
click at [209, 274] on icon at bounding box center [207, 276] width 25 height 20
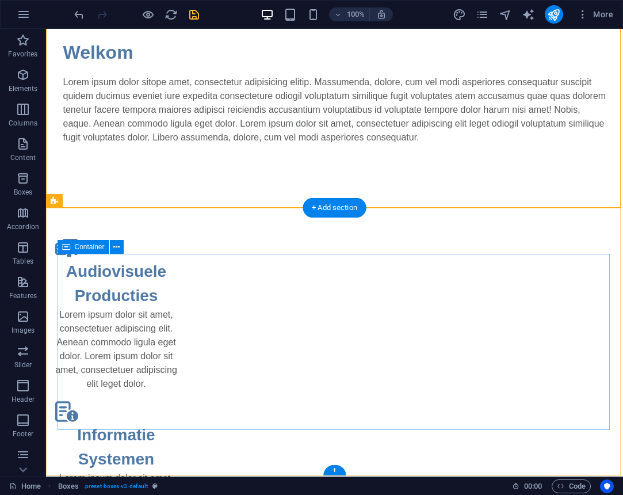
scroll to position [438, 0]
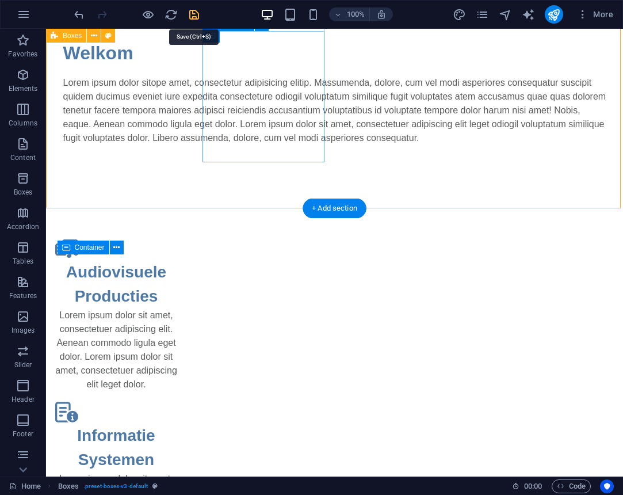
click at [196, 12] on icon "save" at bounding box center [194, 14] width 13 height 13
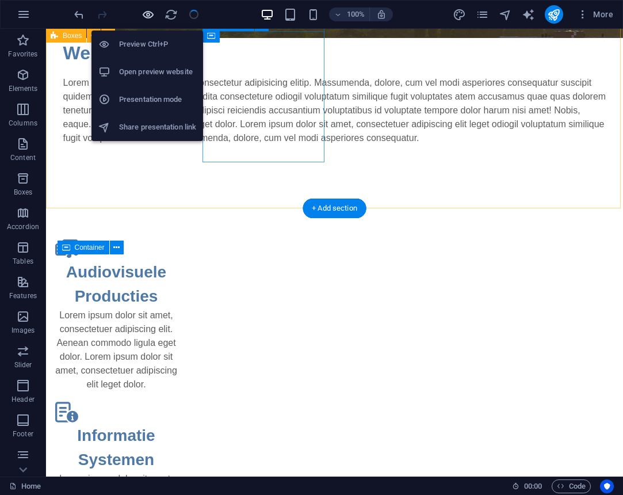
click at [152, 14] on icon "button" at bounding box center [148, 14] width 13 height 13
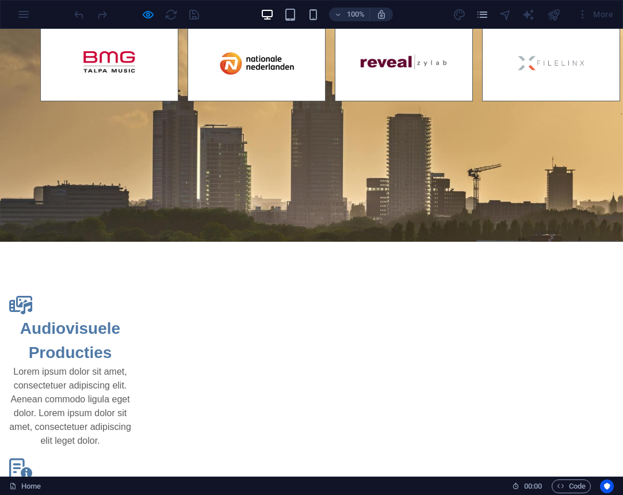
scroll to position [232, 0]
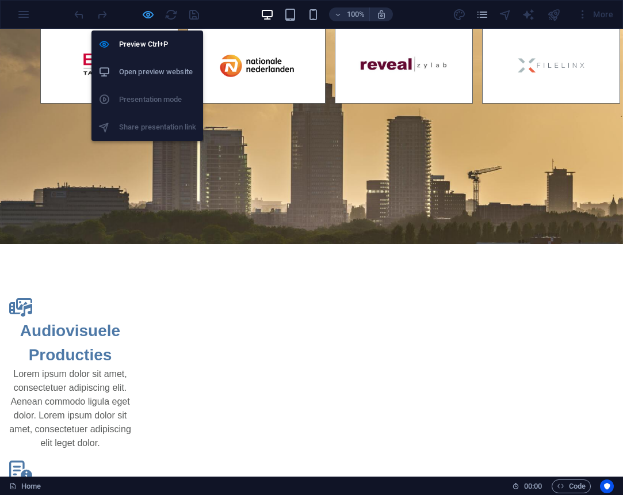
click at [148, 13] on icon "button" at bounding box center [148, 14] width 13 height 13
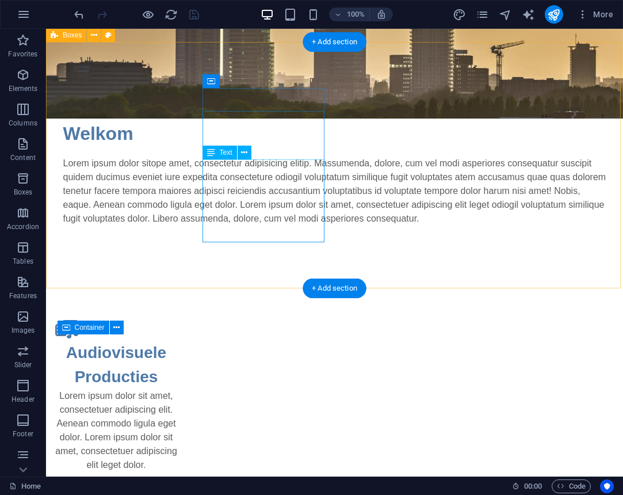
scroll to position [359, 0]
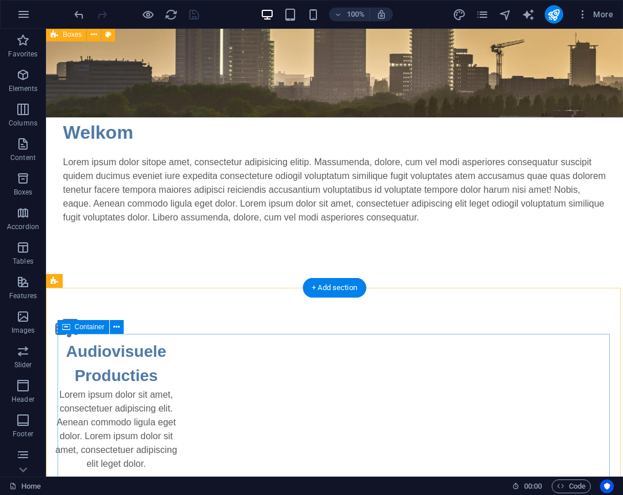
click at [66, 326] on icon at bounding box center [66, 327] width 8 height 14
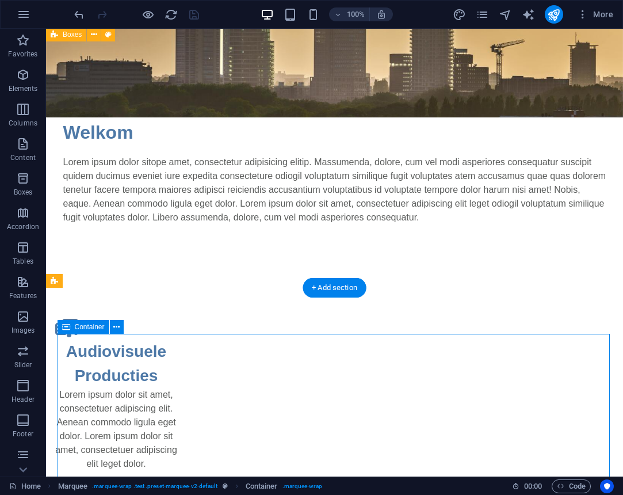
click at [66, 326] on icon at bounding box center [66, 327] width 8 height 14
select select "marquee"
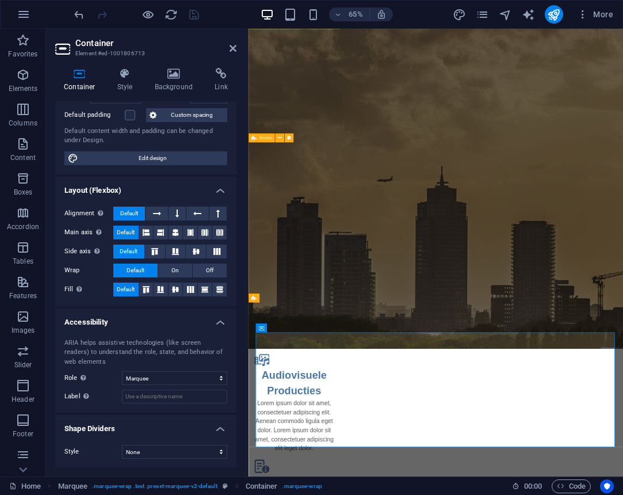
scroll to position [98, 0]
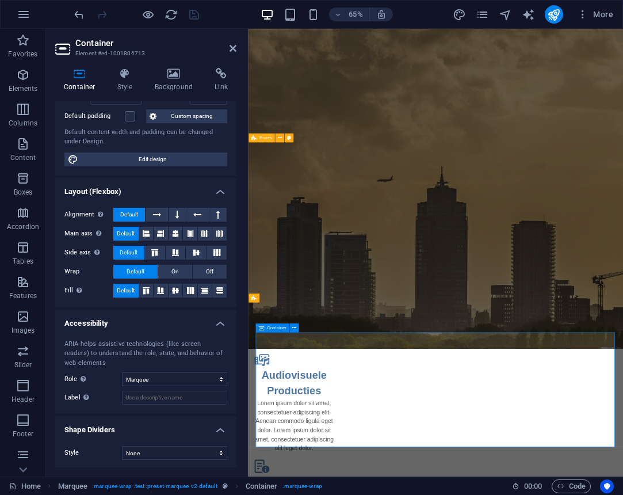
click at [264, 334] on div "Container Image" at bounding box center [286, 330] width 54 height 9
click at [264, 331] on icon at bounding box center [261, 327] width 5 height 9
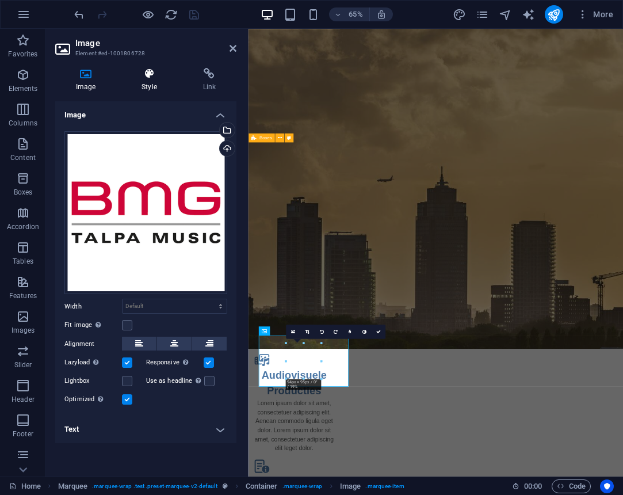
click at [152, 81] on h4 "Style" at bounding box center [151, 80] width 61 height 24
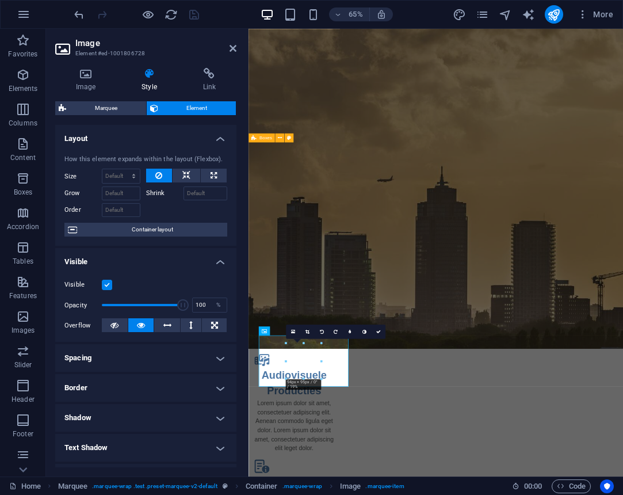
scroll to position [7, 0]
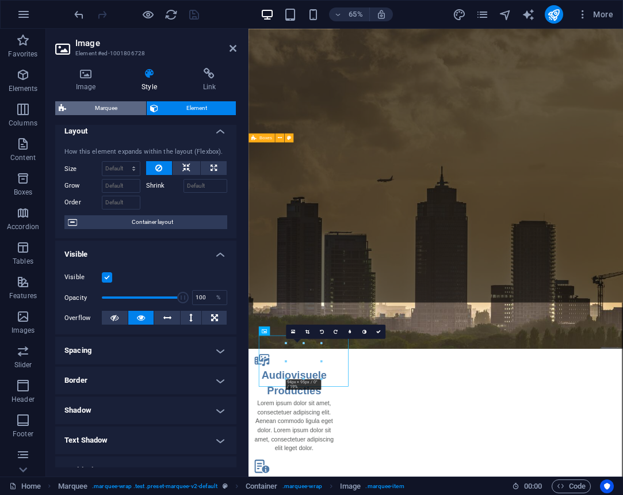
click at [115, 111] on span "Marquee" at bounding box center [106, 108] width 73 height 14
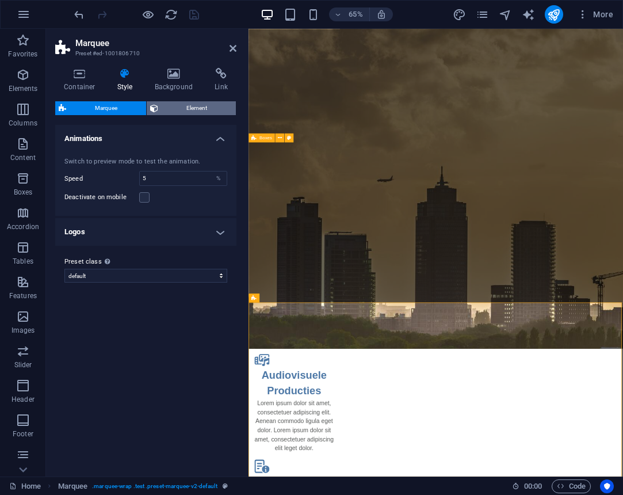
click at [175, 106] on span "Element" at bounding box center [197, 108] width 71 height 14
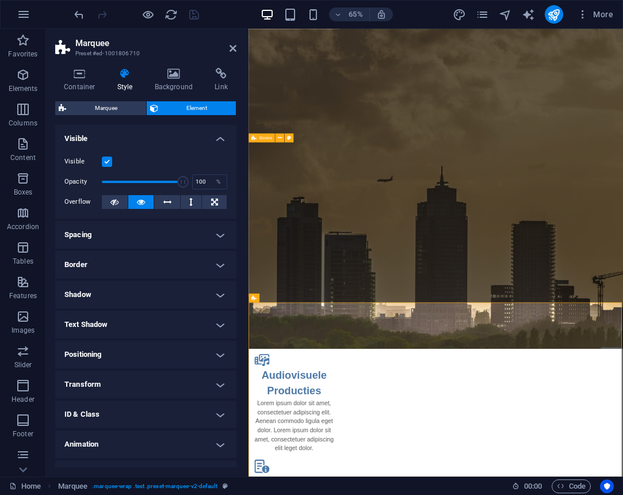
click at [216, 266] on h4 "Border" at bounding box center [145, 265] width 181 height 28
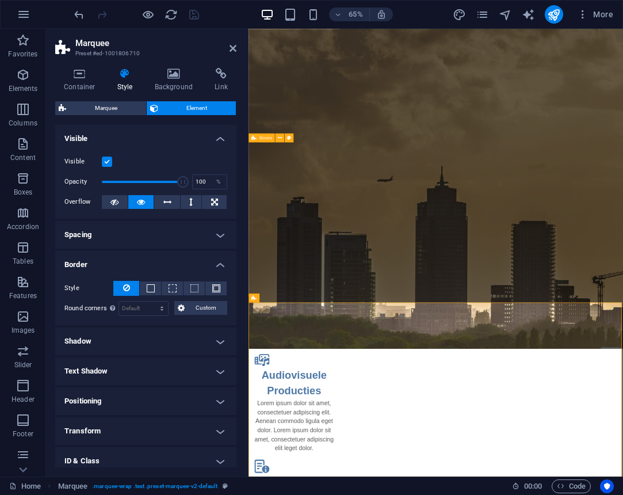
click at [216, 266] on h4 "Border" at bounding box center [145, 261] width 181 height 21
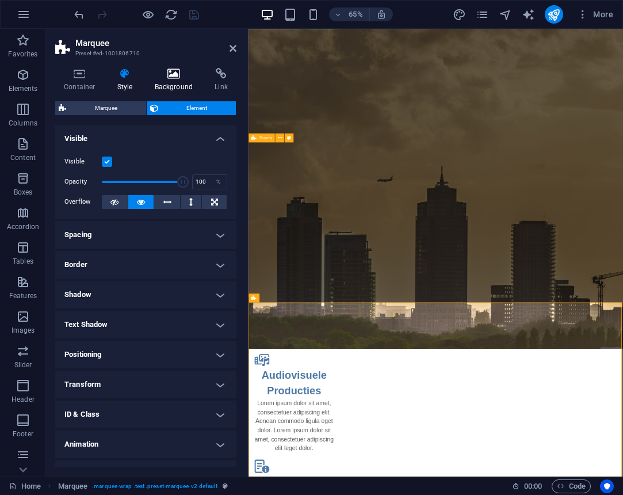
click at [168, 85] on h4 "Background" at bounding box center [176, 80] width 60 height 24
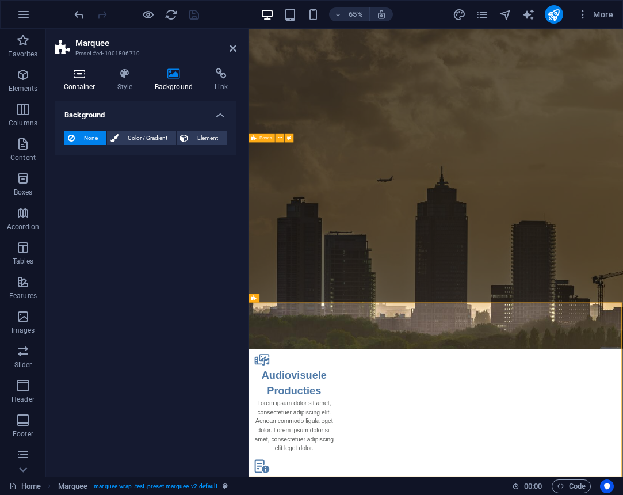
click at [89, 79] on icon at bounding box center [79, 74] width 49 height 12
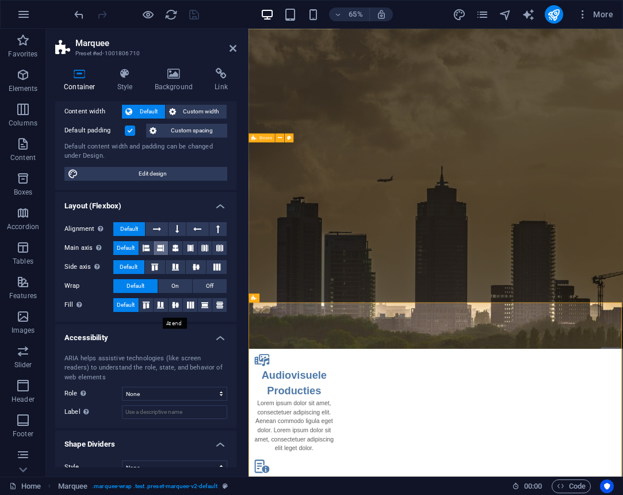
scroll to position [64, 0]
click at [220, 338] on h4 "Accessibility" at bounding box center [145, 333] width 181 height 21
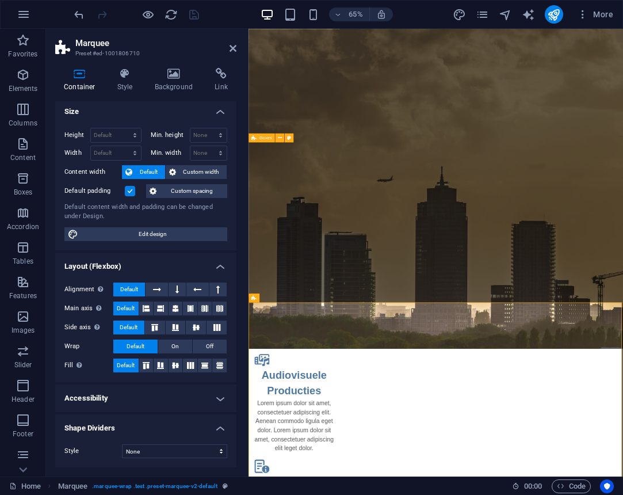
scroll to position [2, 0]
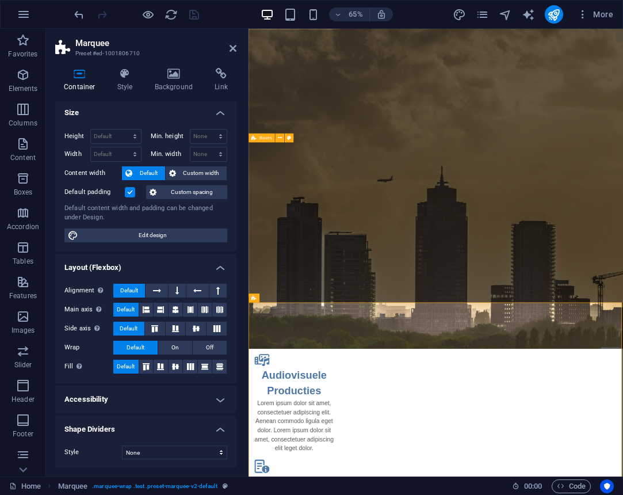
click at [222, 432] on h4 "Shape Dividers" at bounding box center [145, 425] width 181 height 21
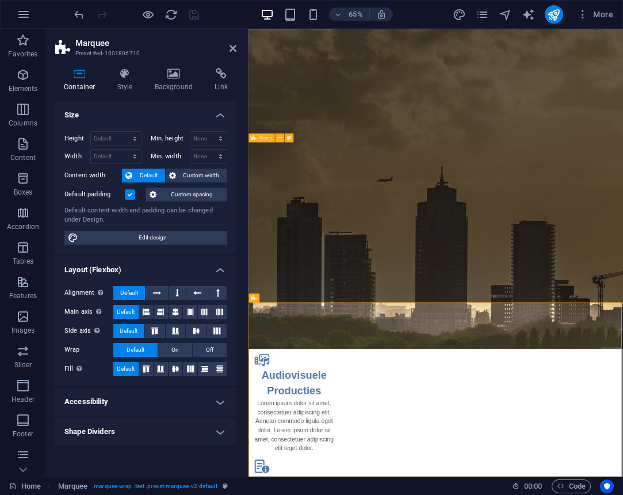
click at [221, 266] on h4 "Layout (Flexbox)" at bounding box center [145, 266] width 181 height 21
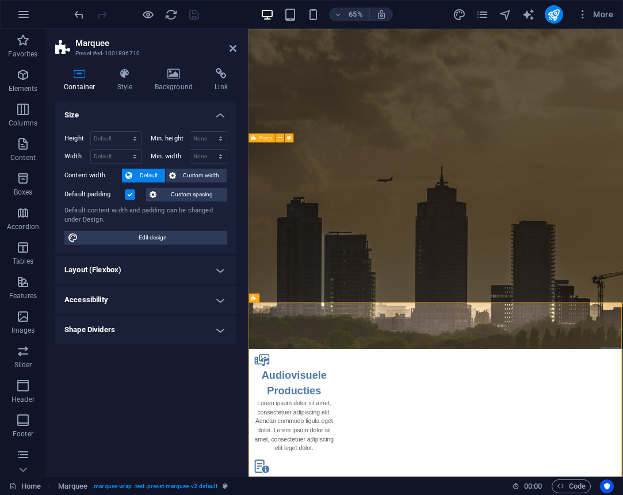
click at [220, 112] on h4 "Size" at bounding box center [145, 111] width 181 height 21
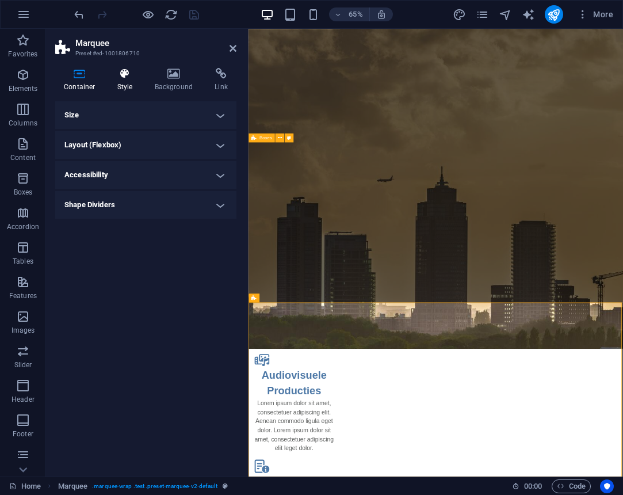
click at [123, 81] on h4 "Style" at bounding box center [127, 80] width 37 height 24
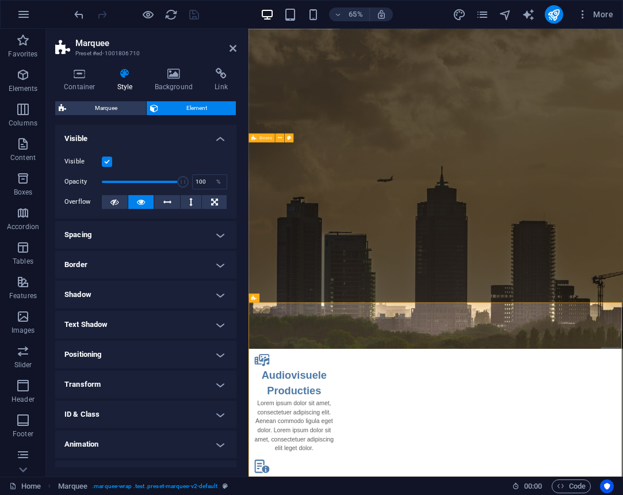
click at [220, 138] on h4 "Visible" at bounding box center [145, 135] width 181 height 21
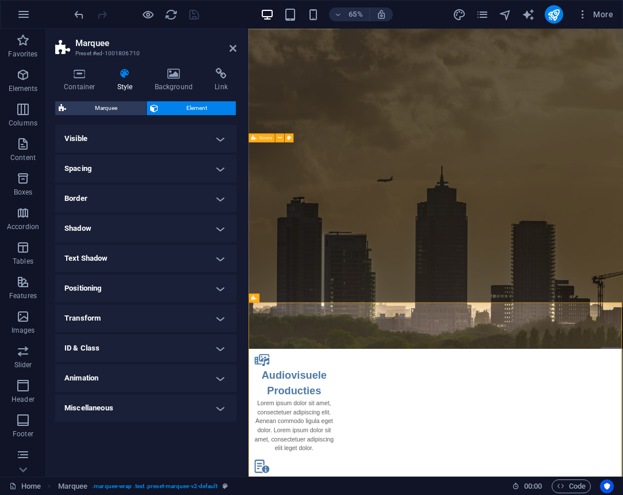
click at [220, 408] on h4 "Miscellaneous" at bounding box center [145, 408] width 181 height 28
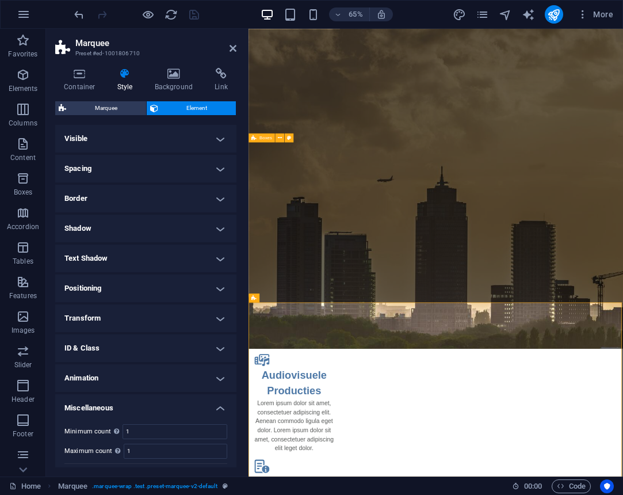
click at [220, 408] on h4 "Miscellaneous" at bounding box center [145, 404] width 181 height 21
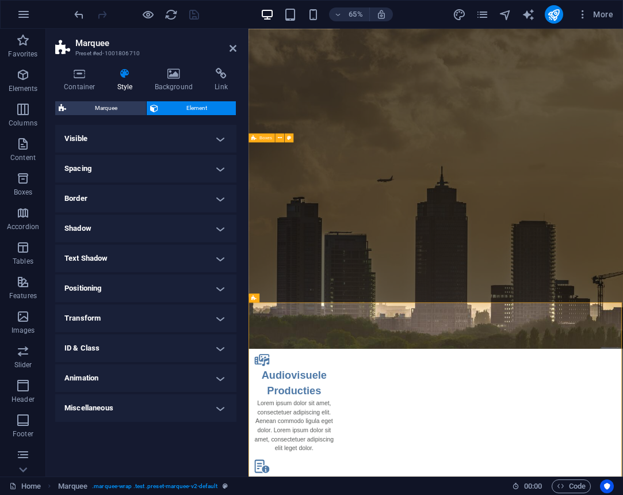
click at [221, 200] on h4 "Border" at bounding box center [145, 199] width 181 height 28
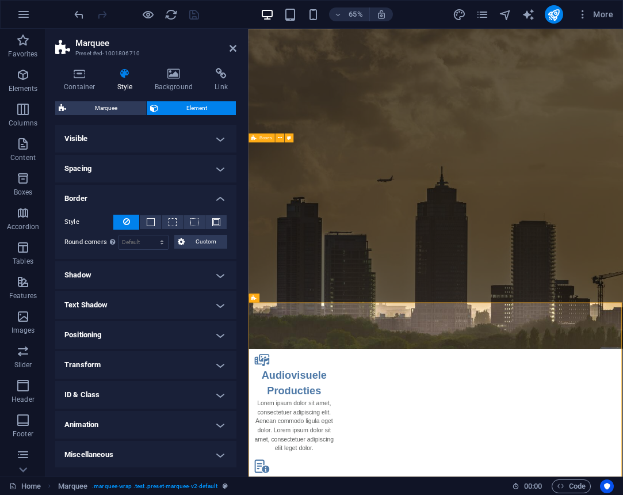
click at [221, 198] on h4 "Border" at bounding box center [145, 195] width 181 height 21
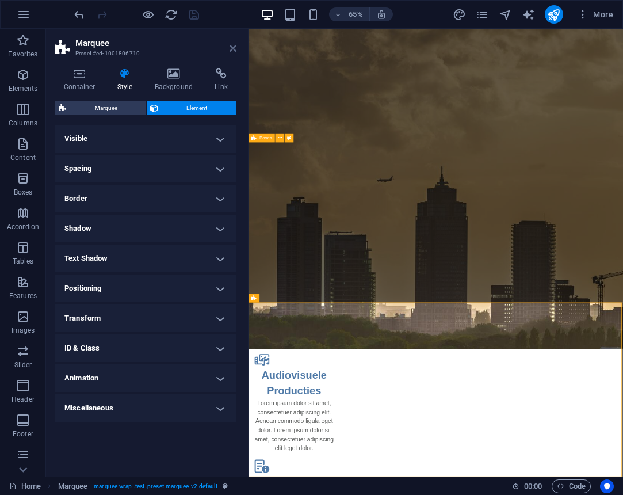
click at [234, 51] on icon at bounding box center [233, 48] width 7 height 9
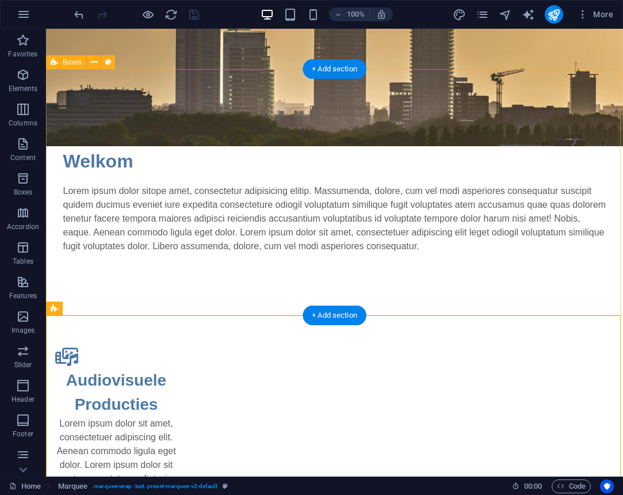
scroll to position [337, 0]
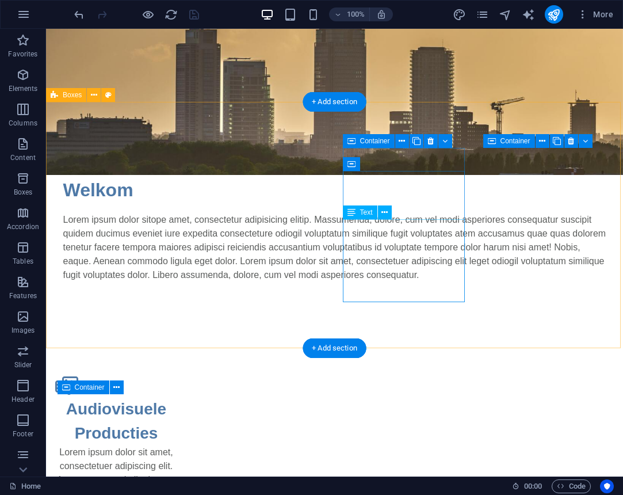
scroll to position [299, 0]
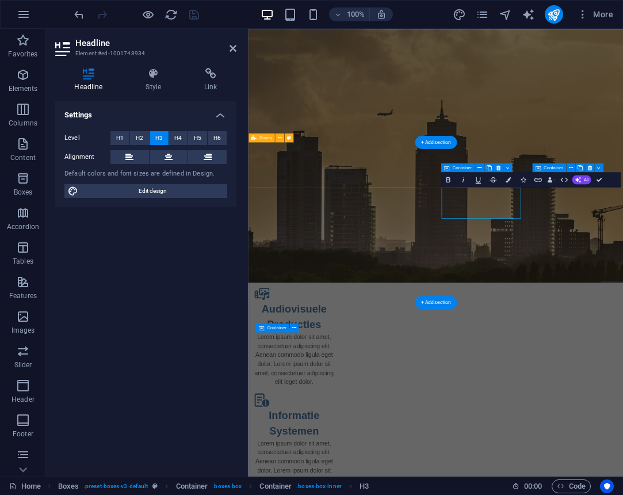
scroll to position [197, 0]
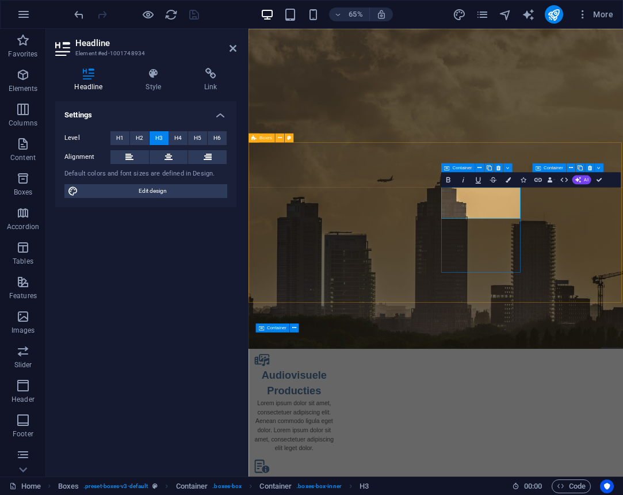
click at [606, 282] on div "Welkom Lorem ipsum dolor sitope amet, consectetur adipisicing elitip. Massumend…" at bounding box center [537, 381] width 576 height 198
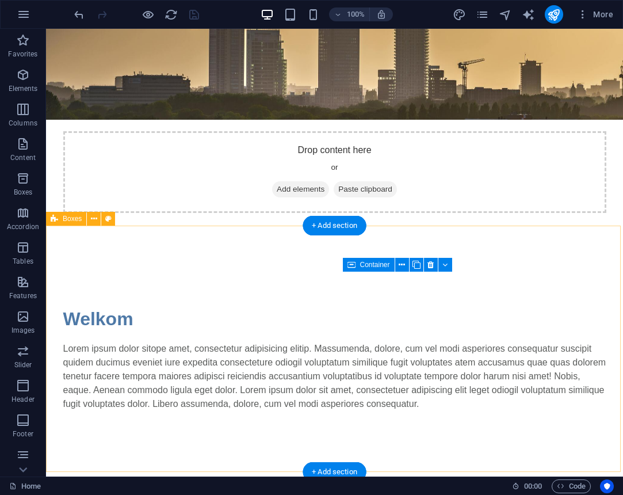
scroll to position [178, 0]
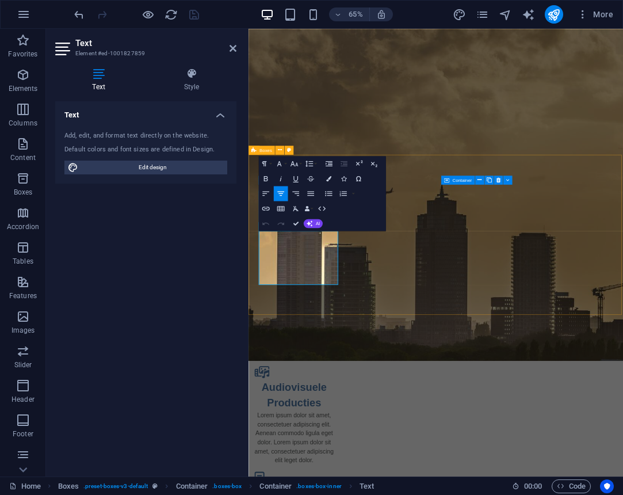
drag, startPoint x: 267, startPoint y: 346, endPoint x: 361, endPoint y: 430, distance: 125.9
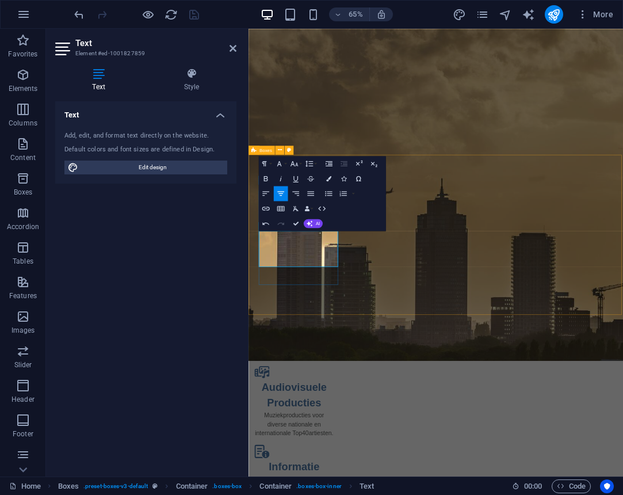
drag, startPoint x: 341, startPoint y: 376, endPoint x: 367, endPoint y: 375, distance: 26.5
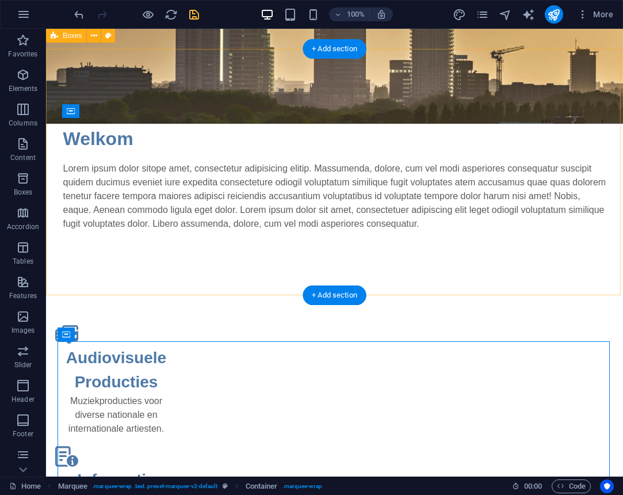
scroll to position [352, 0]
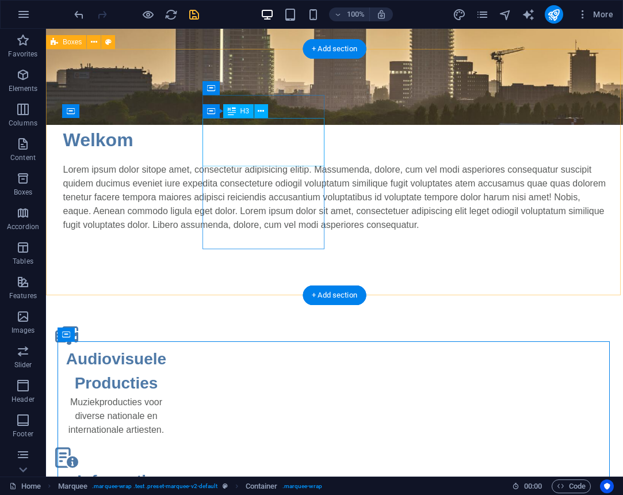
click at [177, 469] on div "Informatie Systemen" at bounding box center [116, 493] width 122 height 48
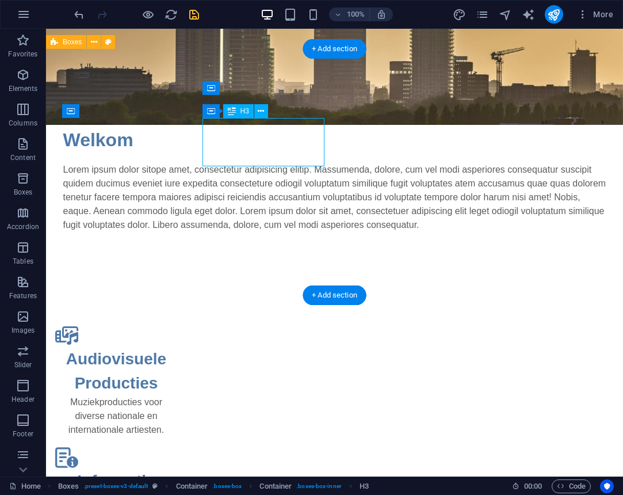
click at [177, 469] on div "Informatie Systemen" at bounding box center [116, 493] width 122 height 48
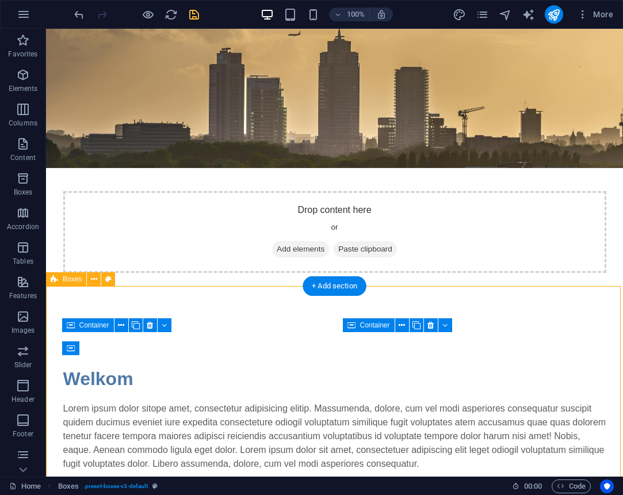
scroll to position [111, 0]
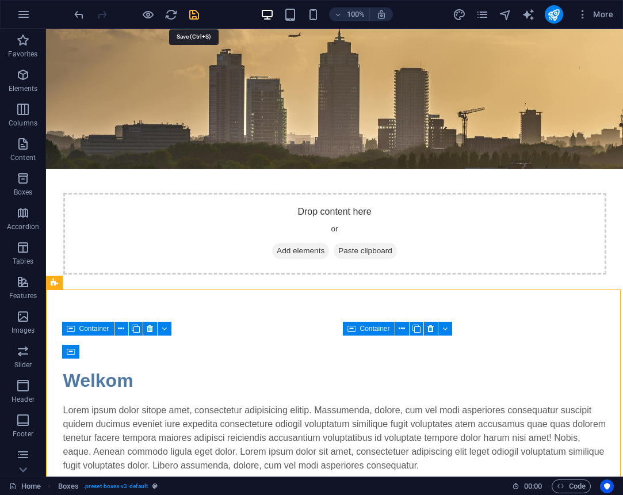
click at [194, 14] on icon "save" at bounding box center [194, 14] width 13 height 13
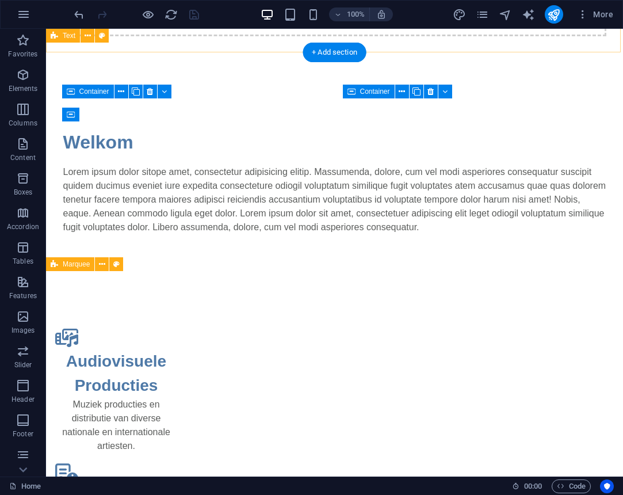
scroll to position [354, 0]
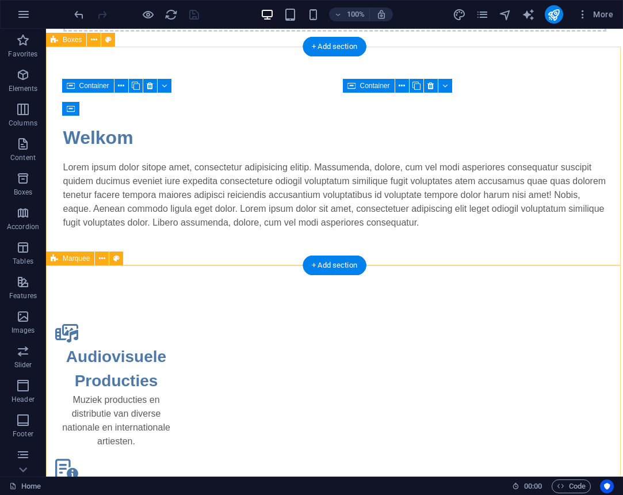
click at [69, 258] on span "Marquee" at bounding box center [76, 258] width 27 height 7
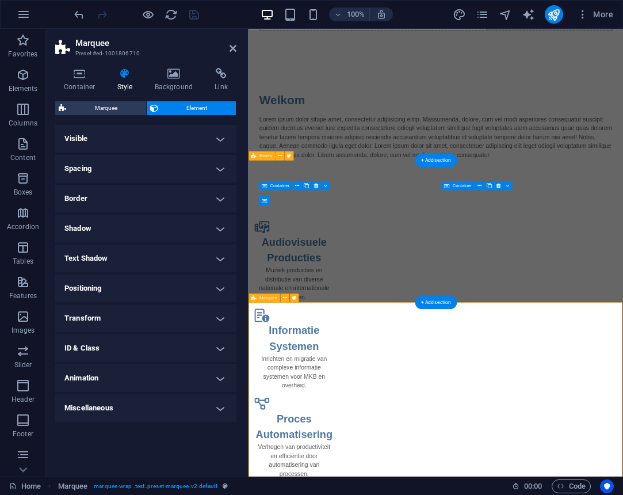
scroll to position [170, 0]
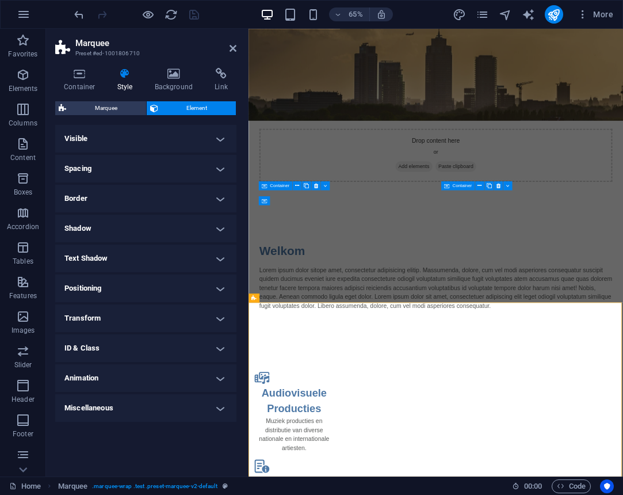
click at [219, 138] on h4 "Visible" at bounding box center [145, 139] width 181 height 28
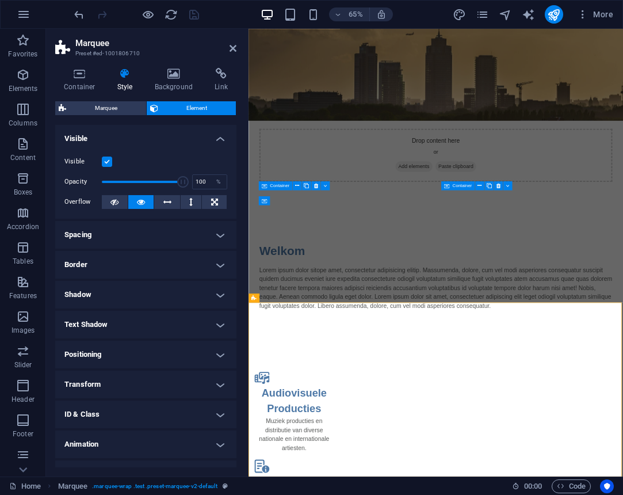
click at [107, 163] on label at bounding box center [107, 161] width 10 height 10
click at [0, 0] on input "Visible" at bounding box center [0, 0] width 0 height 0
click at [195, 12] on icon "save" at bounding box center [194, 14] width 13 height 13
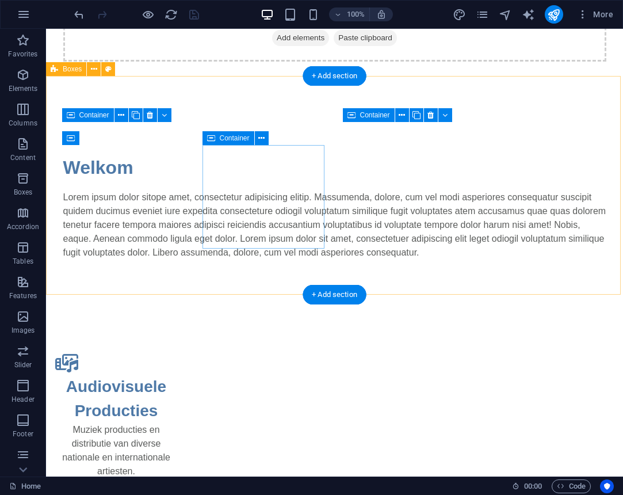
scroll to position [324, 0]
click at [334, 295] on div "+ Add section" at bounding box center [335, 295] width 64 height 20
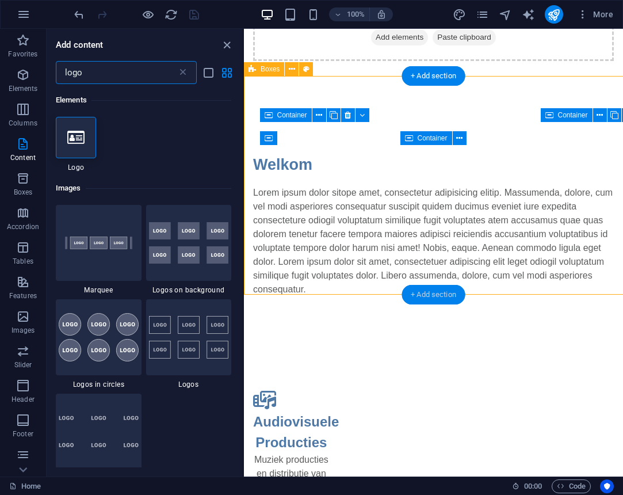
scroll to position [170, 0]
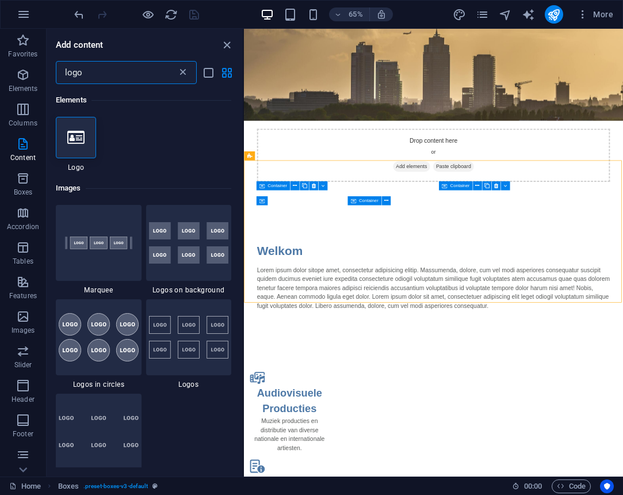
click at [182, 75] on icon at bounding box center [183, 73] width 12 height 12
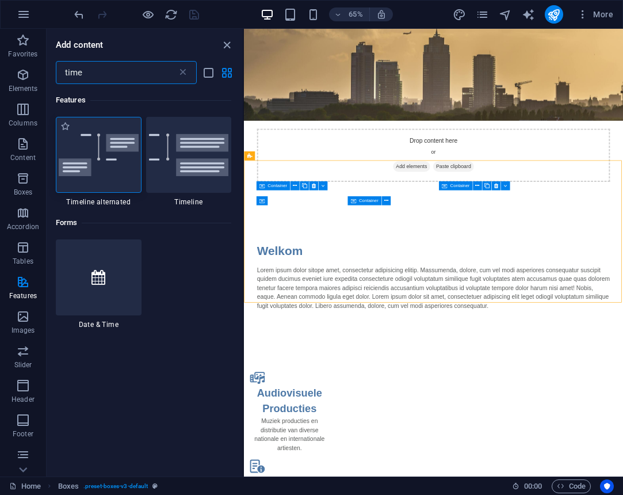
type input "time"
click at [108, 171] on img at bounding box center [99, 154] width 80 height 43
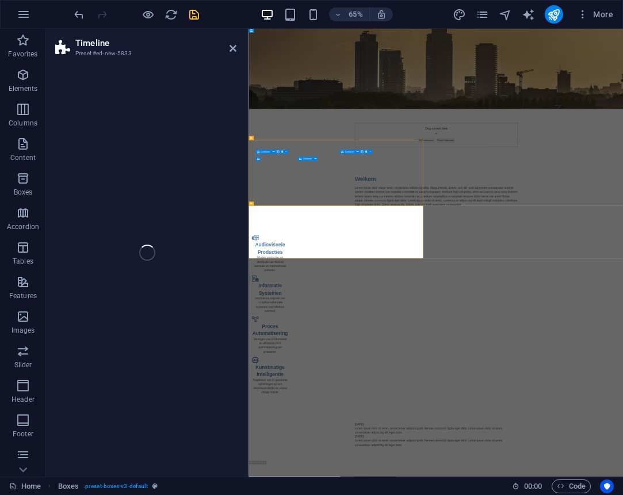
select select "rem"
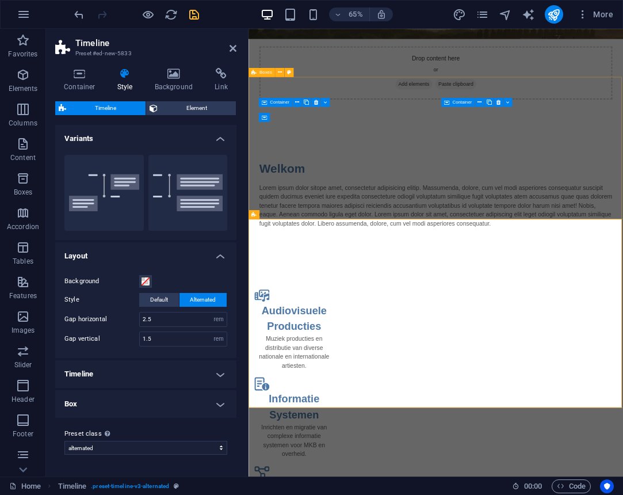
scroll to position [299, 0]
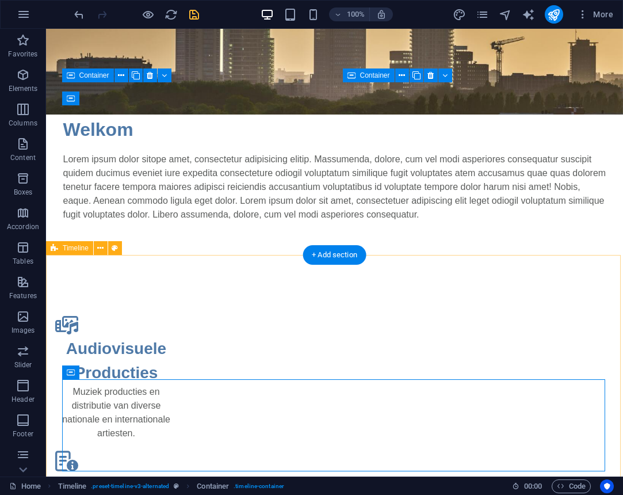
scroll to position [368, 0]
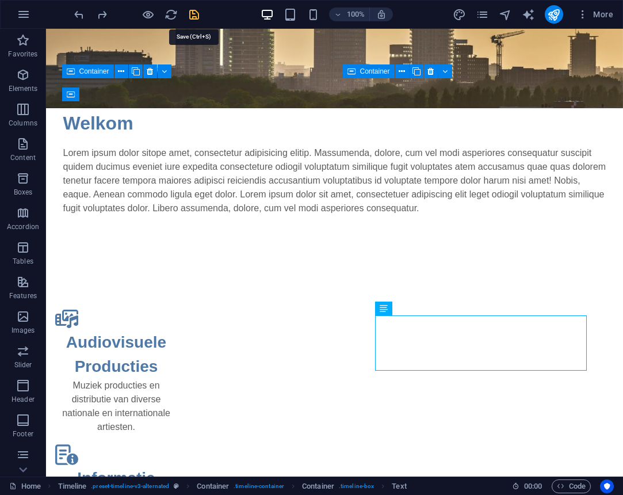
click at [190, 10] on icon "save" at bounding box center [194, 14] width 13 height 13
